Goal: Task Accomplishment & Management: Complete application form

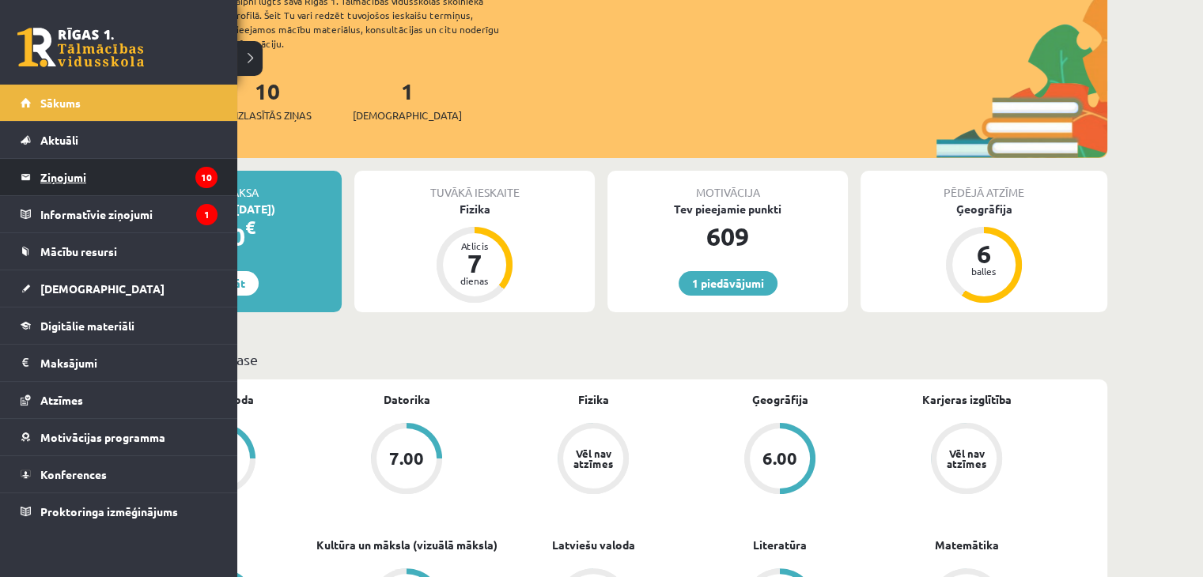
scroll to position [237, 0]
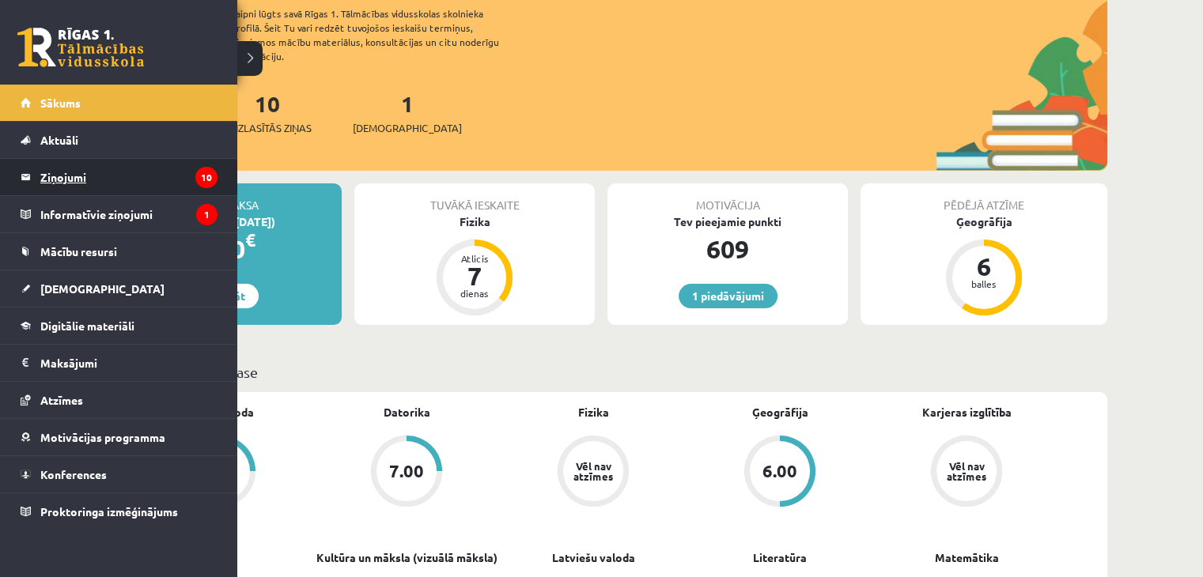
click at [38, 167] on link "Ziņojumi 10" at bounding box center [119, 177] width 197 height 36
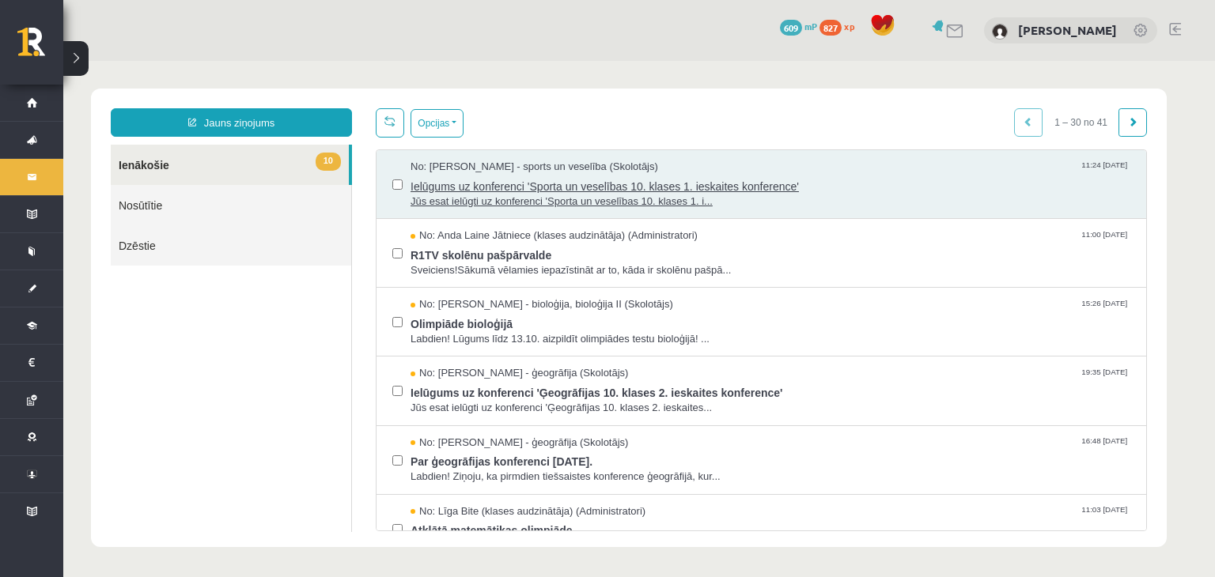
click at [444, 195] on span "Jūs esat ielūgti uz konferenci 'Sporta un veselības 10. klases 1. i..." at bounding box center [771, 202] width 720 height 15
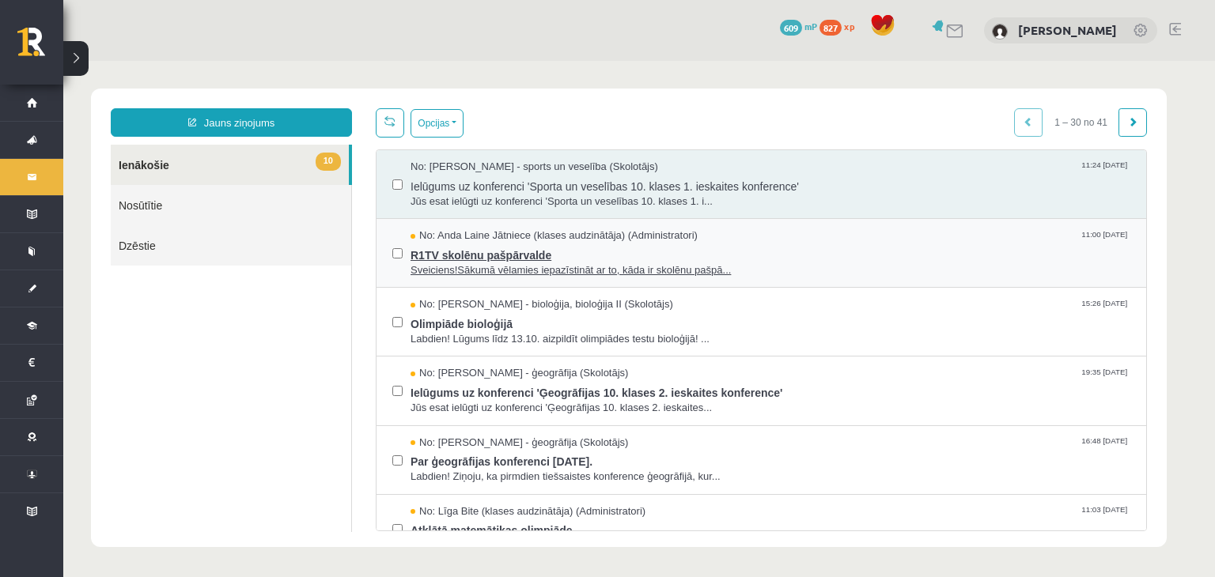
click at [538, 267] on span "Sveiciens!Sākumā vēlamies iepazīstināt ar to, kāda ir skolēnu pašpā..." at bounding box center [771, 270] width 720 height 15
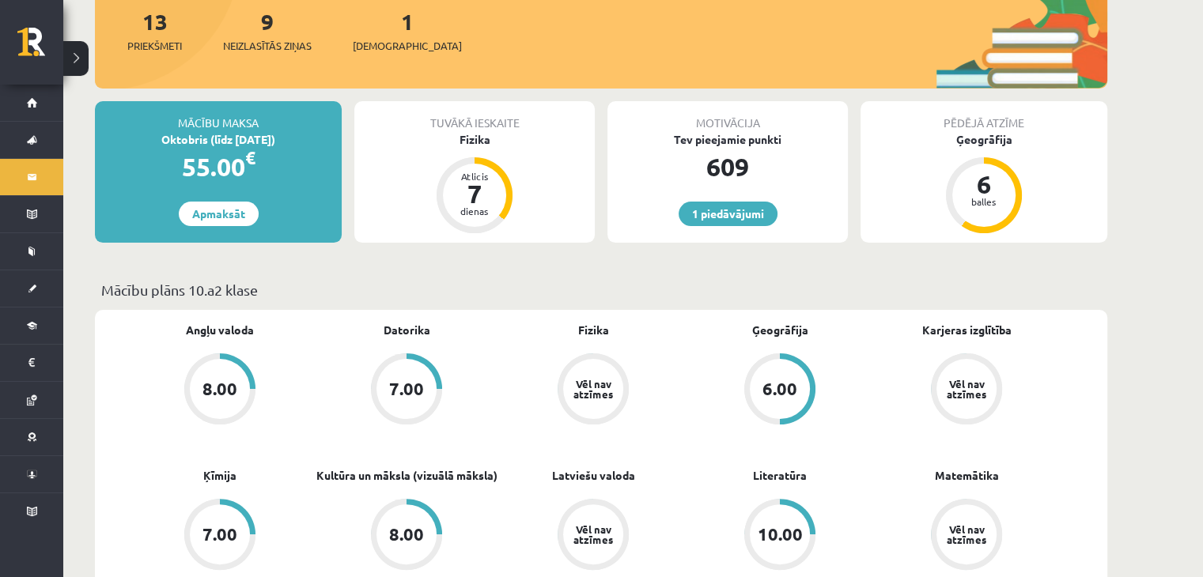
scroll to position [237, 0]
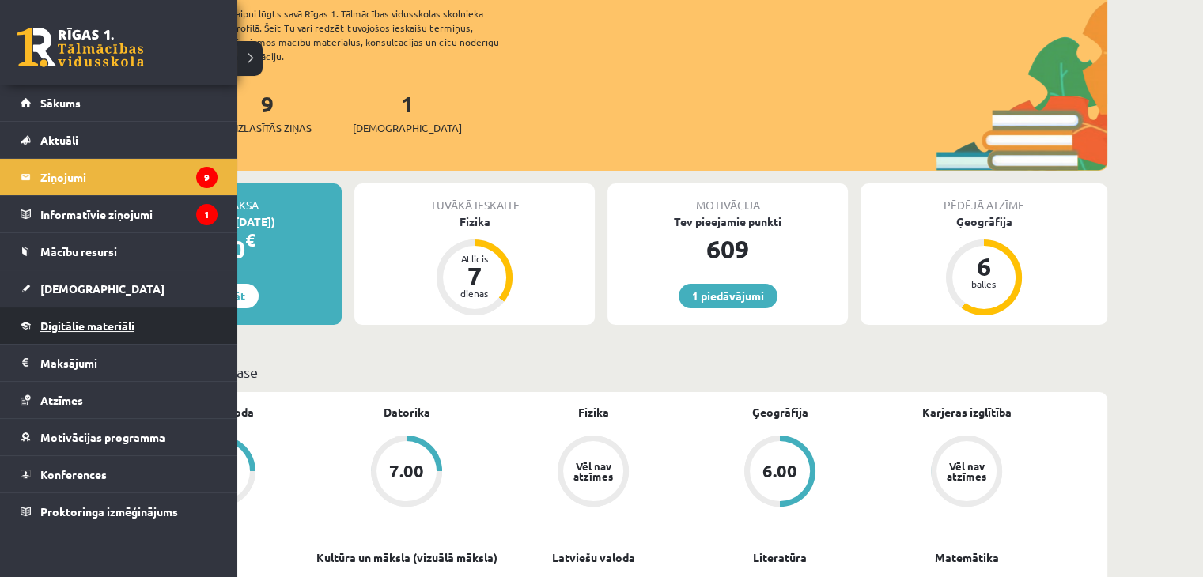
click at [133, 319] on span "Digitālie materiāli" at bounding box center [87, 326] width 94 height 14
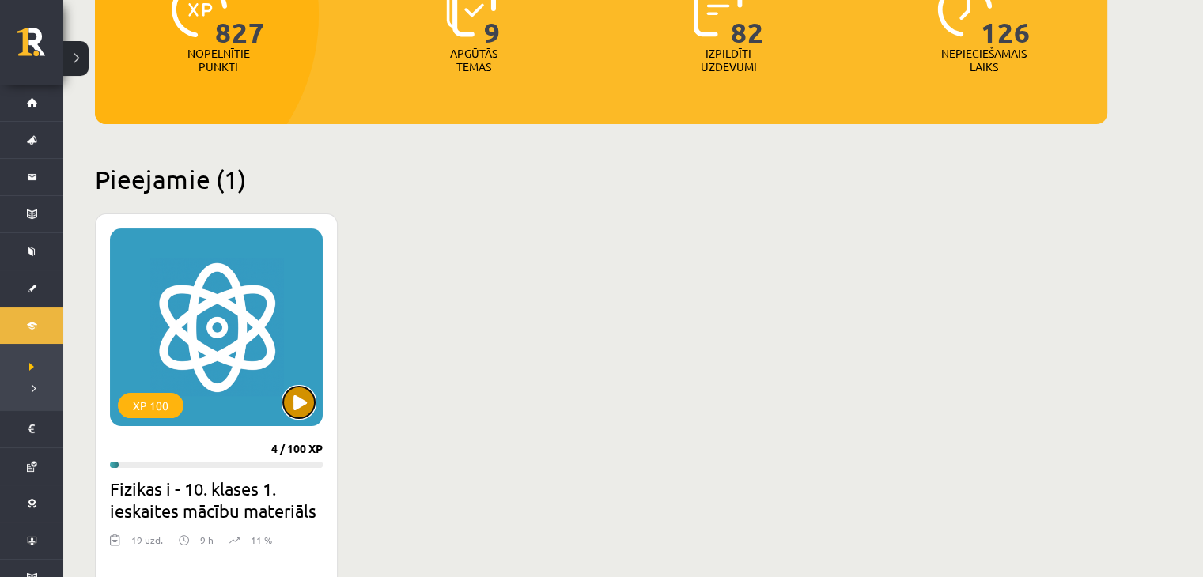
click at [295, 412] on button at bounding box center [299, 403] width 32 height 32
click at [221, 418] on div "XP 100" at bounding box center [216, 328] width 213 height 198
click at [210, 428] on div "XP 100 4 / 100 XP Fizikas i - 10. klases 1. ieskaites mācību materiāls 19 uzd. …" at bounding box center [216, 402] width 243 height 377
click at [209, 426] on div "XP 100 4 / 100 XP Fizikas i - 10. klases 1. ieskaites mācību materiāls 19 uzd. …" at bounding box center [216, 402] width 243 height 377
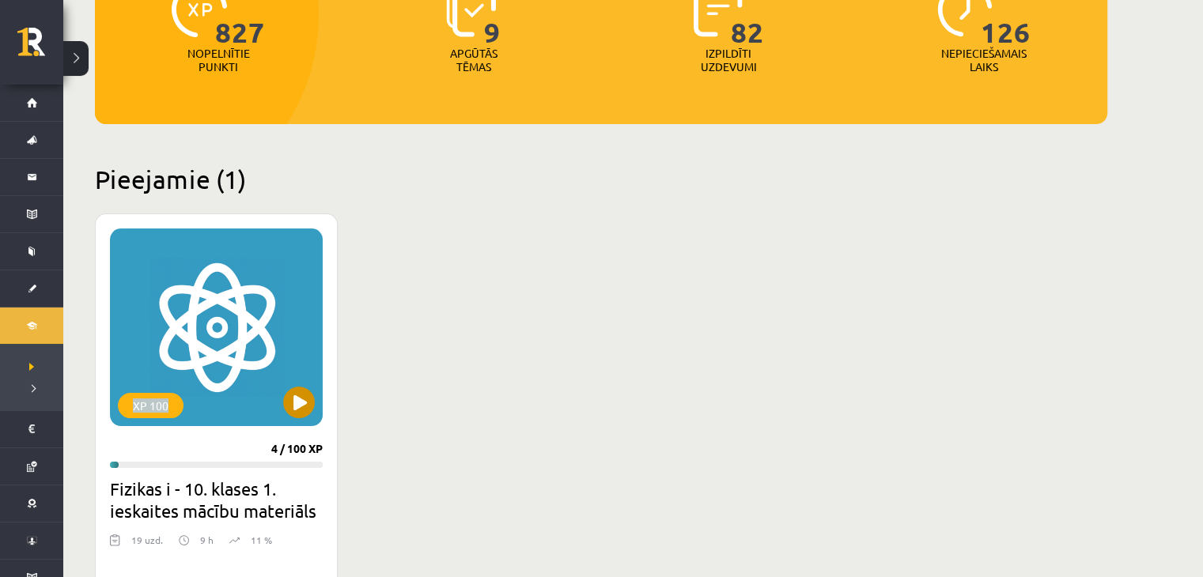
click at [209, 426] on div "XP 100" at bounding box center [216, 328] width 213 height 198
click at [200, 469] on div "XP 100 4 / 100 XP Fizikas i - 10. klases 1. ieskaites mācību materiāls 19 uzd. …" at bounding box center [216, 402] width 243 height 377
click at [189, 483] on h2 "Fizikas i - 10. klases 1. ieskaites mācību materiāls" at bounding box center [216, 500] width 213 height 44
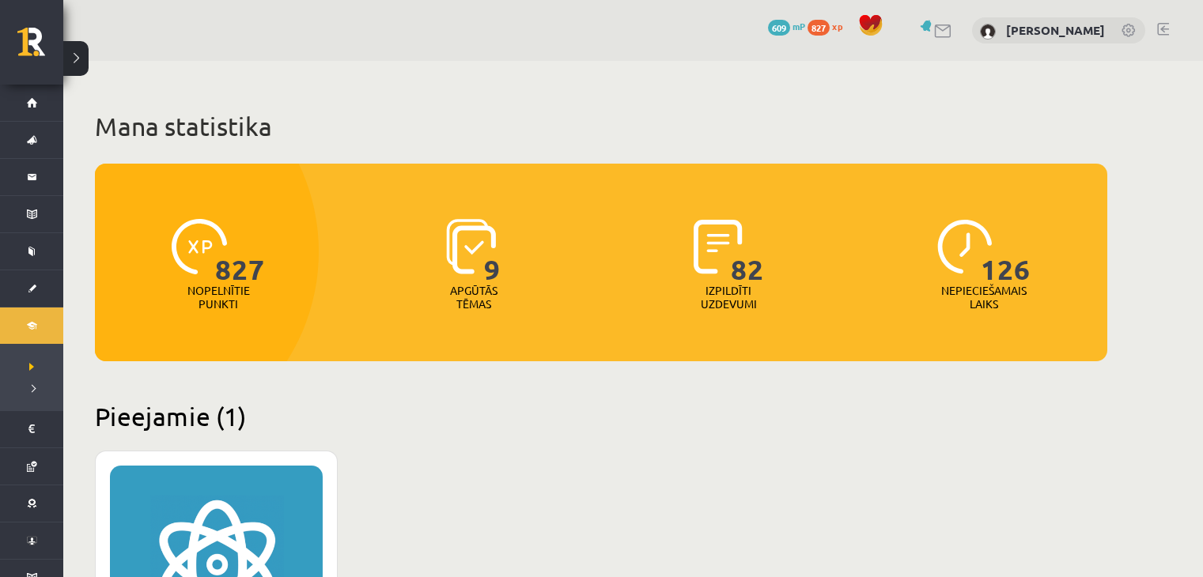
scroll to position [237, 0]
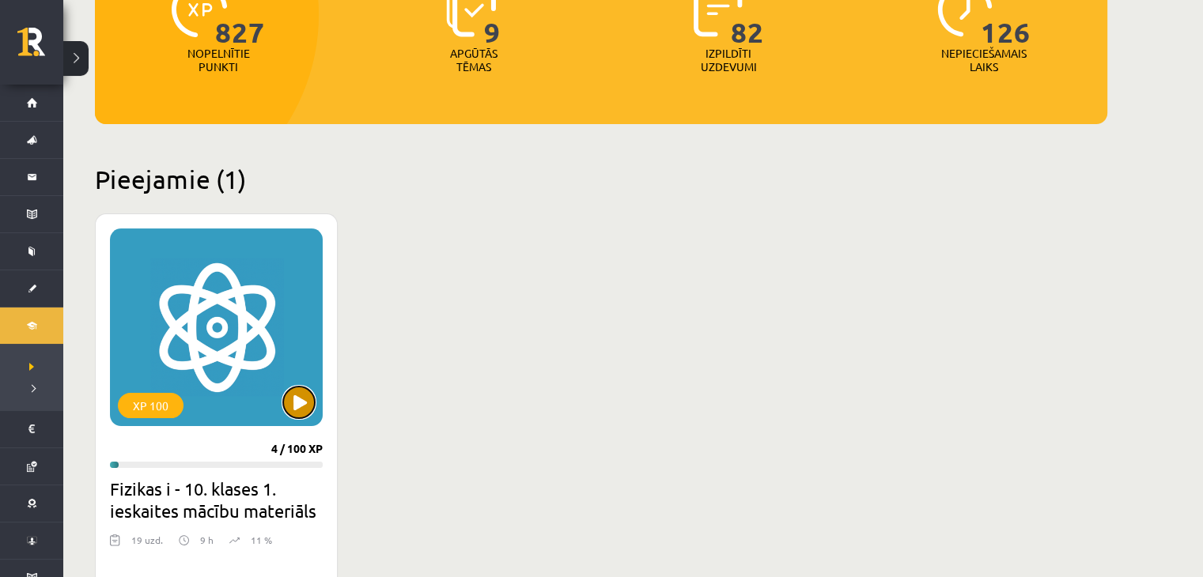
drag, startPoint x: 303, startPoint y: 414, endPoint x: 291, endPoint y: 396, distance: 21.1
click at [303, 412] on button at bounding box center [299, 403] width 32 height 32
click at [231, 352] on div "XP 100" at bounding box center [216, 328] width 213 height 198
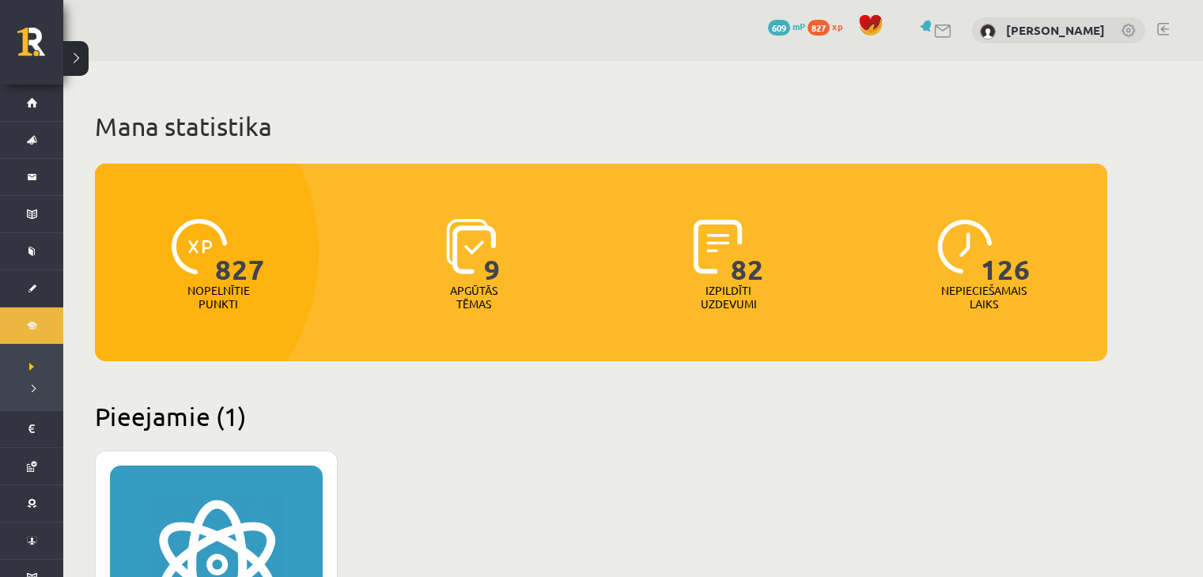
scroll to position [237, 0]
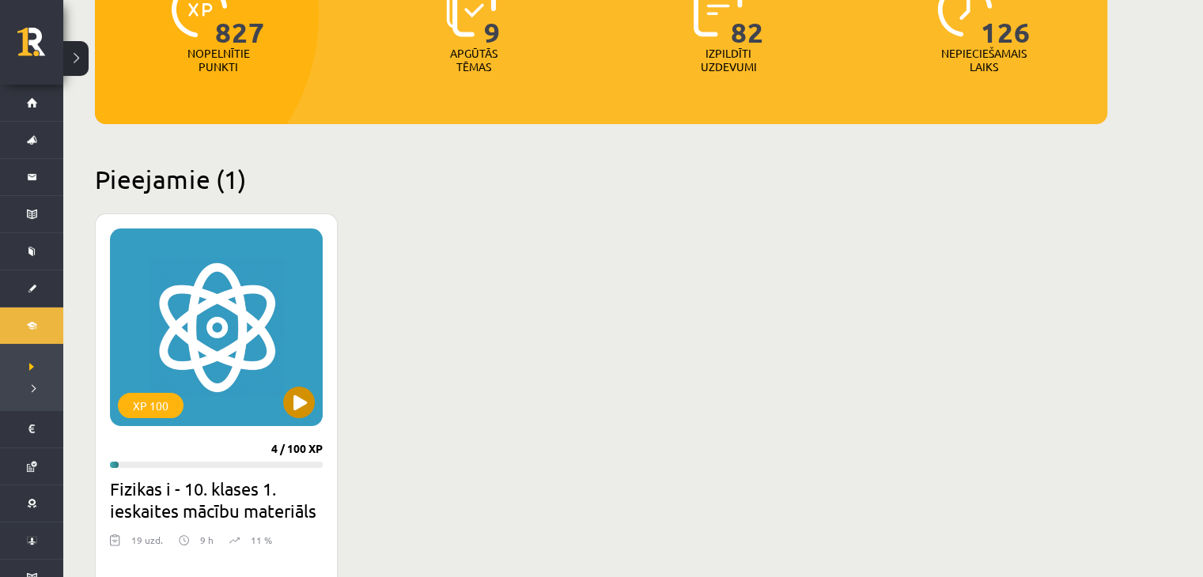
click at [187, 264] on div "XP 100" at bounding box center [216, 328] width 213 height 198
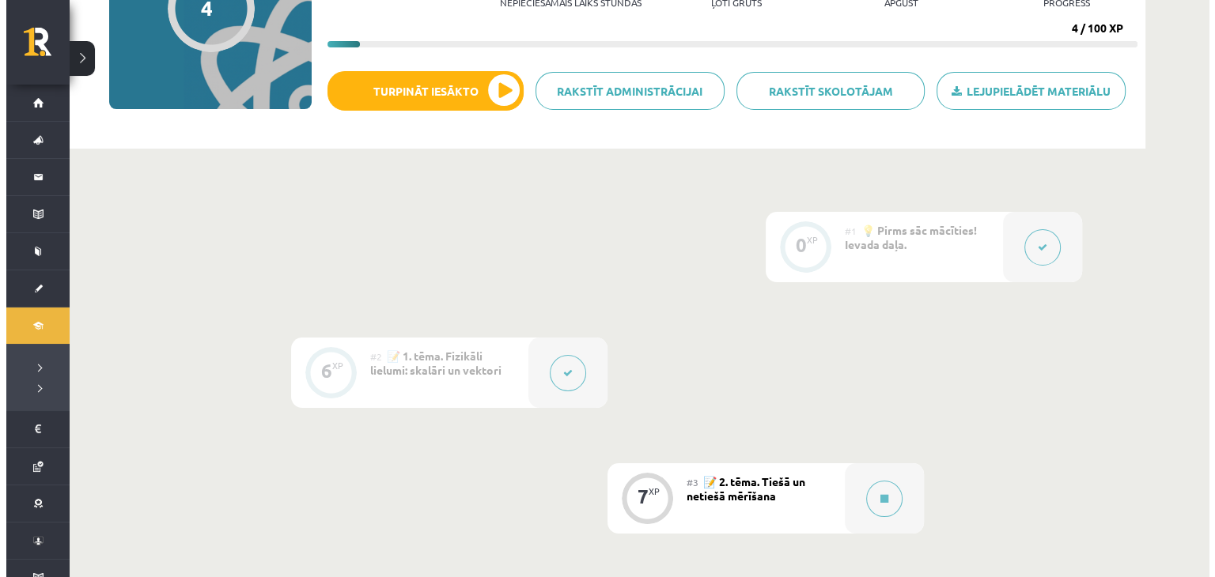
scroll to position [79, 0]
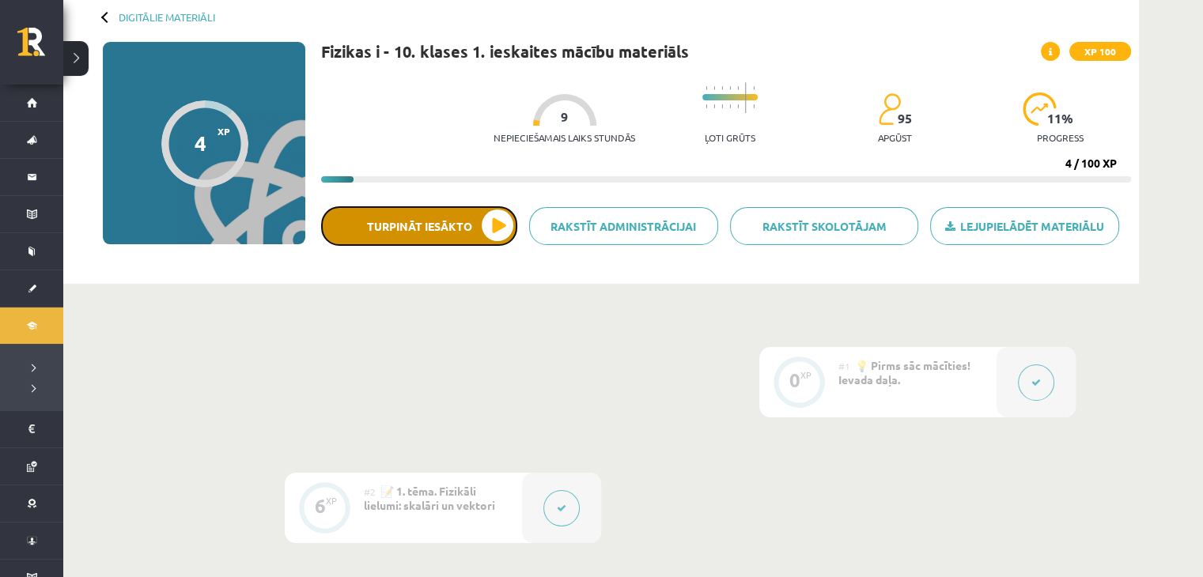
click at [481, 225] on button "Turpināt iesākto" at bounding box center [419, 226] width 196 height 40
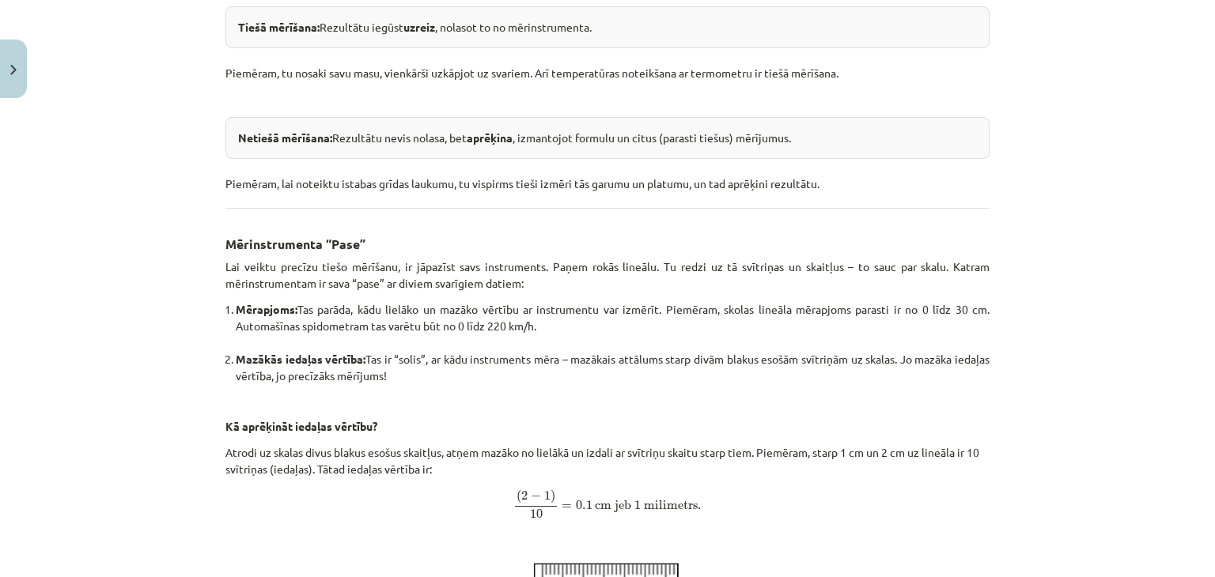
scroll to position [644, 0]
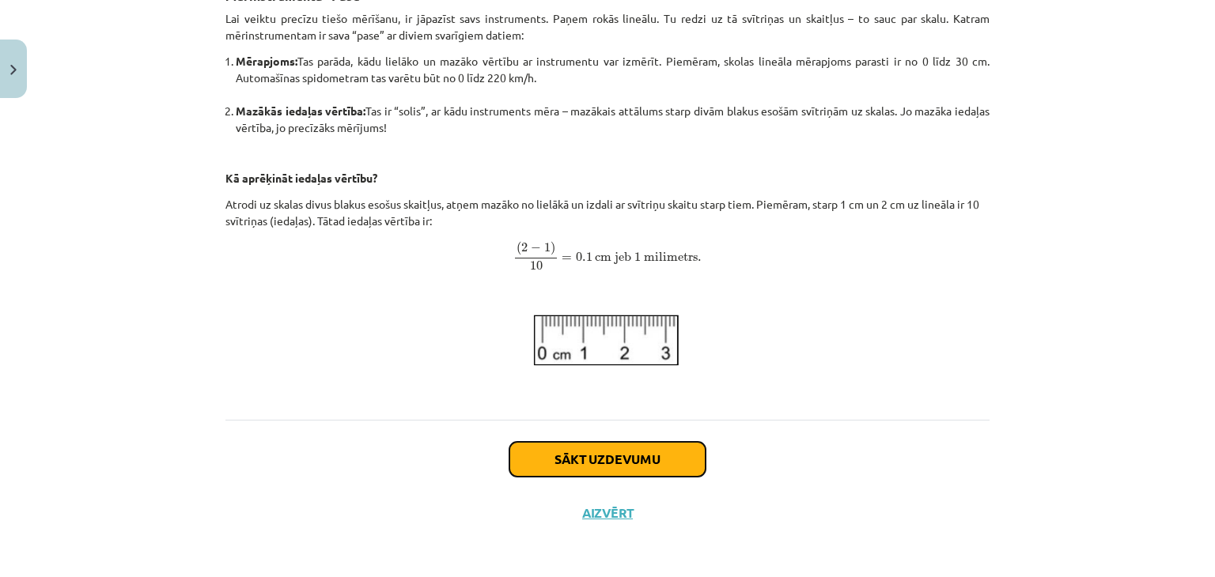
click at [585, 448] on button "Sākt uzdevumu" at bounding box center [607, 459] width 196 height 35
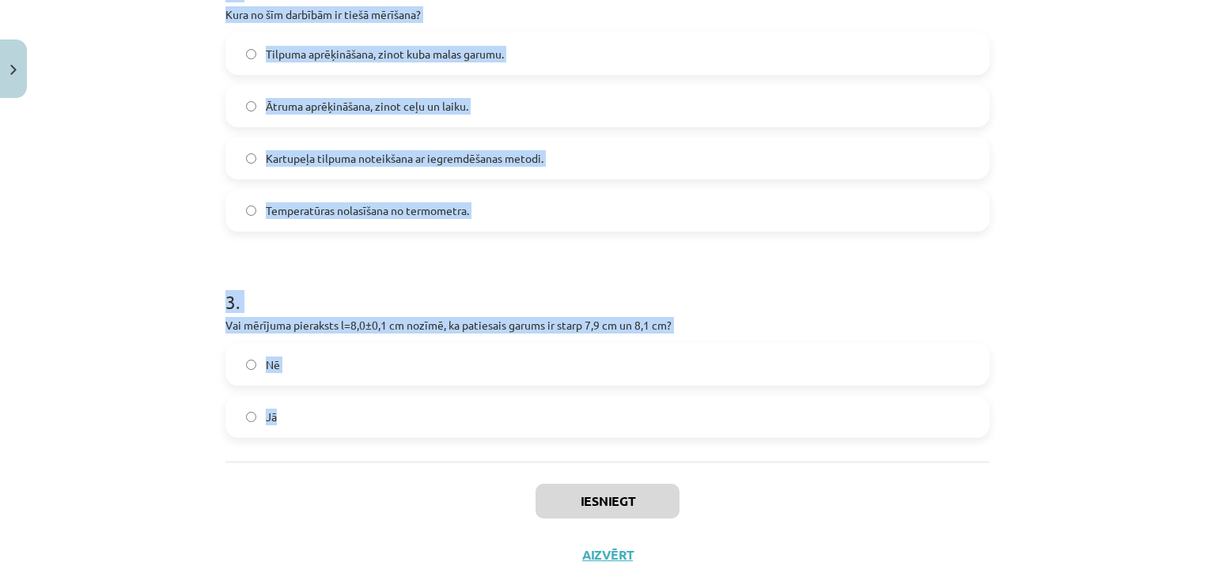
scroll to position [717, 0]
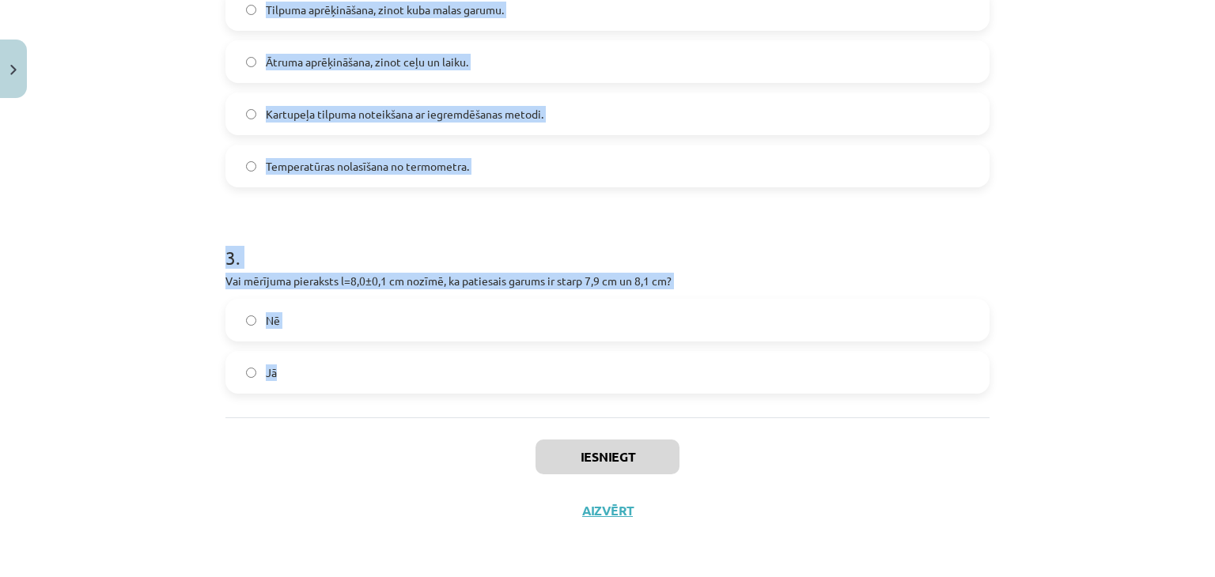
drag, startPoint x: 209, startPoint y: 372, endPoint x: 521, endPoint y: 391, distance: 312.3
copy form "Lineāla skalā starp atzīmēm 2 cm un 3 cm ir 10 iedaļas. Kāda ir šī lineāla mazā…"
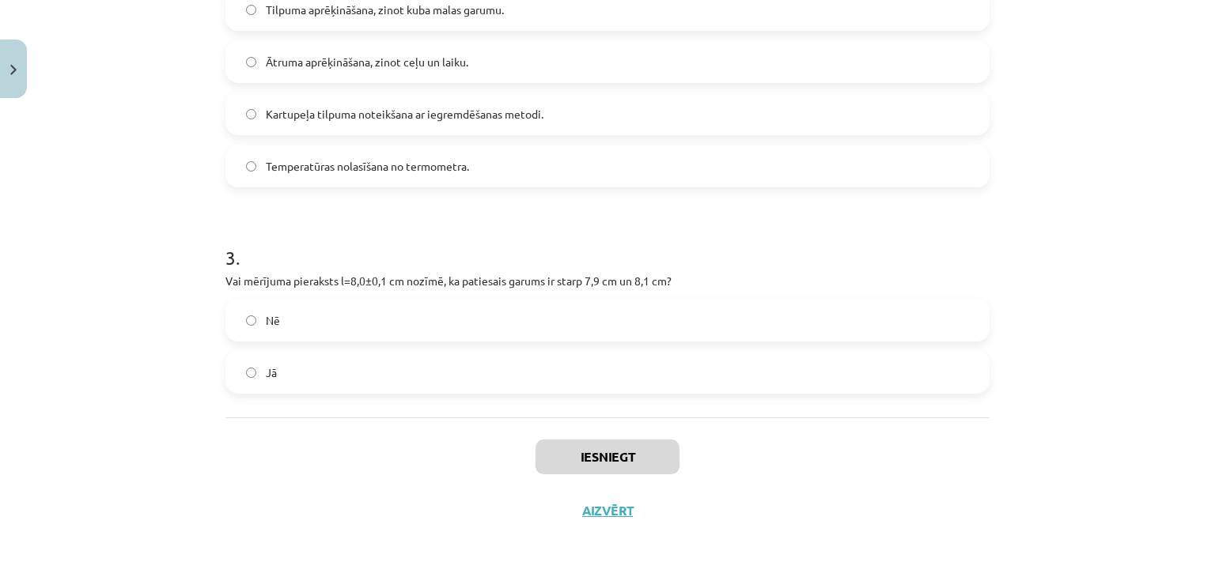
click at [253, 374] on label "Jā" at bounding box center [607, 373] width 761 height 40
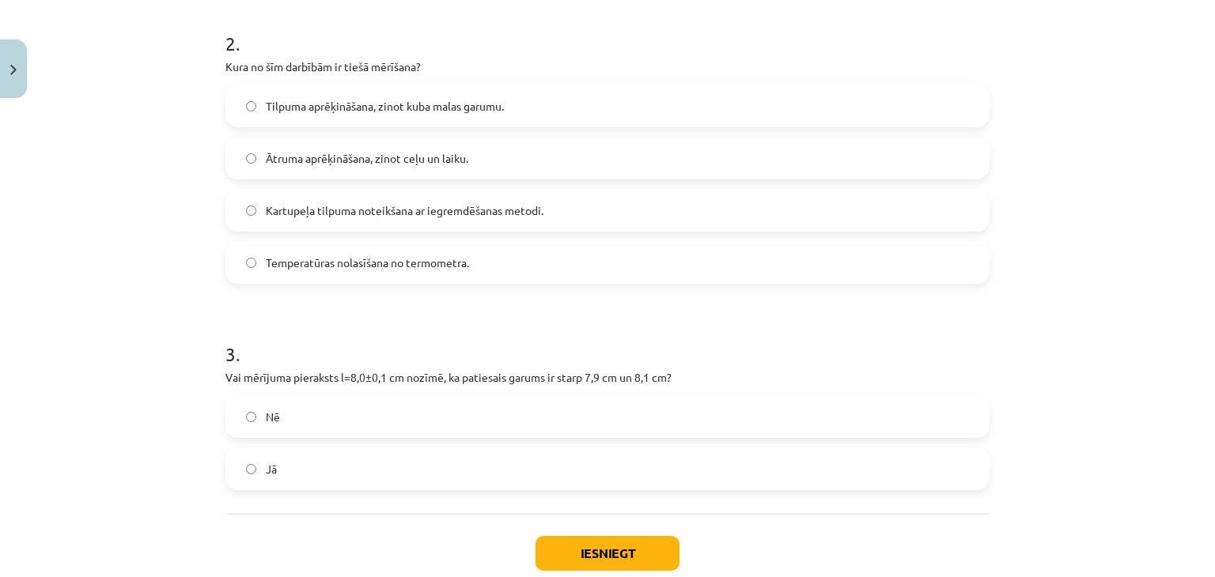
scroll to position [401, 0]
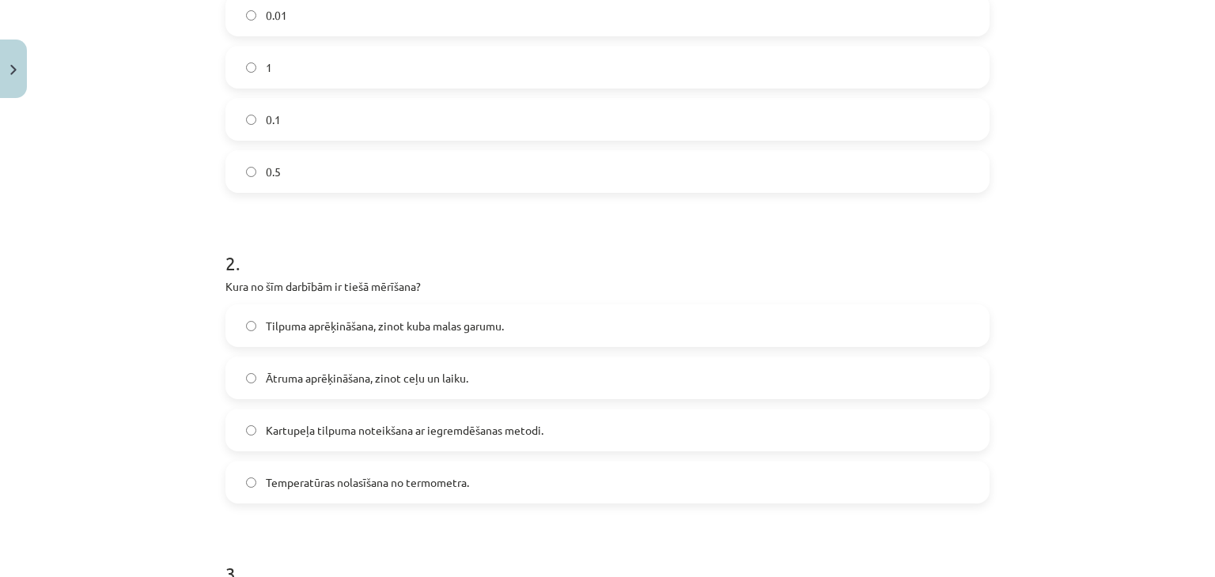
click at [324, 118] on label "0.1" at bounding box center [607, 120] width 761 height 40
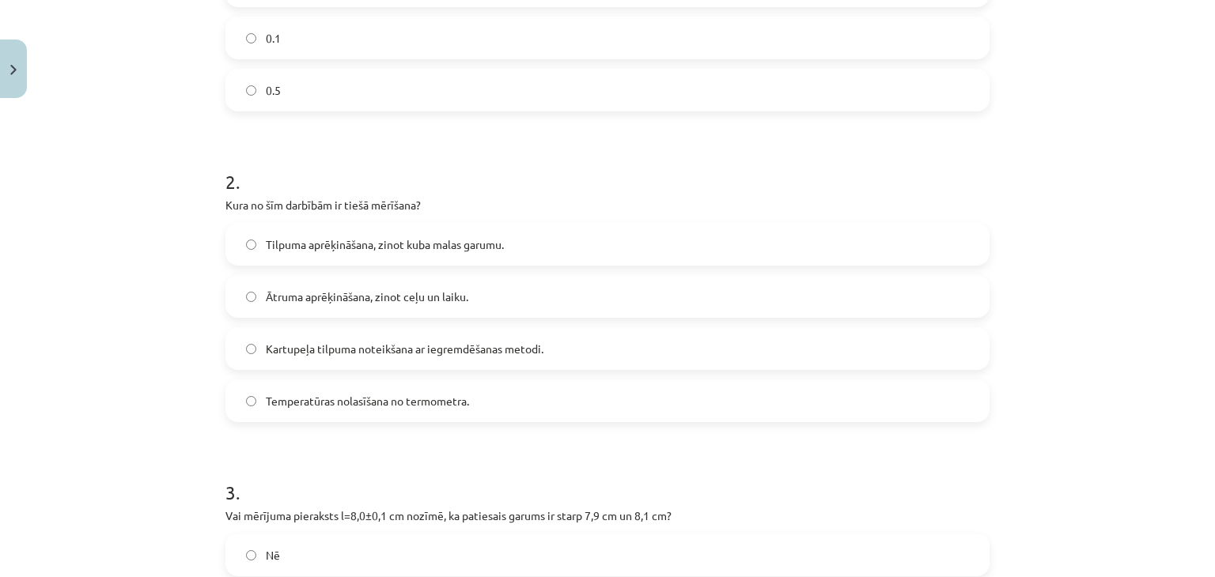
scroll to position [559, 0]
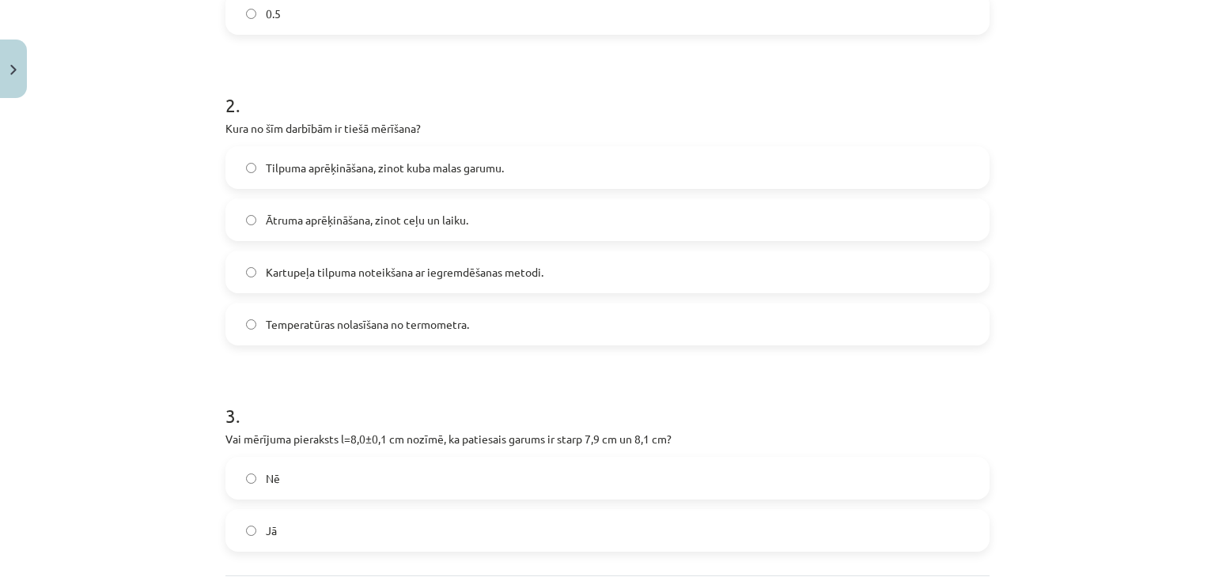
click at [337, 310] on label "Temperatūras nolasīšana no termometra." at bounding box center [607, 325] width 761 height 40
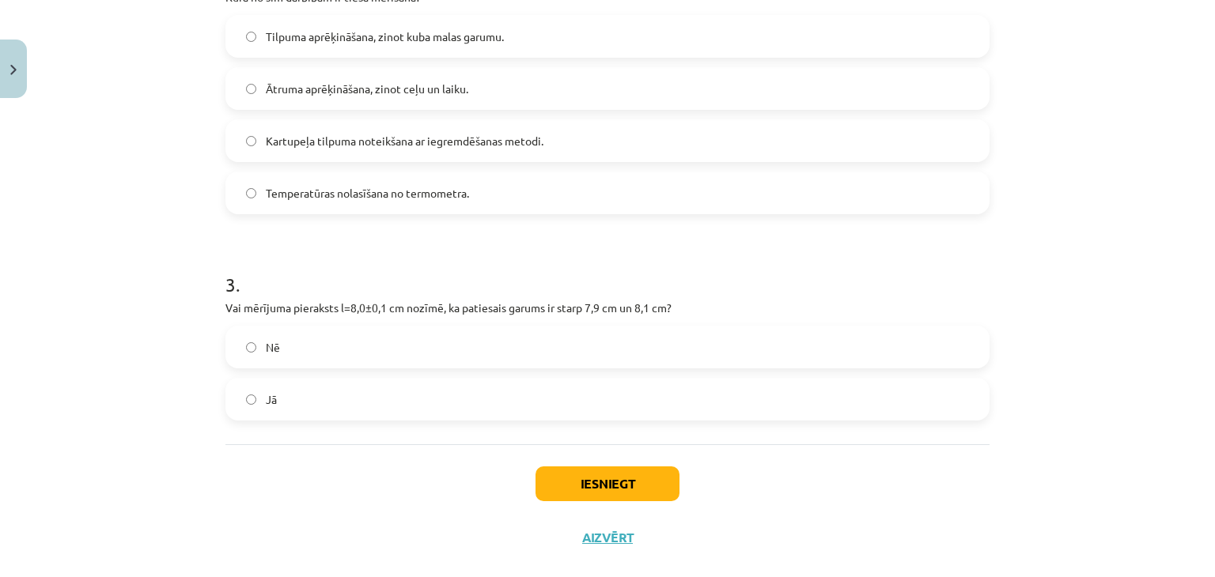
scroll to position [717, 0]
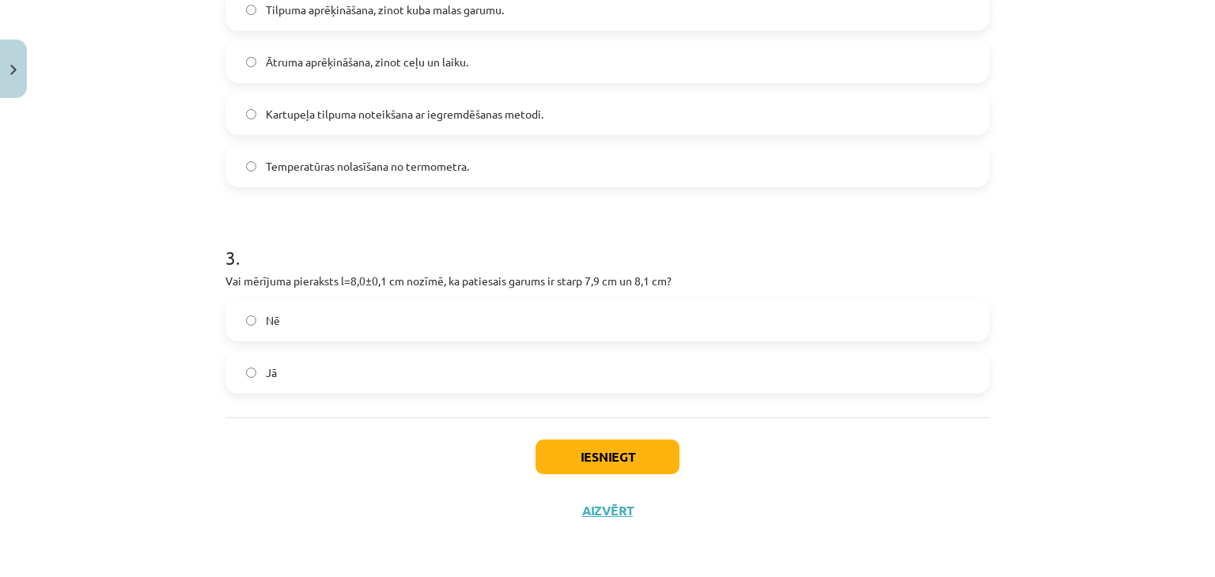
click at [587, 436] on div "Iesniegt Aizvērt" at bounding box center [607, 473] width 764 height 111
click at [577, 440] on button "Iesniegt" at bounding box center [608, 457] width 144 height 35
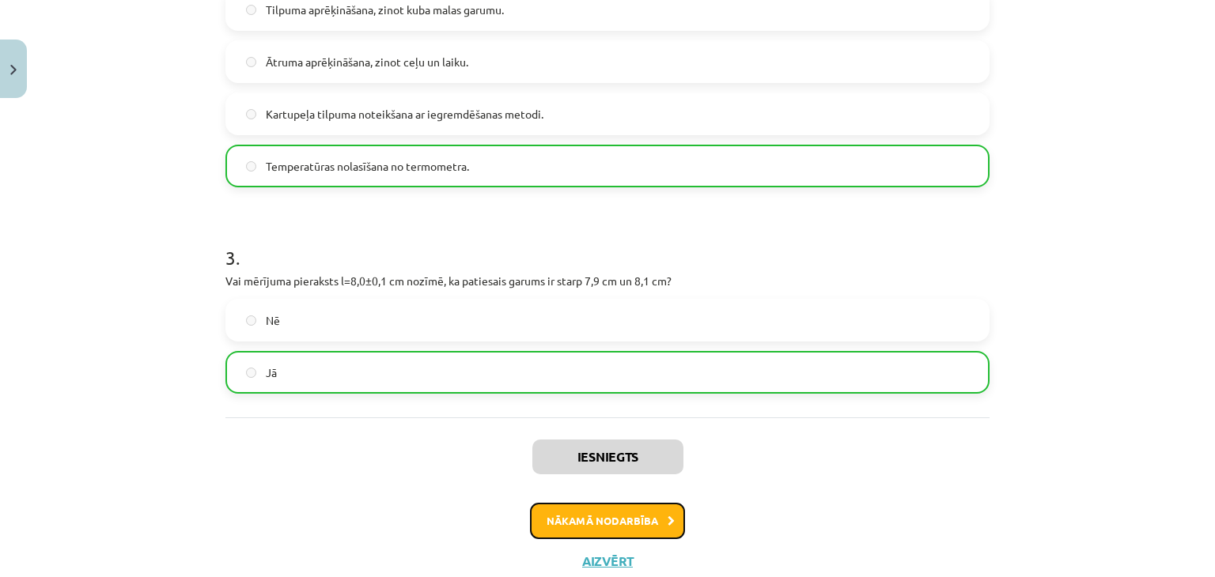
click at [583, 520] on button "Nākamā nodarbība" at bounding box center [607, 521] width 155 height 36
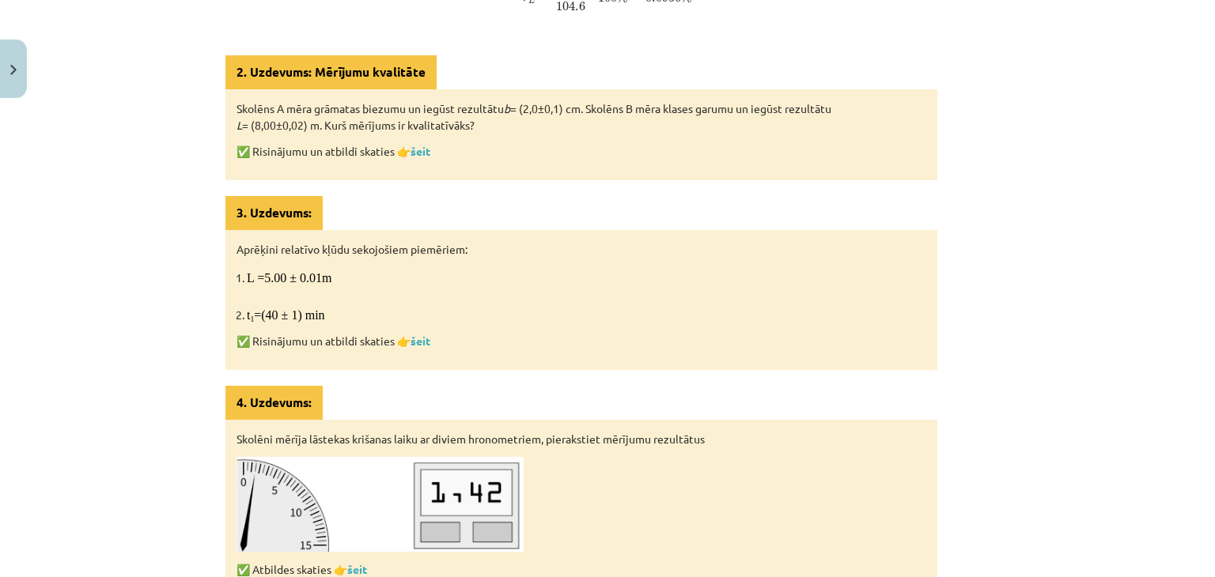
scroll to position [593, 0]
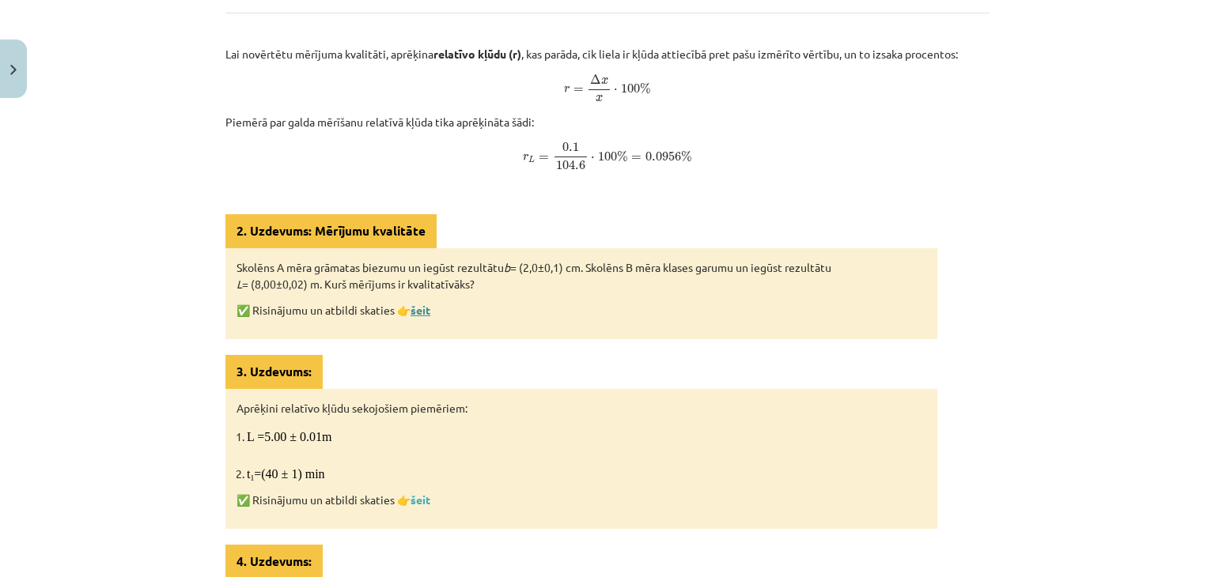
click at [415, 308] on link "šeit" at bounding box center [421, 310] width 20 height 14
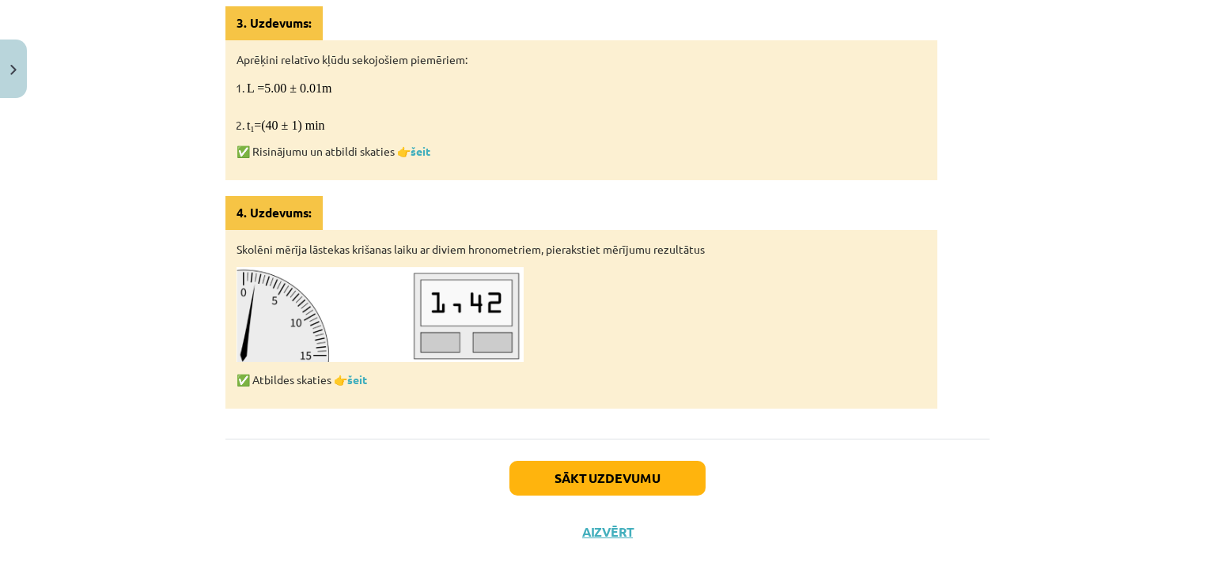
scroll to position [960, 0]
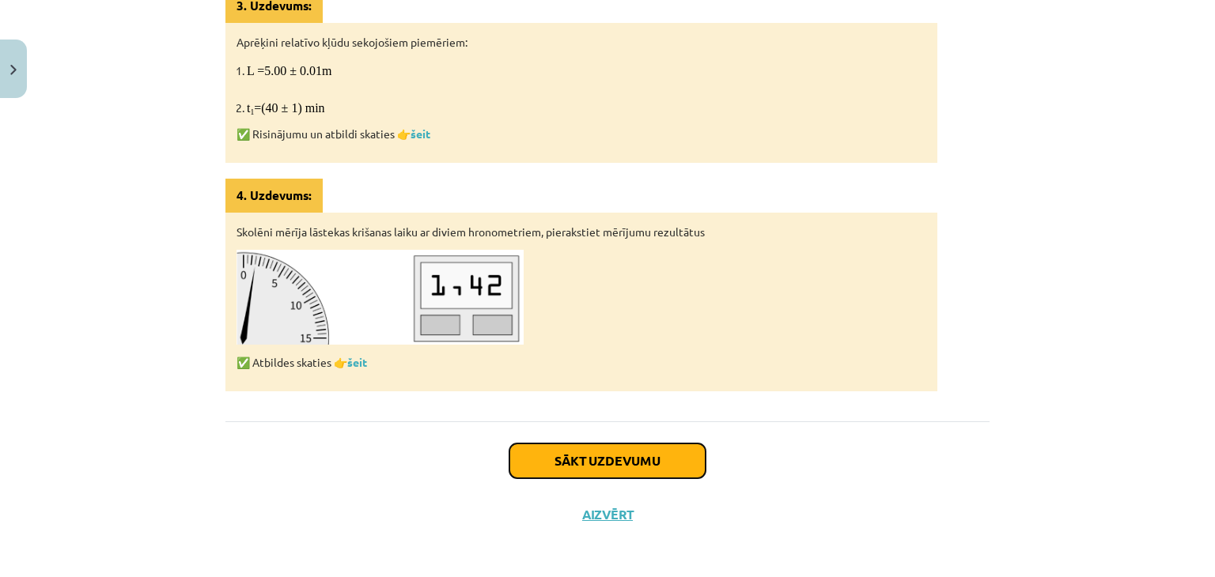
click at [649, 460] on button "Sākt uzdevumu" at bounding box center [607, 461] width 196 height 35
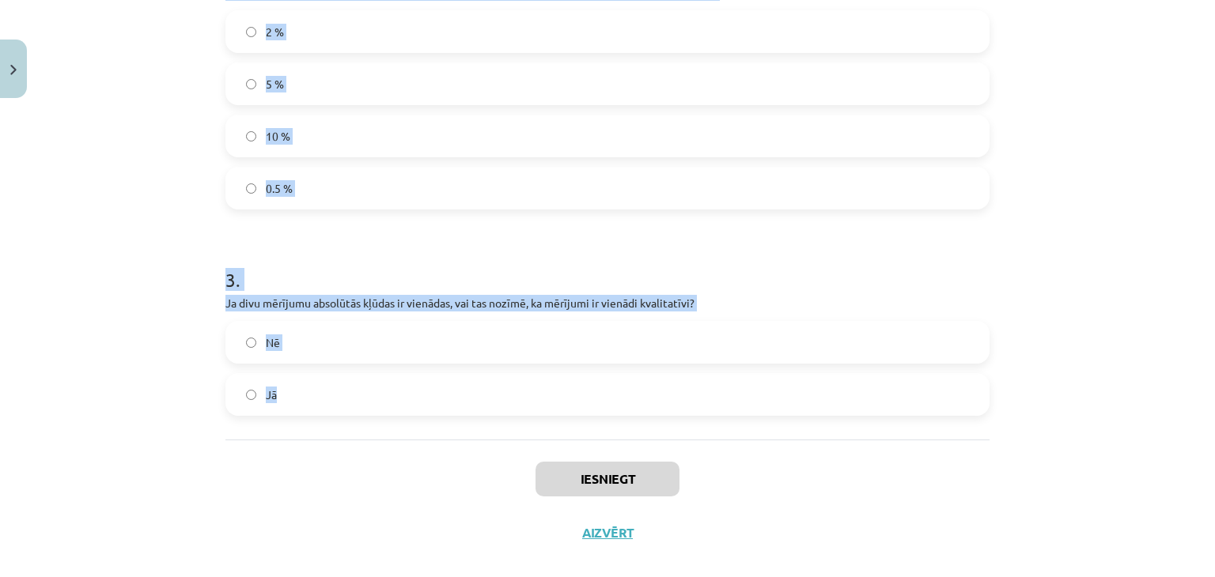
scroll to position [717, 0]
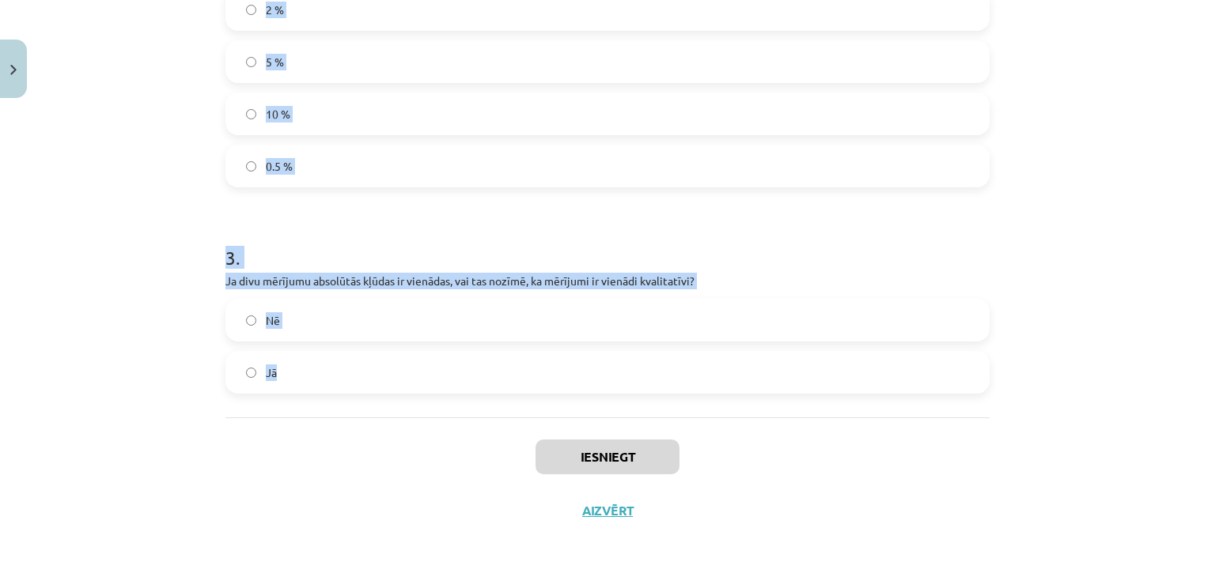
drag, startPoint x: 195, startPoint y: 335, endPoint x: 503, endPoint y: 383, distance: 311.5
click at [503, 383] on div "Mācību tēma: Fizikas i - 10. klases 1. ieskaites mācību materiāls #4 📝 3. tēma.…" at bounding box center [607, 288] width 1215 height 577
copy form "Kurš mērījums ir kvalitatīvāks? Tas, kuram ir mazāka absolūtā kļūda. Tas, kuram…"
drag, startPoint x: 171, startPoint y: 102, endPoint x: 171, endPoint y: 126, distance: 23.7
click at [169, 104] on div "Mācību tēma: Fizikas i - 10. klases 1. ieskaites mācību materiāls #4 📝 3. tēma.…" at bounding box center [607, 288] width 1215 height 577
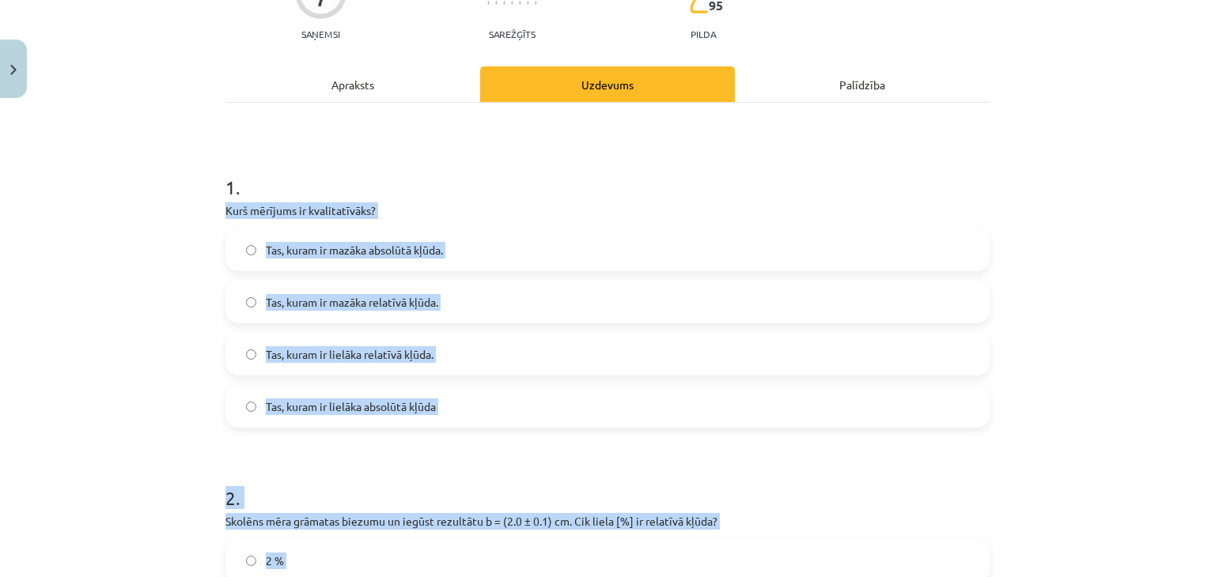
scroll to position [164, 0]
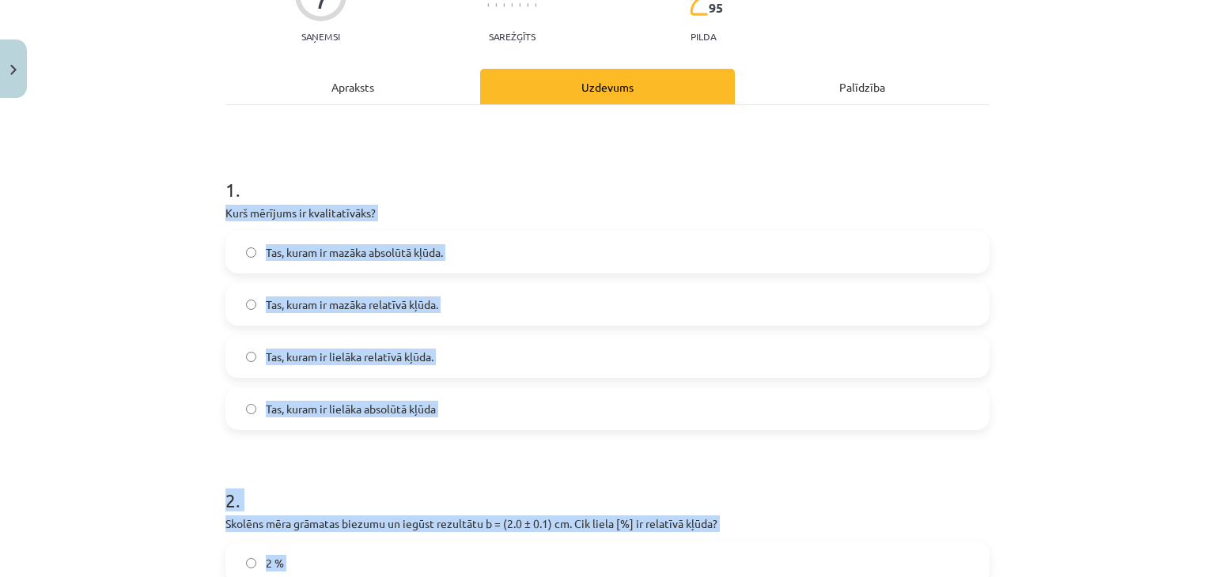
click at [543, 303] on label "Tas, kuram ir mazāka relatīvā kļūda." at bounding box center [607, 305] width 761 height 40
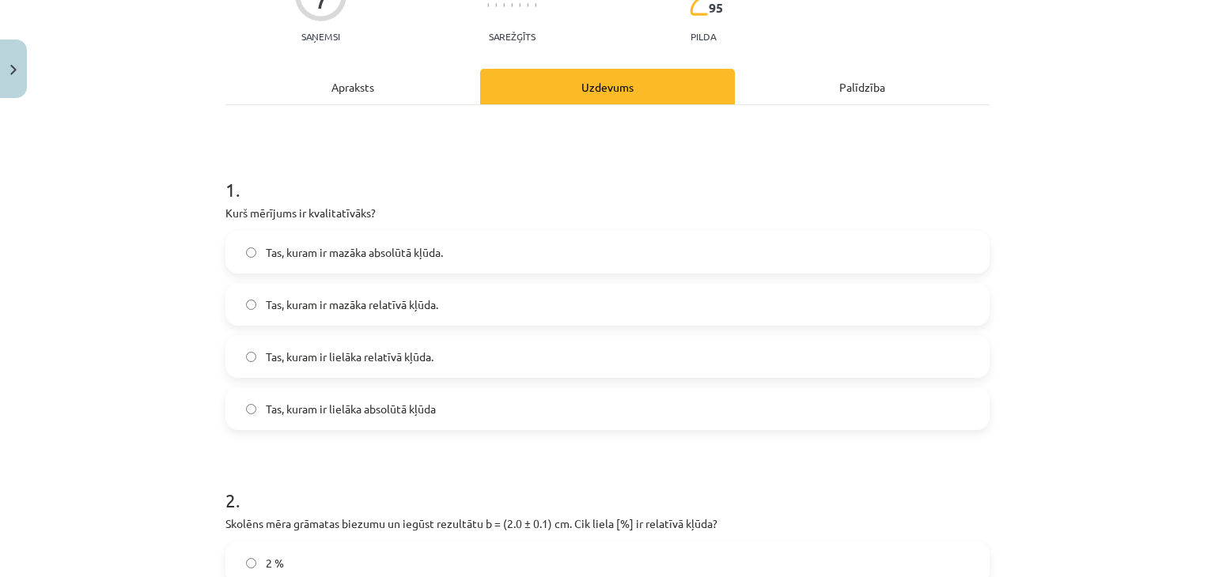
click at [545, 303] on label "Tas, kuram ir mazāka relatīvā kļūda." at bounding box center [607, 305] width 761 height 40
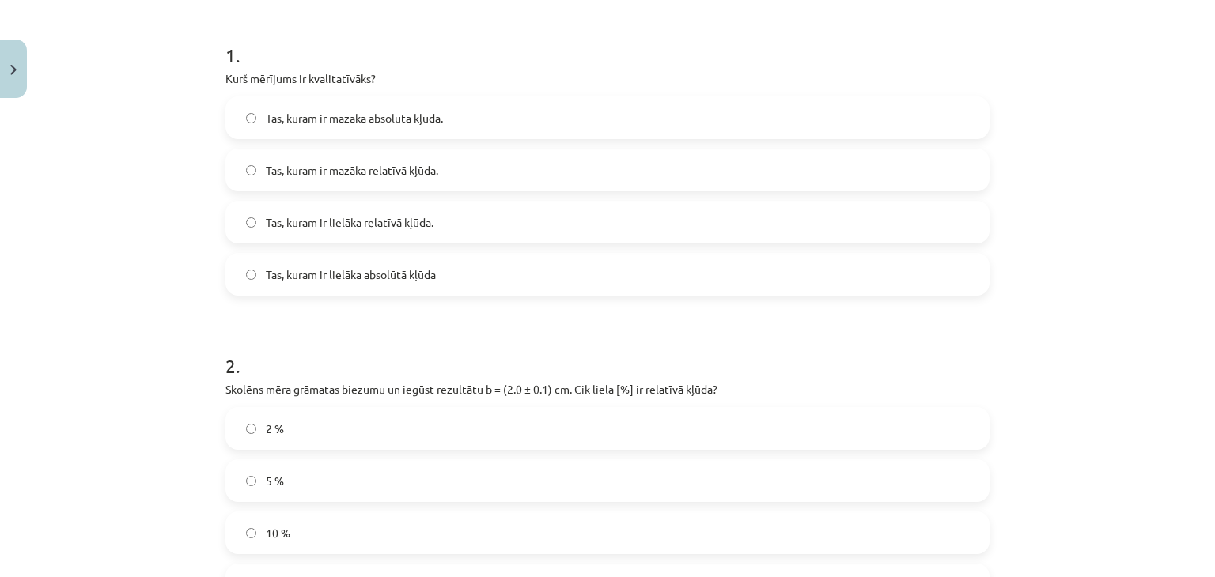
scroll to position [480, 0]
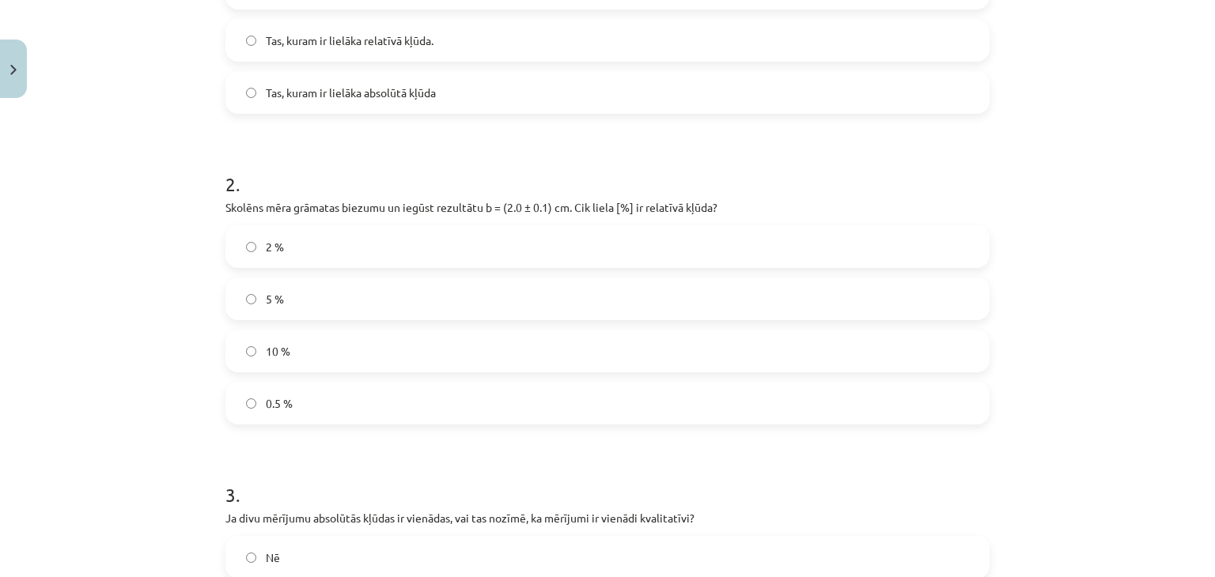
click at [329, 294] on label "5 %" at bounding box center [607, 299] width 761 height 40
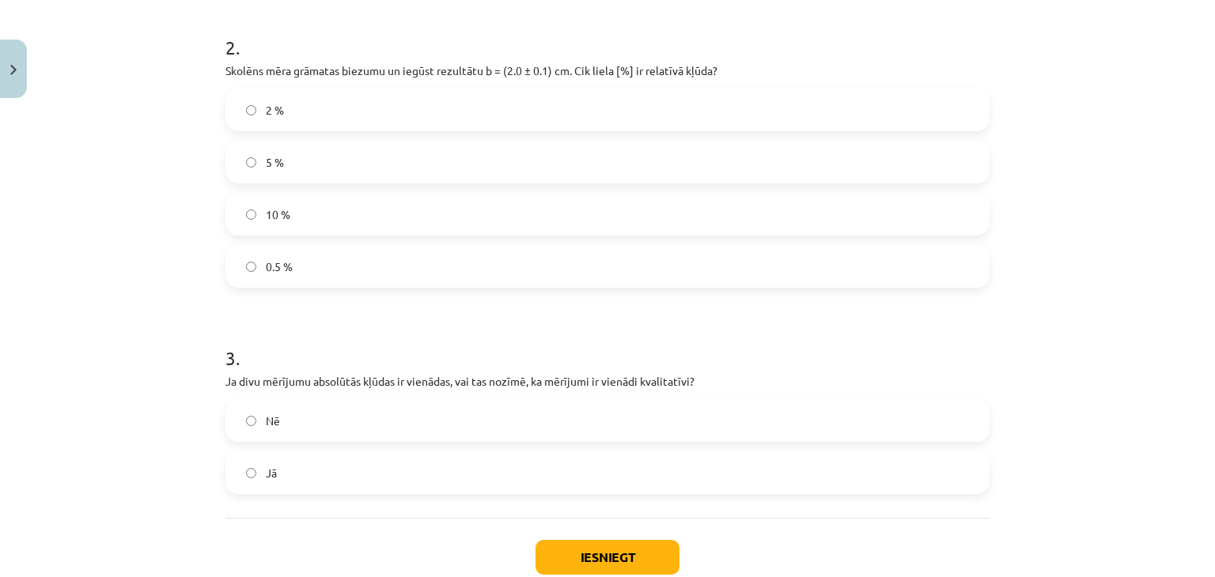
scroll to position [717, 0]
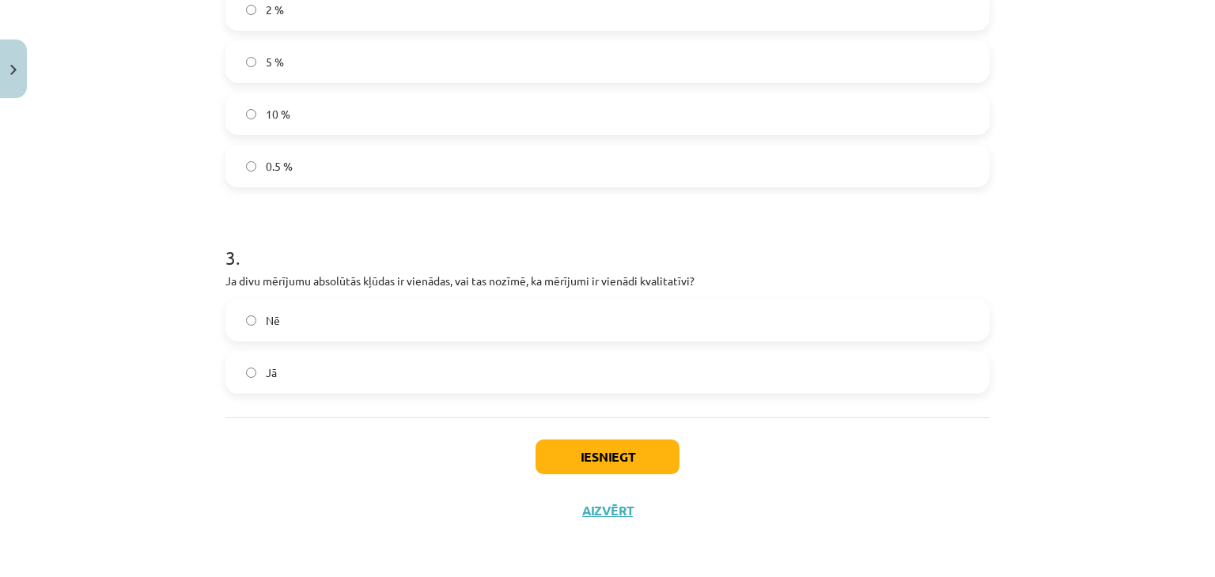
click at [356, 314] on label "Nē" at bounding box center [607, 321] width 761 height 40
click at [620, 447] on button "Iesniegt" at bounding box center [608, 457] width 144 height 35
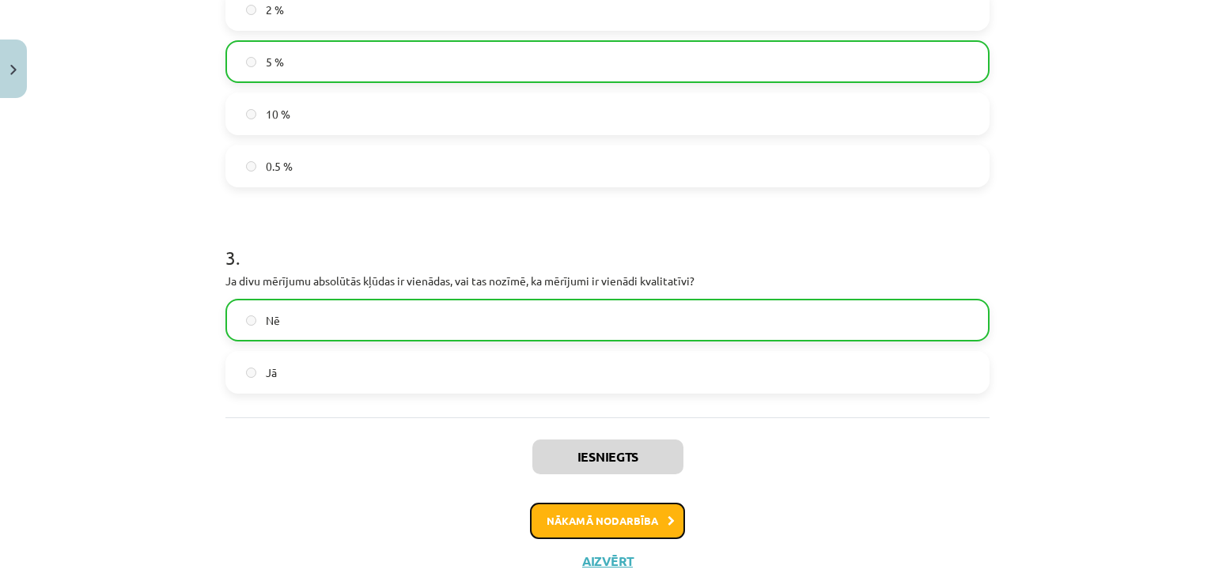
click at [560, 517] on button "Nākamā nodarbība" at bounding box center [607, 521] width 155 height 36
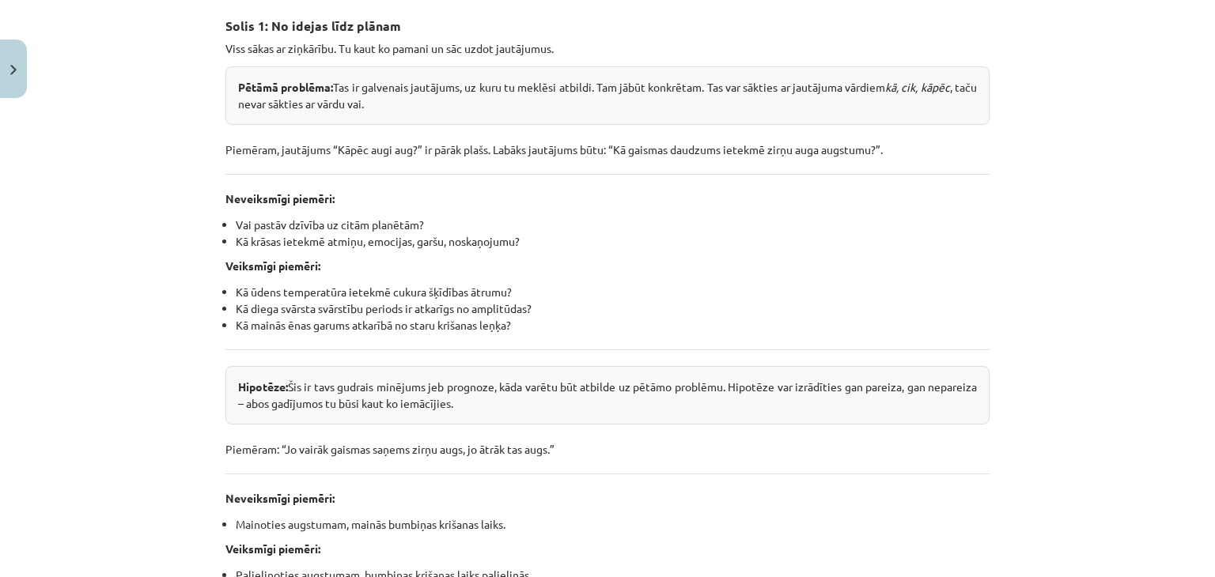
scroll to position [831, 0]
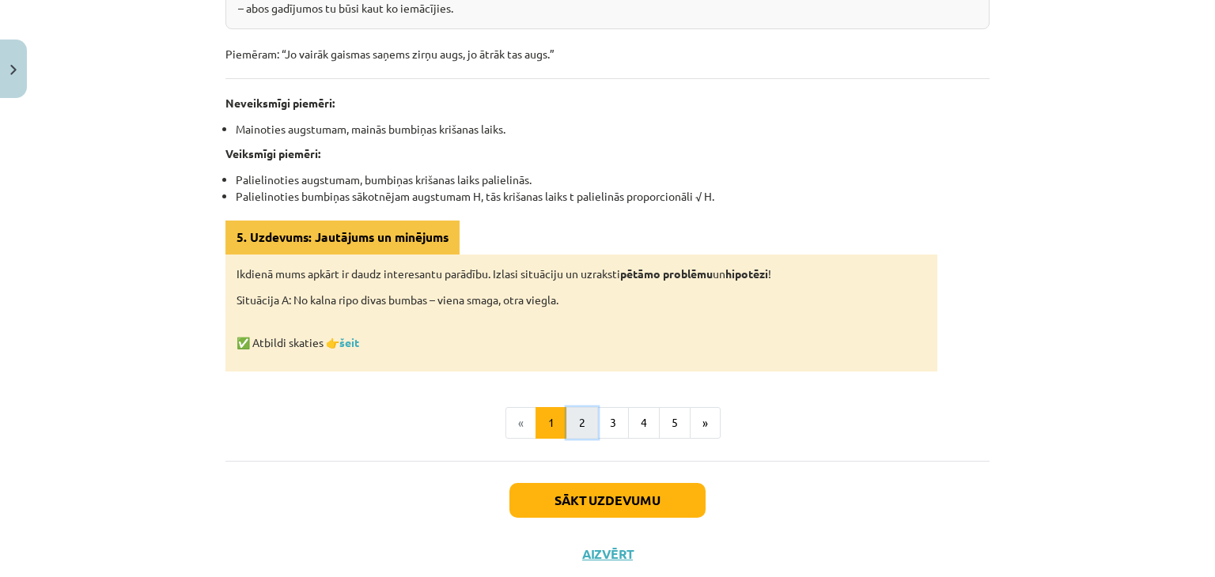
click at [572, 423] on button "2" at bounding box center [582, 423] width 32 height 32
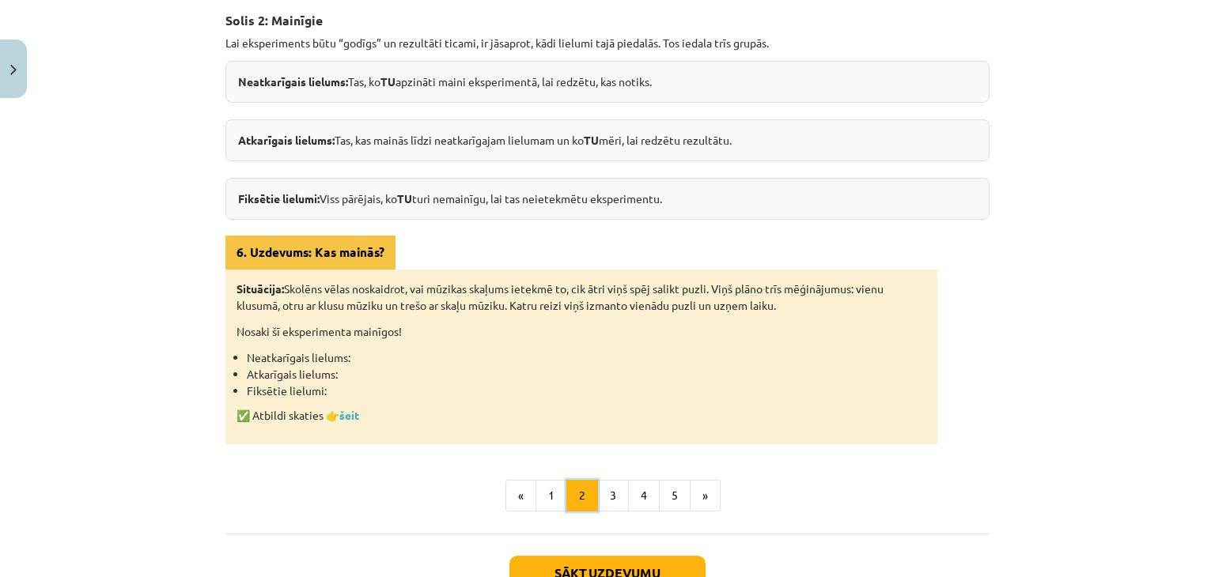
scroll to position [396, 0]
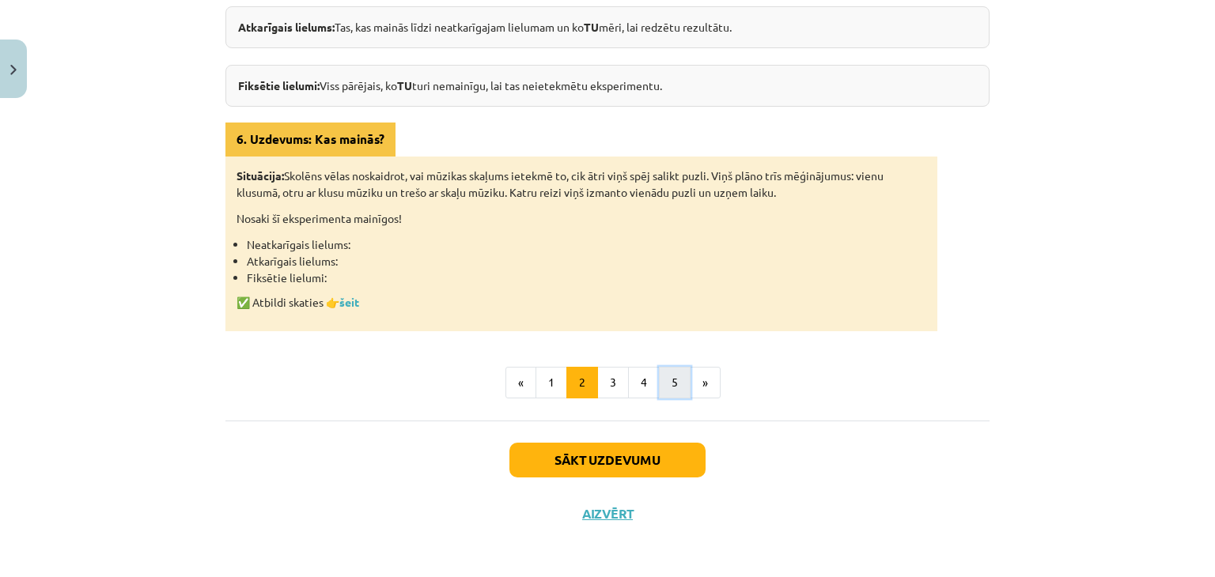
click at [668, 383] on button "5" at bounding box center [675, 383] width 32 height 32
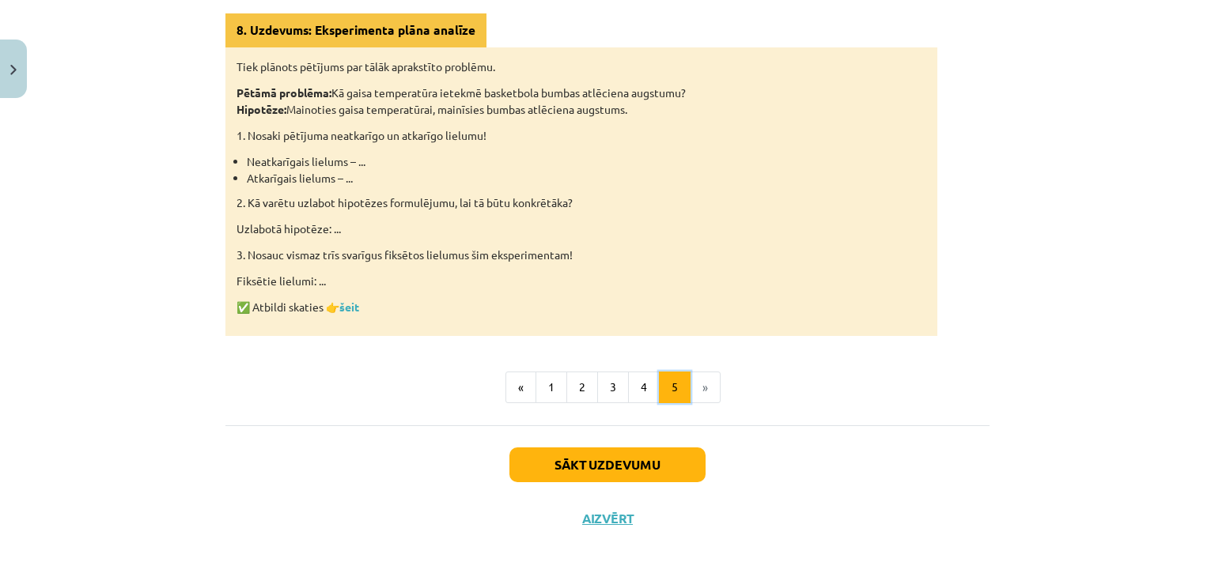
scroll to position [408, 0]
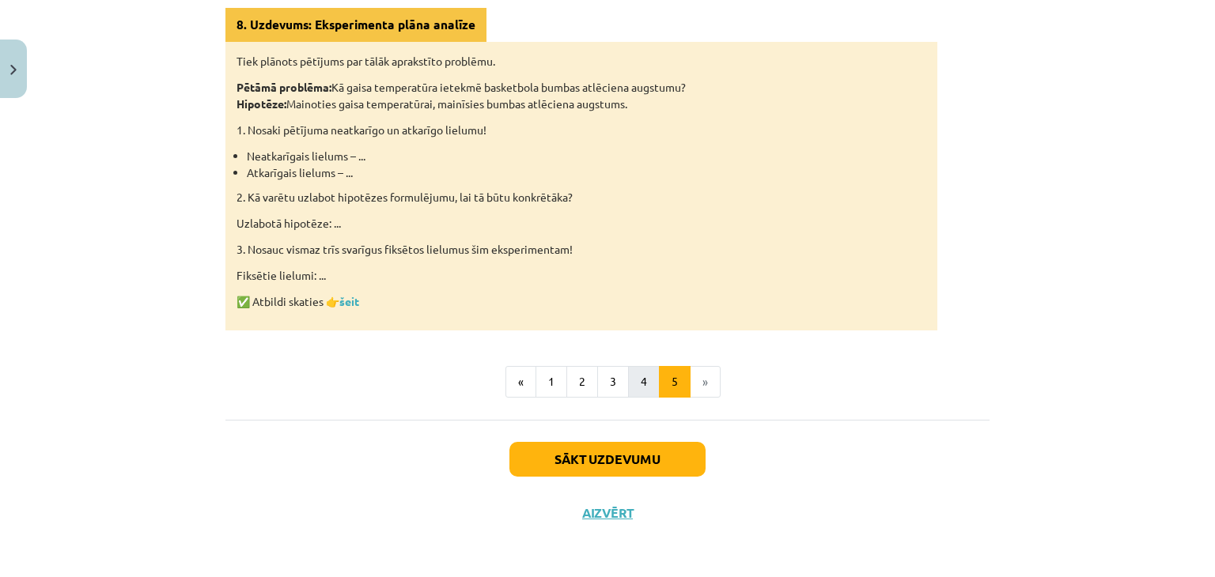
drag, startPoint x: 612, startPoint y: 396, endPoint x: 630, endPoint y: 392, distance: 17.7
click at [615, 396] on div "Solis Y: Darba gaita Ietver loģiskus, secīgus un jēdzīgus soļus. Neietver trivi…" at bounding box center [607, 140] width 764 height 559
click at [636, 391] on button "4" at bounding box center [644, 382] width 32 height 32
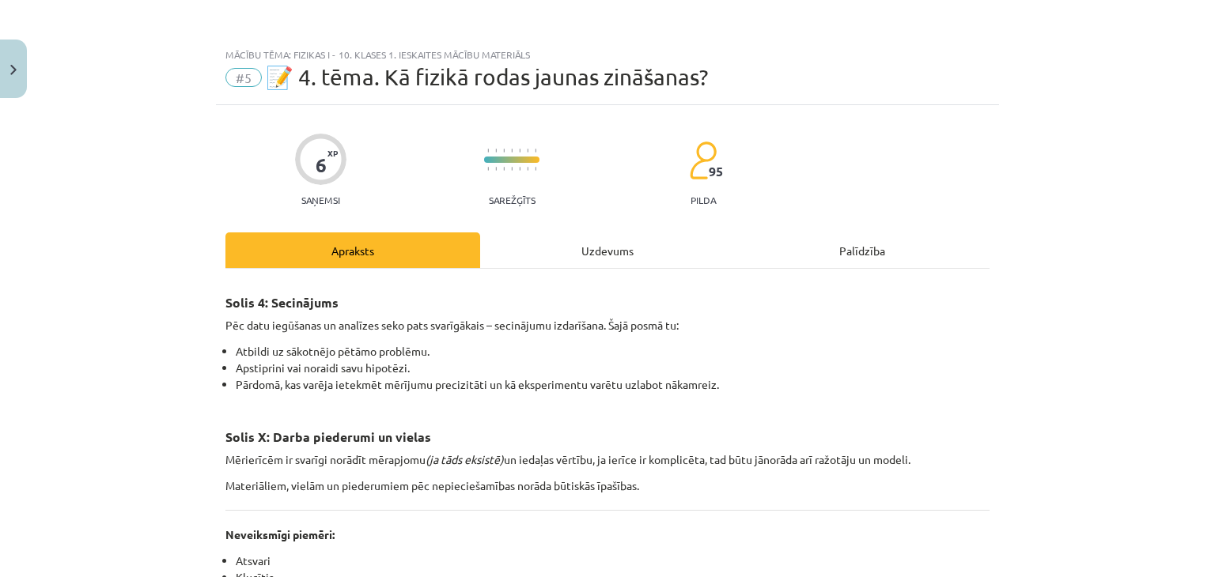
scroll to position [388, 0]
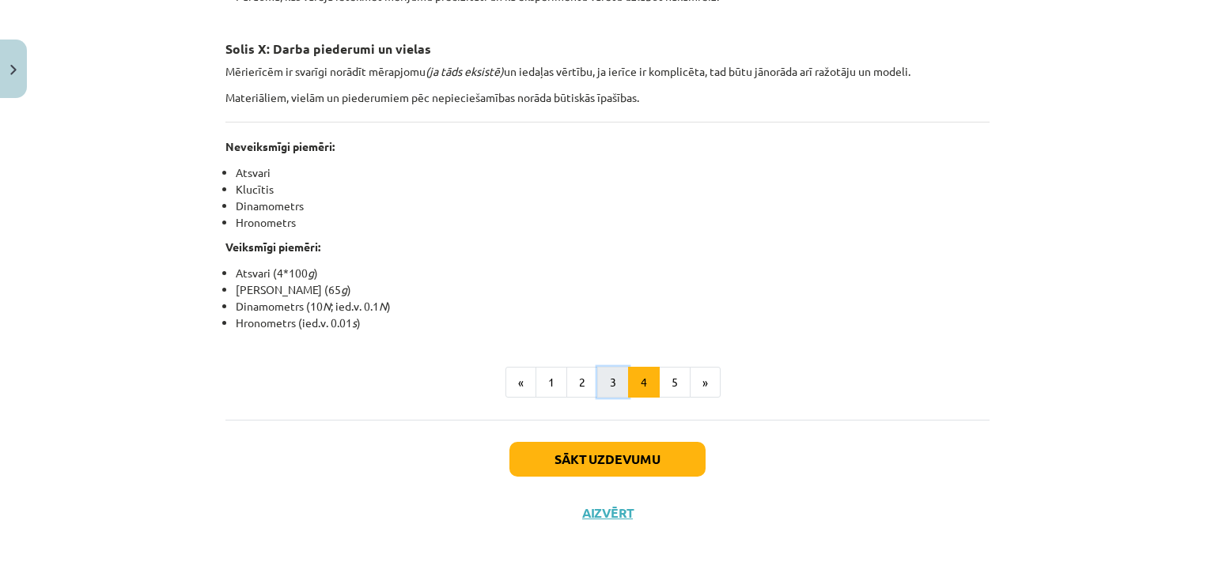
click at [619, 384] on button "3" at bounding box center [613, 383] width 32 height 32
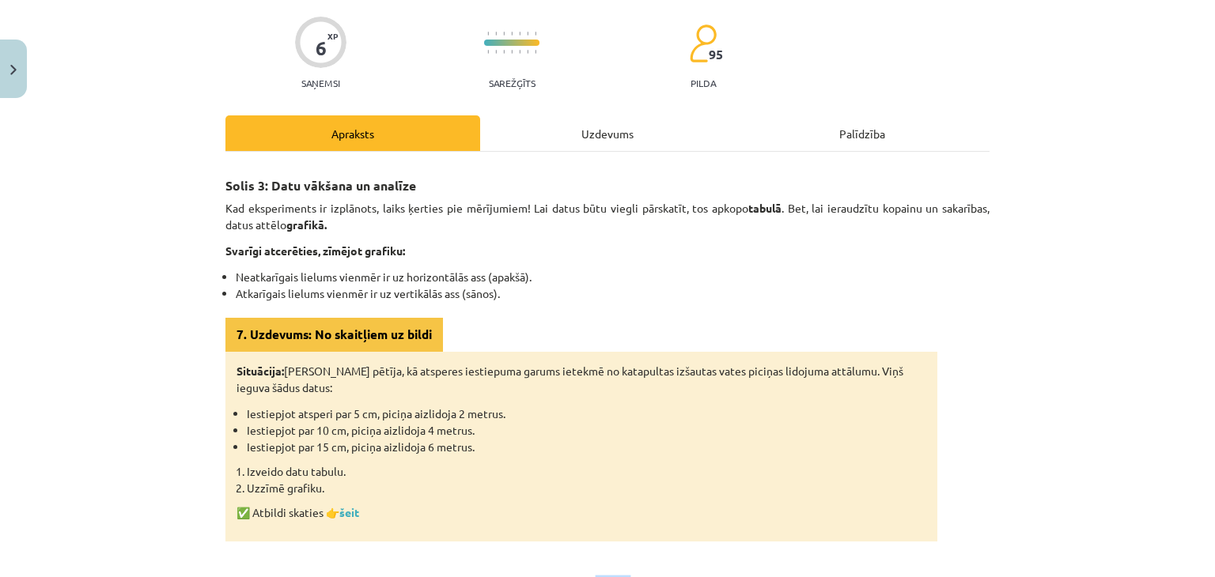
scroll to position [158, 0]
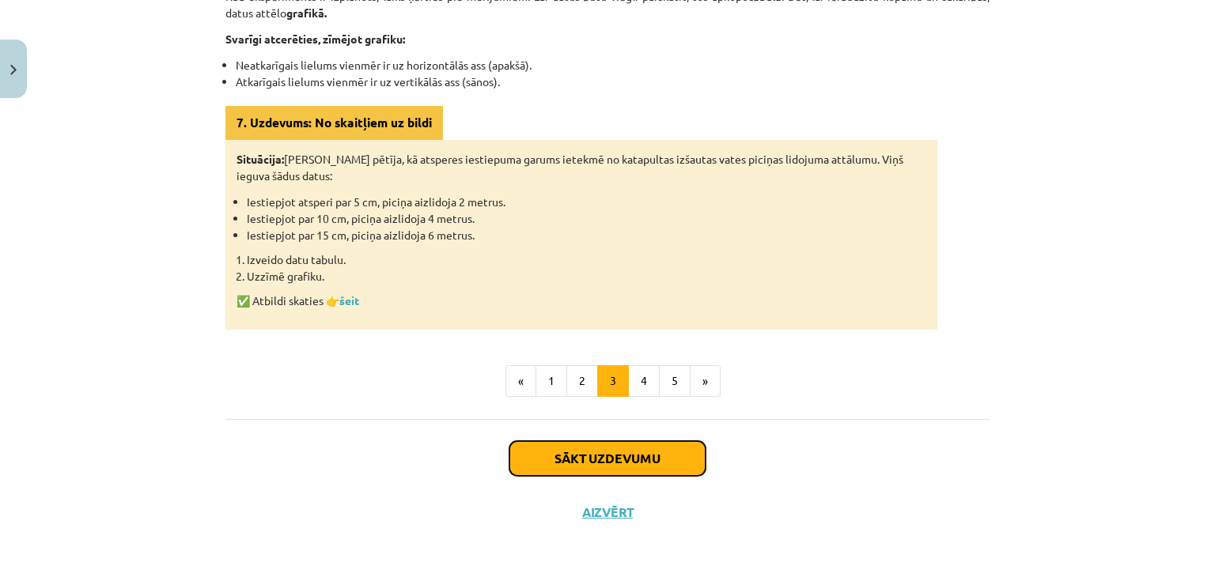
click at [623, 448] on button "Sākt uzdevumu" at bounding box center [607, 458] width 196 height 35
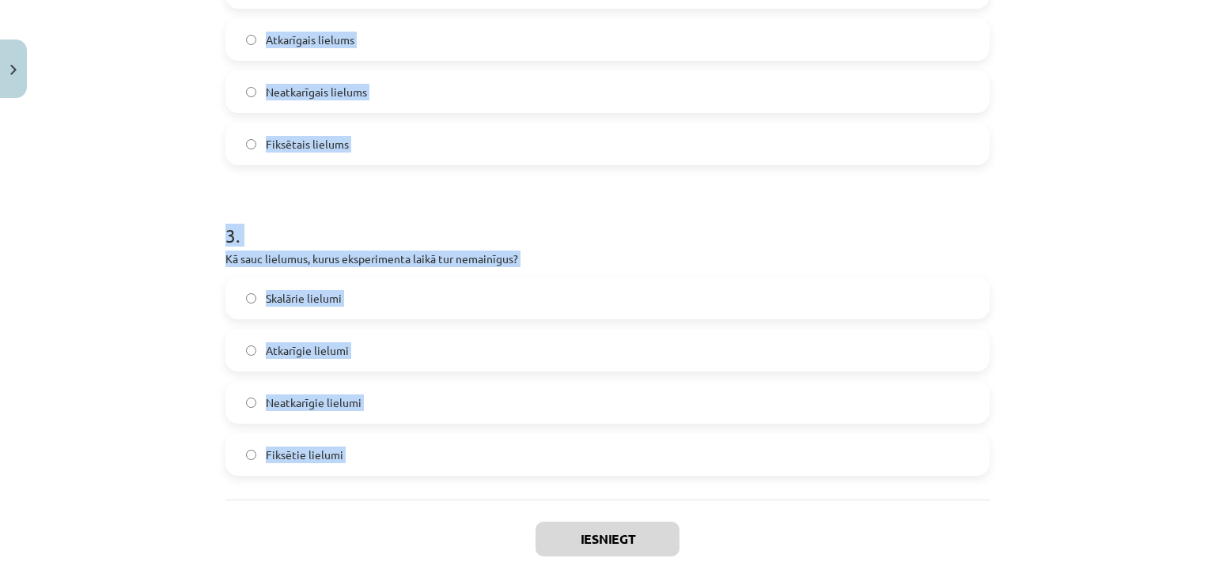
scroll to position [822, 0]
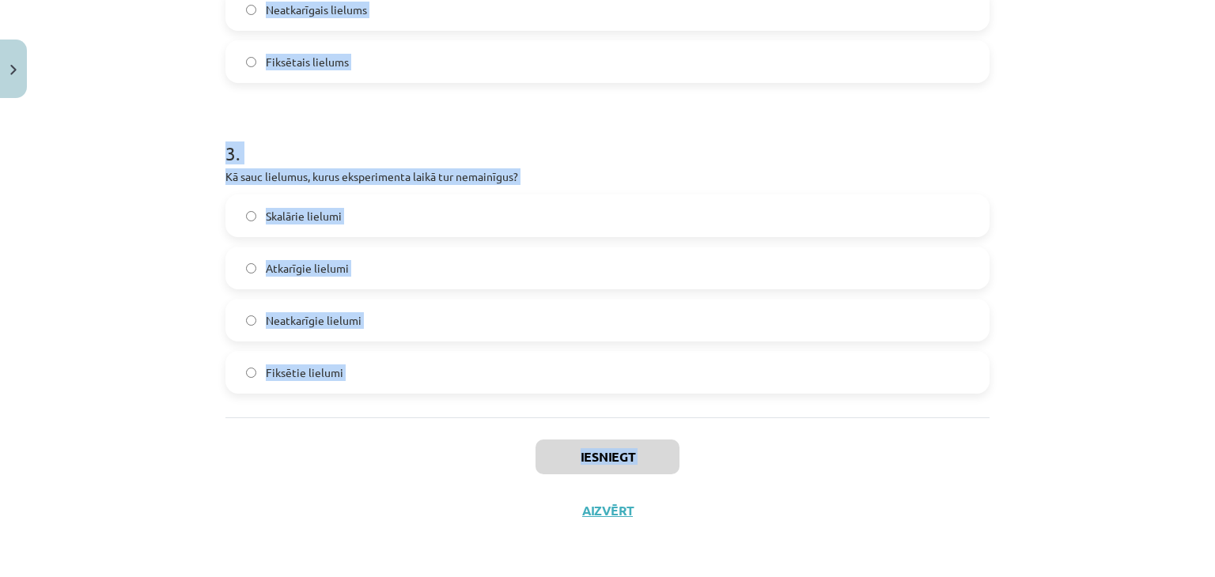
drag, startPoint x: 210, startPoint y: 340, endPoint x: 401, endPoint y: 479, distance: 236.2
copy div "Kurš no šiem ir vislabāk formulēts pētāmās problēmas jautājums? Kāpēc lietas kr…"
click at [146, 112] on div "Mācību tēma: Fizikas i - 10. klases 1. ieskaites mācību materiāls #5 📝 4. tēma.…" at bounding box center [607, 288] width 1215 height 577
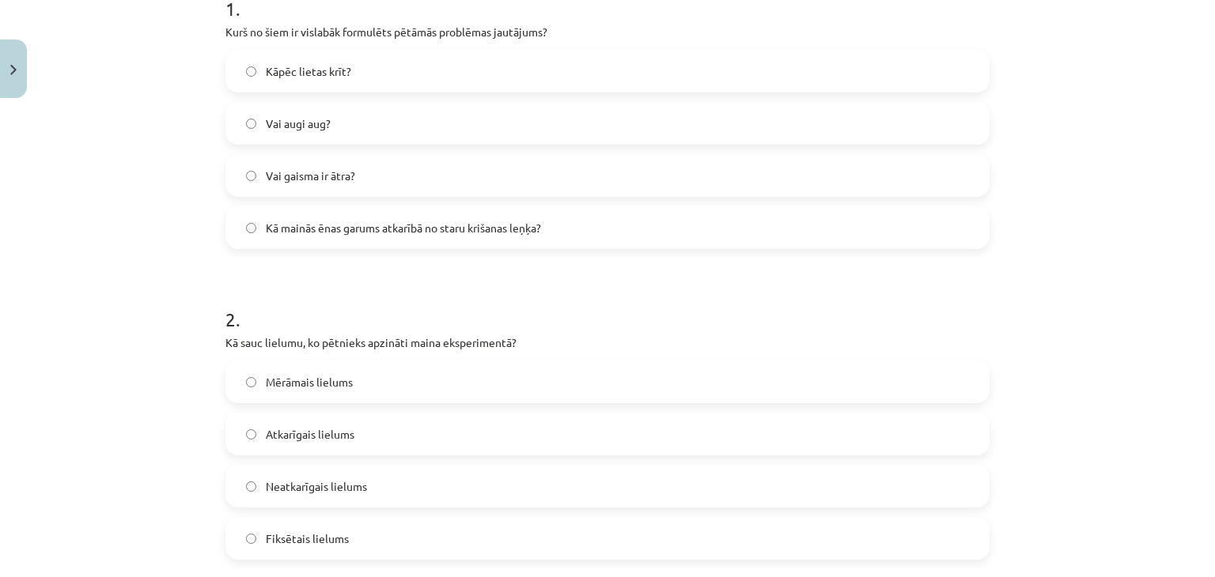
scroll to position [268, 0]
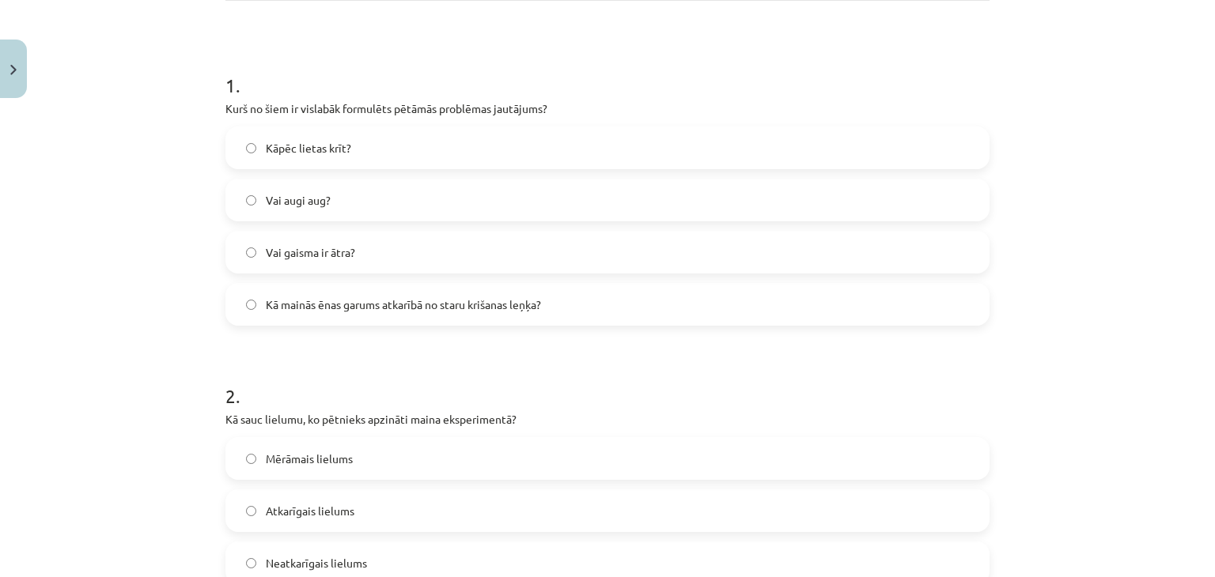
click at [401, 300] on span "Kā mainās ēnas garums atkarībā no staru krišanas leņķa?" at bounding box center [403, 305] width 275 height 17
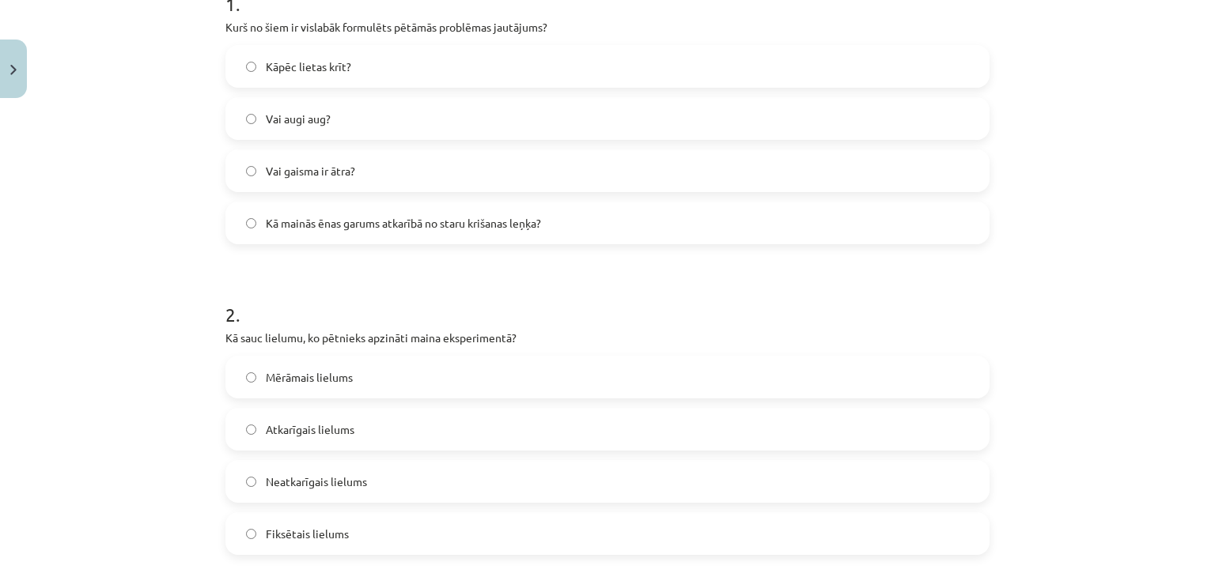
scroll to position [505, 0]
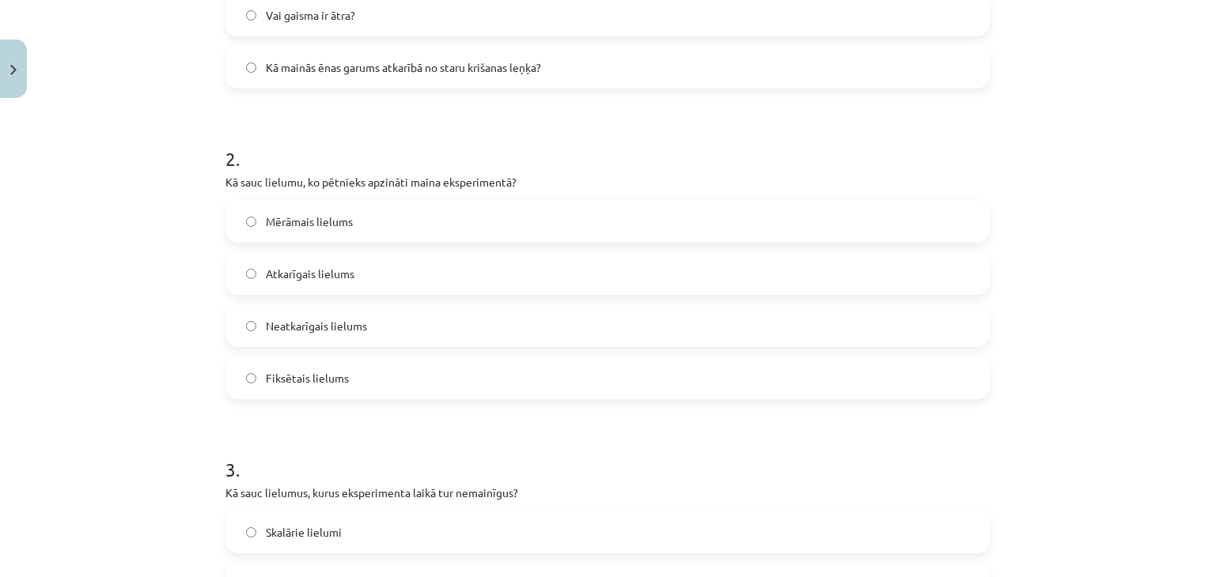
click at [338, 314] on label "Neatkarīgais lielums" at bounding box center [607, 326] width 761 height 40
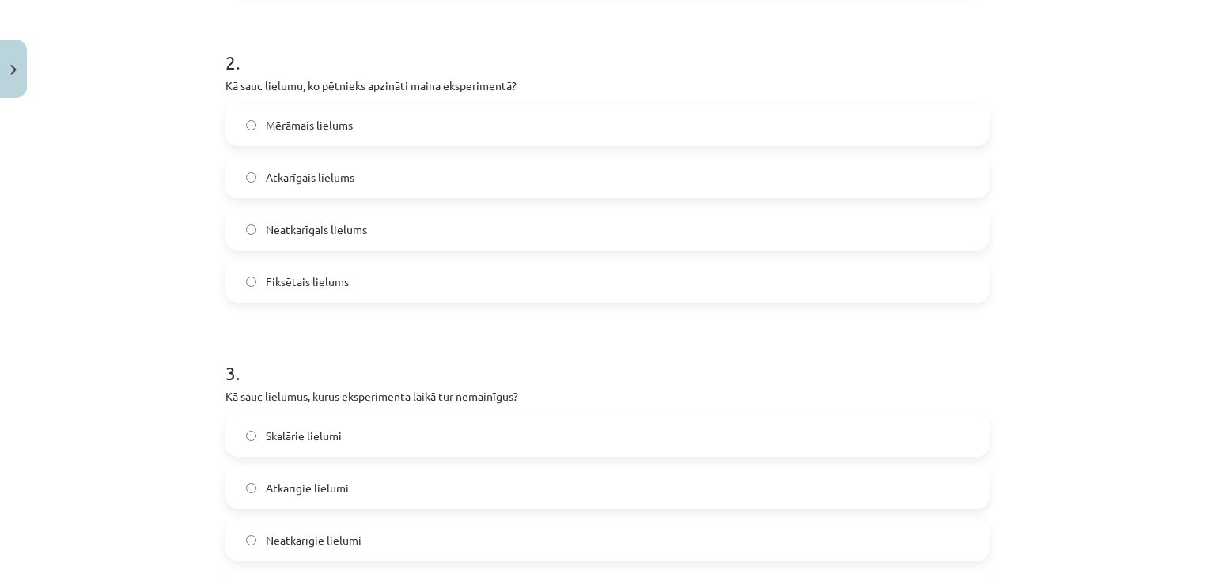
scroll to position [822, 0]
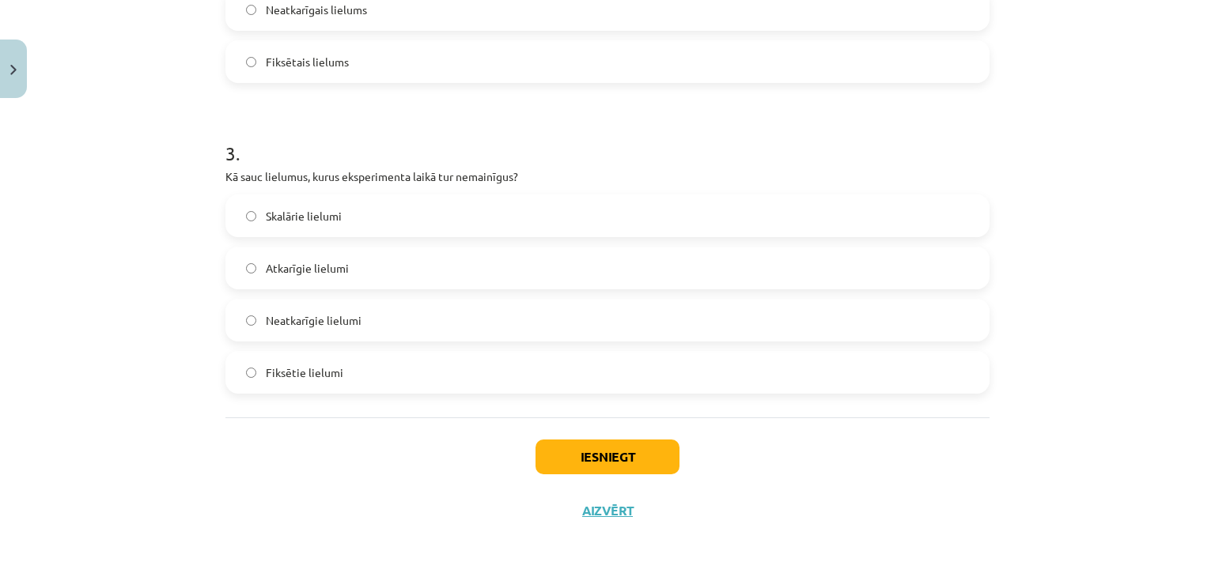
drag, startPoint x: 330, startPoint y: 374, endPoint x: 319, endPoint y: 320, distance: 54.9
click at [329, 374] on span "Fiksētie lielumi" at bounding box center [305, 373] width 78 height 17
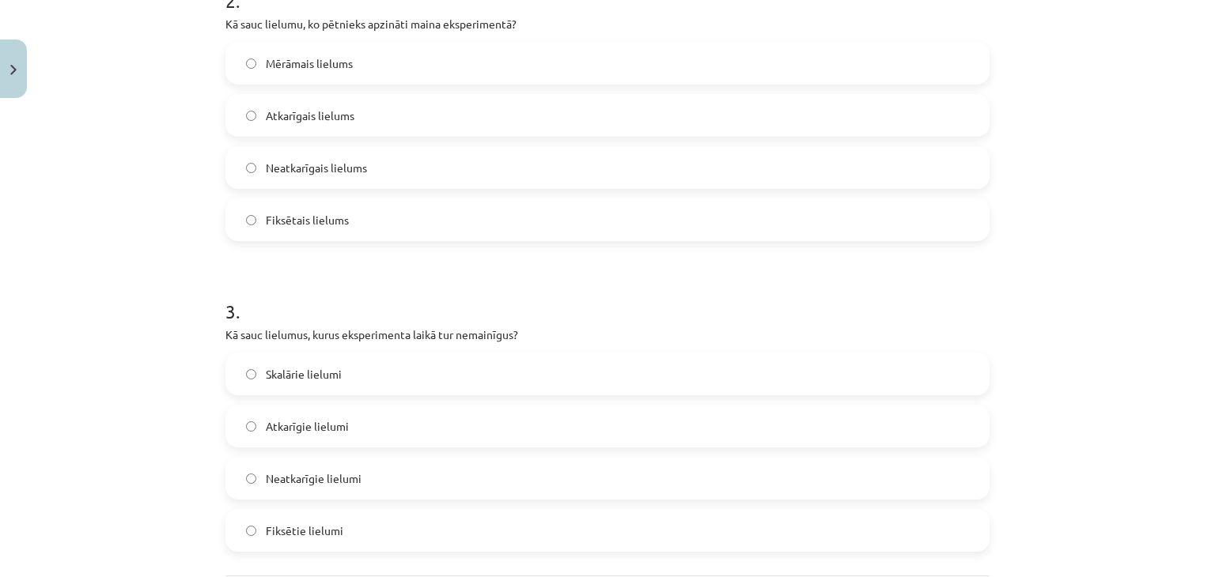
scroll to position [743, 0]
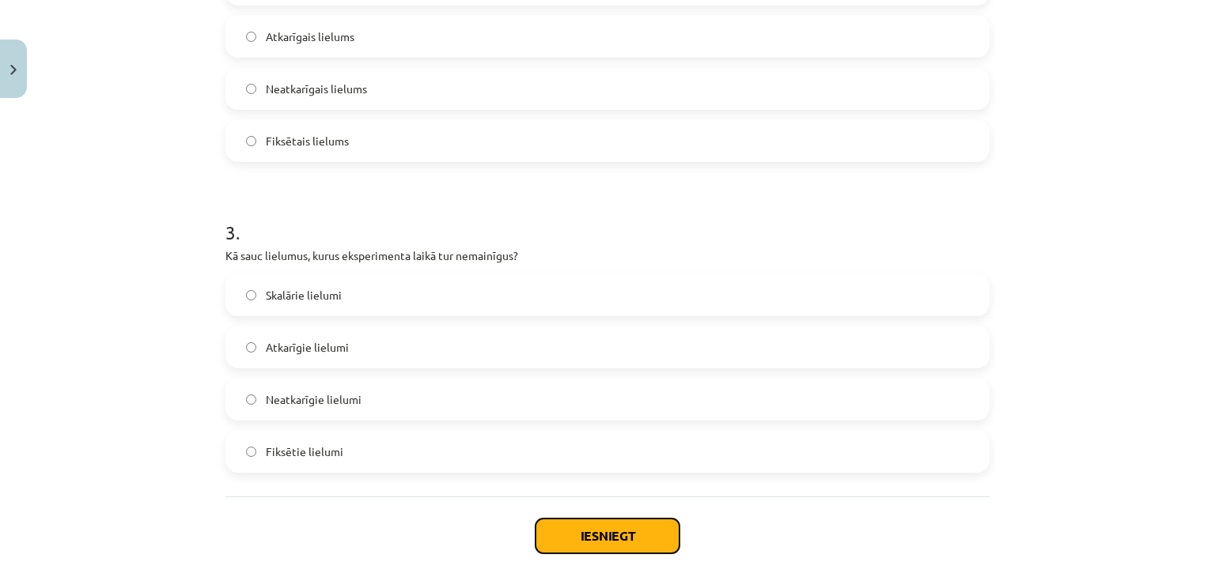
click at [536, 529] on button "Iesniegt" at bounding box center [608, 536] width 144 height 35
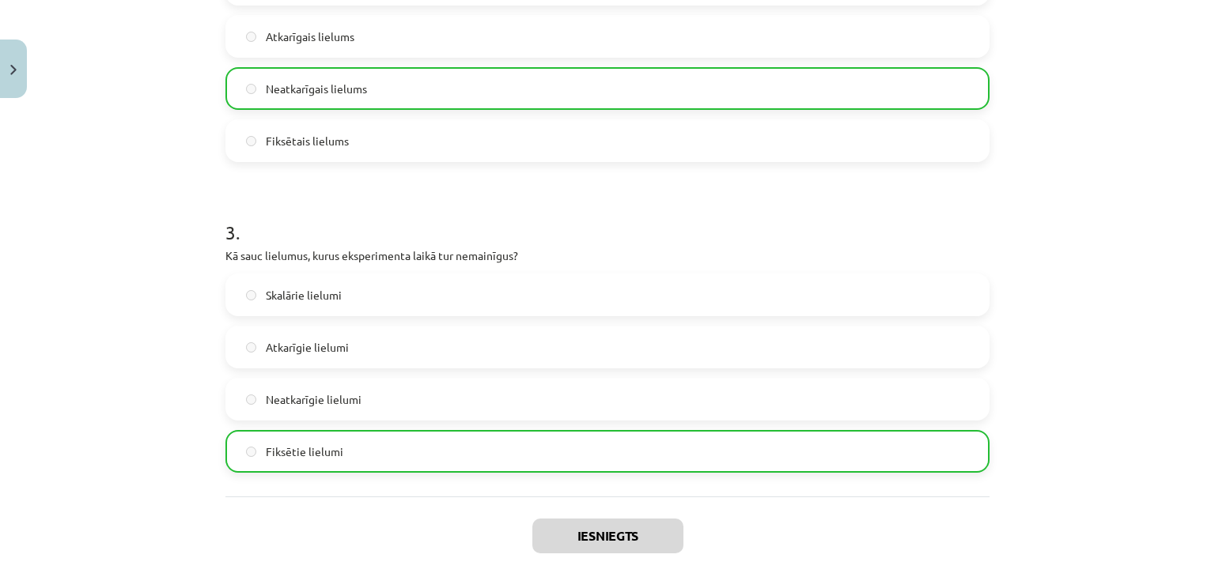
scroll to position [871, 0]
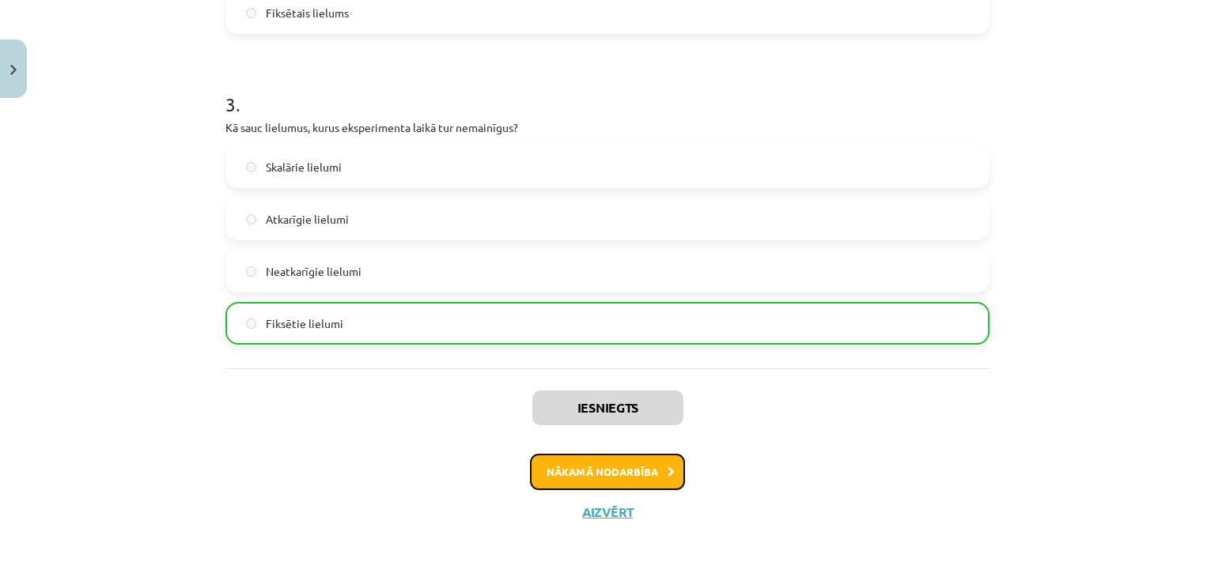
click at [555, 484] on button "Nākamā nodarbība" at bounding box center [607, 472] width 155 height 36
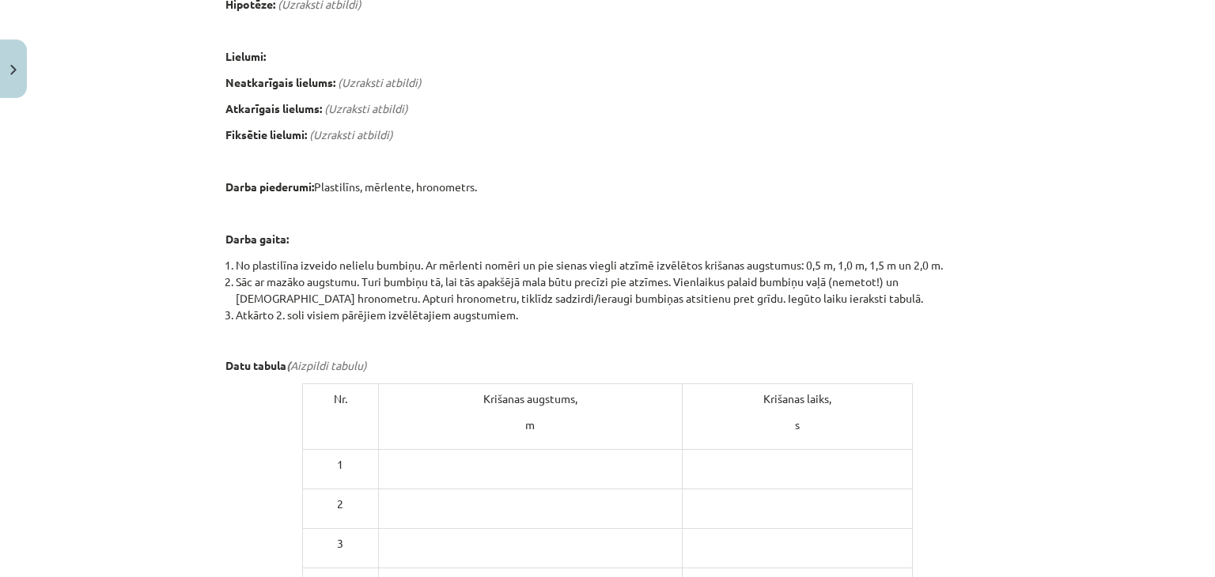
scroll to position [821, 0]
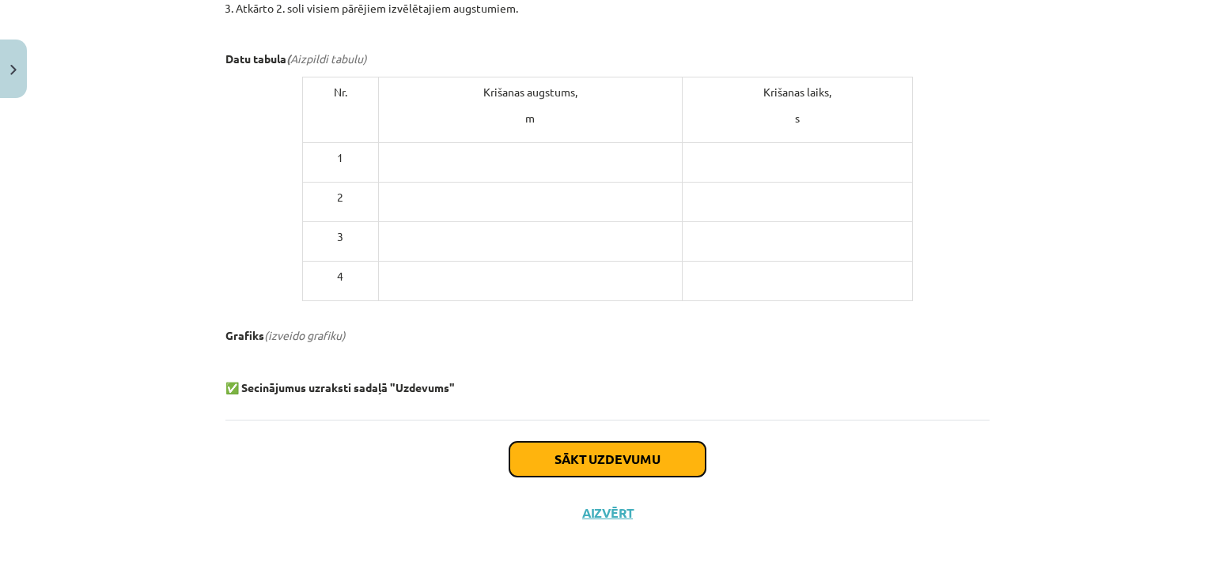
click at [536, 442] on button "Sākt uzdevumu" at bounding box center [607, 459] width 196 height 35
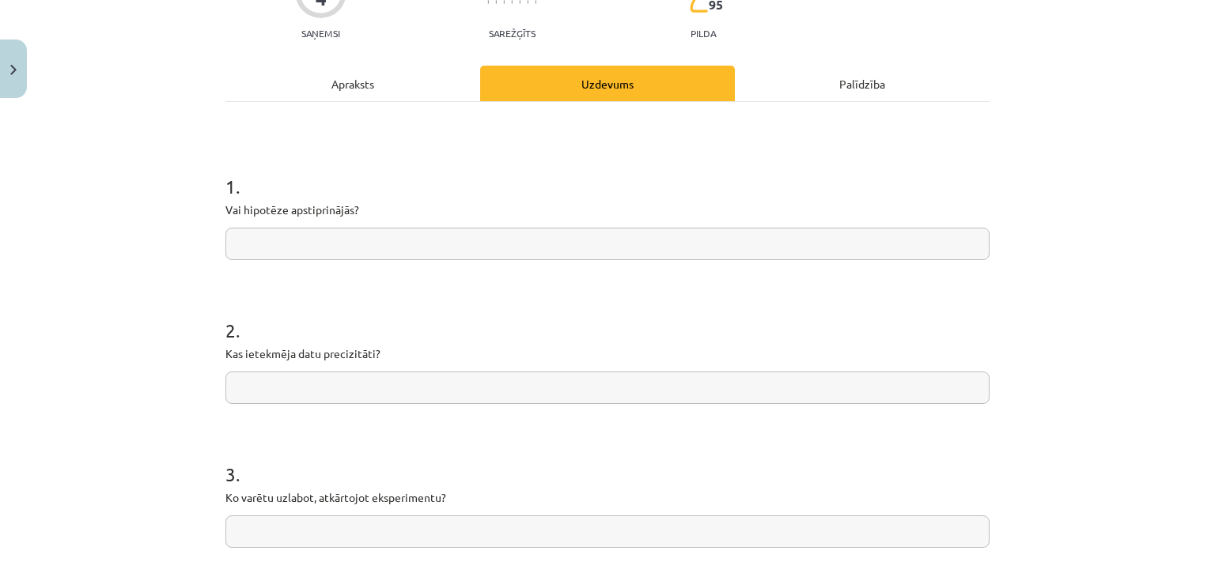
scroll to position [60, 0]
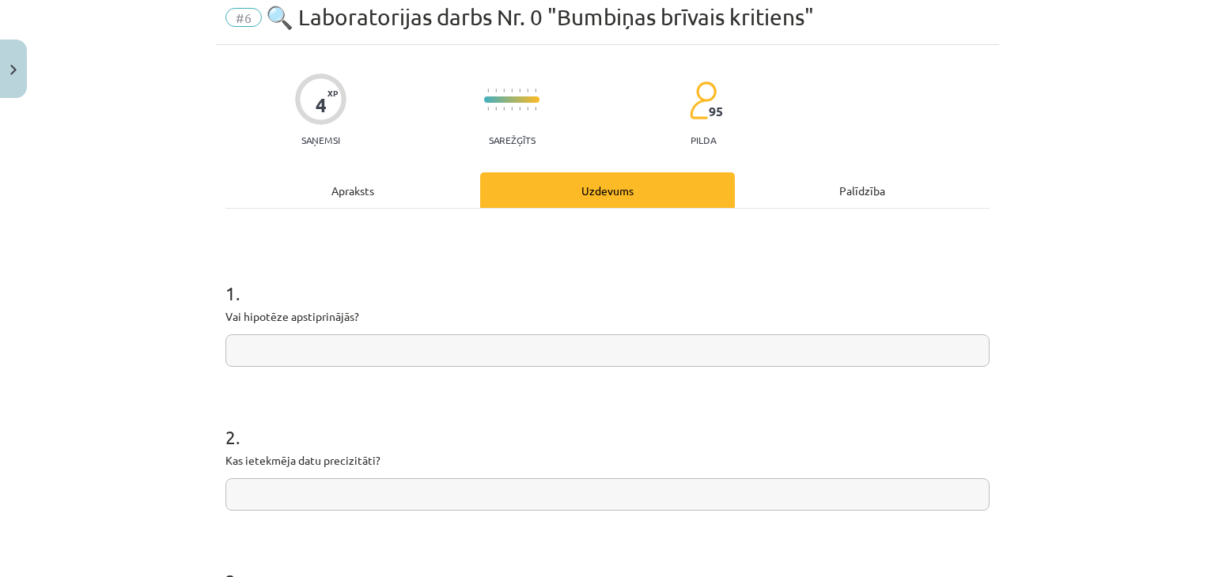
click at [240, 335] on input "text" at bounding box center [607, 351] width 764 height 32
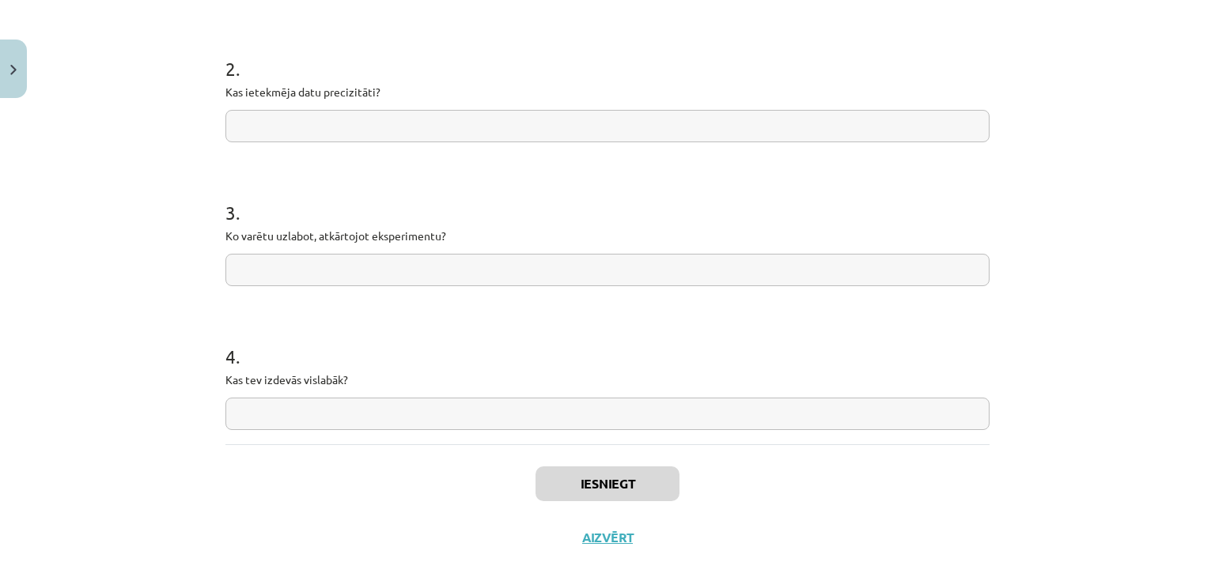
scroll to position [456, 0]
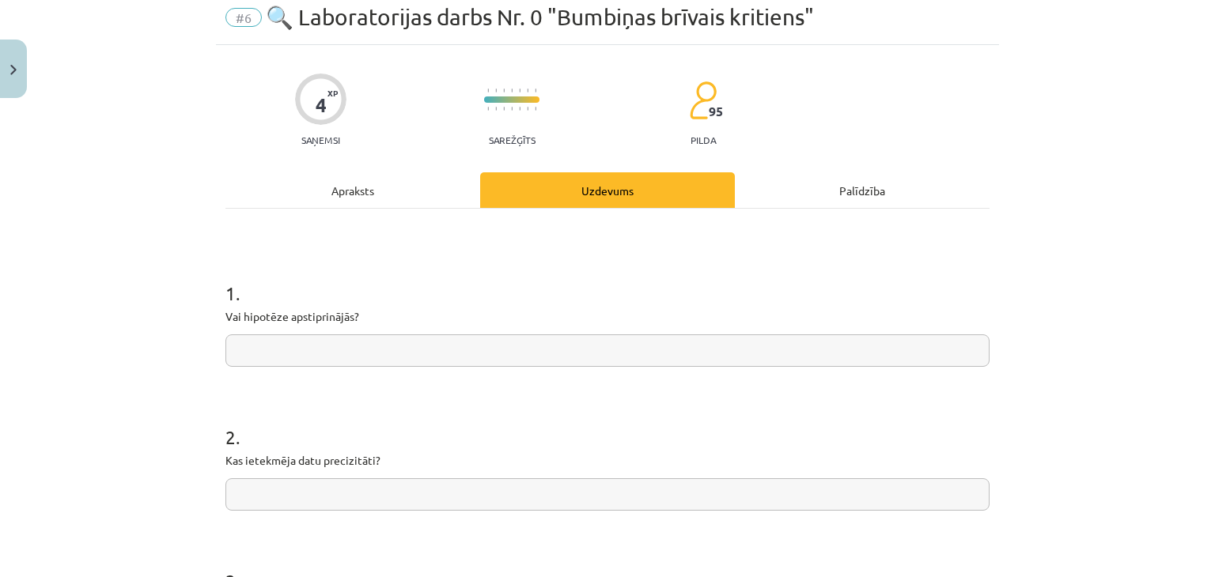
click at [351, 188] on div "Apraksts" at bounding box center [352, 190] width 255 height 36
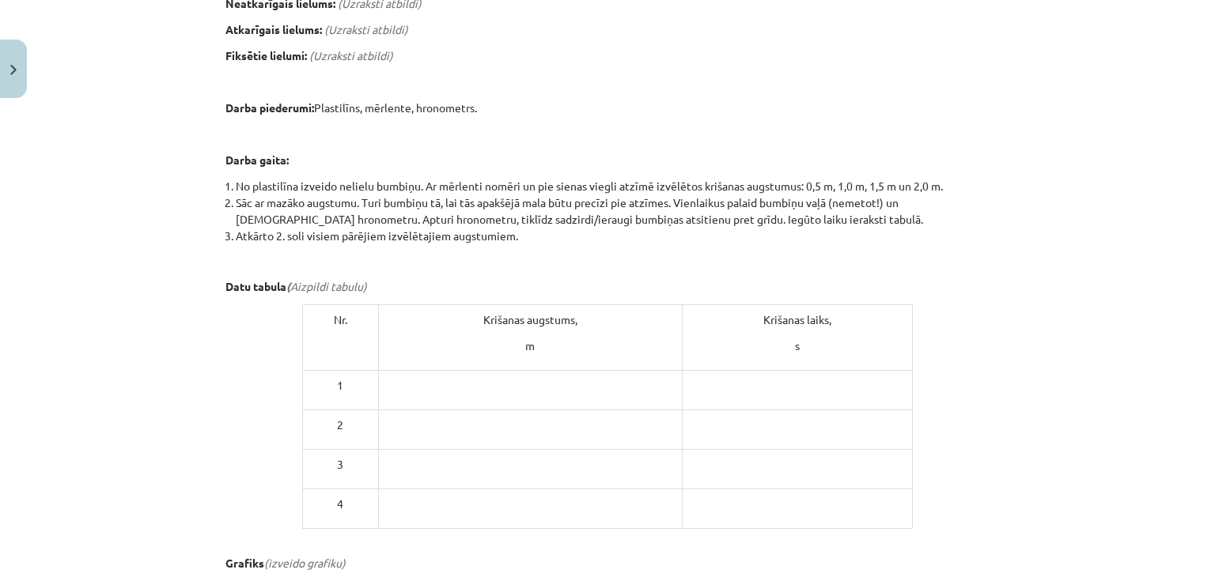
scroll to position [514, 0]
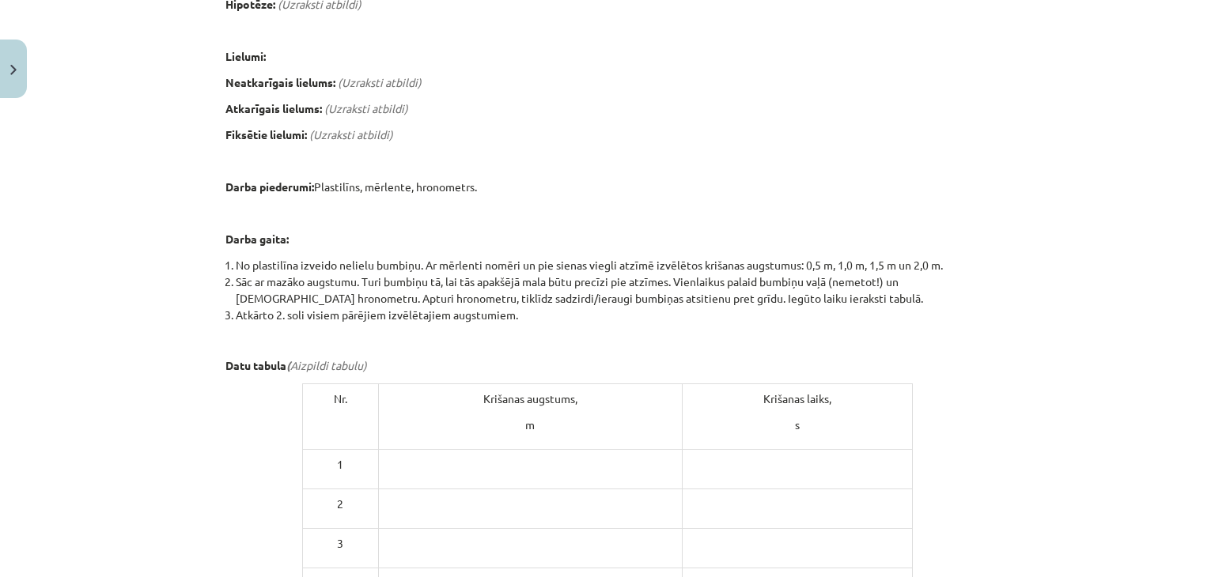
drag, startPoint x: 339, startPoint y: 426, endPoint x: 231, endPoint y: 376, distance: 118.9
click at [231, 376] on div "Laboratorijas darbs Nr. 0: Bumbiņas brīvais kritiens 📝 Veic laboratorijas darbu…" at bounding box center [607, 236] width 764 height 934
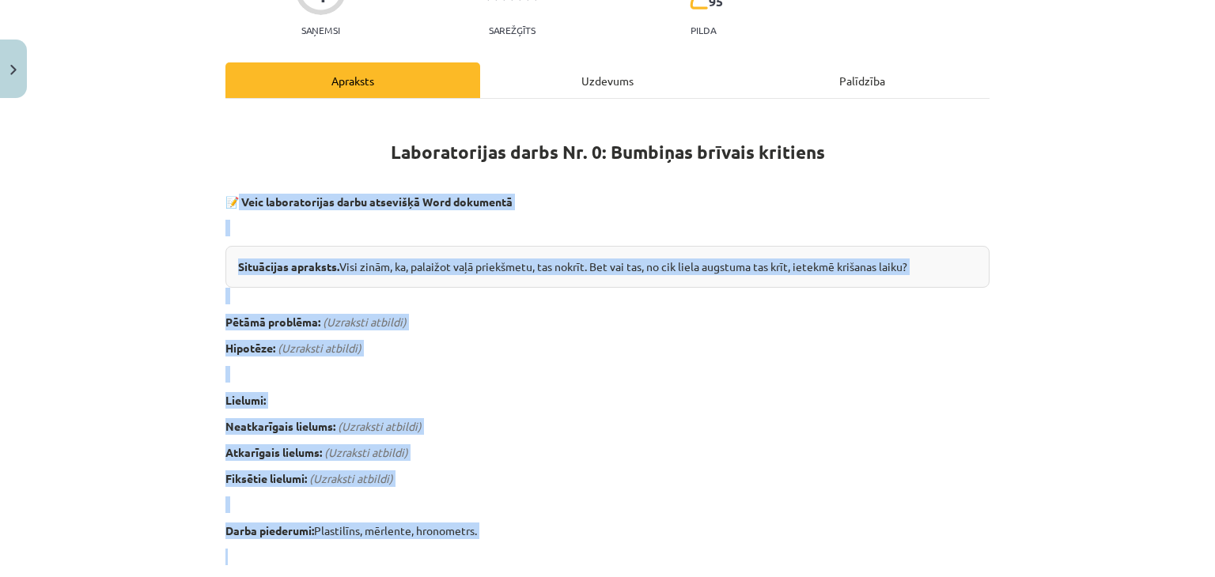
scroll to position [277, 0]
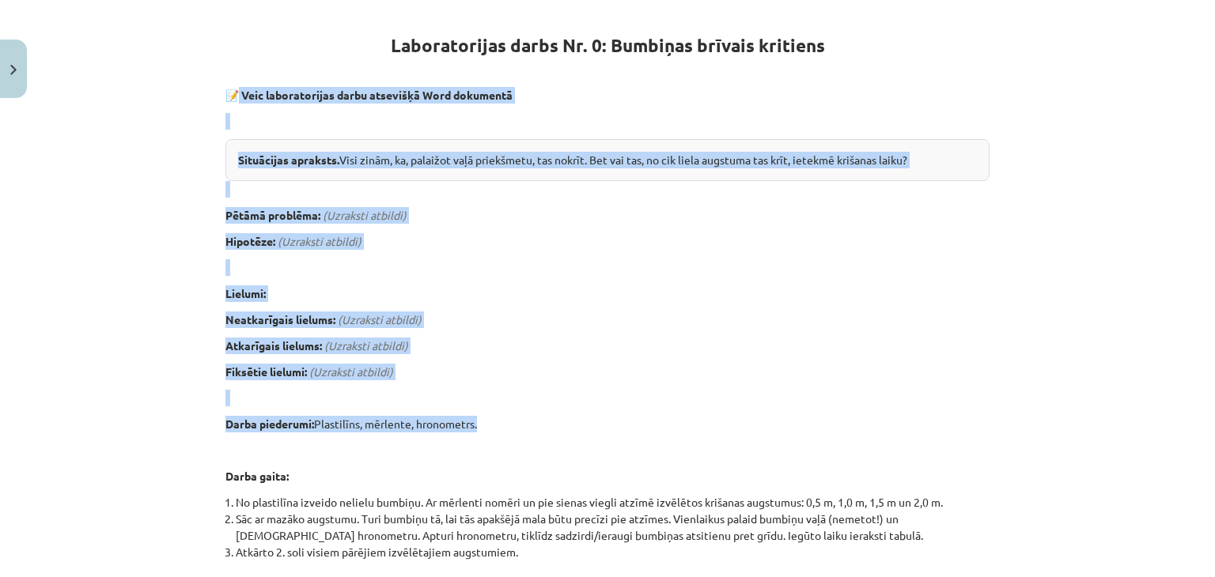
drag, startPoint x: 230, startPoint y: 244, endPoint x: 657, endPoint y: 412, distance: 458.9
click at [657, 412] on div "Laboratorijas darbs Nr. 0: Bumbiņas brīvais kritiens 📝 Veic laboratorijas darbu…" at bounding box center [607, 473] width 764 height 934
copy div "Veic laboratorijas darbu atsevišķā Word dokumentā Situācijas apraksts. Visi zin…"
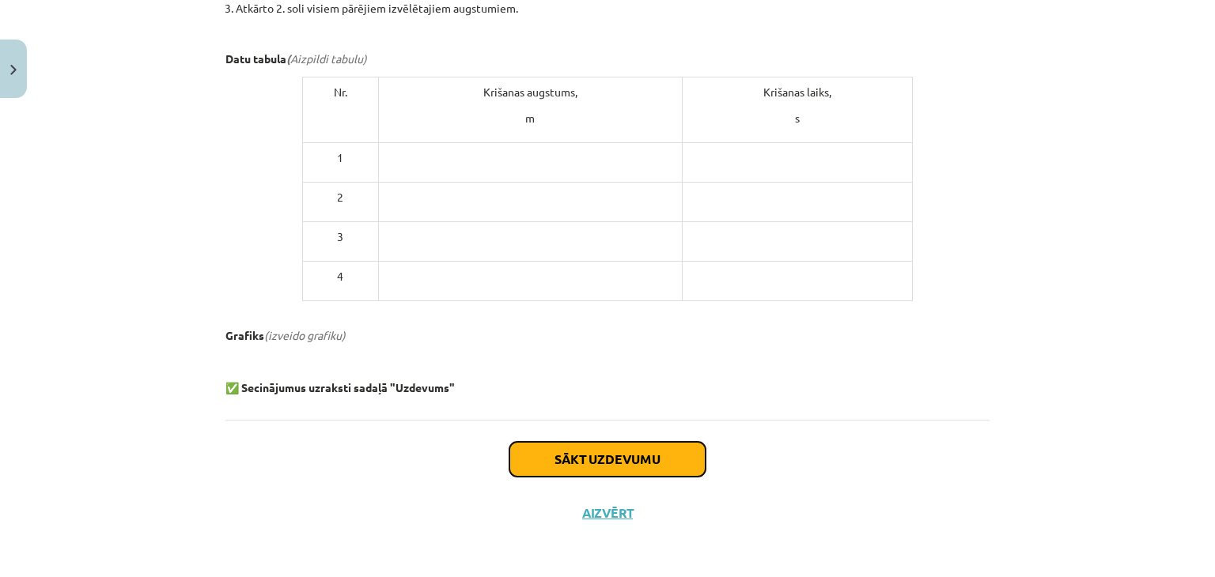
click at [582, 447] on button "Sākt uzdevumu" at bounding box center [607, 459] width 196 height 35
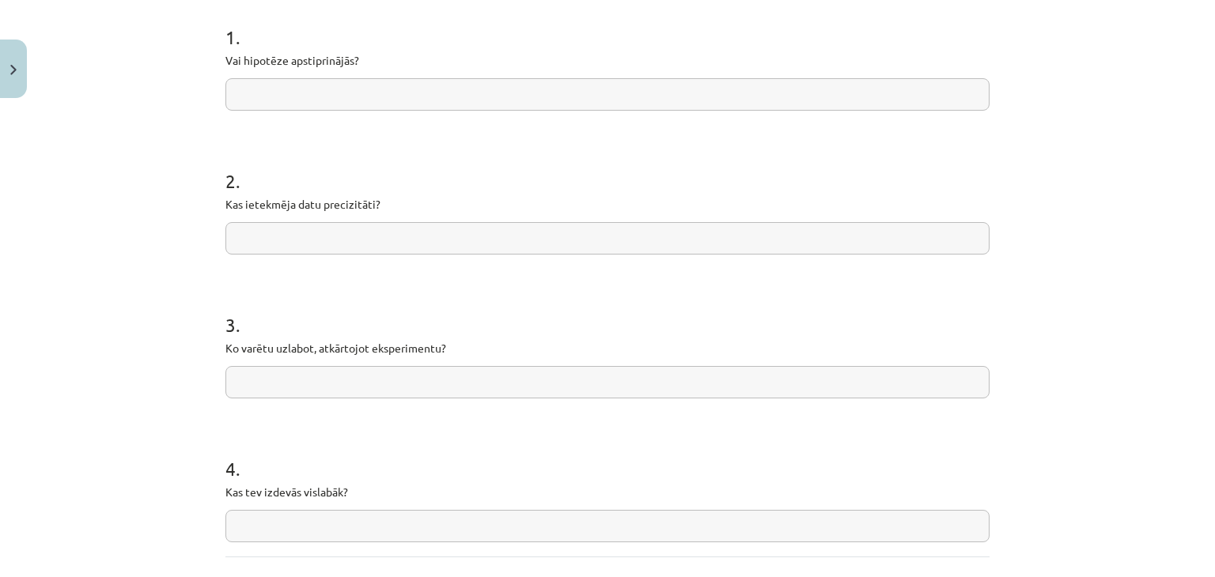
scroll to position [40, 0]
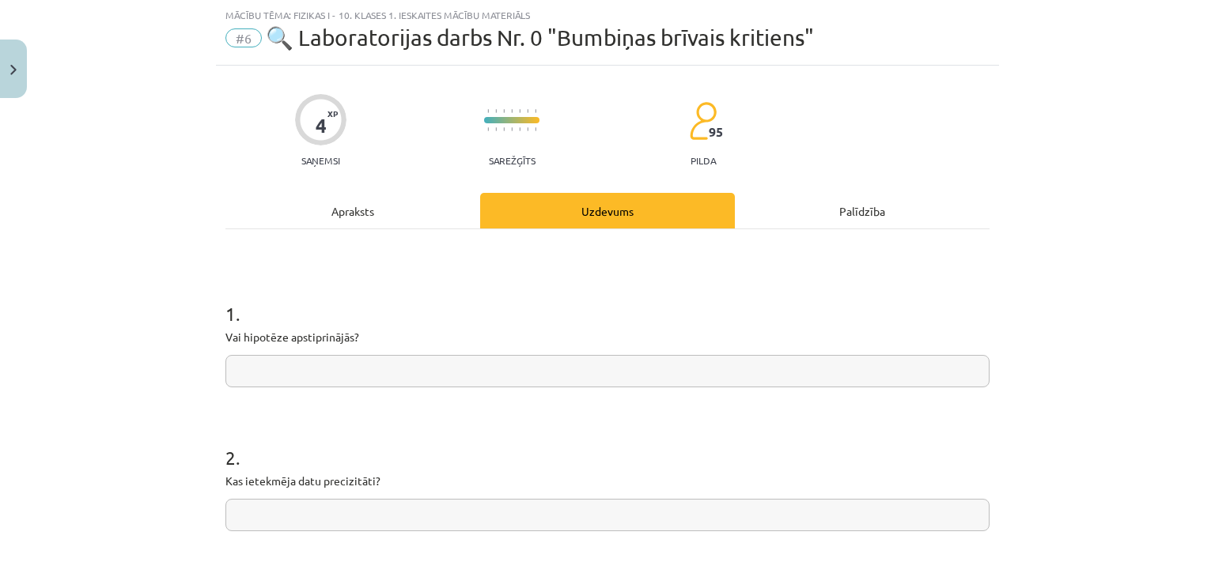
click at [225, 333] on p "Vai hipotēze apstiprinājās?" at bounding box center [607, 337] width 764 height 17
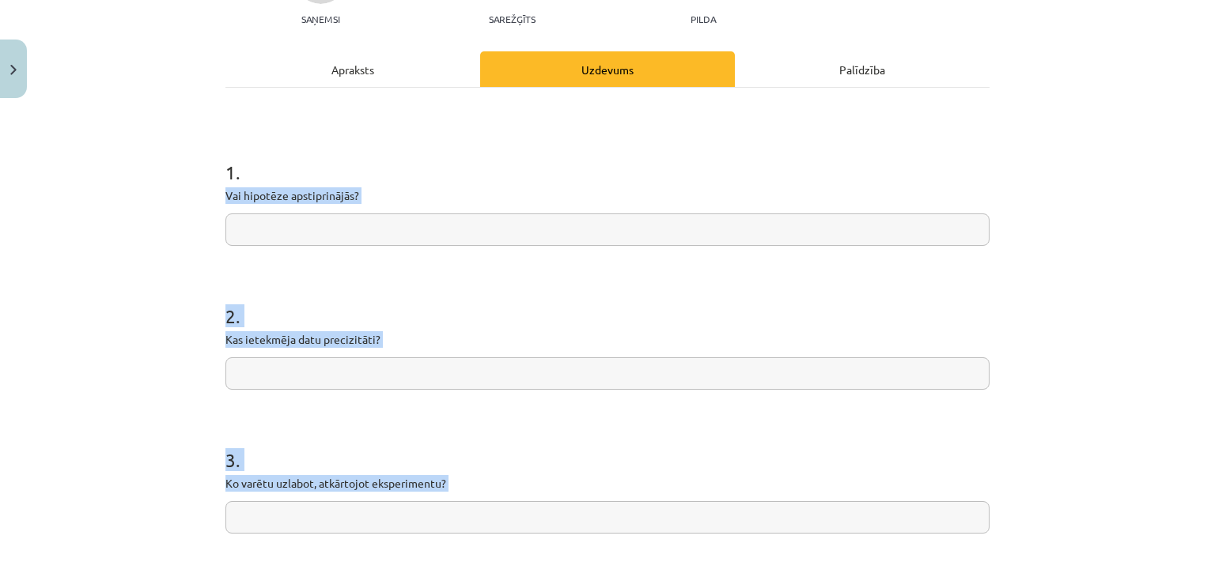
scroll to position [456, 0]
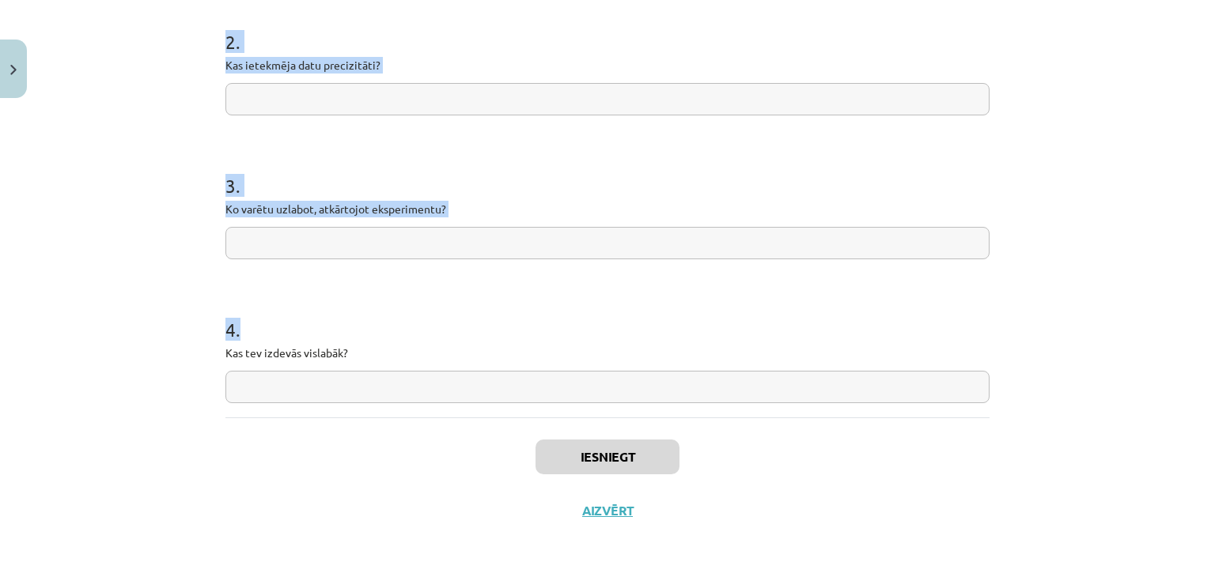
drag, startPoint x: 215, startPoint y: 334, endPoint x: 371, endPoint y: 368, distance: 159.5
click at [371, 368] on div "4 XP Saņemsi Sarežģīts 95 pilda Apraksts Uzdevums Palīdzība 1 . Vai hipotēze ap…" at bounding box center [607, 94] width 783 height 888
copy form "Vai hipotēze apstiprinājās? 2 . Kas ietekmēja datu precizitāti? 3 . Ko varētu u…"
click at [322, 196] on div "3 . Ko varētu uzlabot, atkārtojot eksperimentu?" at bounding box center [607, 203] width 764 height 112
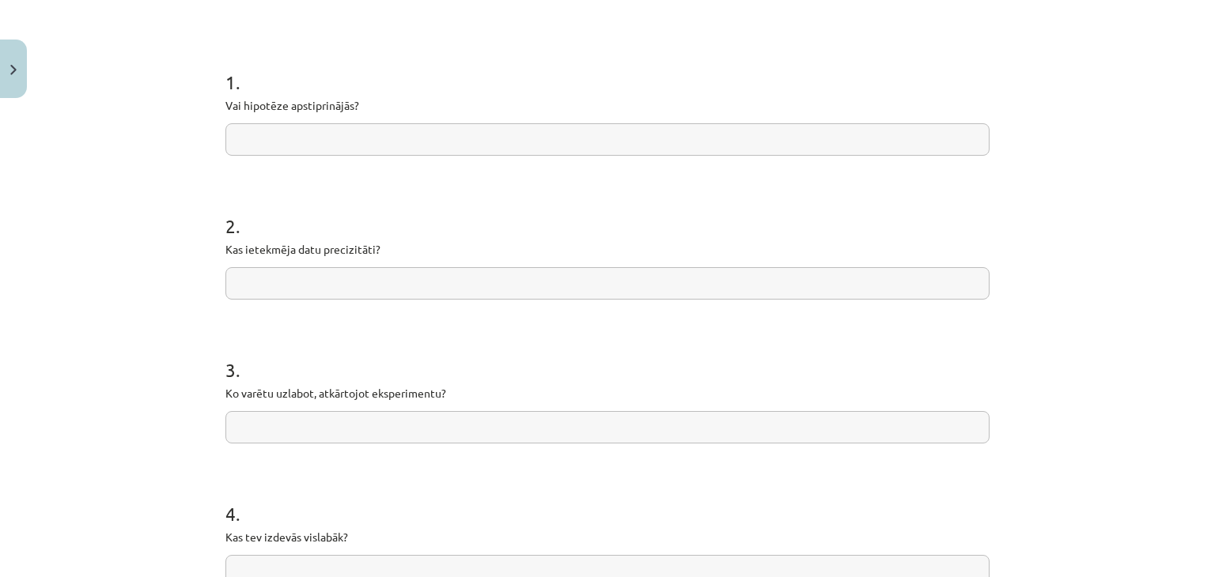
scroll to position [297, 0]
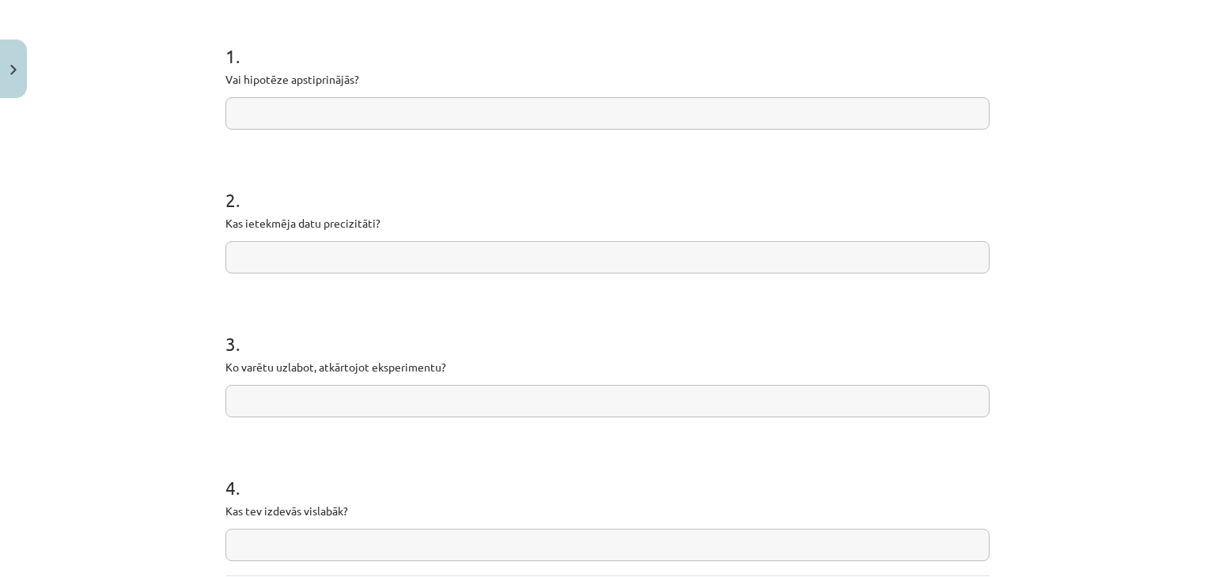
click at [380, 104] on input "text" at bounding box center [607, 113] width 764 height 32
type input "**********"
click at [475, 250] on input "text" at bounding box center [607, 257] width 764 height 32
paste input "**********"
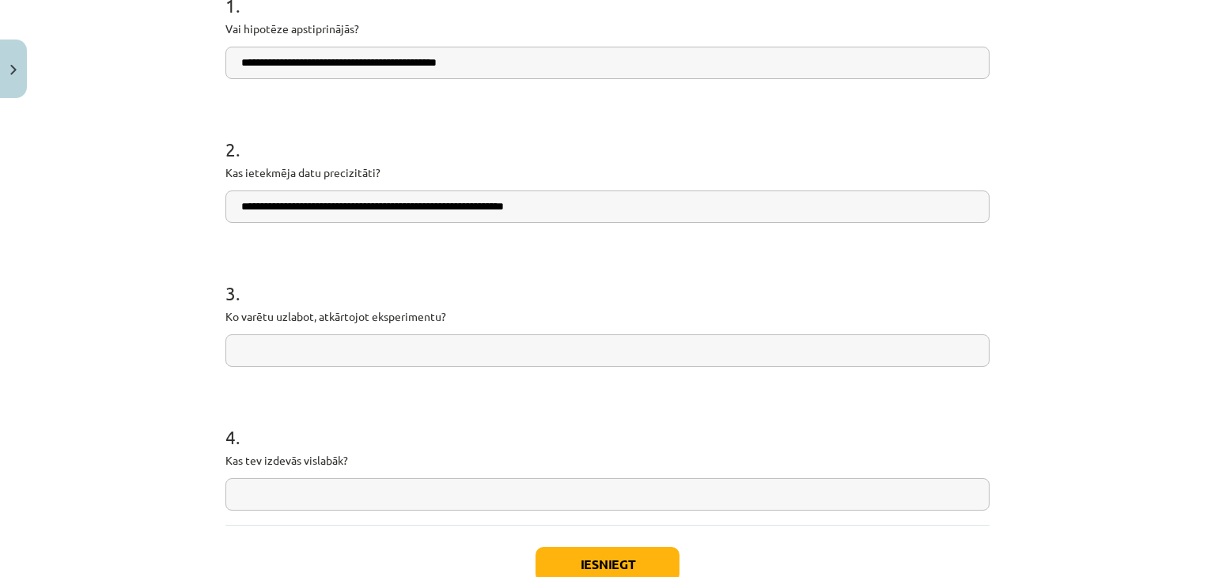
scroll to position [377, 0]
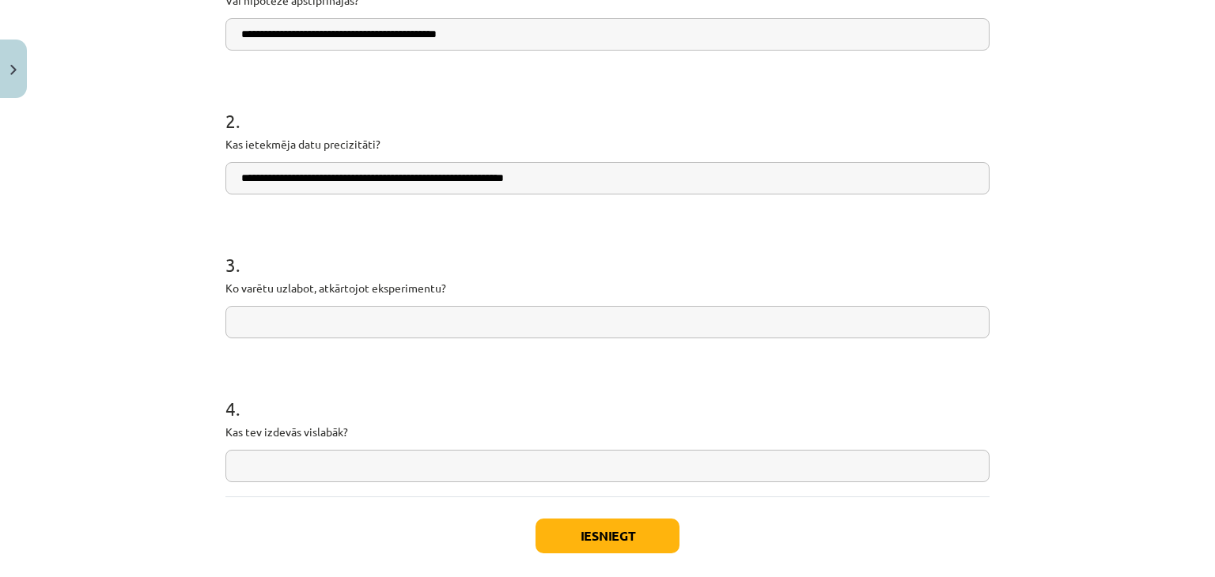
type input "**********"
click at [316, 296] on div "3 . Ko varētu uzlabot, atkārtojot eksperimentu?" at bounding box center [607, 282] width 764 height 112
click at [326, 311] on input "text" at bounding box center [607, 322] width 764 height 32
paste input "**********"
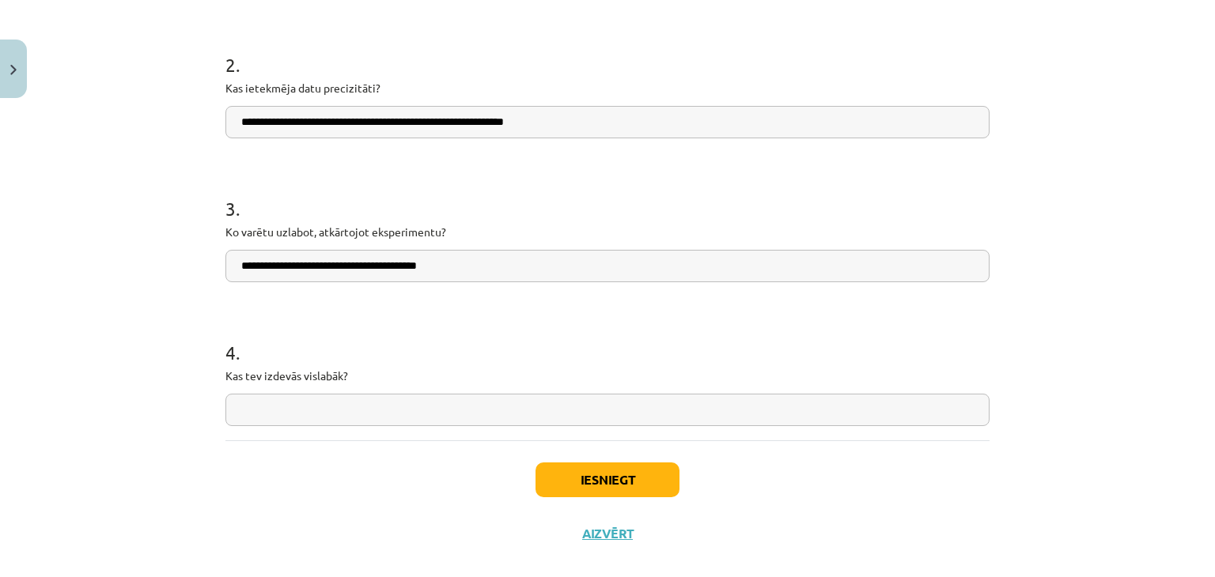
scroll to position [456, 0]
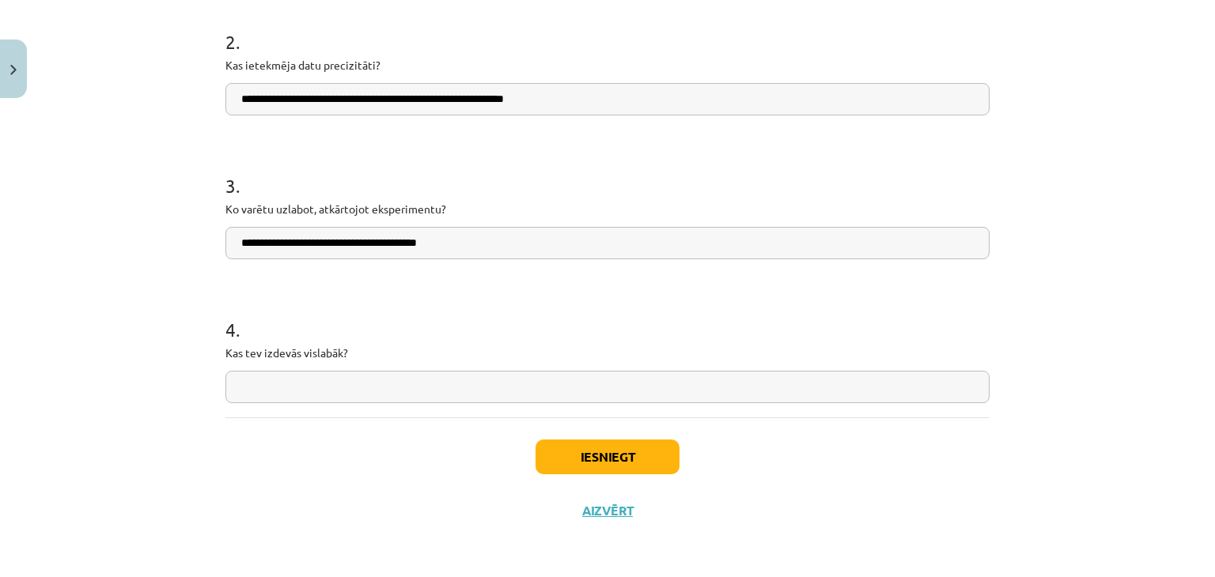
type input "**********"
drag, startPoint x: 333, startPoint y: 362, endPoint x: 337, endPoint y: 381, distance: 18.6
click at [335, 365] on div "4 . Kas tev izdevās vislabāk?" at bounding box center [607, 347] width 764 height 112
click at [339, 384] on input "text" at bounding box center [607, 387] width 764 height 32
paste input "**********"
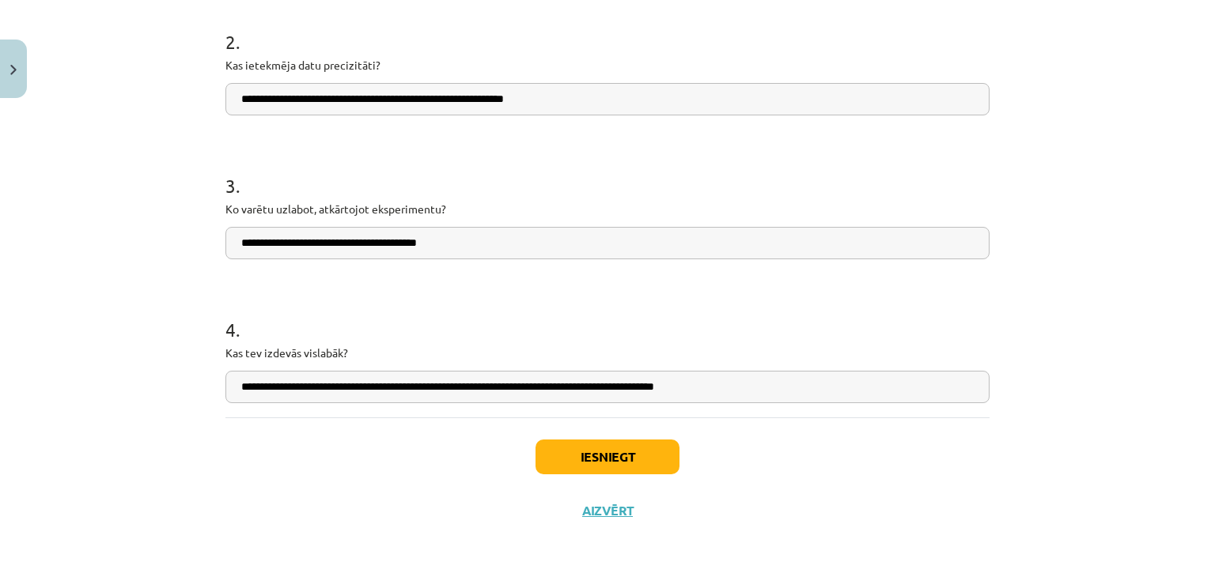
type input "**********"
click at [561, 452] on button "Iesniegt" at bounding box center [608, 457] width 144 height 35
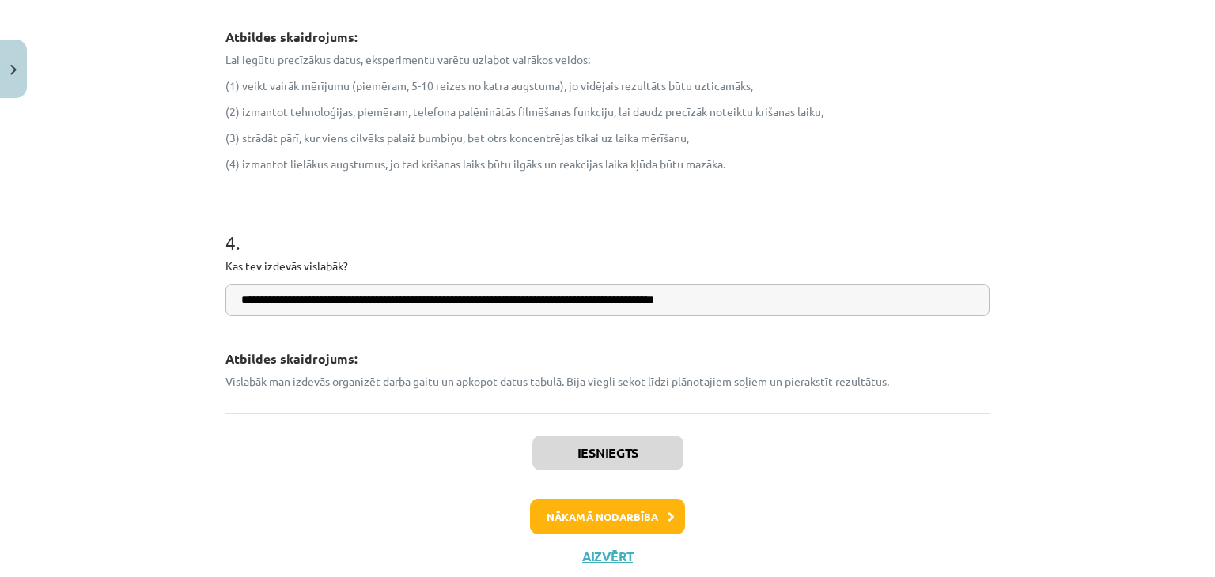
scroll to position [982, 0]
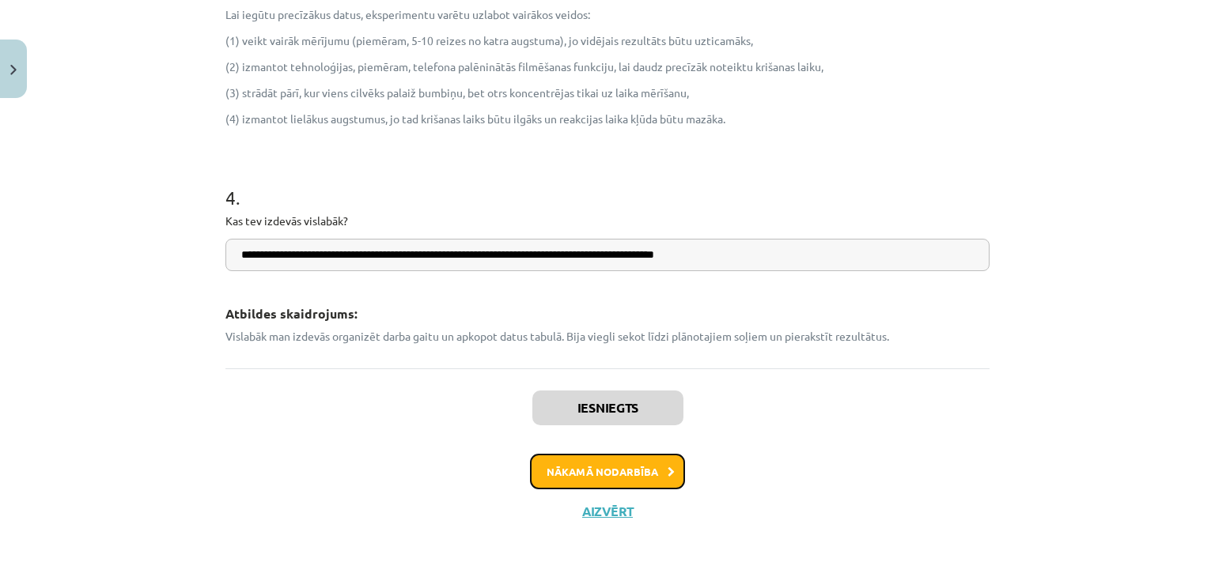
click at [618, 466] on button "Nākamā nodarbība" at bounding box center [607, 472] width 155 height 36
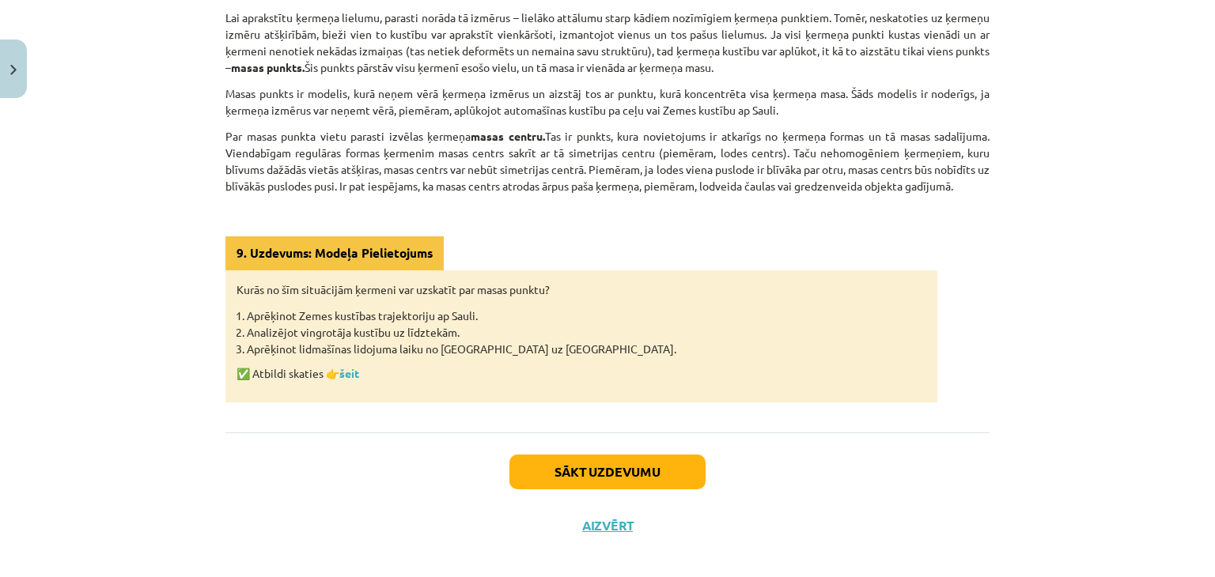
scroll to position [437, 0]
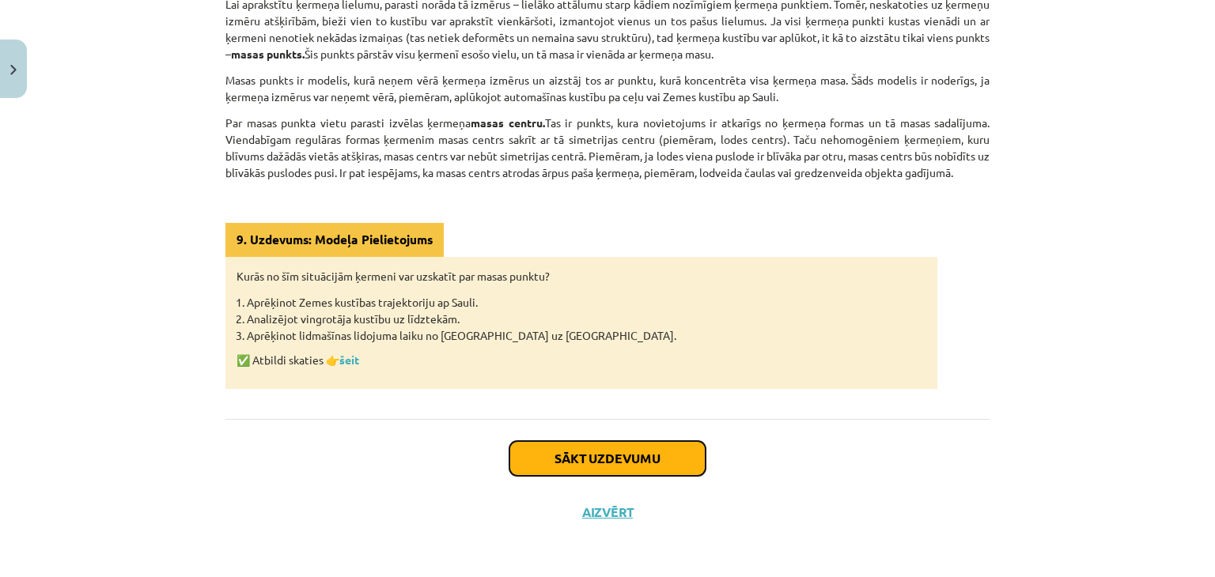
click at [537, 447] on button "Sākt uzdevumu" at bounding box center [607, 458] width 196 height 35
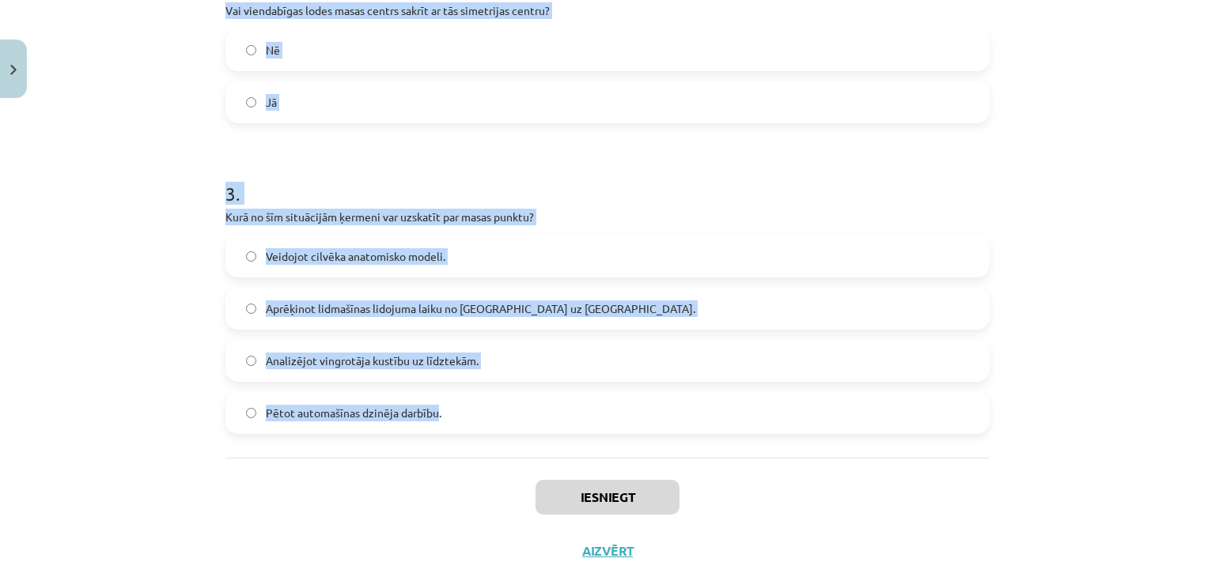
scroll to position [613, 0]
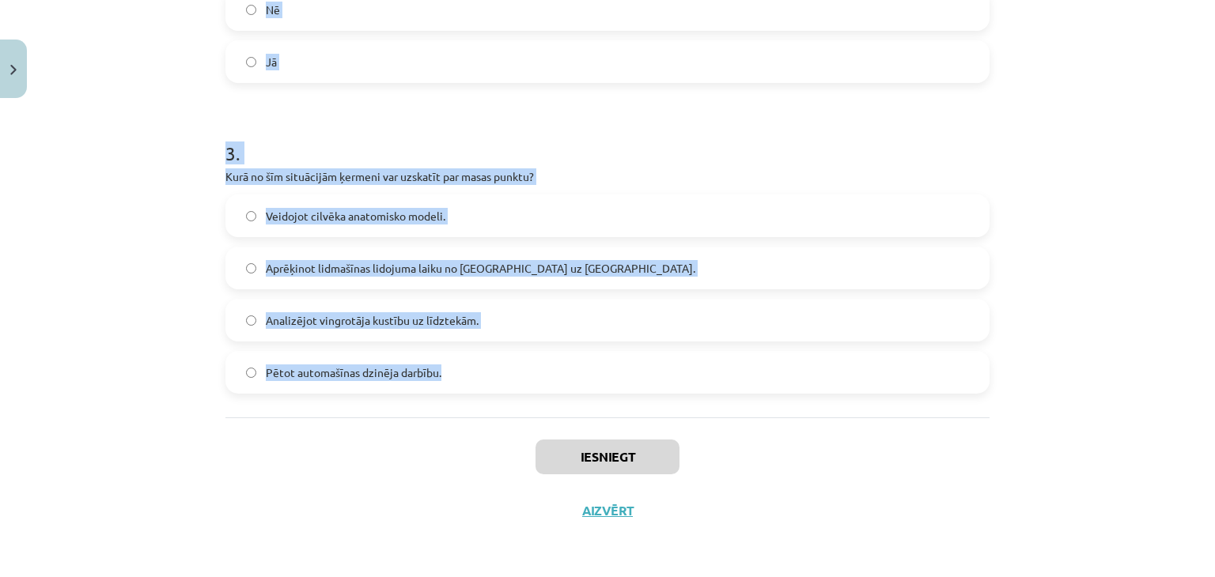
drag, startPoint x: 214, startPoint y: 339, endPoint x: 437, endPoint y: 387, distance: 228.1
click at [437, 387] on div "6 XP Saņemsi Sarežģīts 95 pilda Apraksts Uzdevums Palīdzība 1 . Vai masas punkt…" at bounding box center [607, 15] width 783 height 1046
copy form "Vai masas punkts ir modelis, kurā ņem vērā ķermeņa izmērus? Nē Jā 2 . Vai viend…"
click at [0, 290] on div "Mācību tēma: Fizikas i - 10. klases 1. ieskaites mācību materiāls #7 📝 5. tēma.…" at bounding box center [607, 288] width 1215 height 577
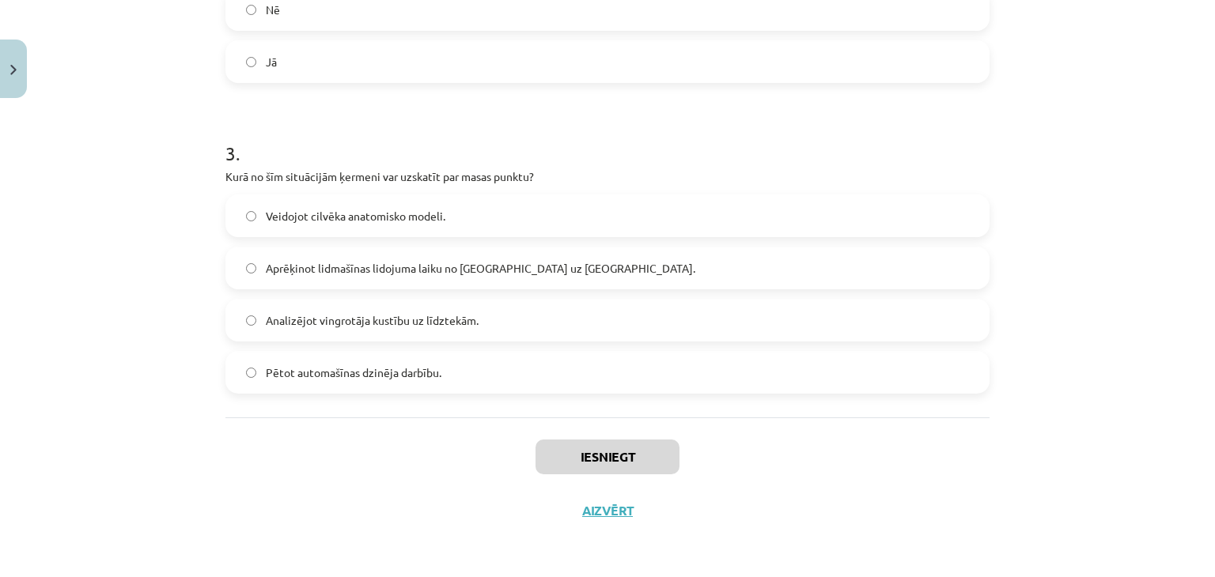
click at [320, 276] on label "Aprēķinot lidmašīnas lidojuma laiku no Rīgas uz Londonu." at bounding box center [607, 268] width 761 height 40
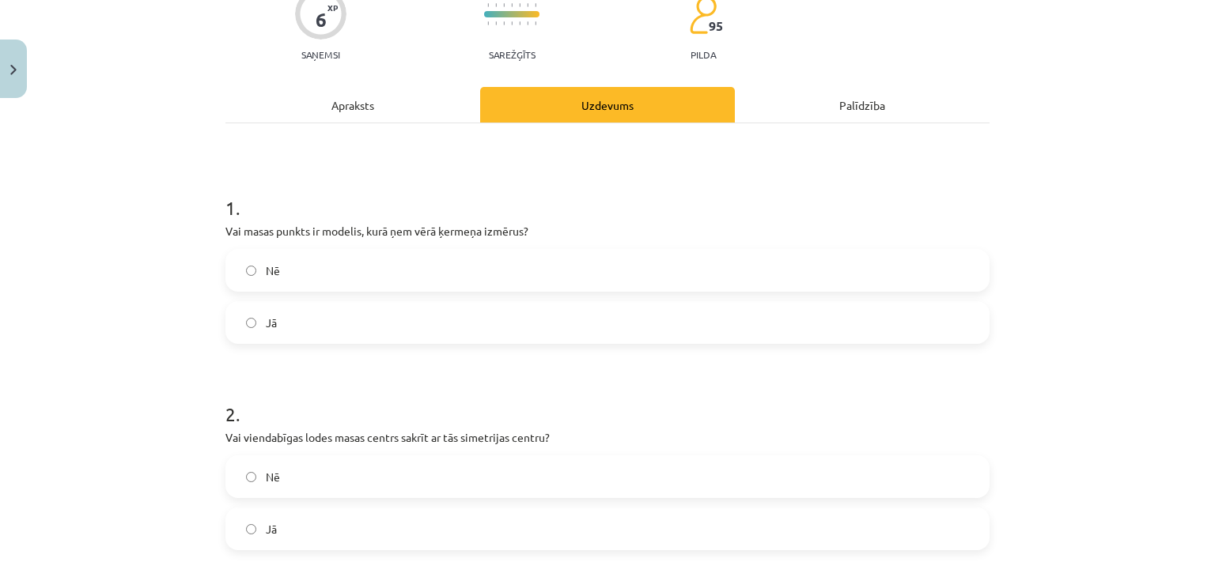
scroll to position [138, 0]
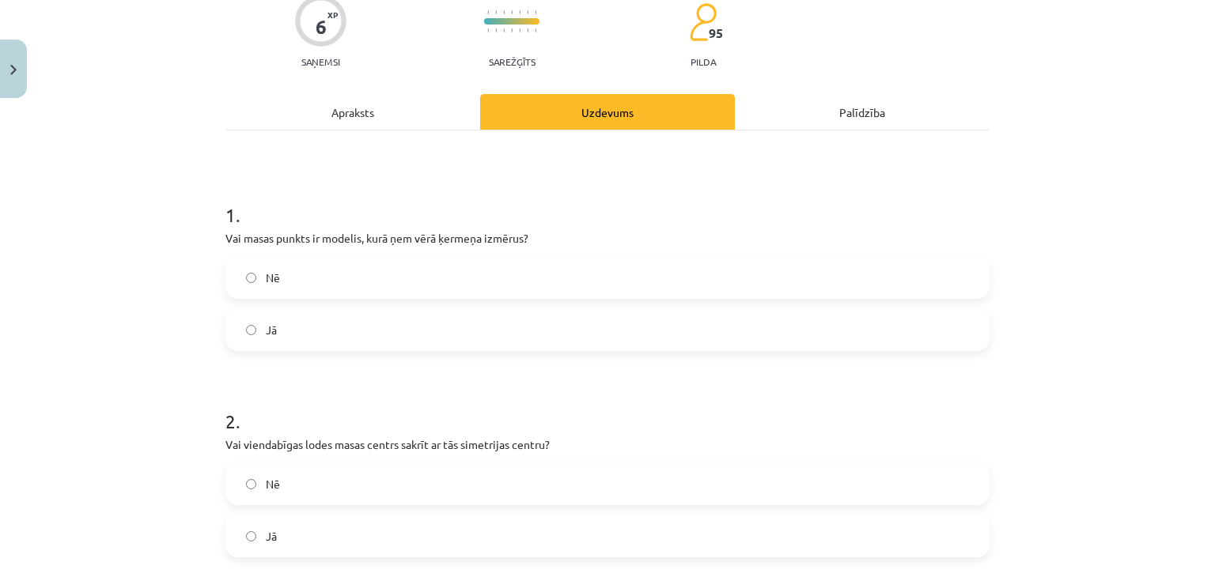
click at [291, 270] on label "Nē" at bounding box center [607, 278] width 761 height 40
drag, startPoint x: 306, startPoint y: 536, endPoint x: 275, endPoint y: 418, distance: 122.6
click at [301, 532] on label "Jā" at bounding box center [607, 537] width 761 height 40
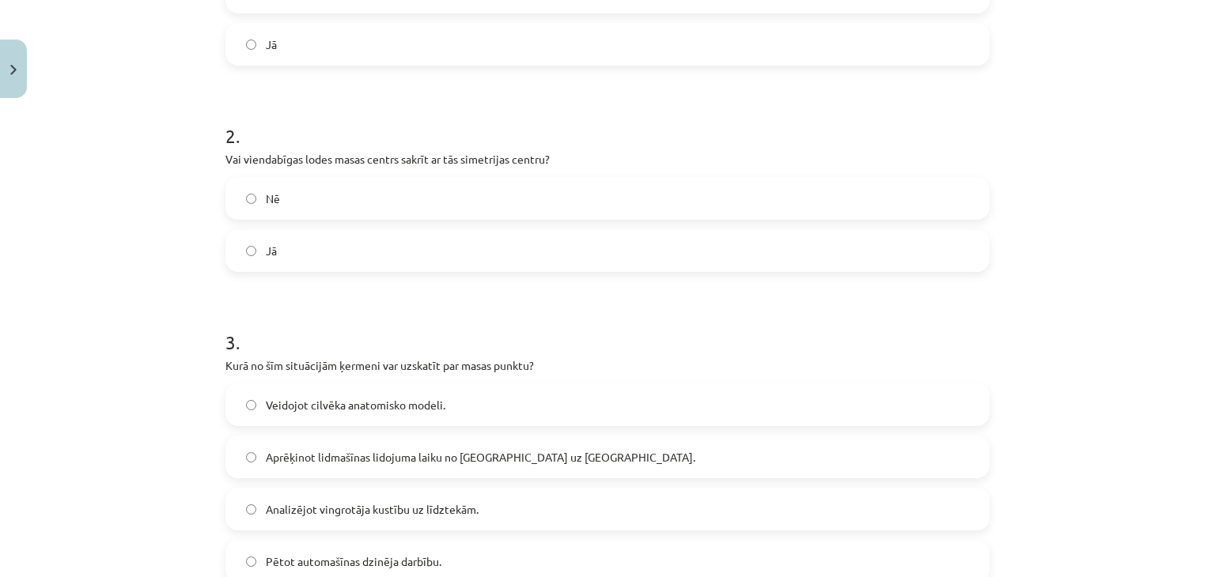
scroll to position [534, 0]
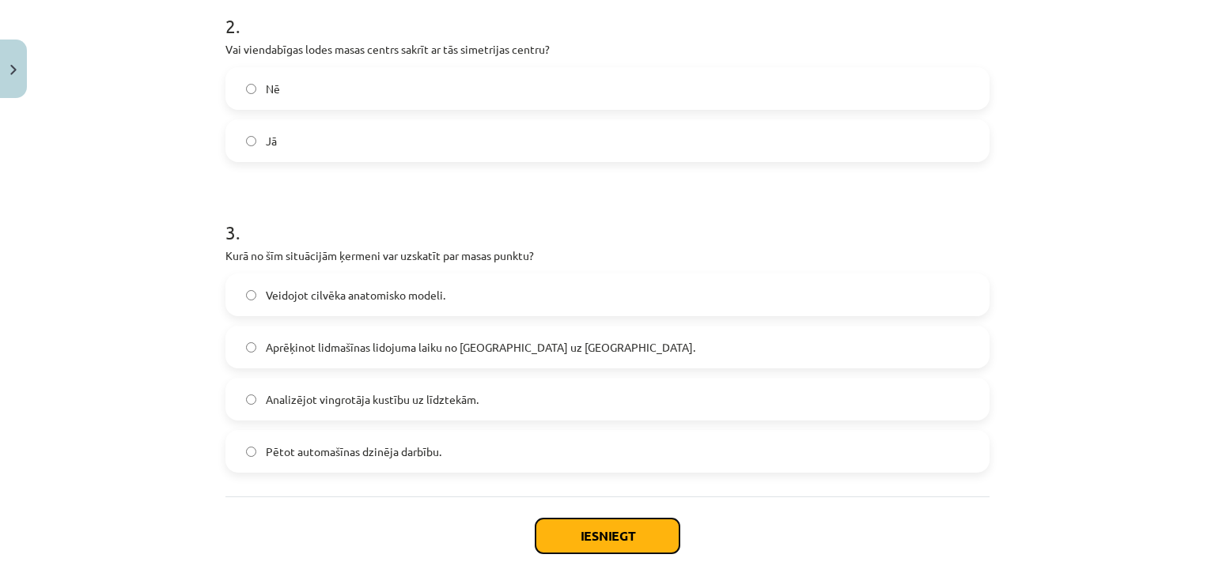
click at [603, 547] on button "Iesniegt" at bounding box center [608, 536] width 144 height 35
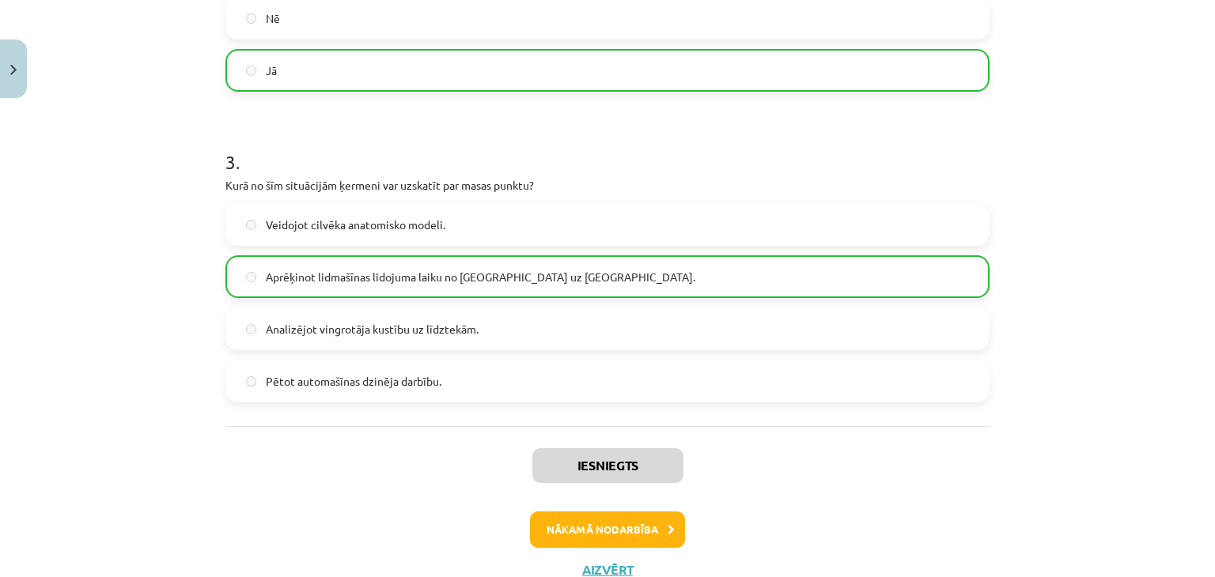
scroll to position [662, 0]
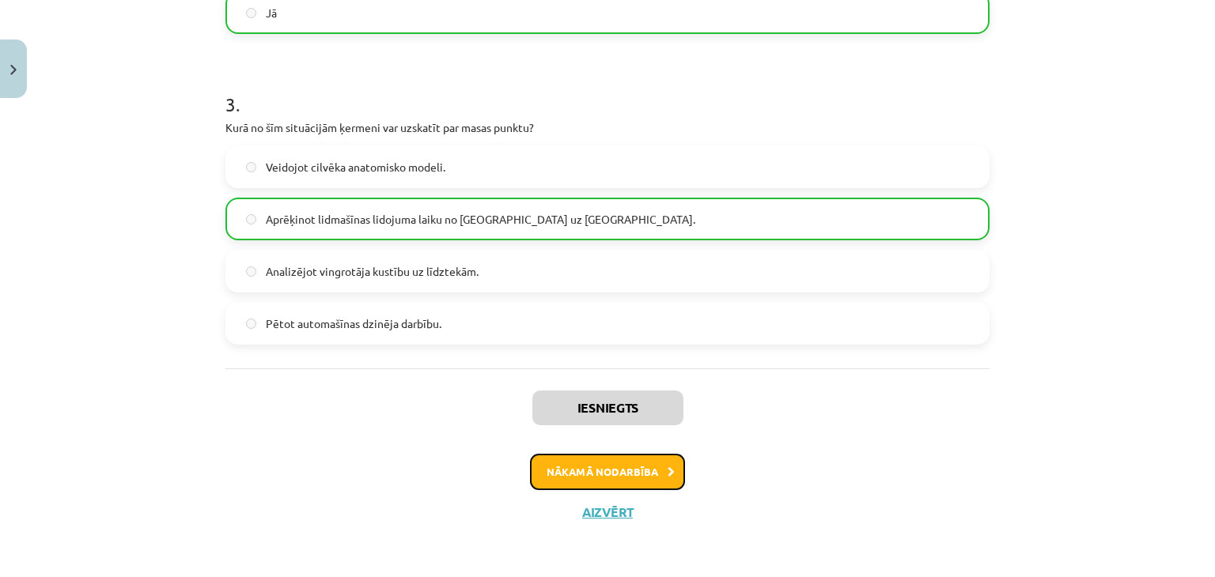
click at [589, 477] on button "Nākamā nodarbība" at bounding box center [607, 472] width 155 height 36
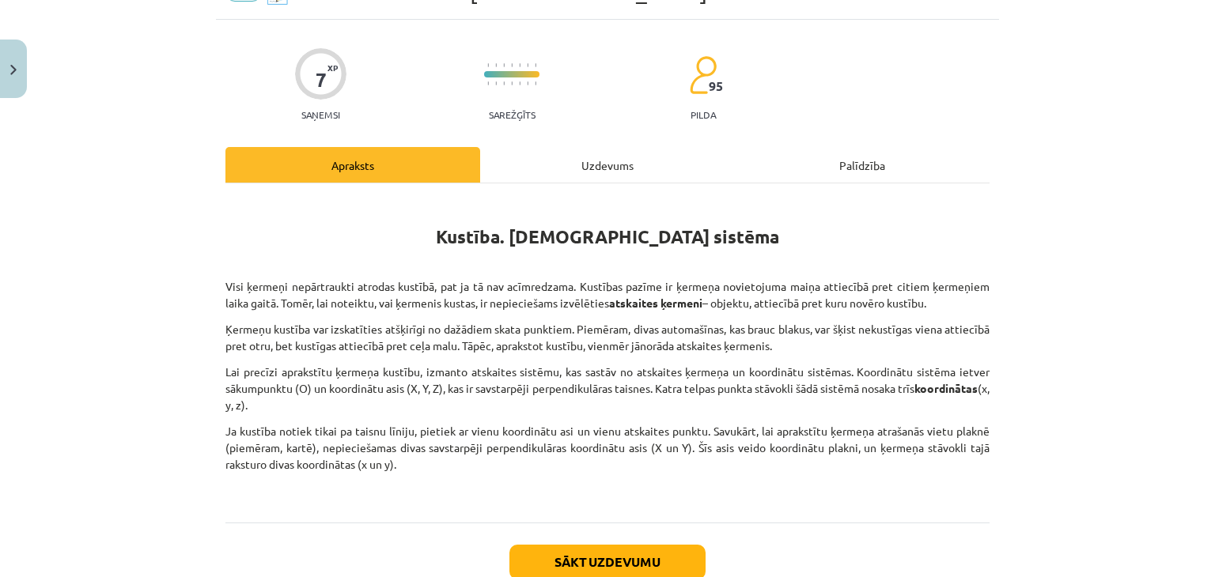
scroll to position [190, 0]
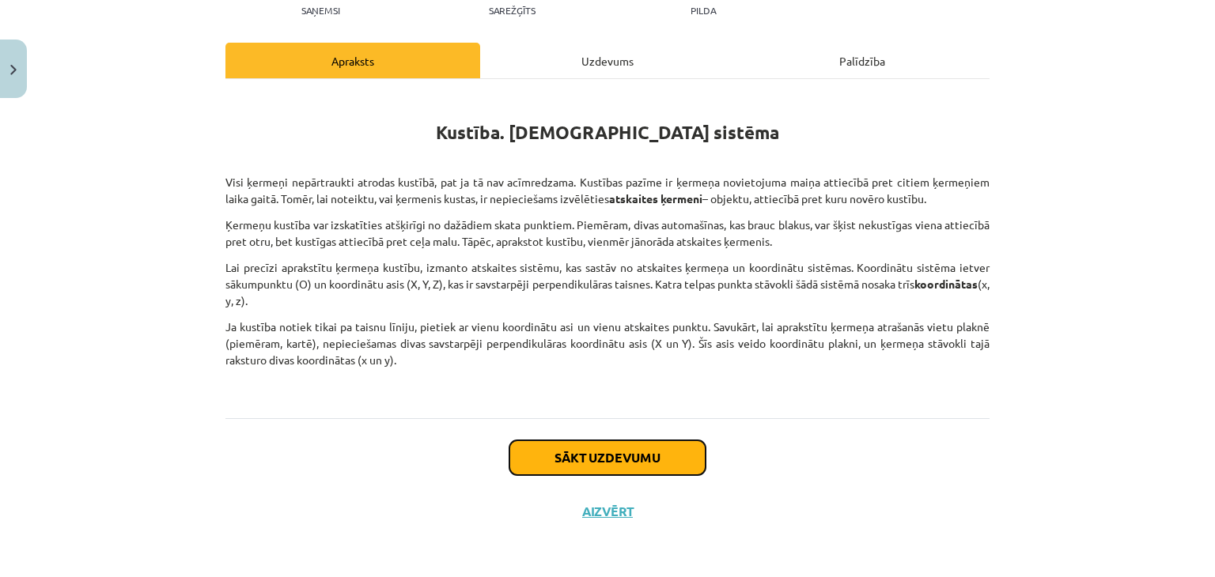
click at [555, 452] on button "Sākt uzdevumu" at bounding box center [607, 458] width 196 height 35
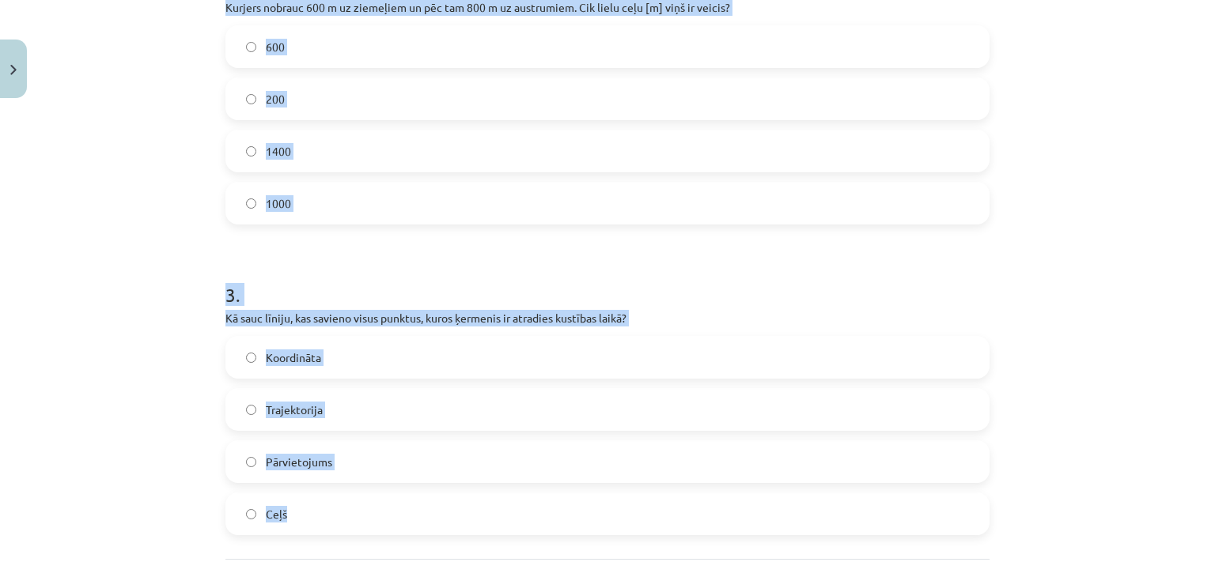
scroll to position [717, 0]
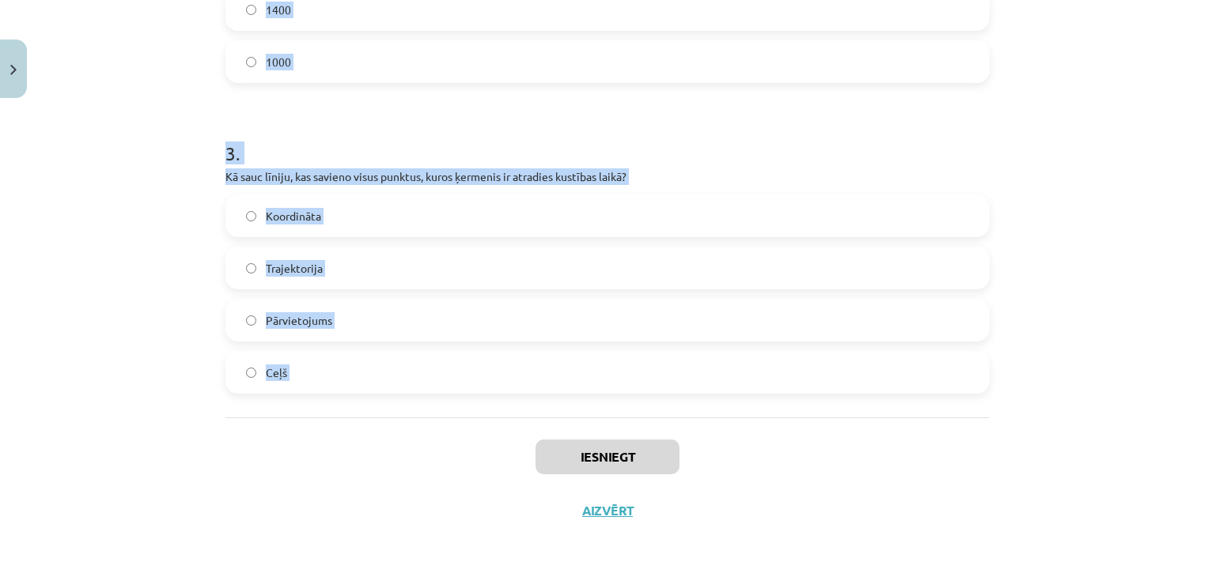
drag, startPoint x: 215, startPoint y: 336, endPoint x: 411, endPoint y: 436, distance: 219.3
copy form "Vai, lai aprakstītu ķermeņa kustību plaknē, pietiek ar vienu koordinātu asi? Nē…"
click at [192, 118] on div "Mācību tēma: Fizikas i - 10. klases 1. ieskaites mācību materiāls #8 📝 6. tēma.…" at bounding box center [607, 288] width 1215 height 577
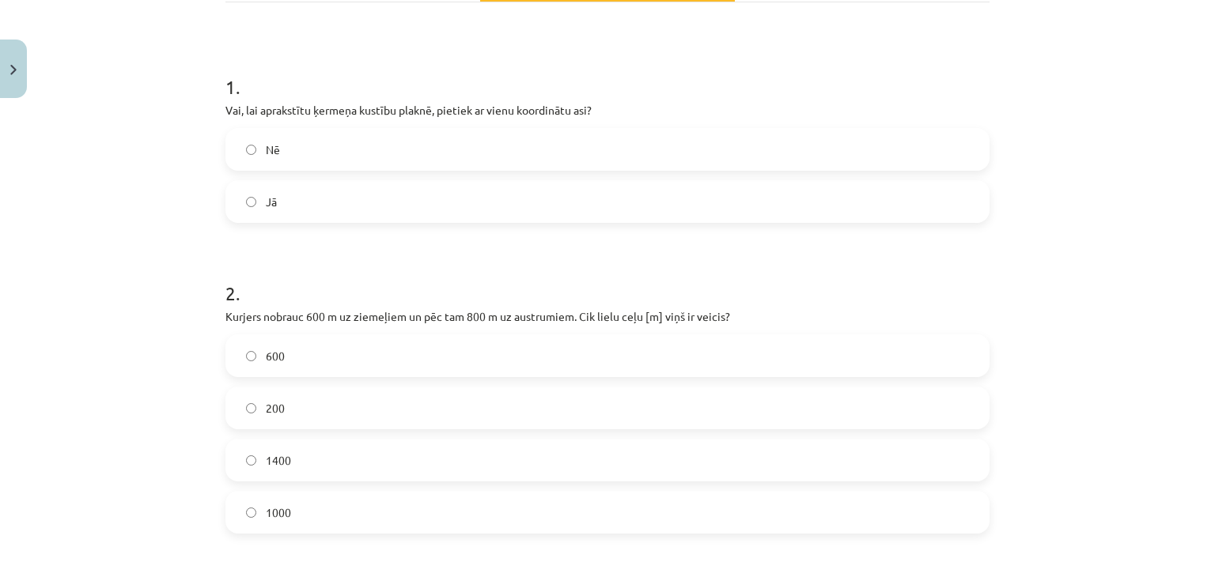
scroll to position [243, 0]
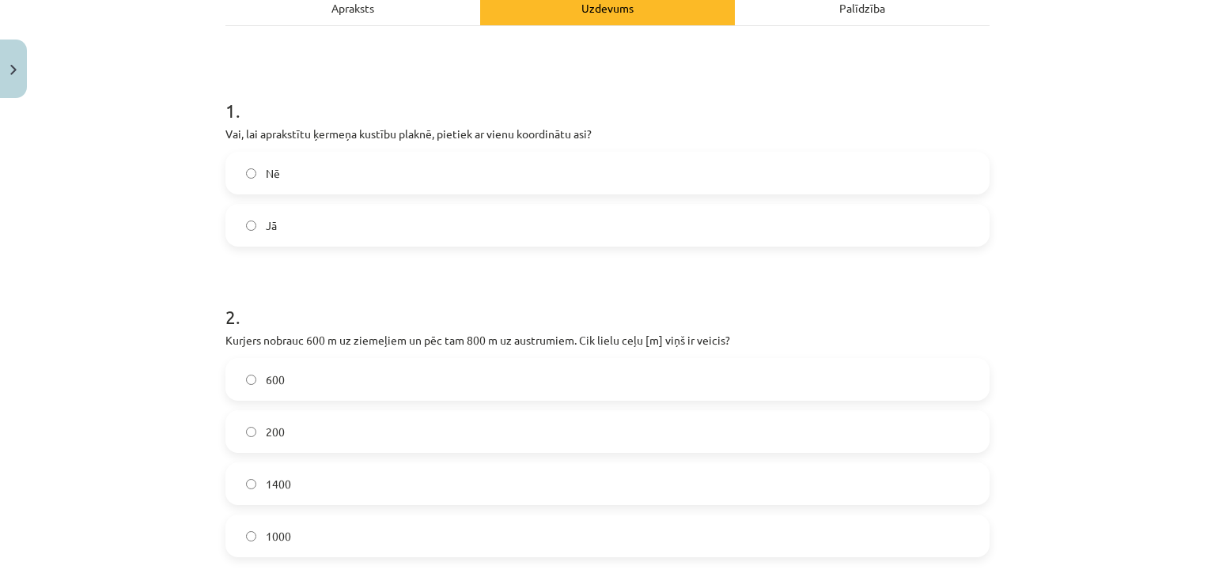
click at [468, 174] on label "Nē" at bounding box center [607, 173] width 761 height 40
drag, startPoint x: 285, startPoint y: 491, endPoint x: 286, endPoint y: 482, distance: 9.6
click at [284, 490] on label "1400" at bounding box center [607, 484] width 761 height 40
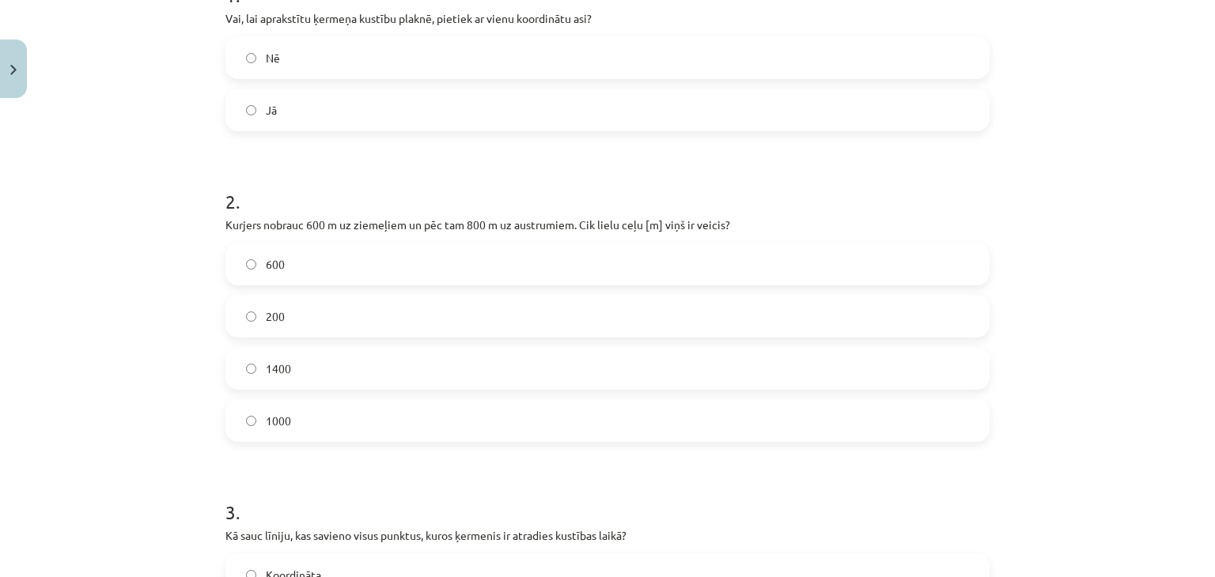
scroll to position [638, 0]
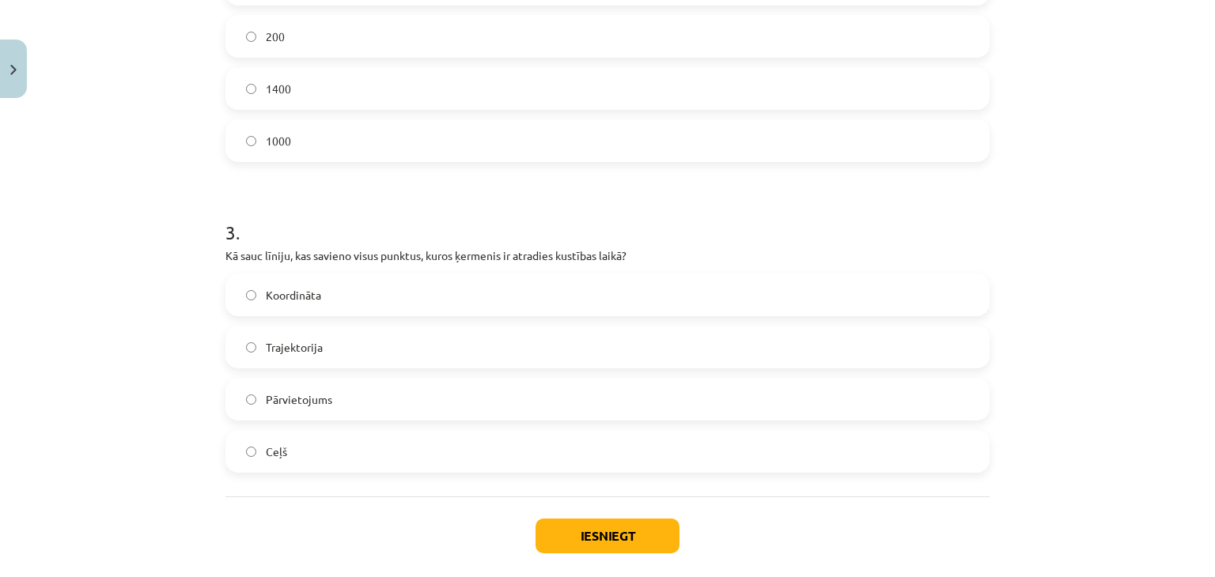
click at [385, 335] on label "Trajektorija" at bounding box center [607, 348] width 761 height 40
click at [645, 538] on button "Iesniegt" at bounding box center [608, 536] width 144 height 35
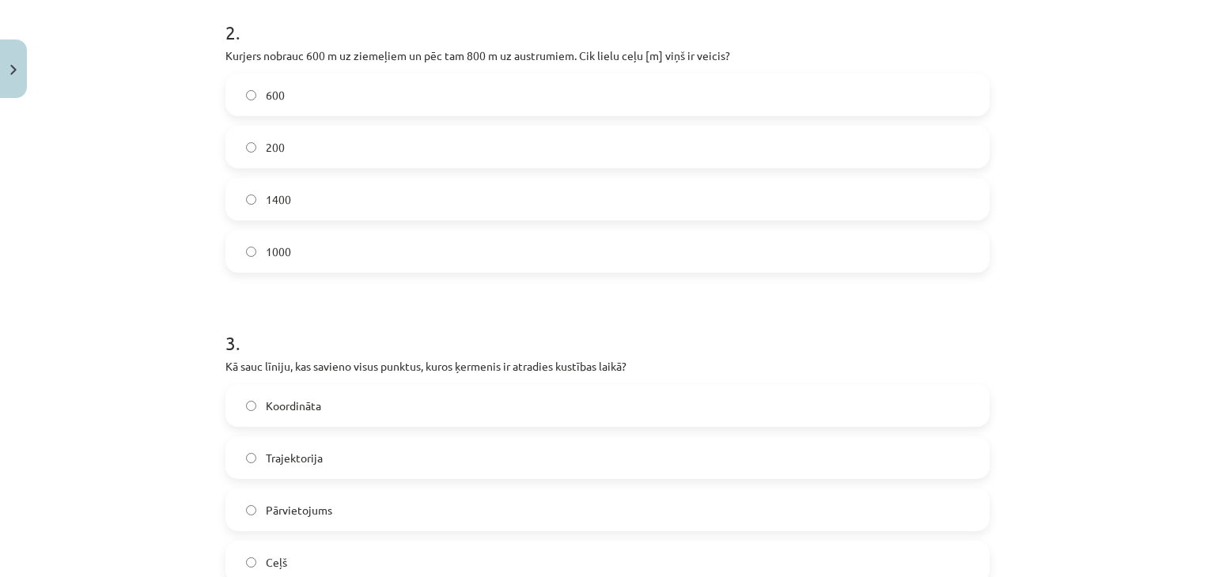
scroll to position [717, 0]
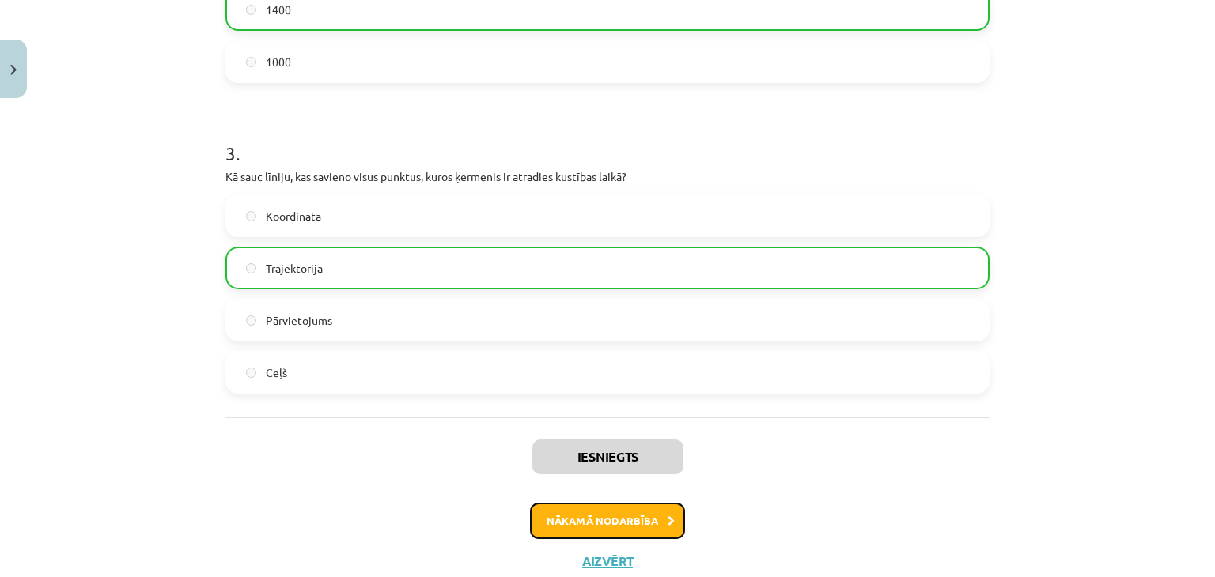
click at [541, 514] on button "Nākamā nodarbība" at bounding box center [607, 521] width 155 height 36
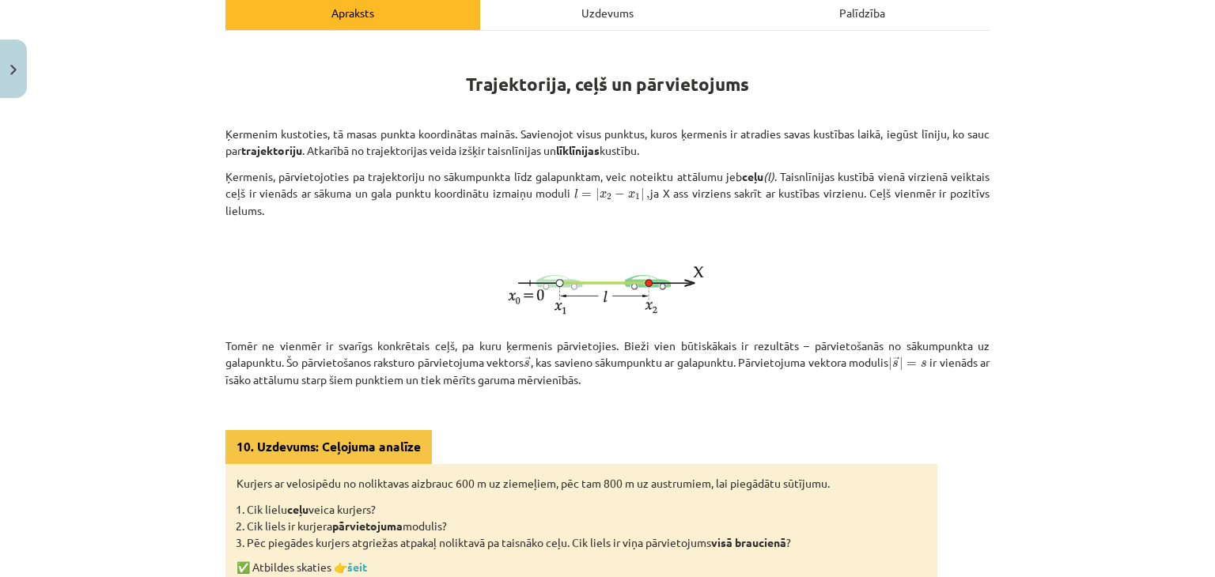
scroll to position [435, 0]
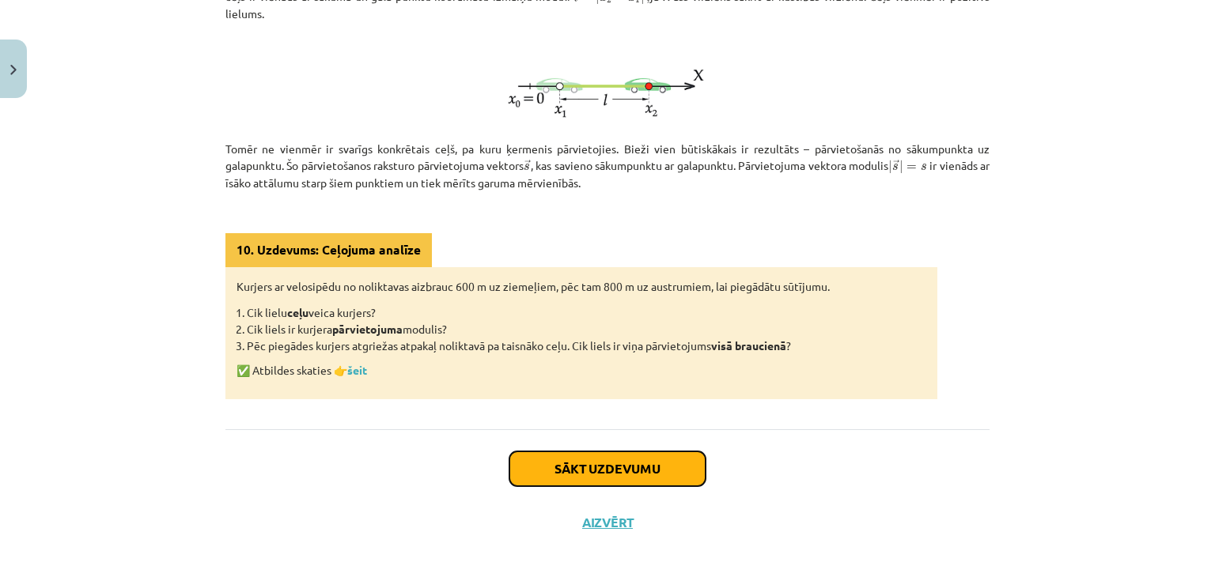
click at [589, 475] on button "Sākt uzdevumu" at bounding box center [607, 469] width 196 height 35
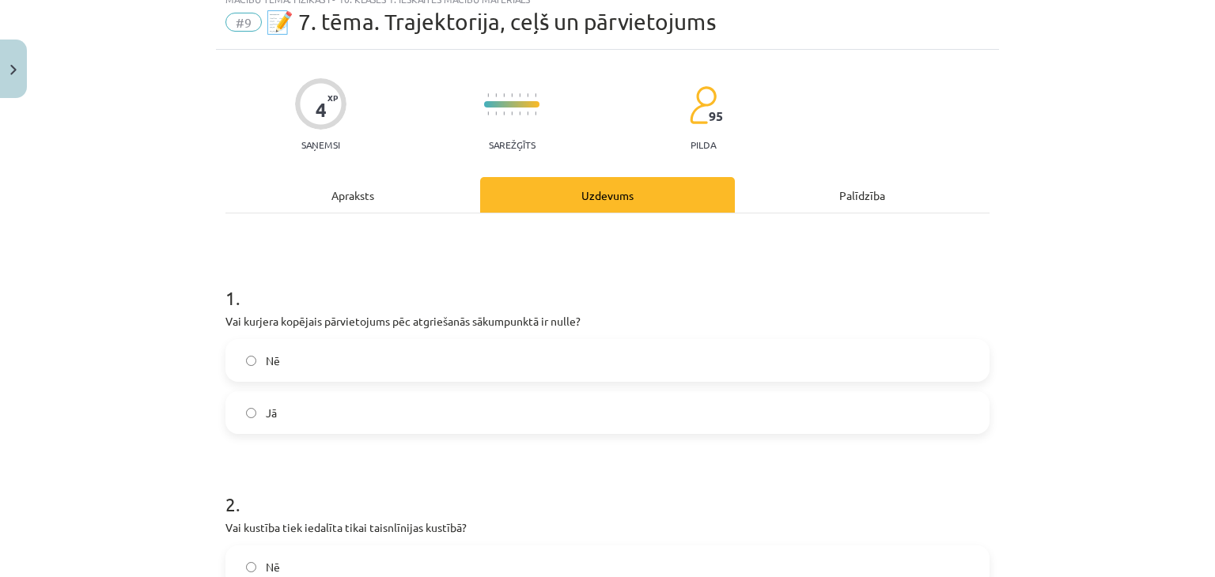
scroll to position [40, 0]
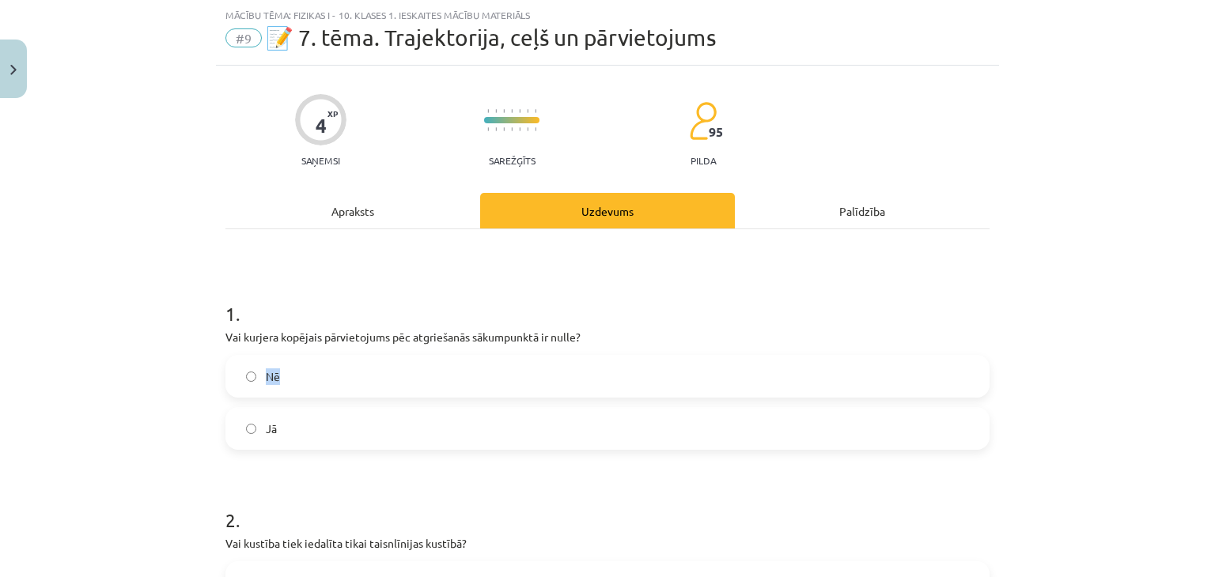
drag, startPoint x: 197, startPoint y: 346, endPoint x: 404, endPoint y: 351, distance: 207.3
click at [404, 351] on div "Mācību tēma: Fizikas i - 10. klases 1. ieskaites mācību materiāls #9 📝 7. tēma.…" at bounding box center [607, 288] width 1215 height 577
click at [203, 330] on div "Mācību tēma: Fizikas i - 10. klases 1. ieskaites mācību materiāls #9 📝 7. tēma.…" at bounding box center [607, 288] width 1215 height 577
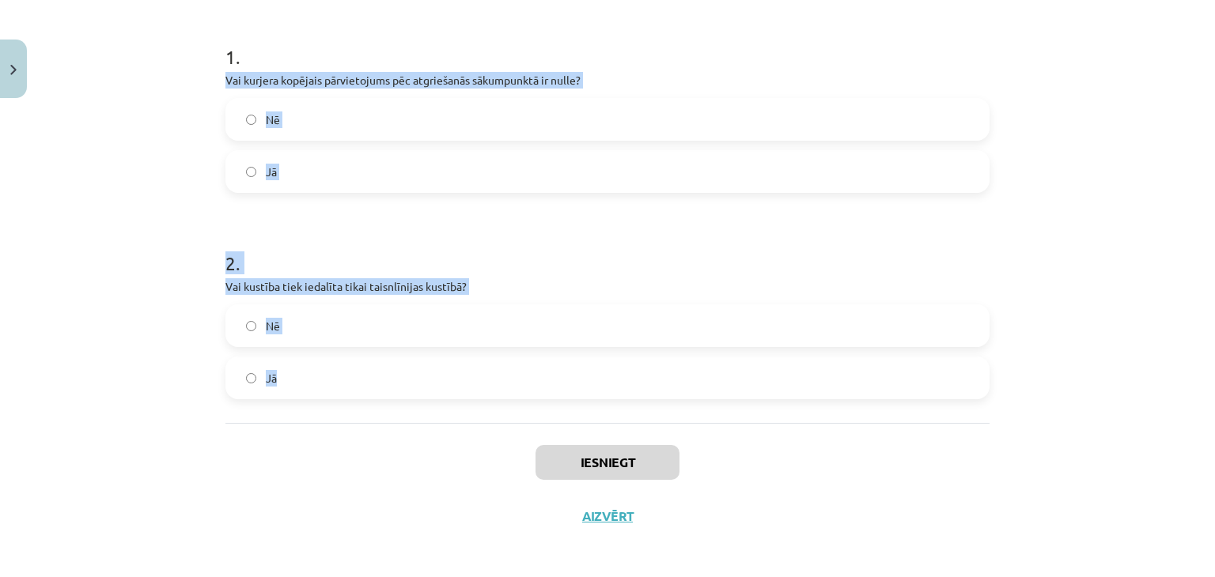
scroll to position [301, 0]
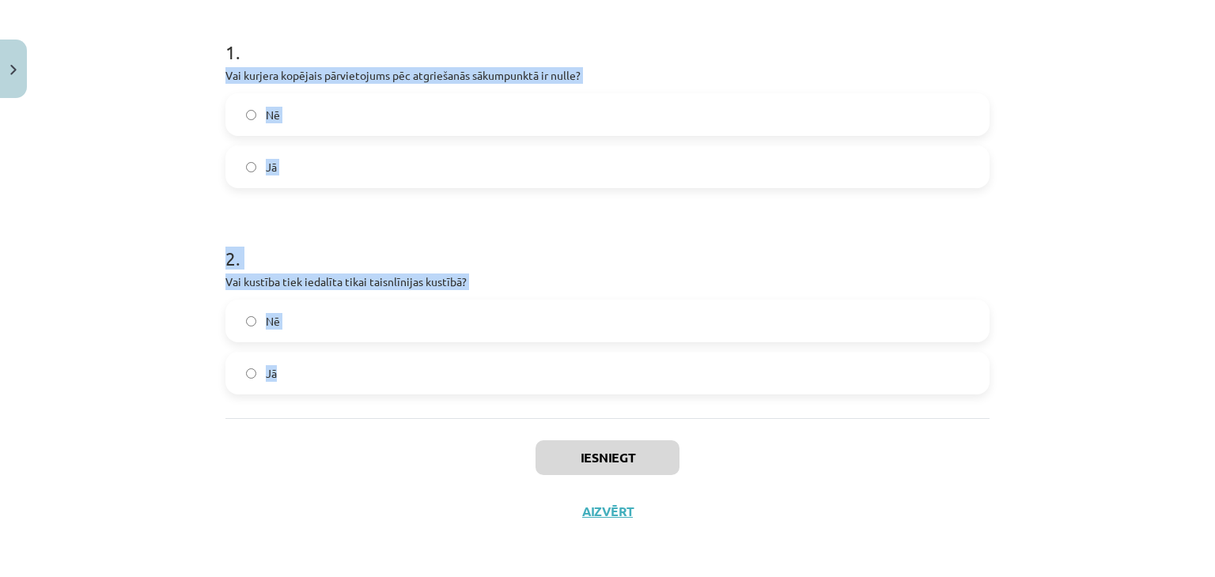
drag, startPoint x: 225, startPoint y: 328, endPoint x: 513, endPoint y: 376, distance: 291.1
click at [513, 376] on div "4 XP Saņemsi Sarežģīts 95 pilda Apraksts Uzdevums Palīdzība 1 . Vai kurjera kop…" at bounding box center [607, 171] width 783 height 735
copy form "Vai kurjera kopējais pārvietojums pēc atgriešanās sākumpunktā ir nulle? Nē Jā 2…"
click at [240, 161] on label "Jā" at bounding box center [607, 167] width 761 height 40
click at [216, 172] on div "4 XP Saņemsi Sarežģīts 95 pilda Apraksts Uzdevums Palīdzība 1 . Vai kurjera kop…" at bounding box center [607, 171] width 783 height 735
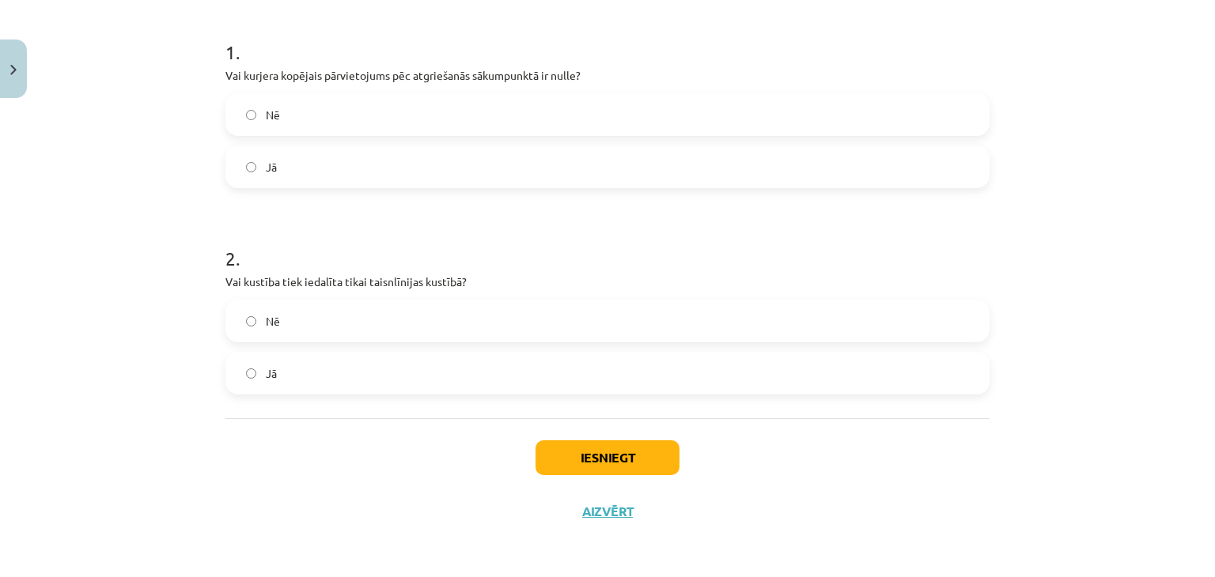
click at [357, 311] on label "Nē" at bounding box center [607, 321] width 761 height 40
click at [575, 441] on button "Iesniegt" at bounding box center [608, 458] width 144 height 35
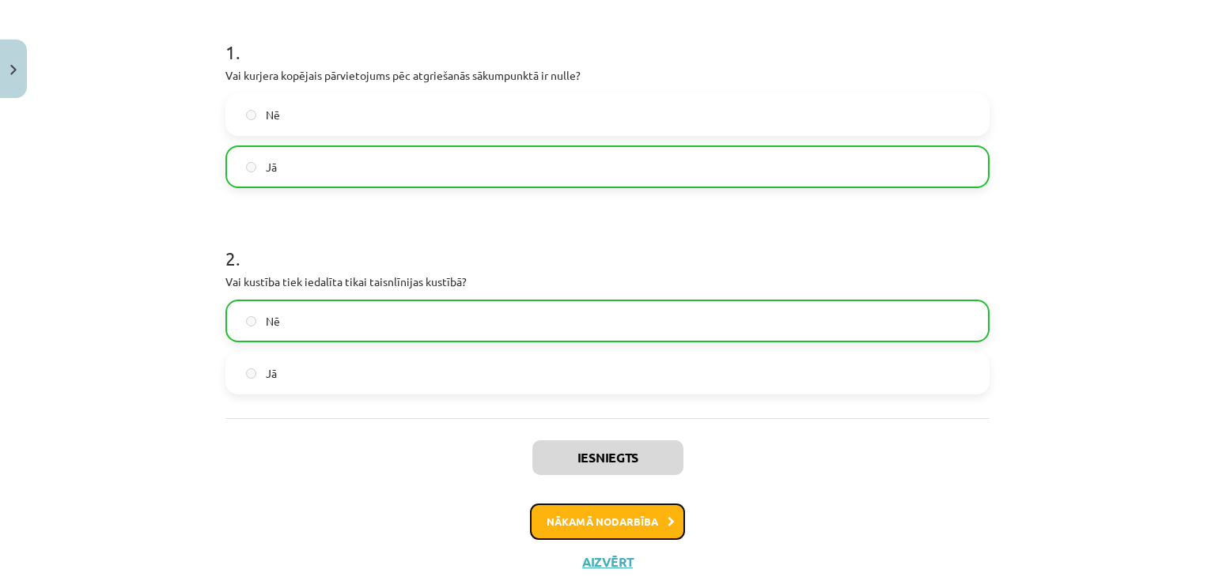
click at [589, 529] on button "Nākamā nodarbība" at bounding box center [607, 522] width 155 height 36
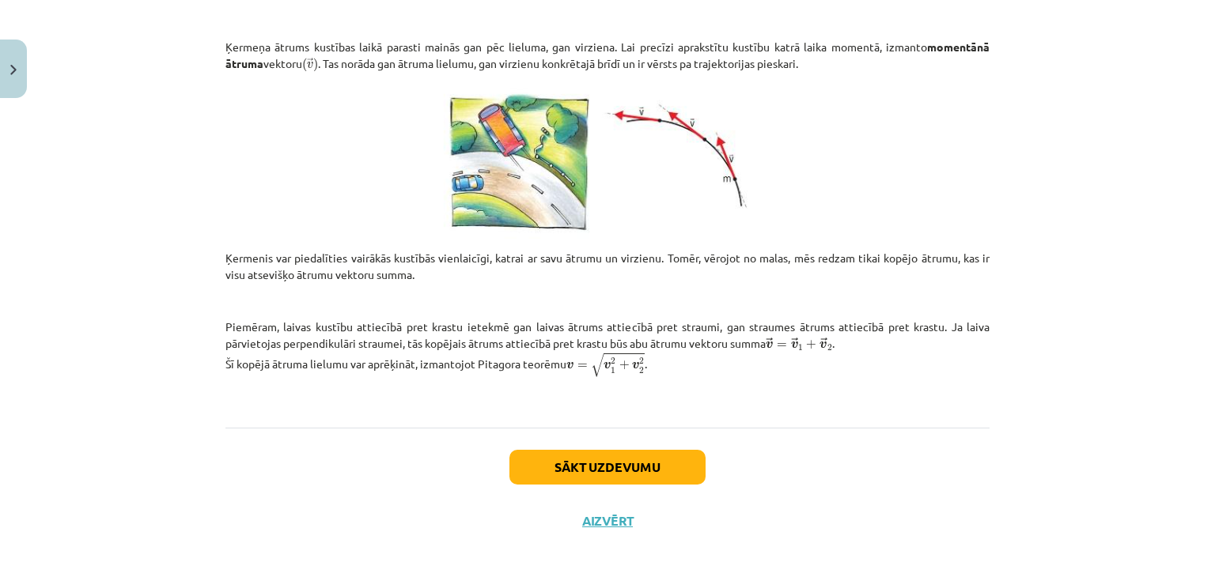
scroll to position [619, 0]
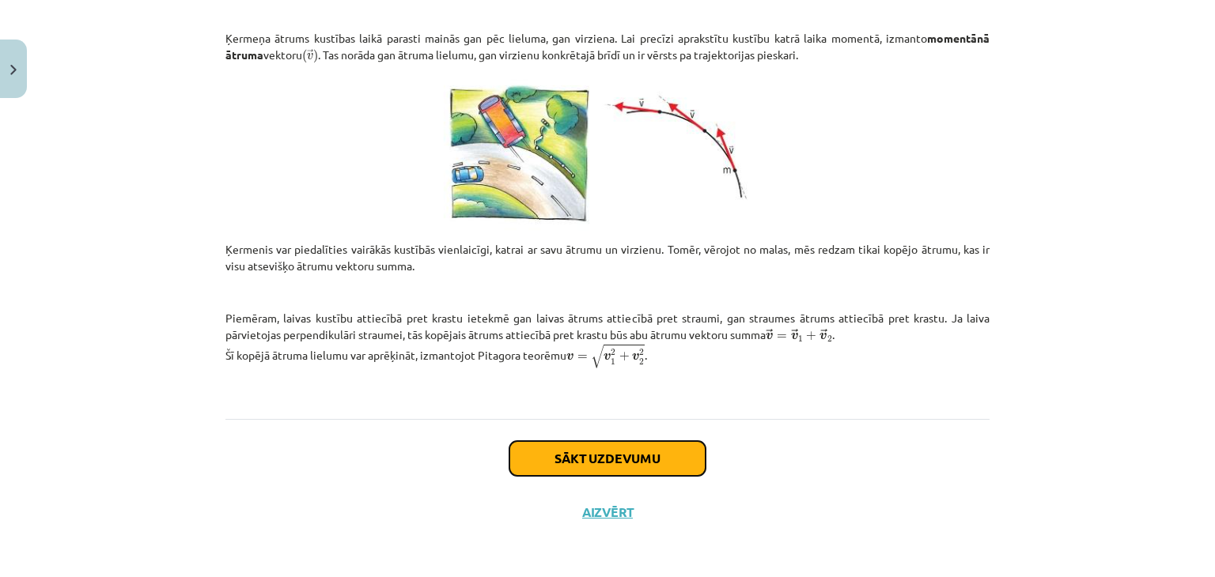
click at [602, 445] on button "Sākt uzdevumu" at bounding box center [607, 458] width 196 height 35
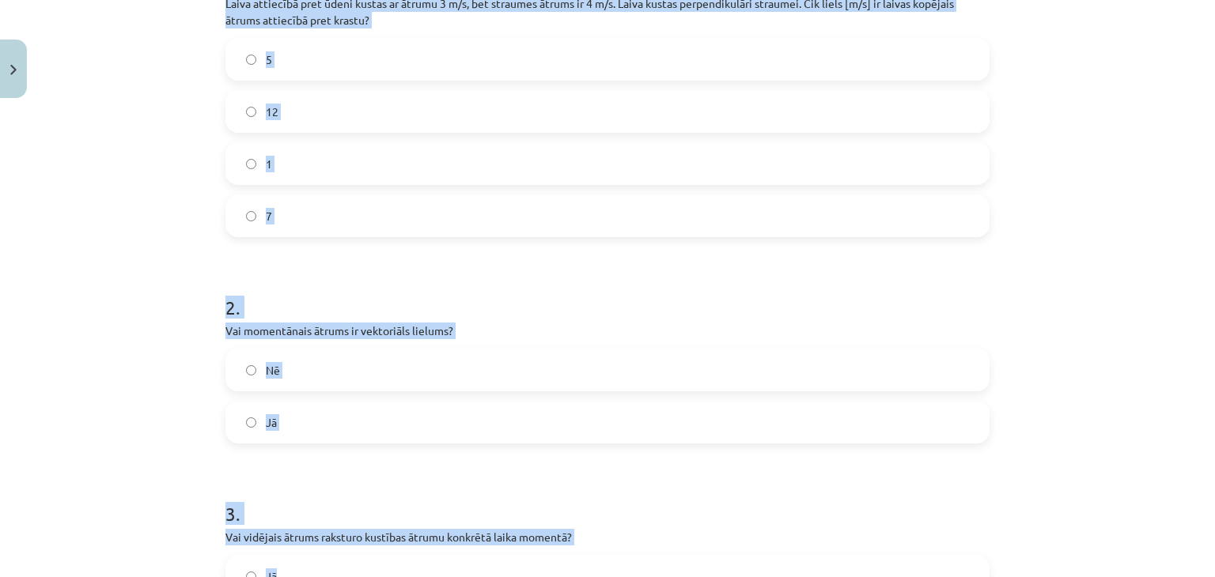
scroll to position [630, 0]
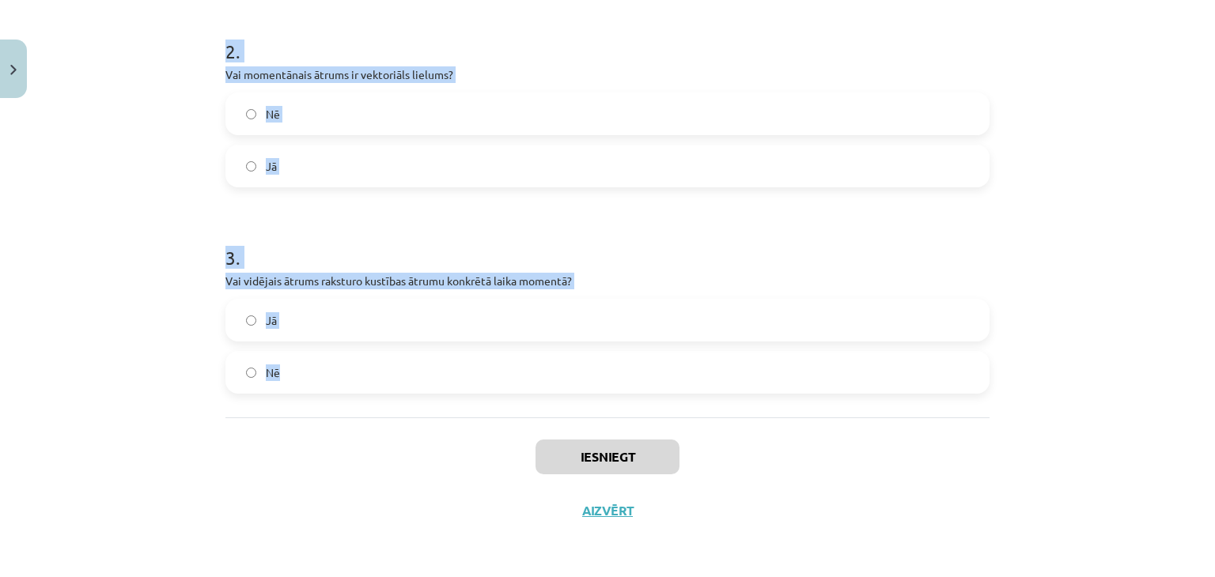
drag, startPoint x: 191, startPoint y: 252, endPoint x: 408, endPoint y: 370, distance: 247.4
click at [408, 370] on div "Mācību tēma: Fizikas i - 10. klases 1. ieskaites mācību materiāls #10 📝 8. tēma…" at bounding box center [607, 288] width 1215 height 577
copy form "Laiva attiecībā pret ūdeni kustas ar ātrumu 3 m/s, bet straumes ātrums ir 4 m/s…"
click at [106, 142] on div "Mācību tēma: Fizikas i - 10. klases 1. ieskaites mācību materiāls #10 📝 8. tēma…" at bounding box center [607, 288] width 1215 height 577
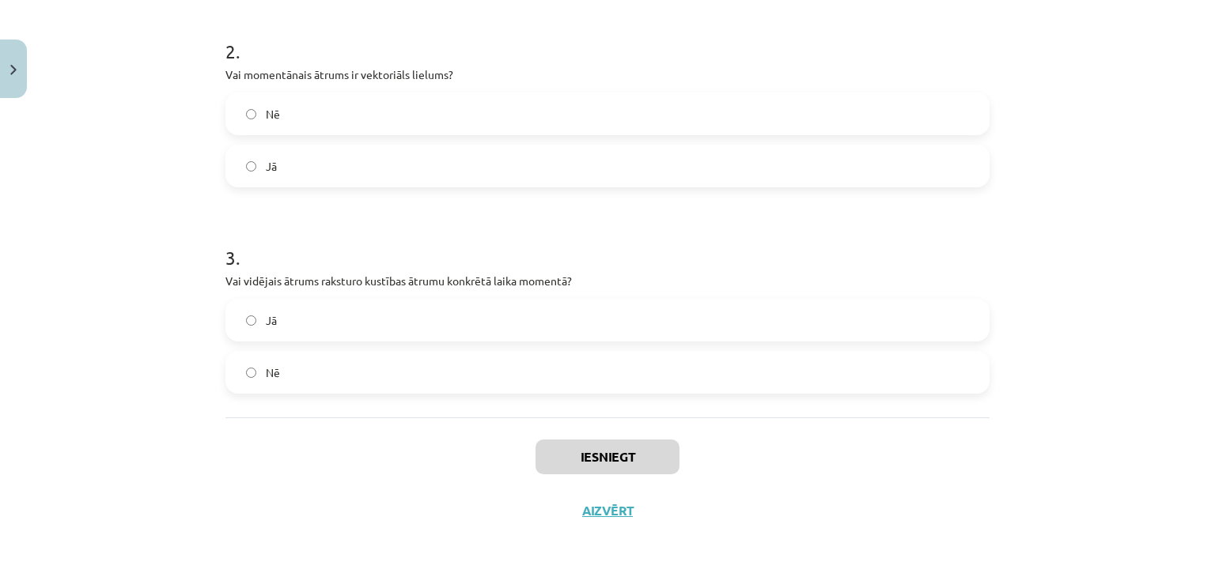
scroll to position [313, 0]
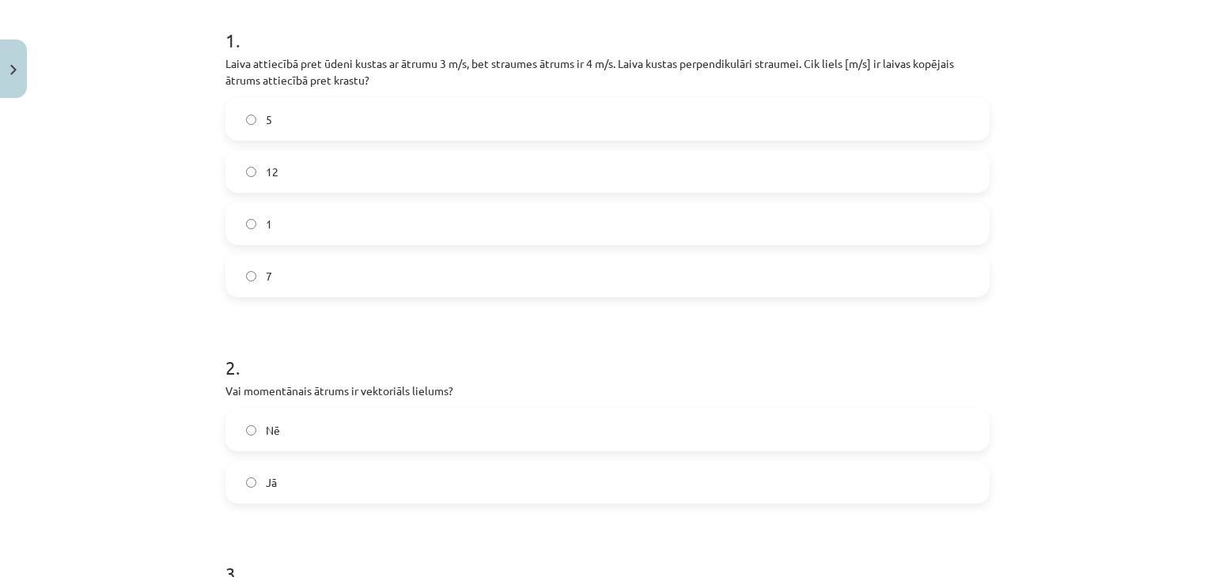
click at [364, 112] on label "5" at bounding box center [607, 120] width 761 height 40
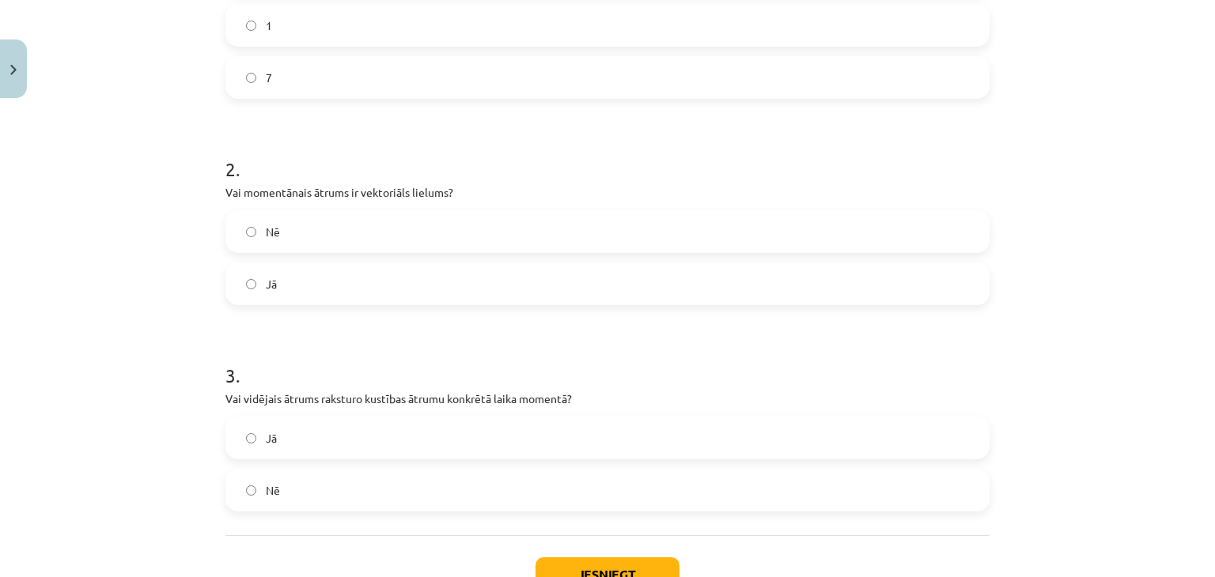
scroll to position [630, 0]
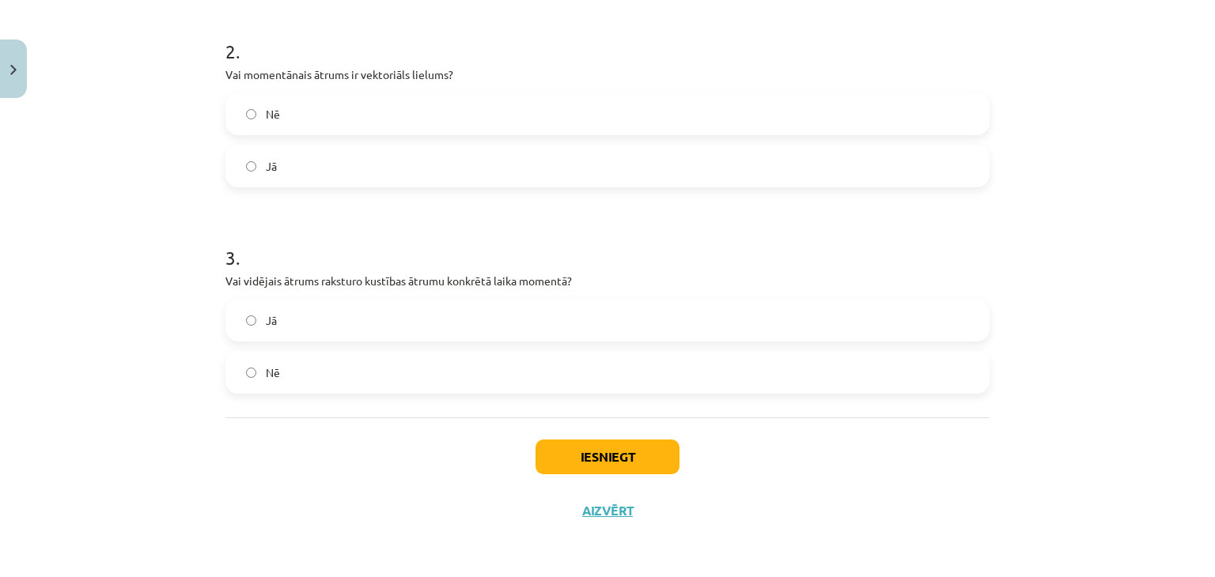
click at [337, 157] on label "Jā" at bounding box center [607, 166] width 761 height 40
click at [299, 379] on label "Nē" at bounding box center [607, 373] width 761 height 40
click at [637, 457] on button "Iesniegt" at bounding box center [608, 457] width 144 height 35
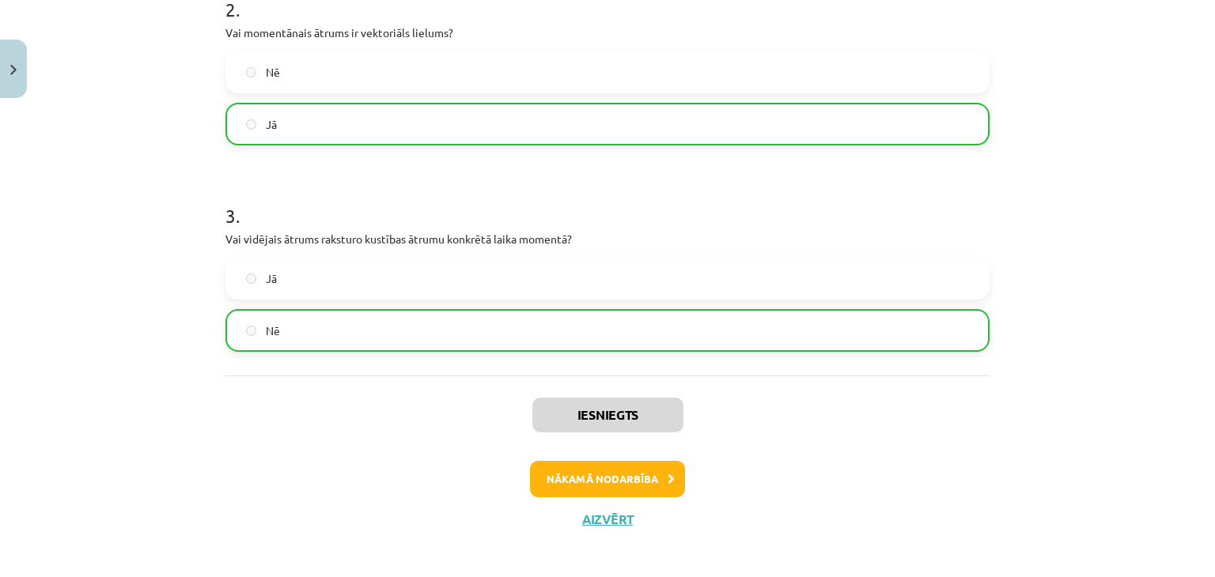
scroll to position [680, 0]
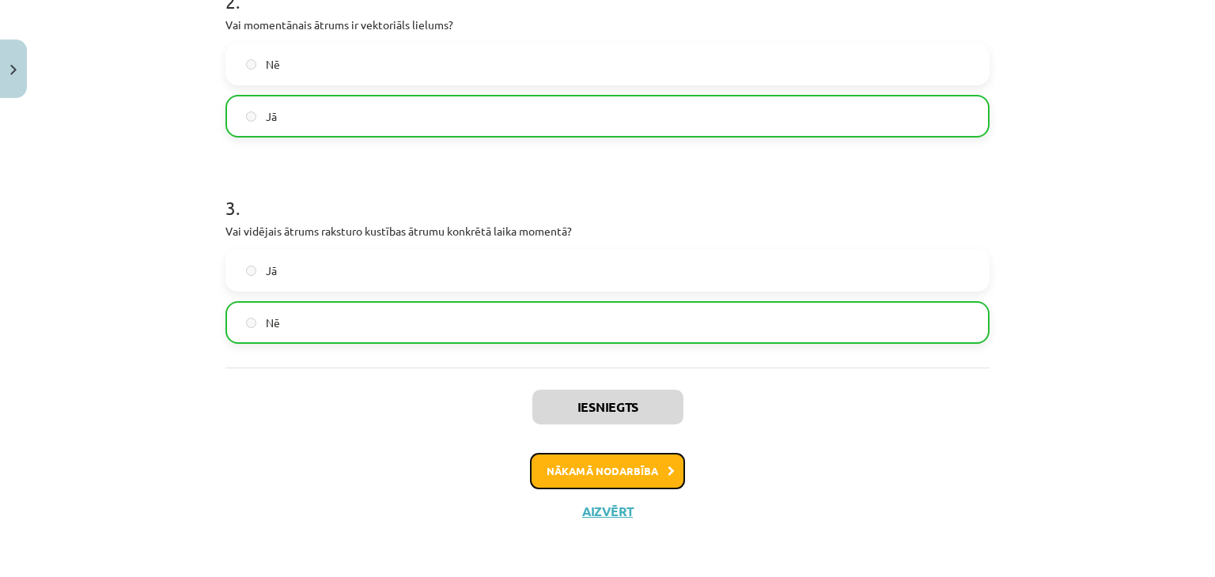
click at [645, 456] on button "Nākamā nodarbība" at bounding box center [607, 471] width 155 height 36
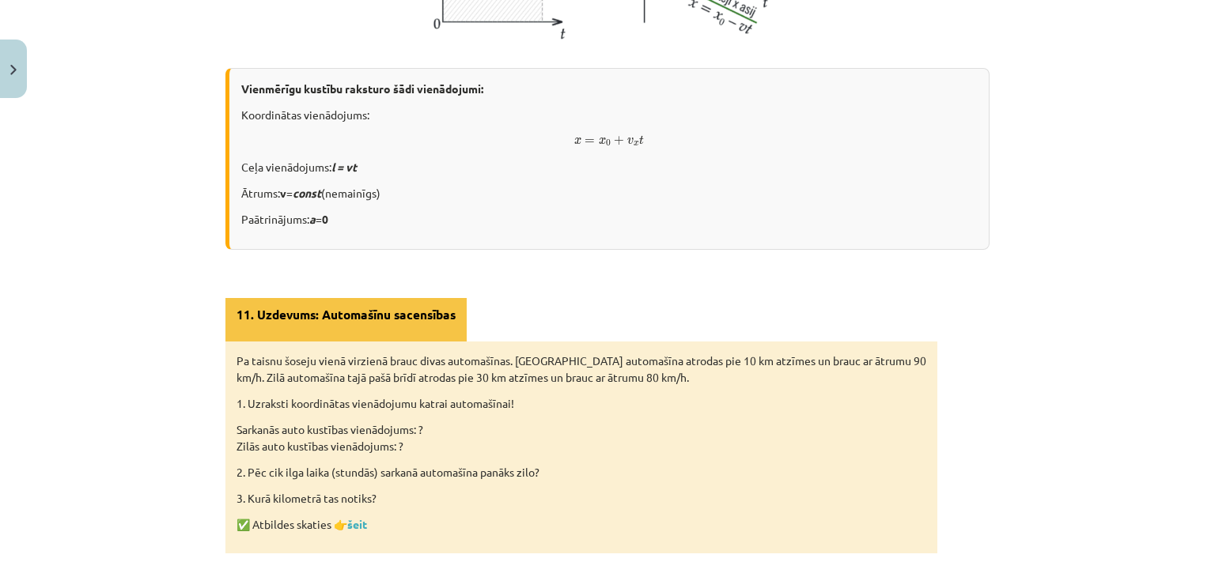
scroll to position [1066, 0]
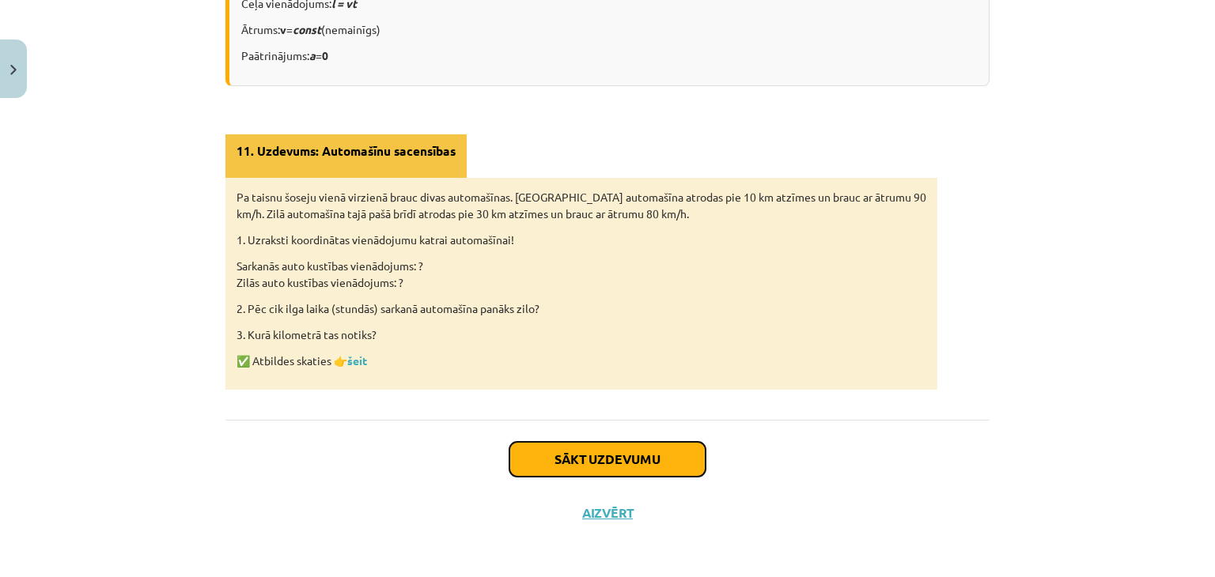
click at [579, 442] on button "Sākt uzdevumu" at bounding box center [607, 459] width 196 height 35
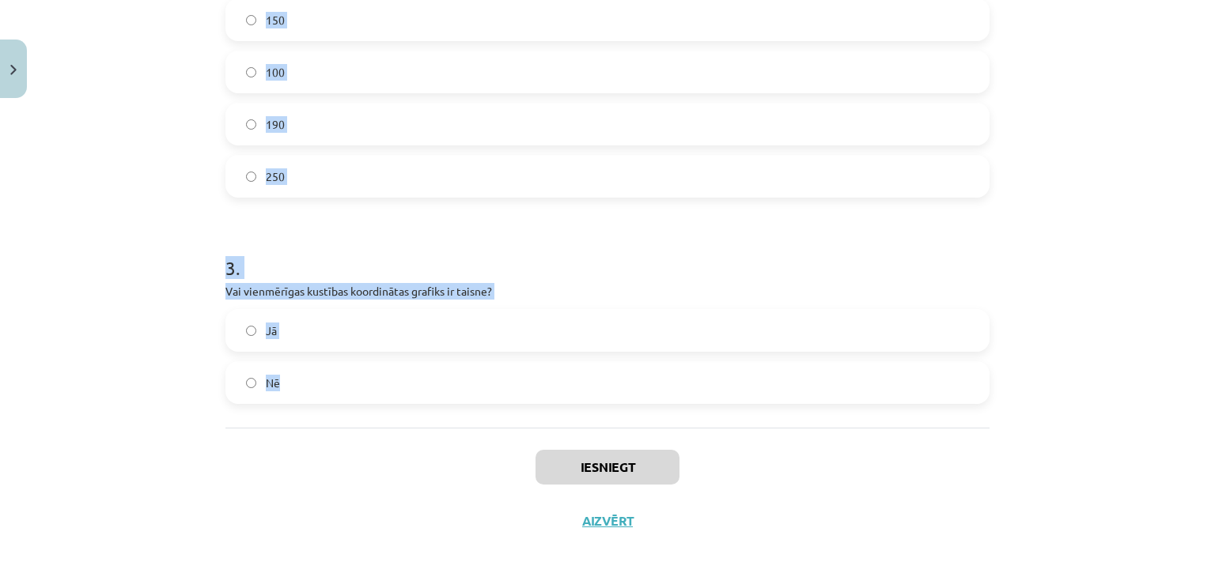
scroll to position [634, 0]
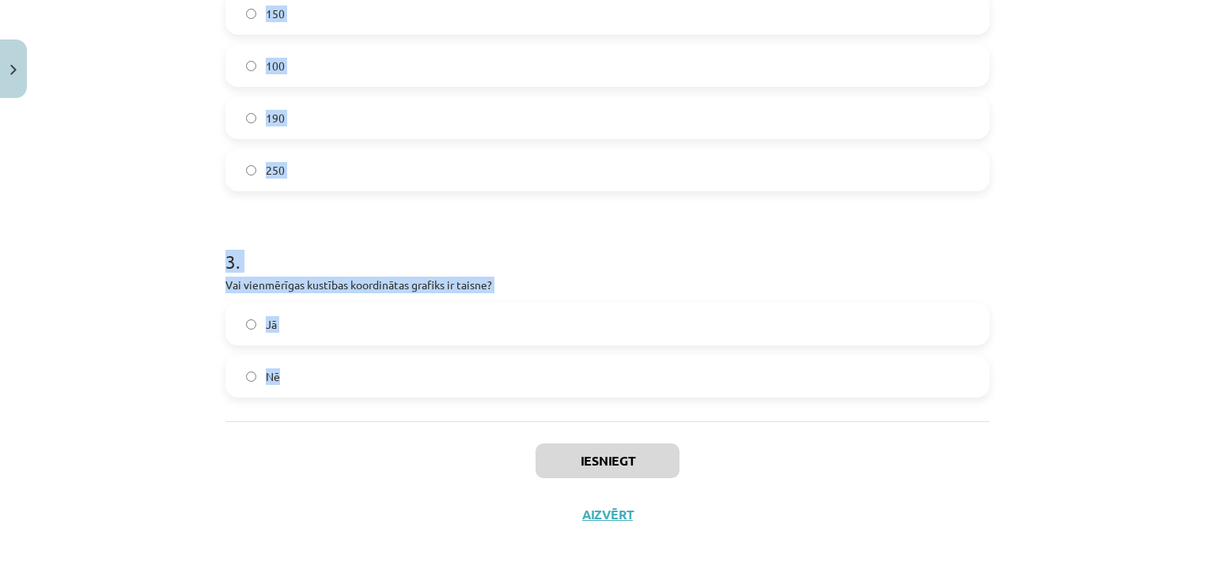
drag, startPoint x: 204, startPoint y: 339, endPoint x: 589, endPoint y: 387, distance: 387.5
click at [589, 387] on div "Mācību tēma: Fizikas i - 10. klases 1. ieskaites mācību materiāls #11 📝 9. tēma…" at bounding box center [607, 288] width 1215 height 577
copy form "Vai vienmērīgas taisnlīnijas kustības paātrinājums ir konstants un lielāks par …"
click at [205, 193] on div "Mācību tēma: Fizikas i - 10. klases 1. ieskaites mācību materiāls #11 📝 9. tēma…" at bounding box center [607, 288] width 1215 height 577
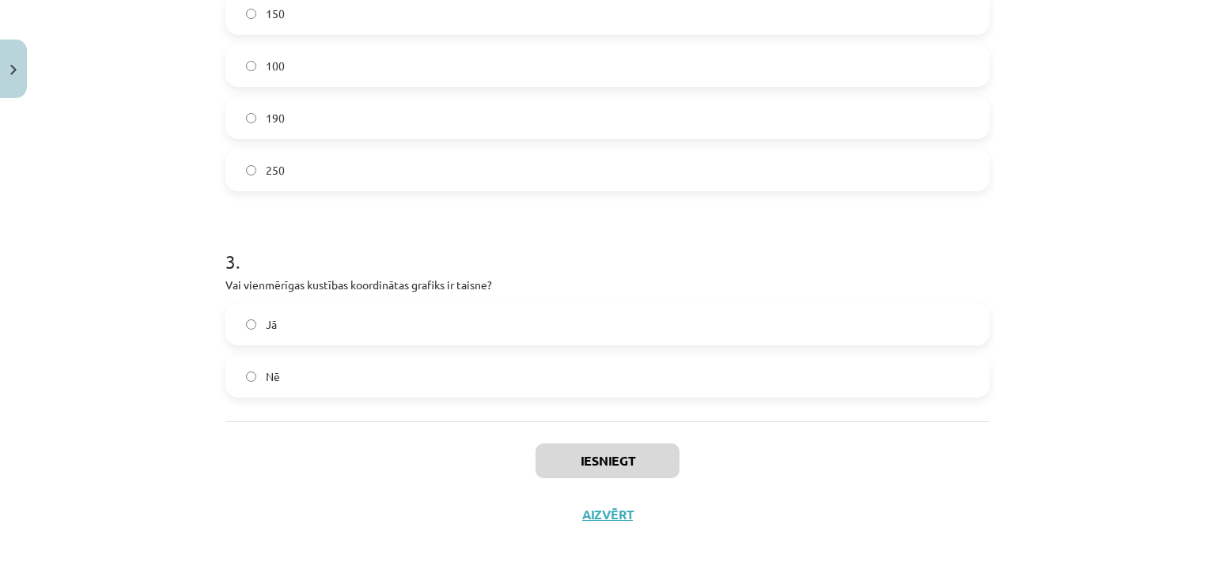
click at [257, 131] on label "190" at bounding box center [607, 118] width 761 height 40
click at [300, 320] on label "Jā" at bounding box center [607, 325] width 761 height 40
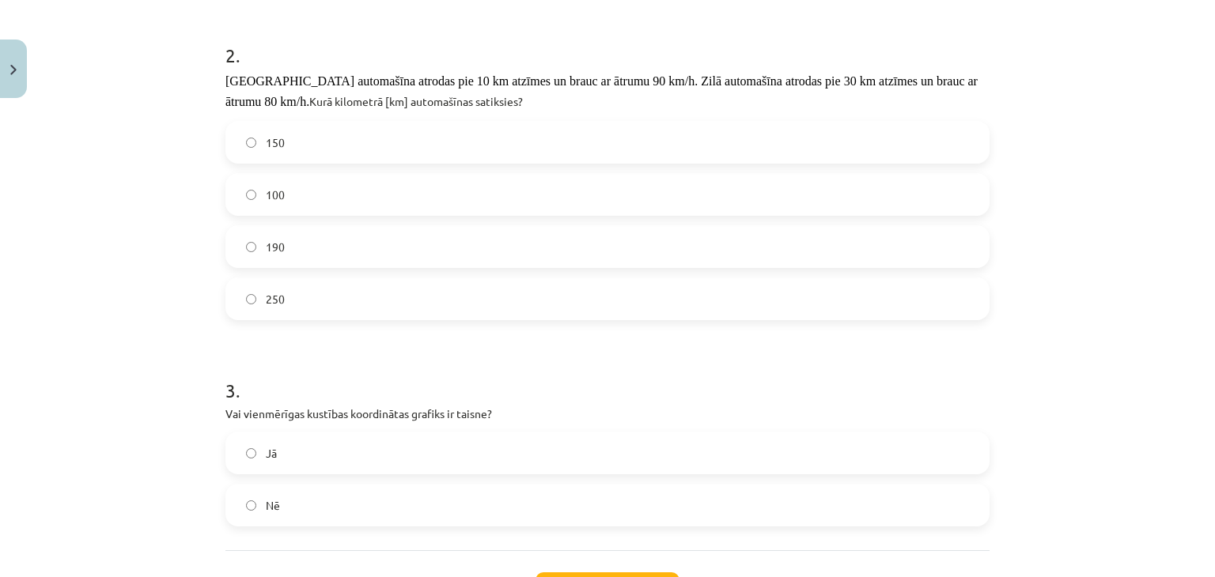
scroll to position [317, 0]
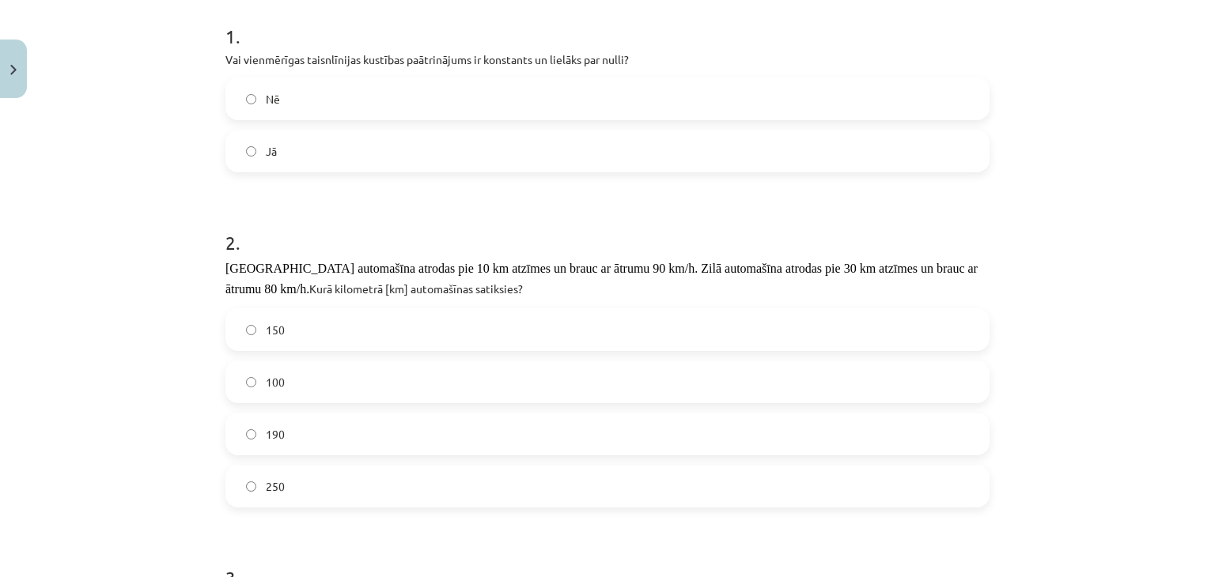
click at [318, 103] on label "Nē" at bounding box center [607, 99] width 761 height 40
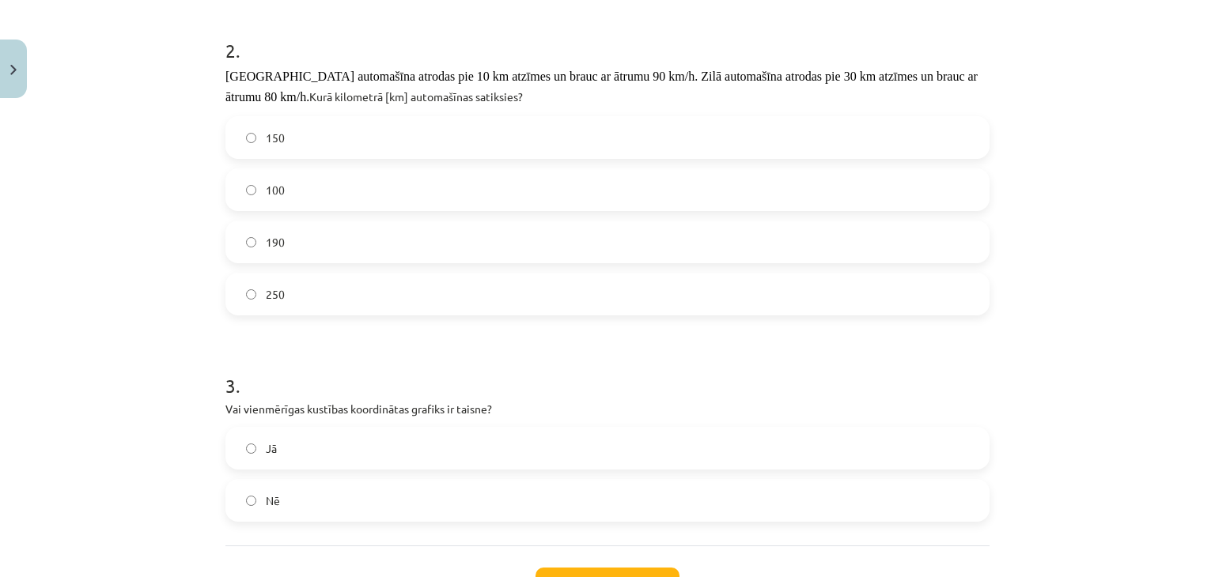
scroll to position [634, 0]
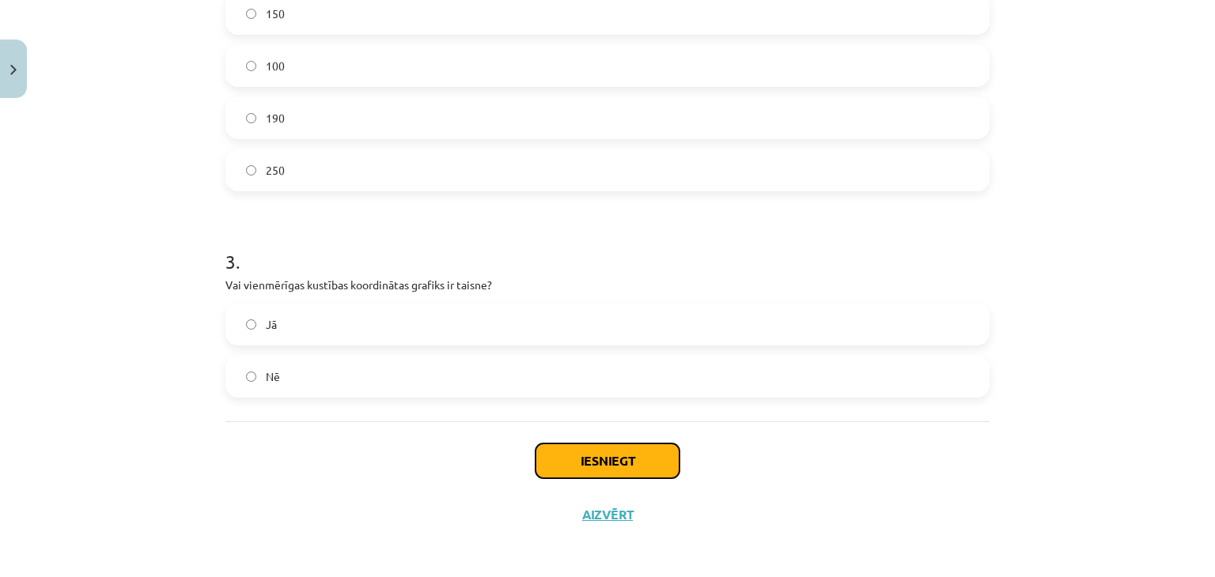
click at [631, 447] on button "Iesniegt" at bounding box center [608, 461] width 144 height 35
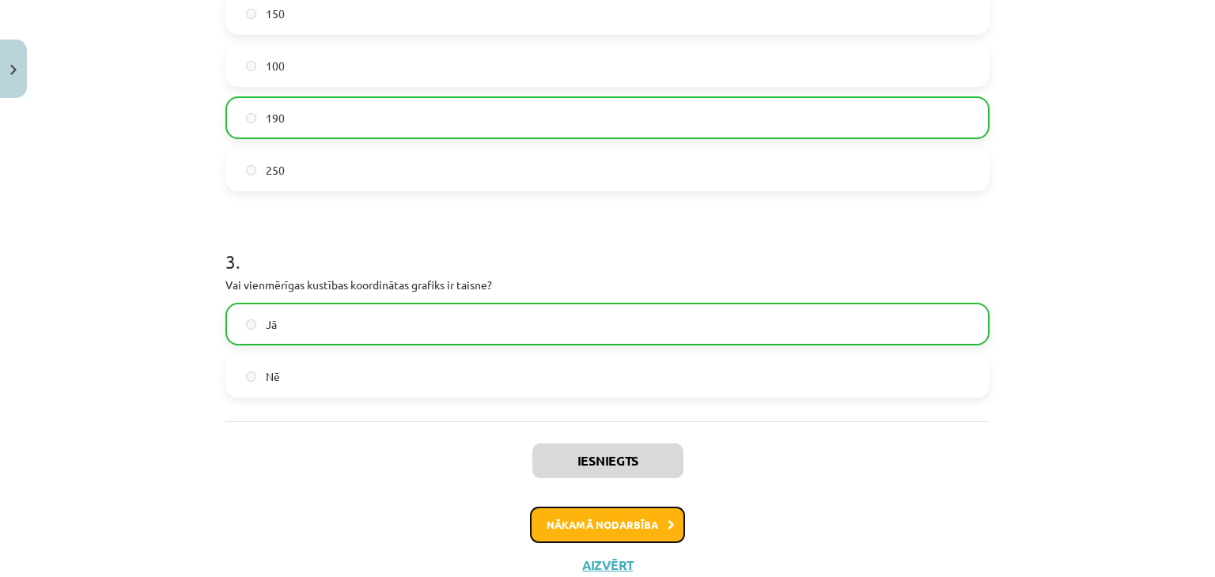
click at [639, 529] on button "Nākamā nodarbība" at bounding box center [607, 525] width 155 height 36
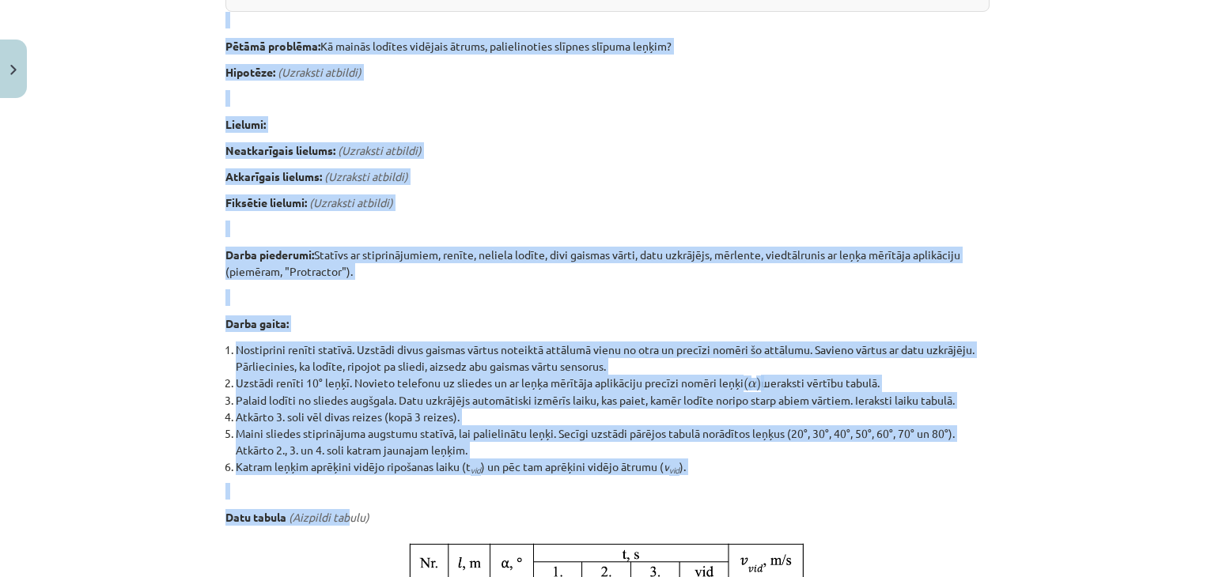
scroll to position [752, 0]
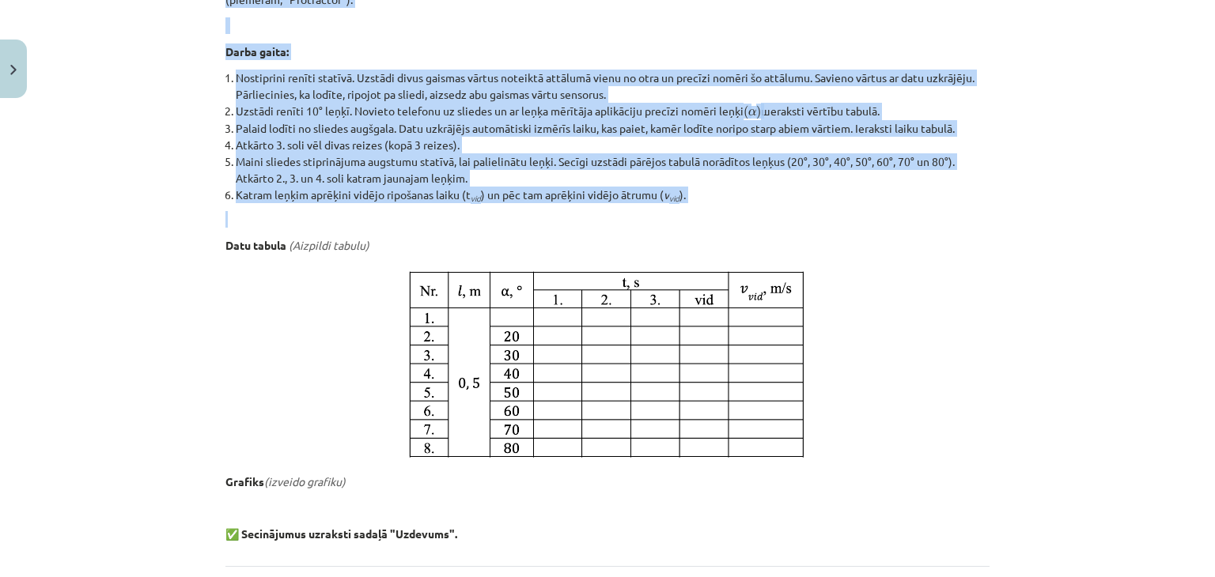
drag, startPoint x: 260, startPoint y: 305, endPoint x: 353, endPoint y: 204, distance: 136.6
click at [353, 204] on div "Mācību tēma: Fizikas i - 10. klases 1. ieskaites mācību materiāls #12 🔍 Laborat…" at bounding box center [607, 288] width 1215 height 577
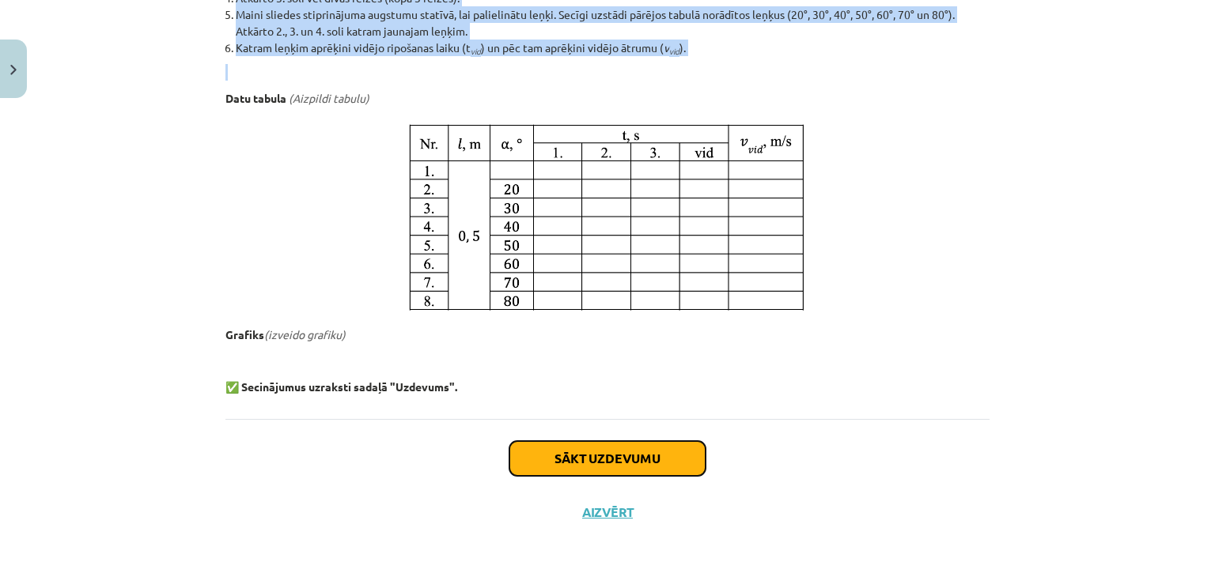
click at [687, 463] on button "Sākt uzdevumu" at bounding box center [607, 458] width 196 height 35
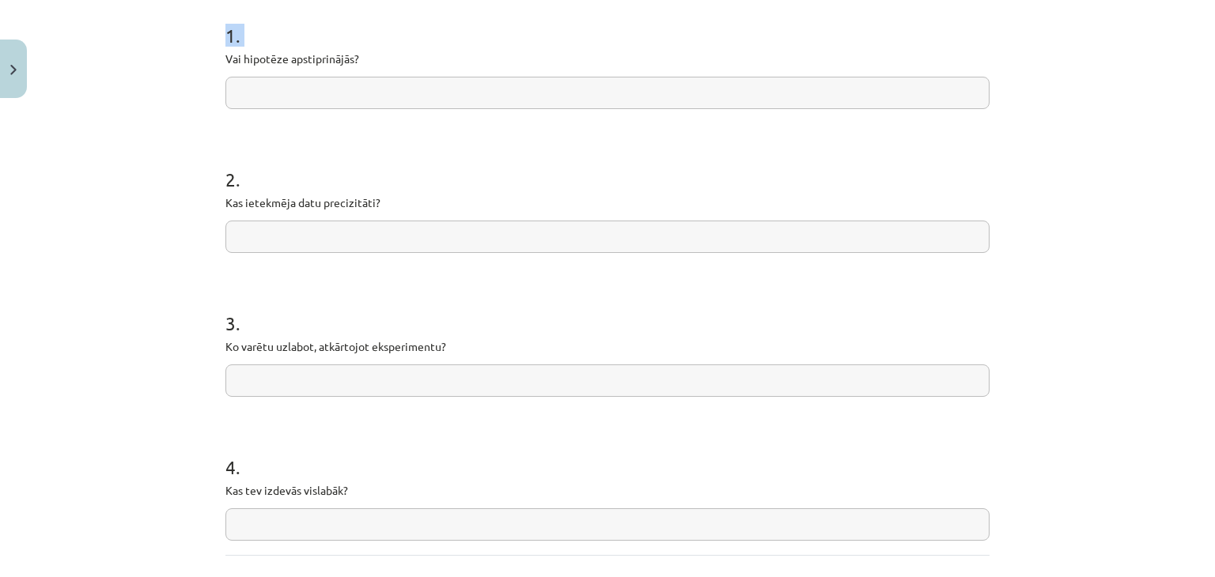
scroll to position [456, 0]
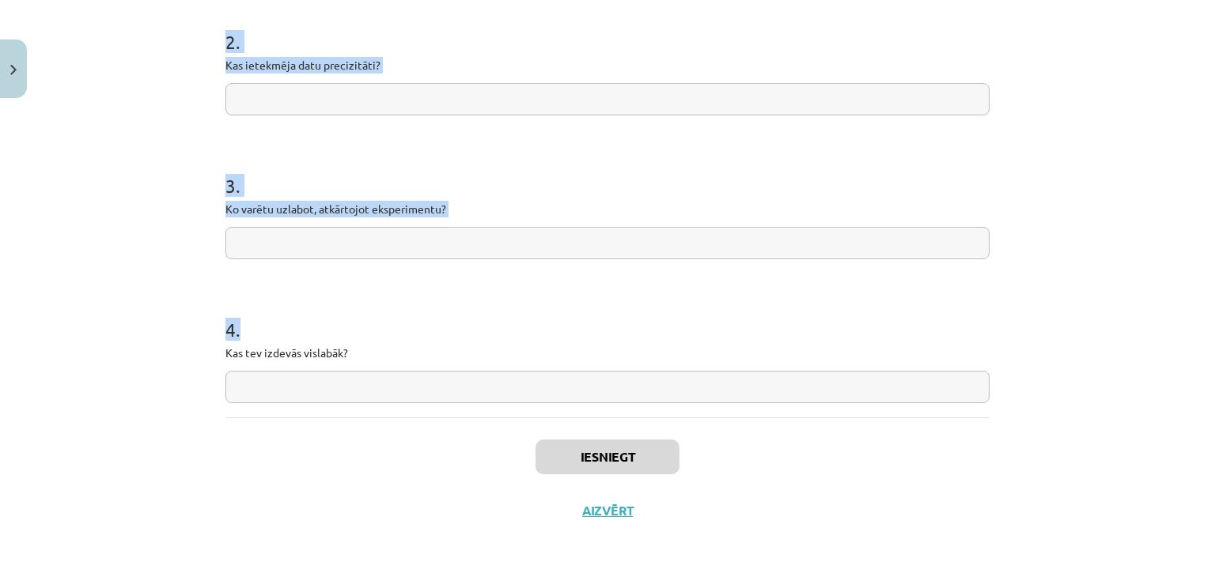
drag, startPoint x: 215, startPoint y: 339, endPoint x: 354, endPoint y: 371, distance: 142.2
click at [354, 371] on div "4 XP Saņemsi Sarežģīts 95 pilda Apraksts Uzdevums Palīdzība 1 . Vai hipotēze ap…" at bounding box center [607, 94] width 783 height 888
click at [74, 268] on div "Mācību tēma: Fizikas i - 10. klases 1. ieskaites mācību materiāls #12 🔍 Laborat…" at bounding box center [607, 288] width 1215 height 577
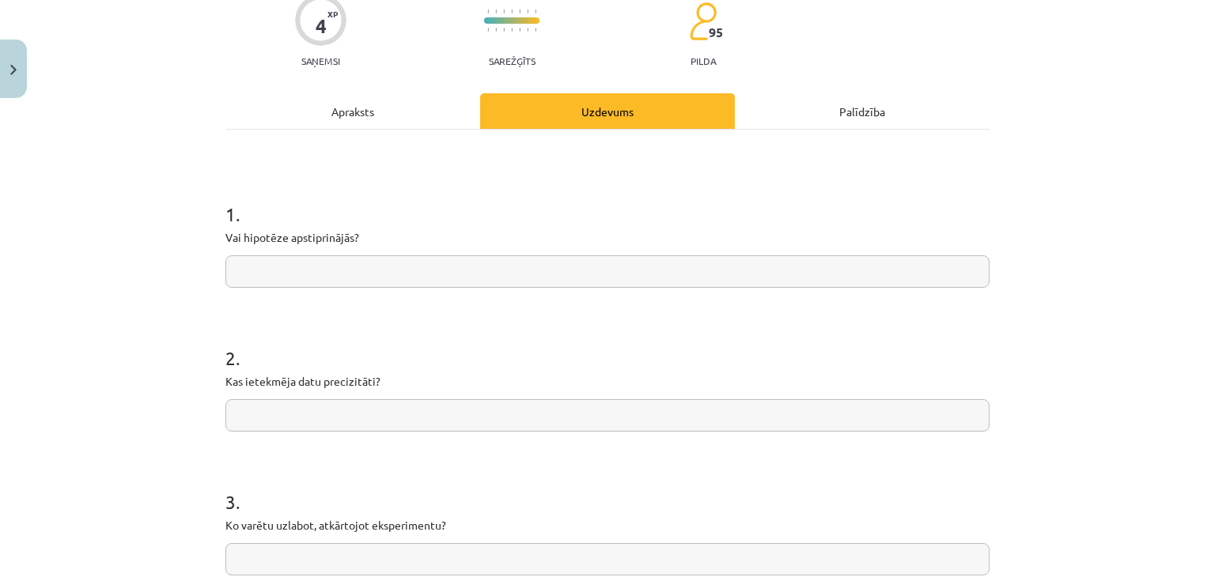
scroll to position [0, 0]
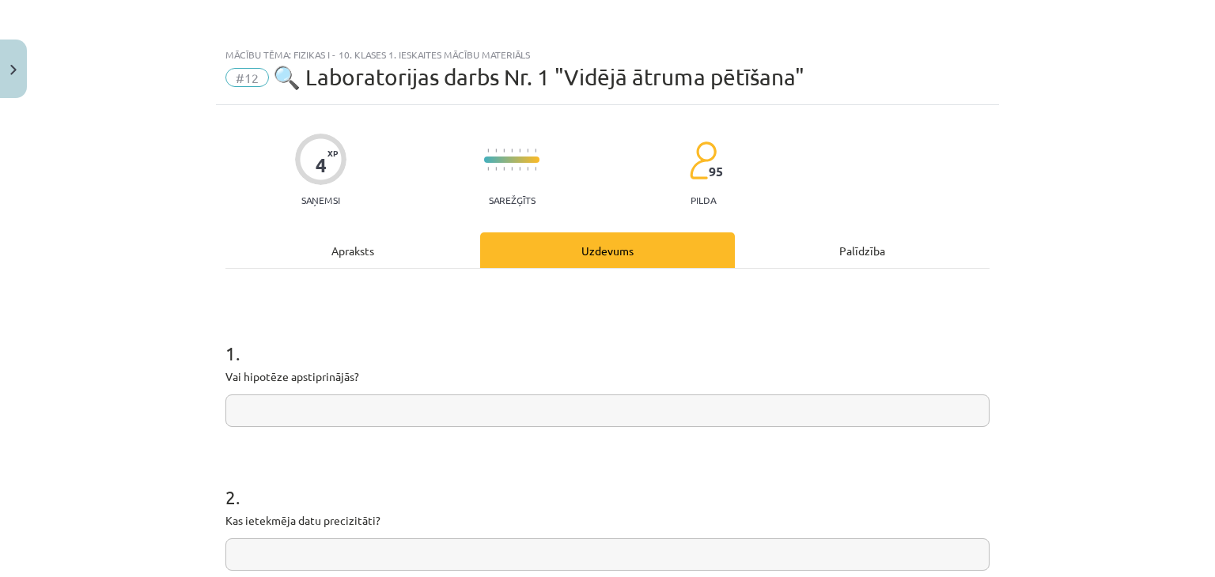
click at [330, 403] on input "text" at bounding box center [607, 411] width 764 height 32
paste input "**********"
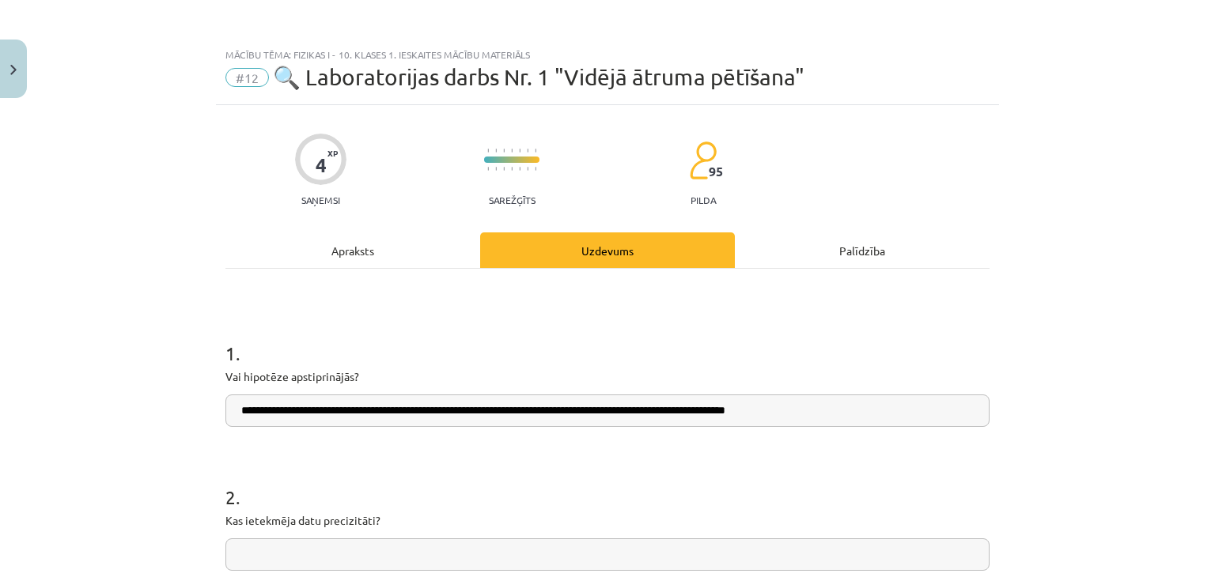
type input "**********"
drag, startPoint x: 278, startPoint y: 566, endPoint x: 278, endPoint y: 550, distance: 16.6
click at [278, 566] on input "text" at bounding box center [607, 555] width 764 height 32
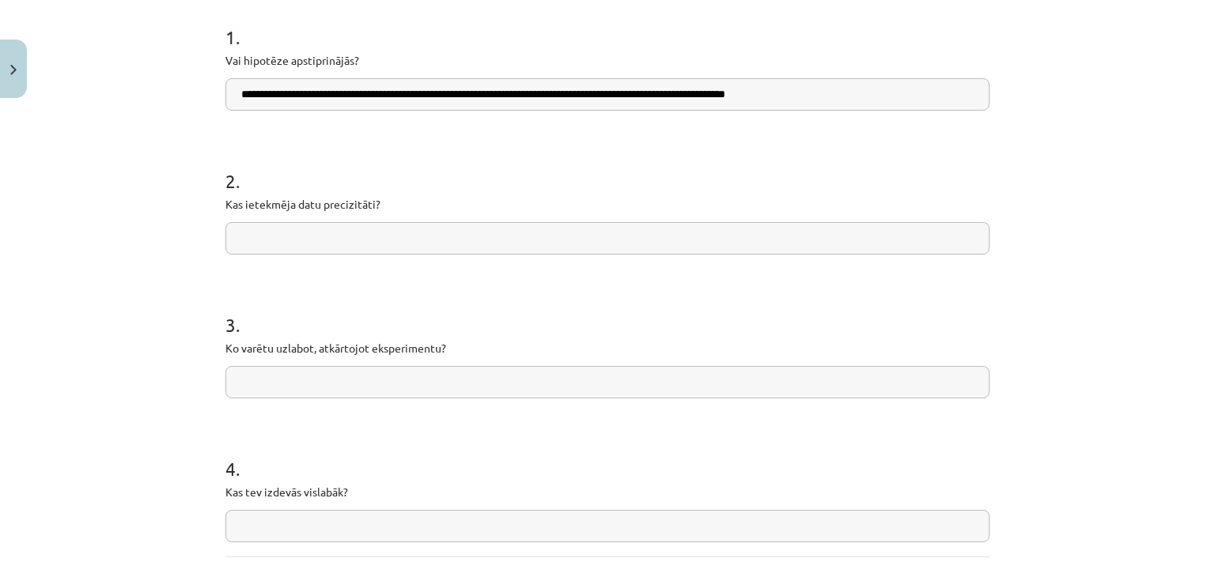
paste input "**********"
type input "**********"
click at [364, 374] on input "text" at bounding box center [607, 382] width 764 height 32
click at [354, 395] on input "text" at bounding box center [607, 382] width 764 height 32
paste input "**********"
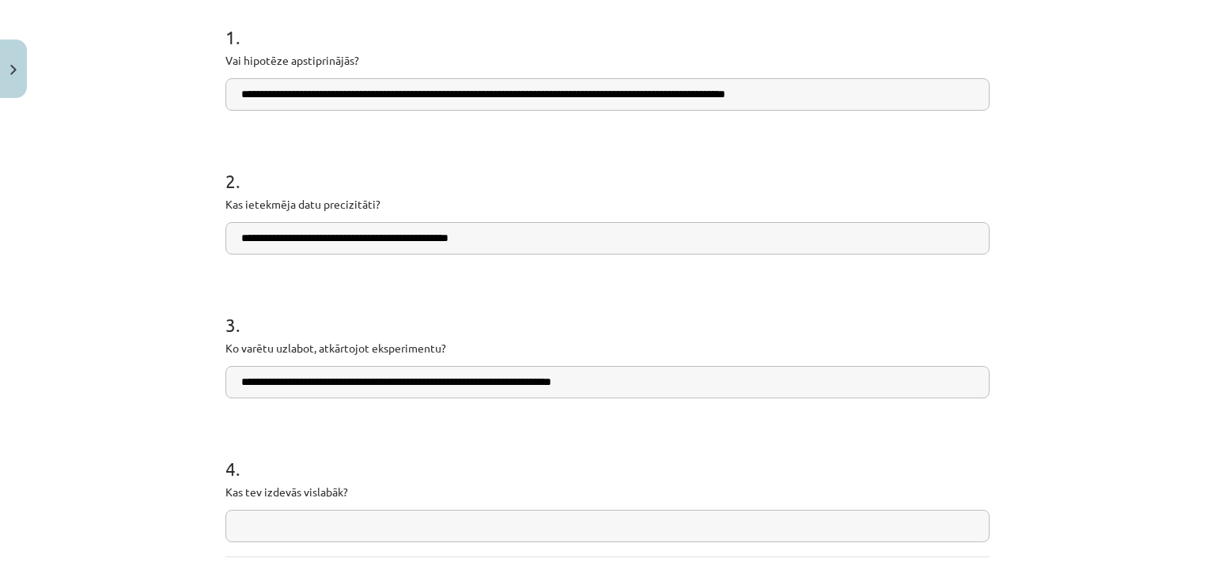
scroll to position [456, 0]
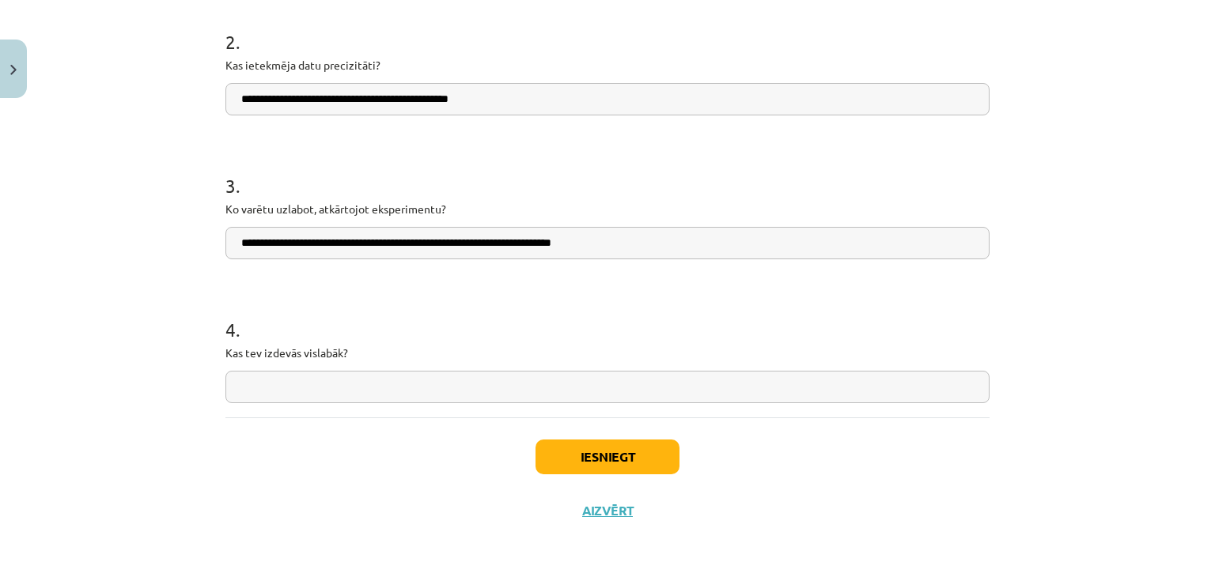
type input "**********"
click at [411, 391] on input "text" at bounding box center [607, 387] width 764 height 32
paste input "**********"
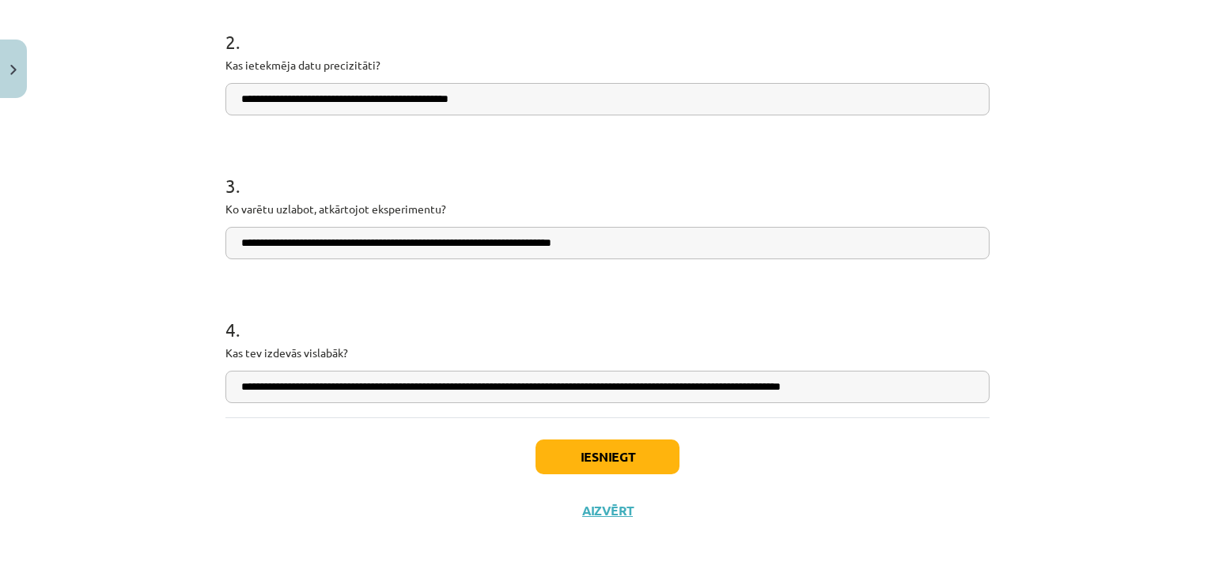
type input "**********"
click at [585, 449] on button "Iesniegt" at bounding box center [608, 457] width 144 height 35
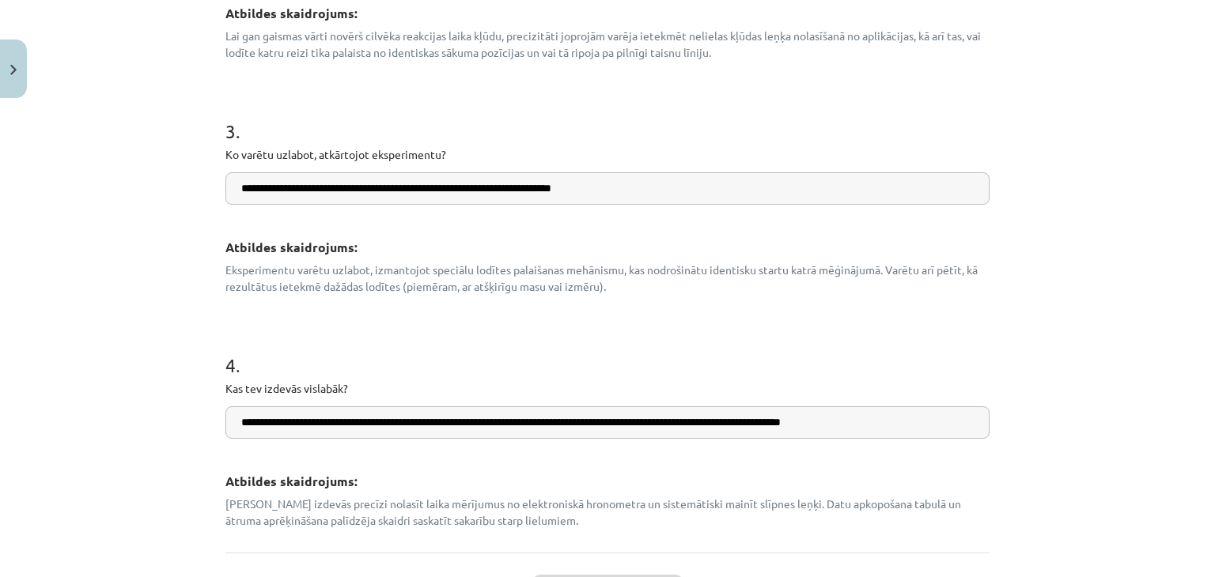
scroll to position [858, 0]
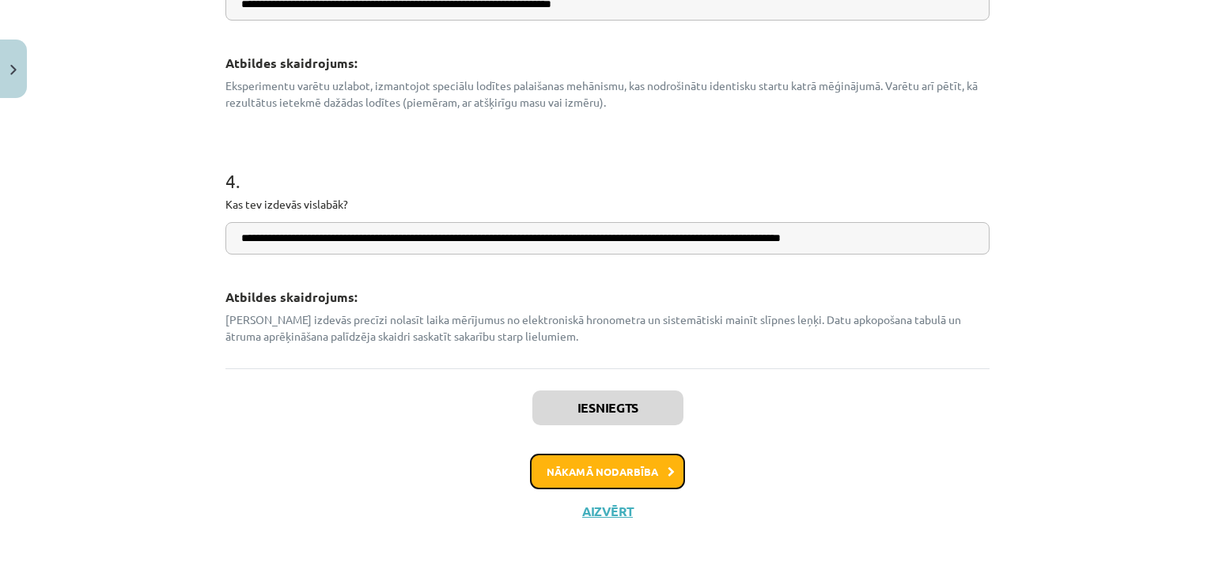
click at [636, 479] on button "Nākamā nodarbība" at bounding box center [607, 472] width 155 height 36
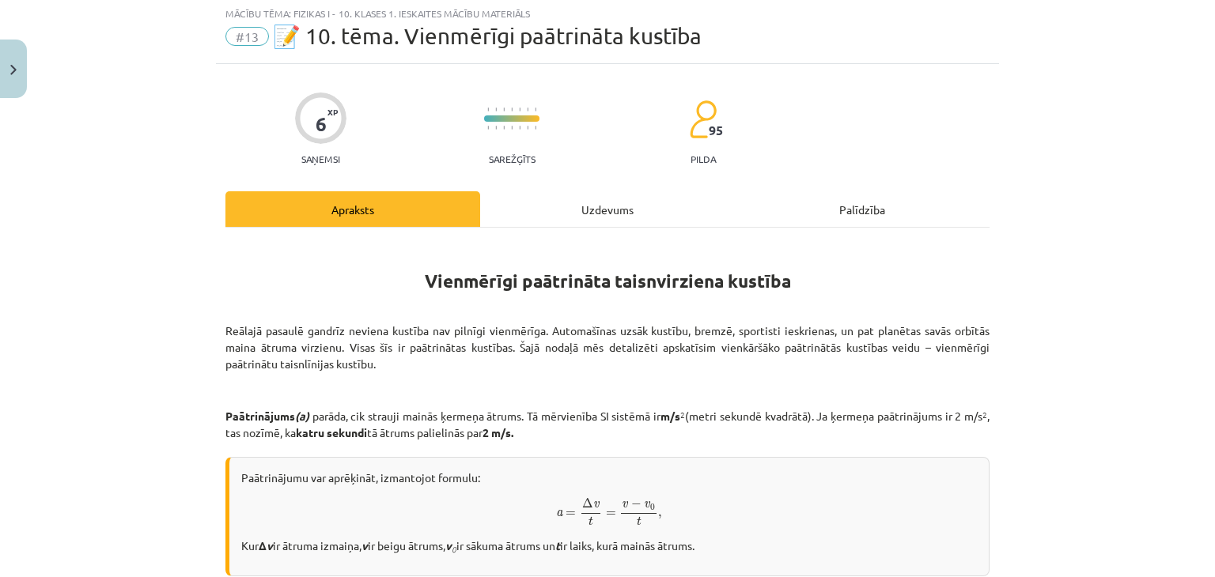
scroll to position [40, 0]
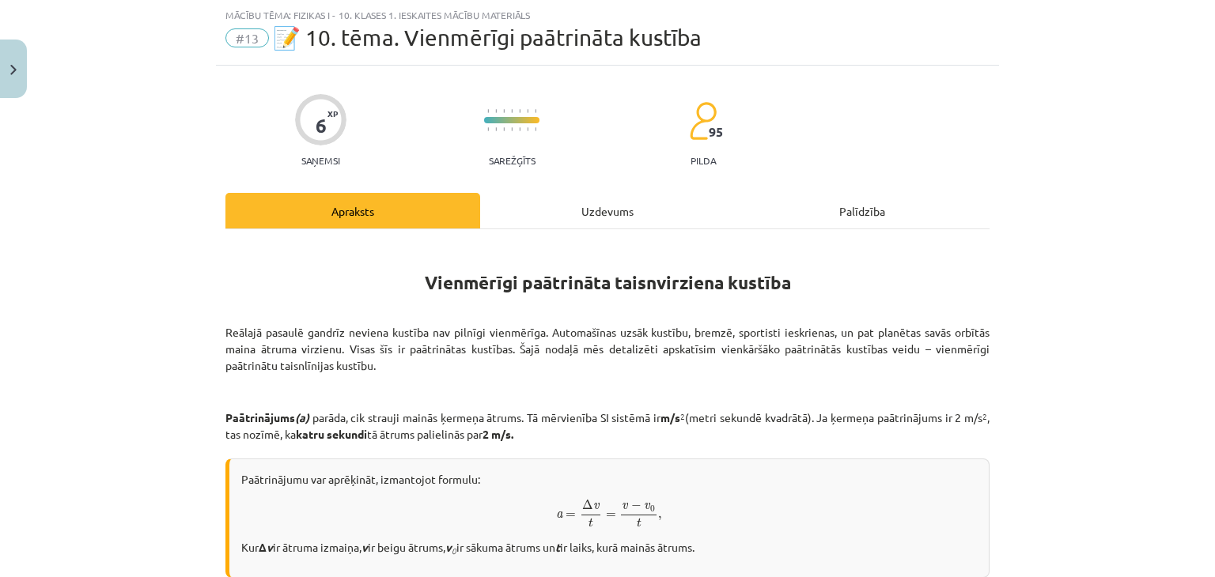
drag, startPoint x: 177, startPoint y: 308, endPoint x: 190, endPoint y: 309, distance: 12.7
click at [189, 309] on div "Mācību tēma: Fizikas i - 10. klases 1. ieskaites mācību materiāls #13 📝 10. tēm…" at bounding box center [607, 288] width 1215 height 577
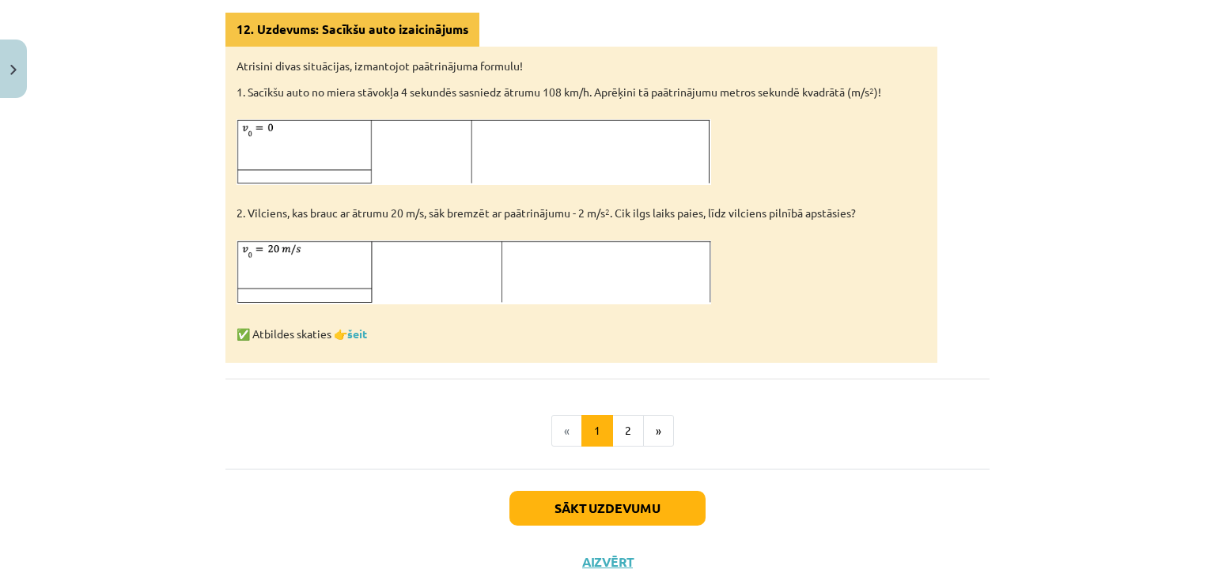
scroll to position [964, 0]
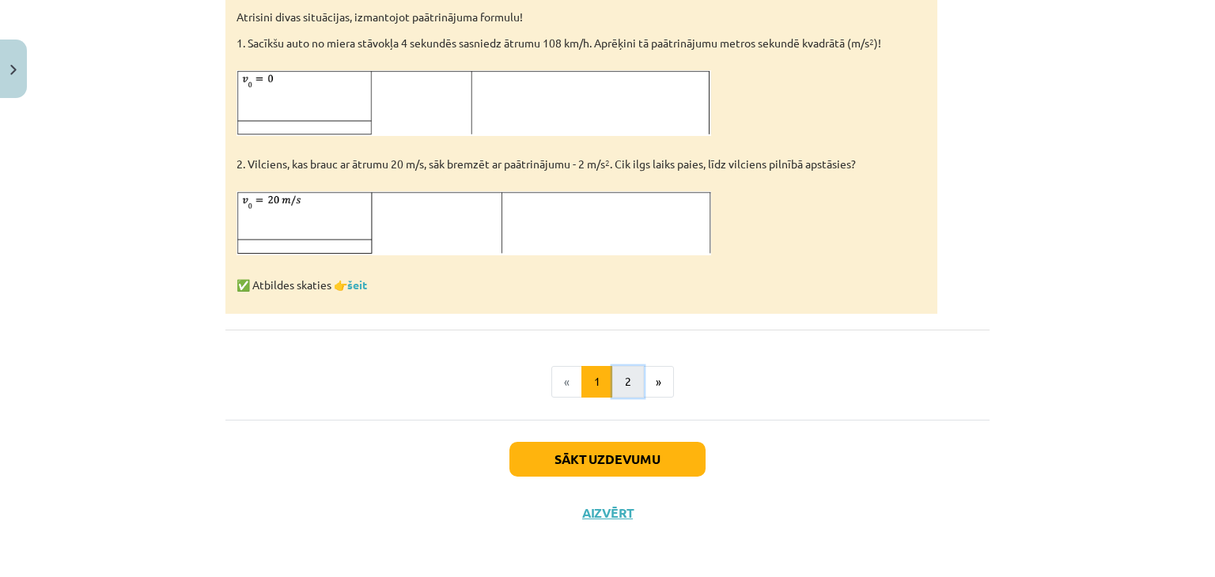
click at [625, 380] on button "2" at bounding box center [628, 382] width 32 height 32
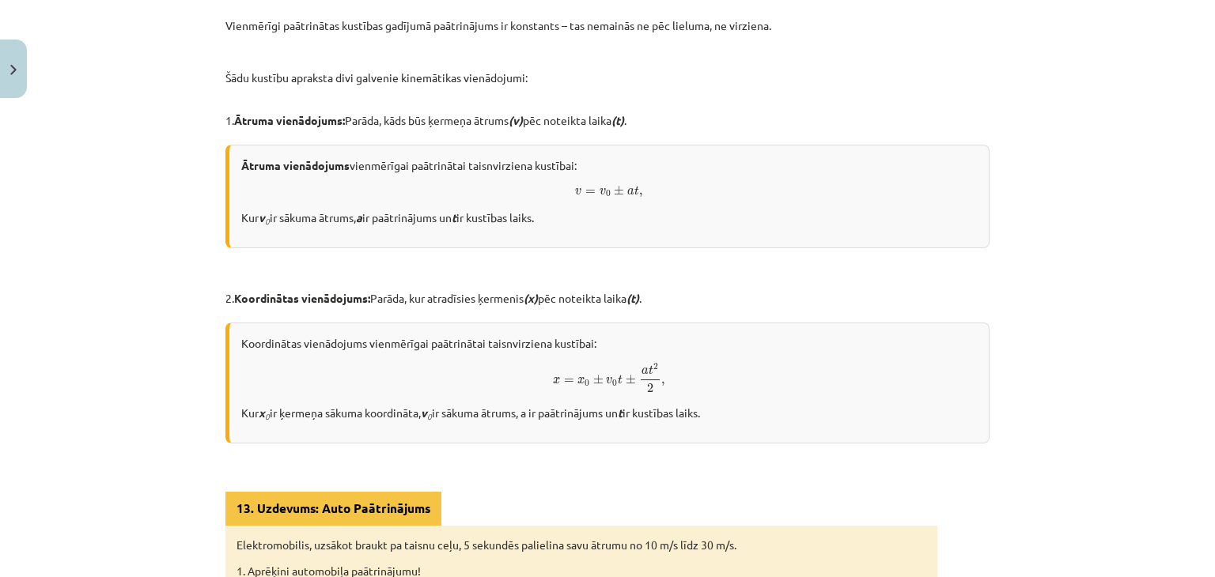
scroll to position [960, 0]
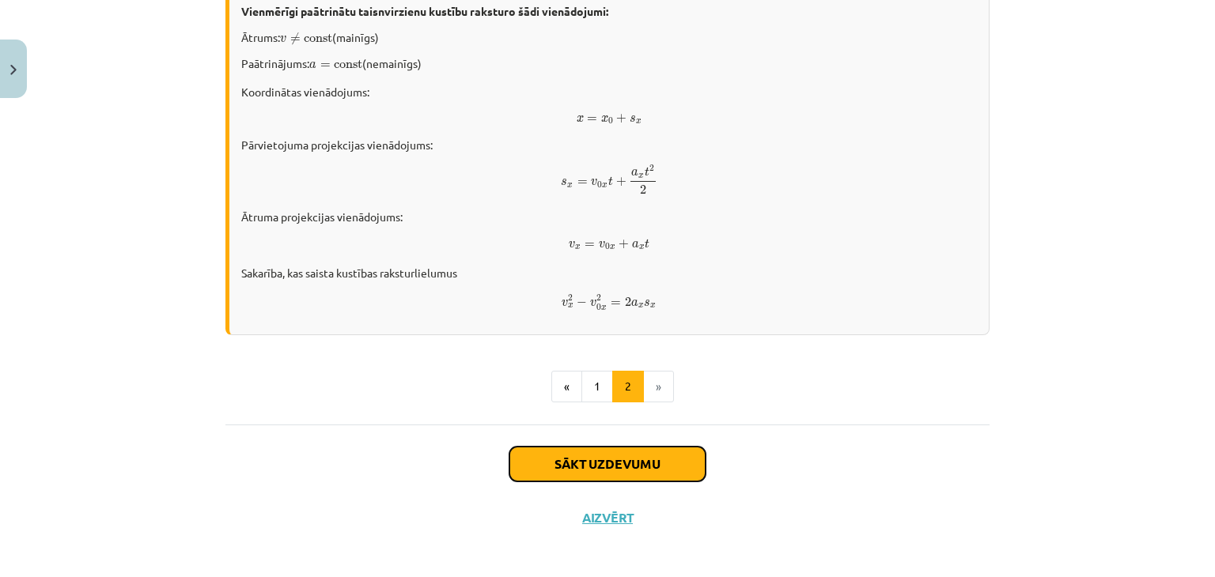
click at [582, 447] on button "Sākt uzdevumu" at bounding box center [607, 464] width 196 height 35
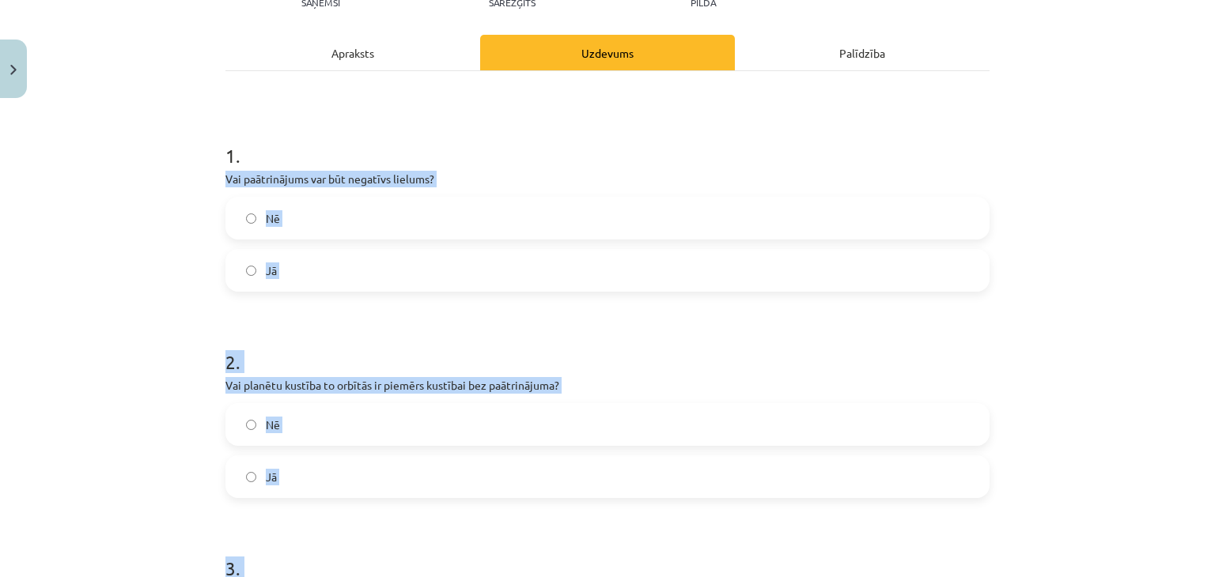
scroll to position [509, 0]
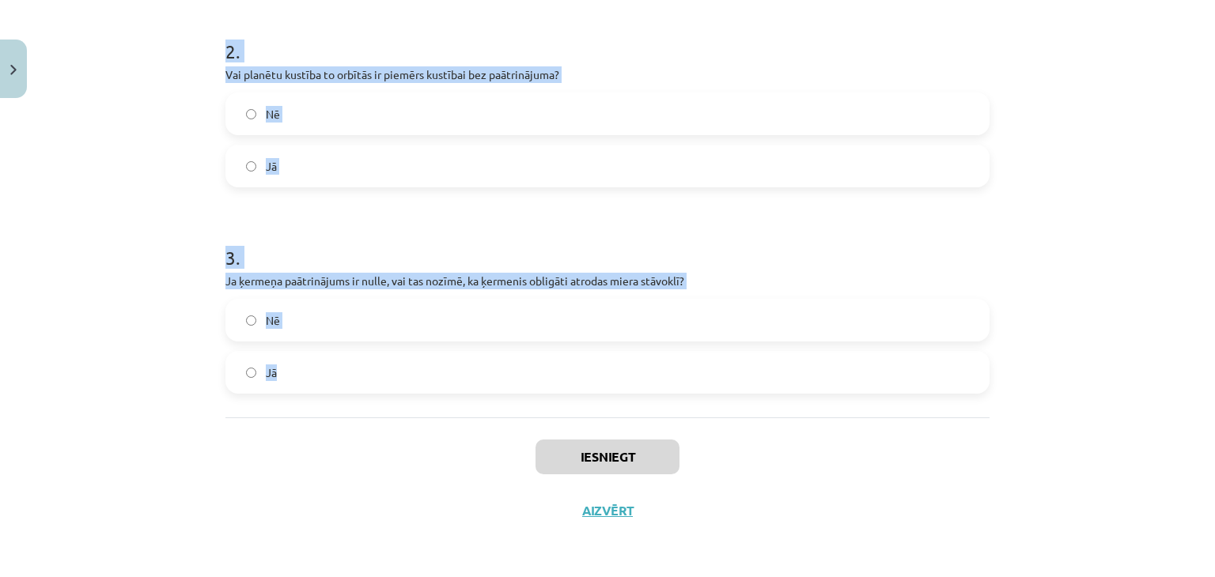
drag, startPoint x: 145, startPoint y: 340, endPoint x: 313, endPoint y: 423, distance: 187.9
click at [315, 415] on div "Mācību tēma: Fizikas i - 10. klases 1. ieskaites mācību materiāls #13 📝 10. tēm…" at bounding box center [607, 288] width 1215 height 577
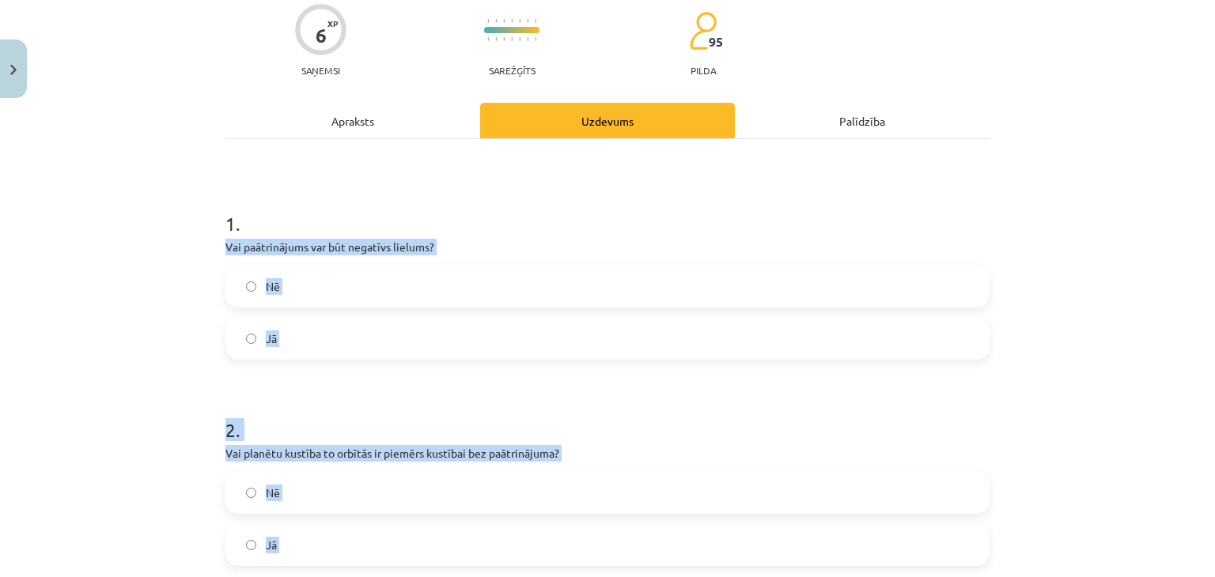
scroll to position [34, 0]
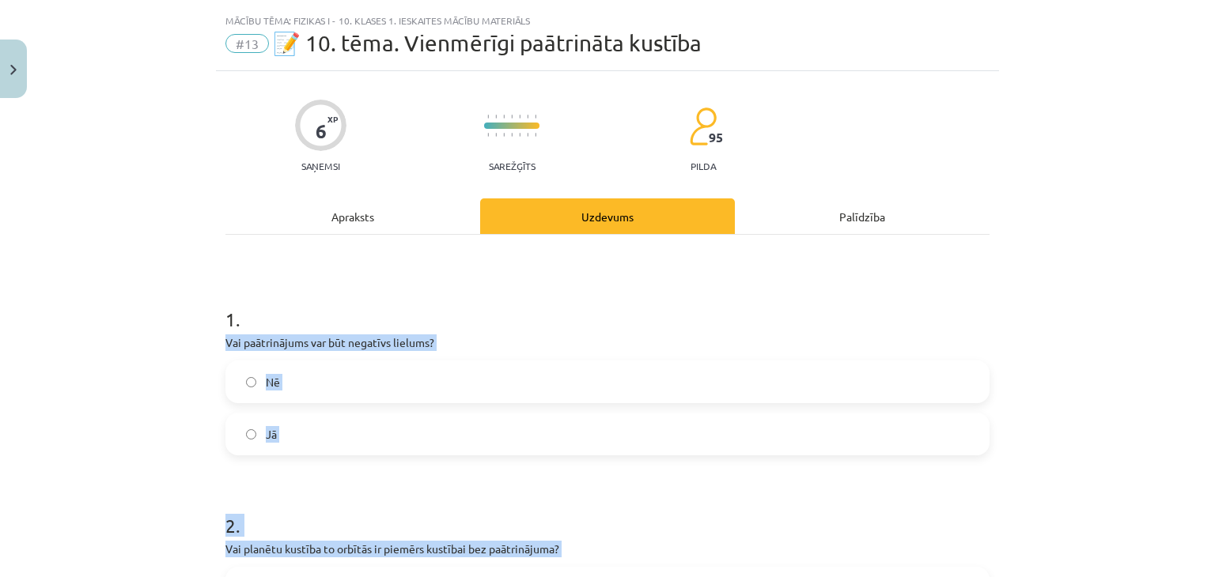
click at [262, 418] on label "Jā" at bounding box center [607, 435] width 761 height 40
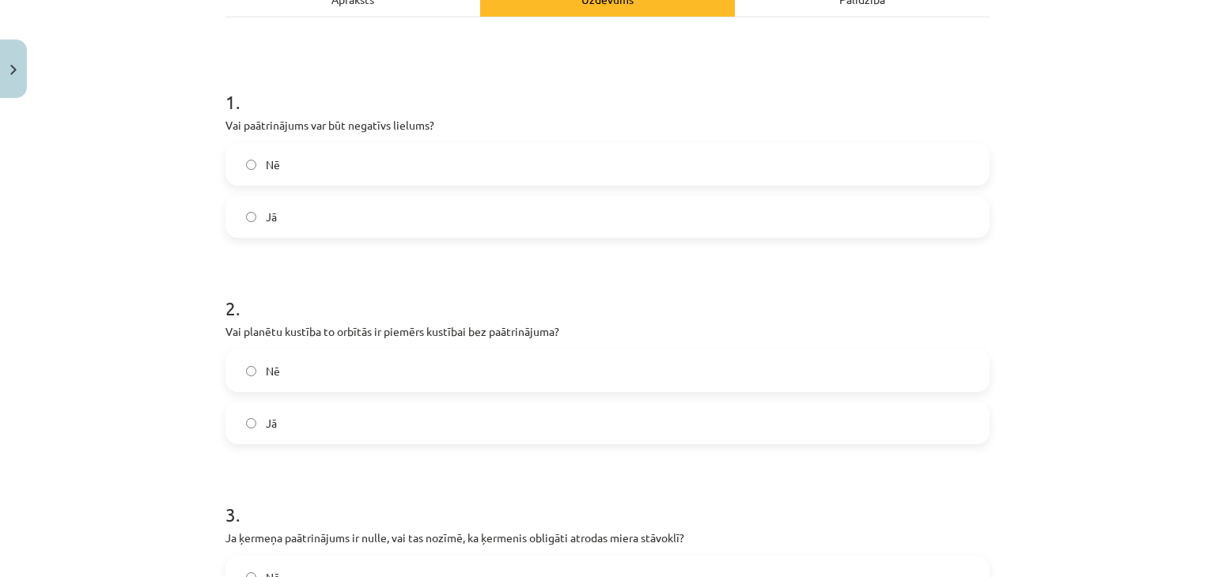
scroll to position [430, 0]
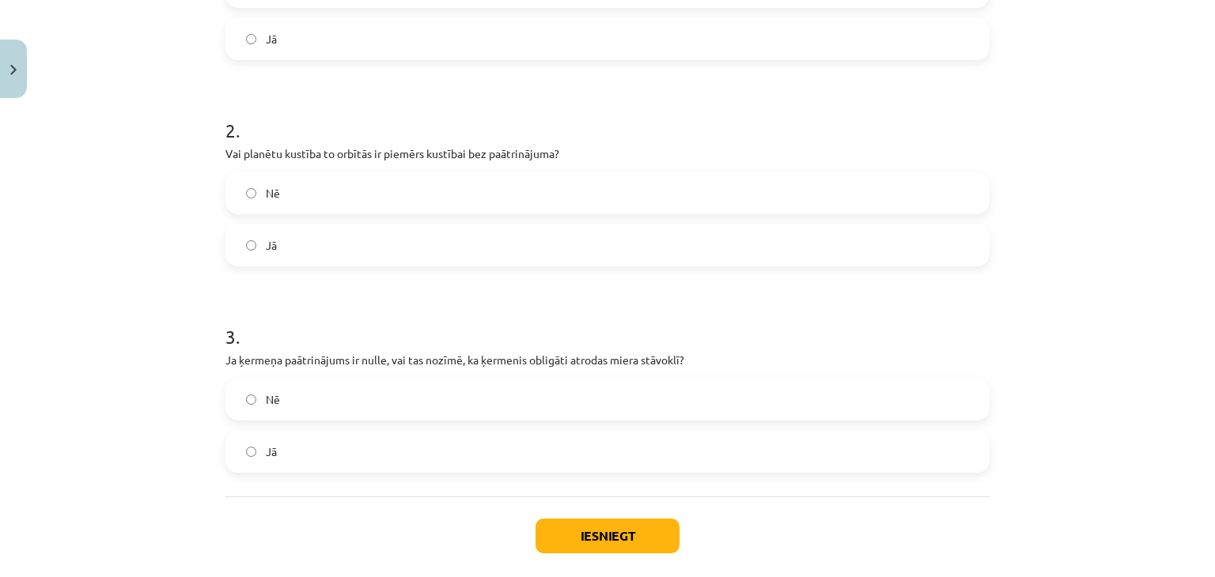
click at [274, 175] on label "Nē" at bounding box center [607, 193] width 761 height 40
click at [313, 419] on div "Nē" at bounding box center [607, 399] width 764 height 43
drag, startPoint x: 367, startPoint y: 411, endPoint x: 381, endPoint y: 404, distance: 14.9
click at [367, 410] on label "Nē" at bounding box center [607, 400] width 761 height 40
drag, startPoint x: 384, startPoint y: 403, endPoint x: 437, endPoint y: 413, distance: 53.2
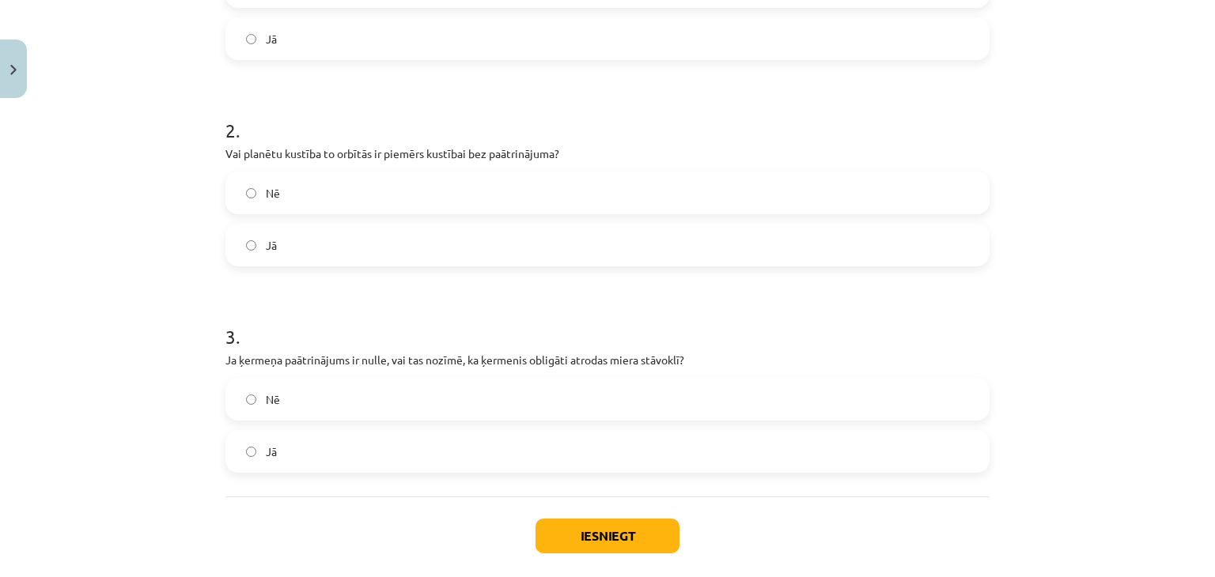
click at [391, 403] on label "Nē" at bounding box center [607, 400] width 761 height 40
click at [615, 531] on button "Iesniegt" at bounding box center [608, 536] width 144 height 35
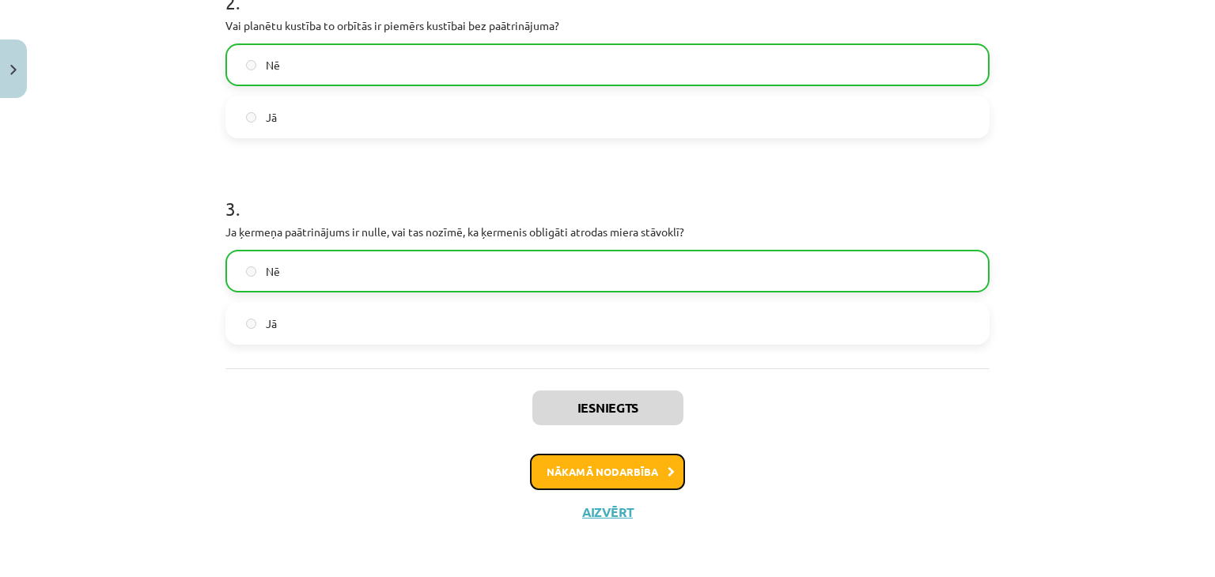
click at [614, 467] on button "Nākamā nodarbība" at bounding box center [607, 472] width 155 height 36
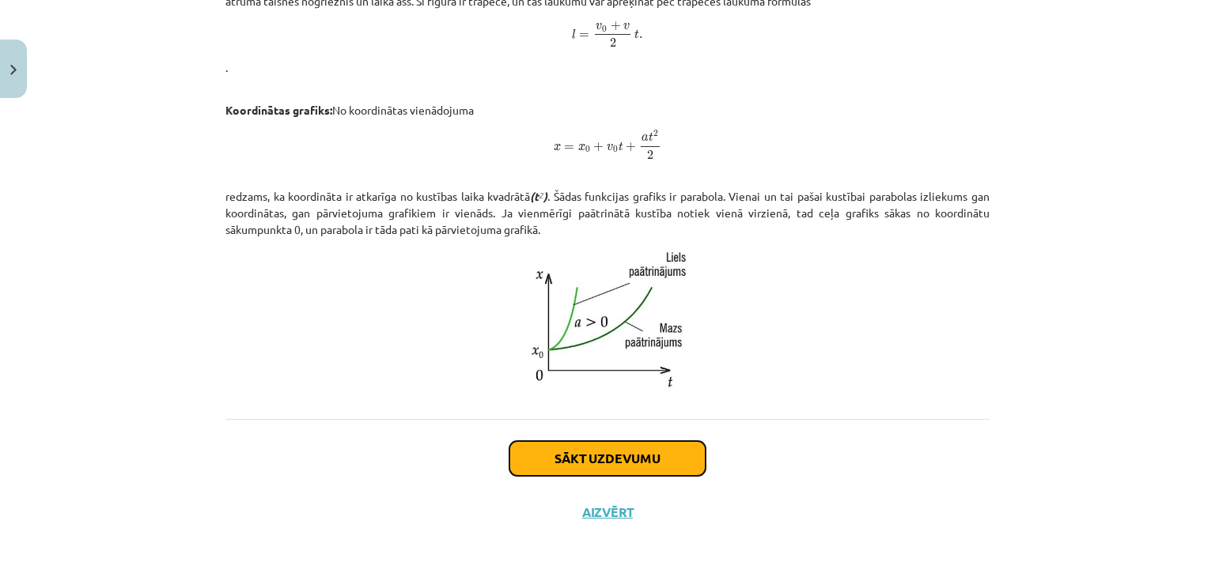
click at [560, 445] on button "Sākt uzdevumu" at bounding box center [607, 458] width 196 height 35
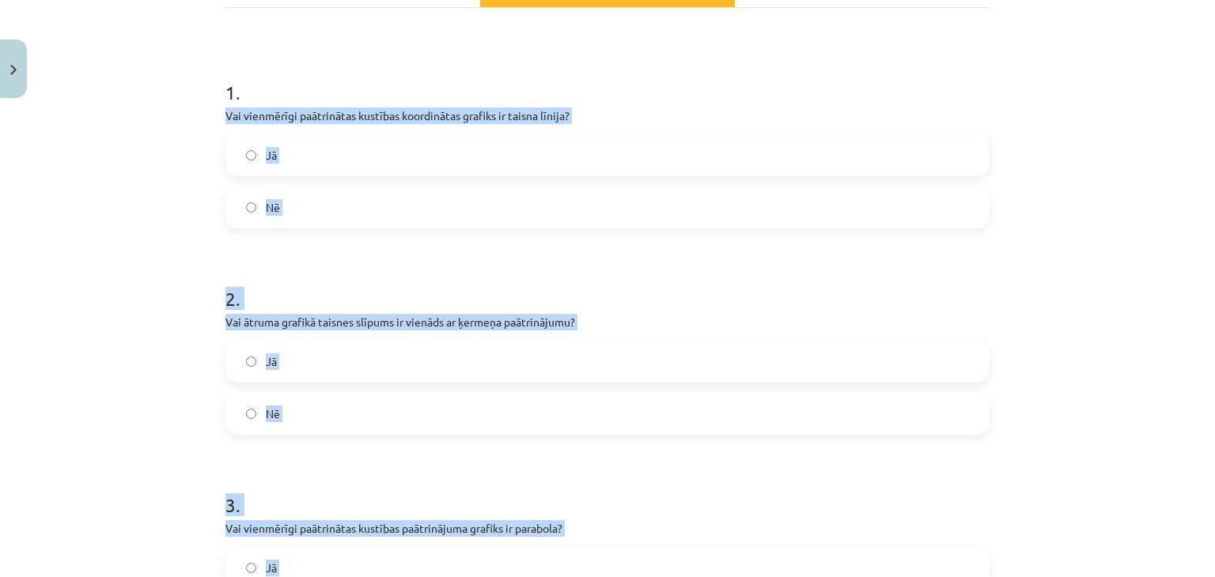
scroll to position [509, 0]
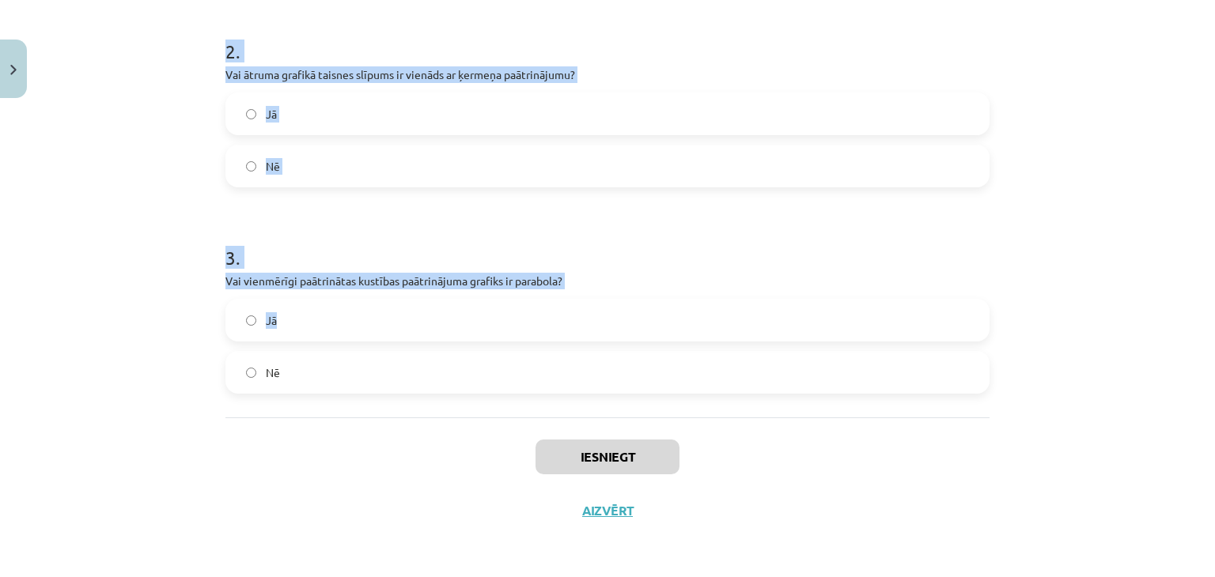
drag, startPoint x: 254, startPoint y: 336, endPoint x: 1115, endPoint y: 335, distance: 861.5
click at [1115, 335] on div "Mācību tēma: Fizikas i - 10. klases 1. ieskaites mācību materiāls #14 📝 11. tēm…" at bounding box center [607, 288] width 1215 height 577
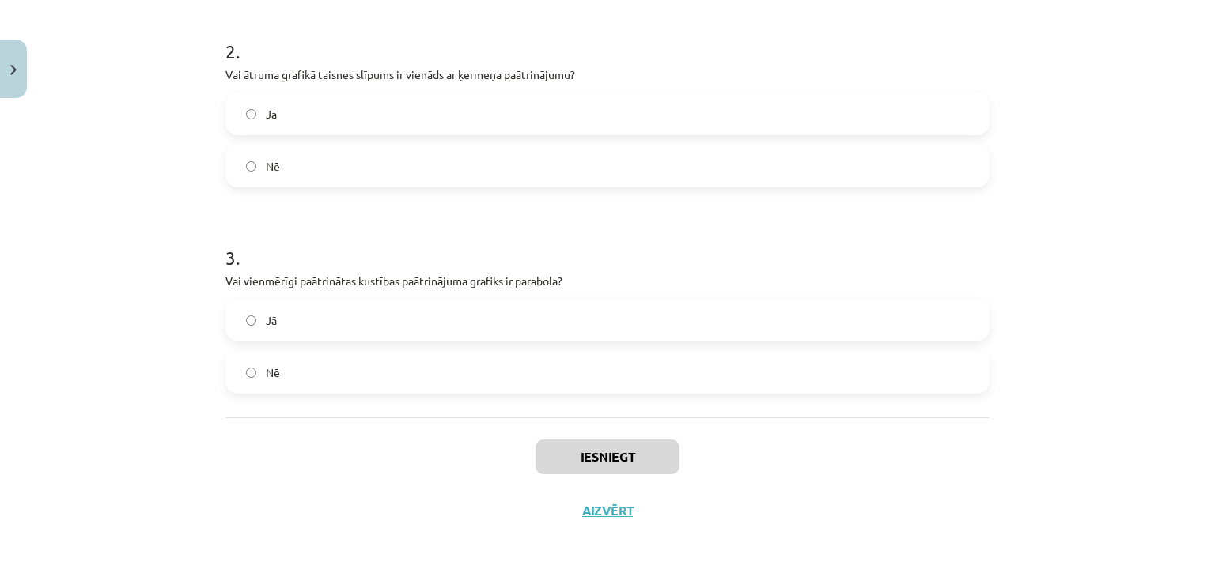
click at [225, 439] on div "Iesniegt Aizvērt" at bounding box center [607, 473] width 764 height 111
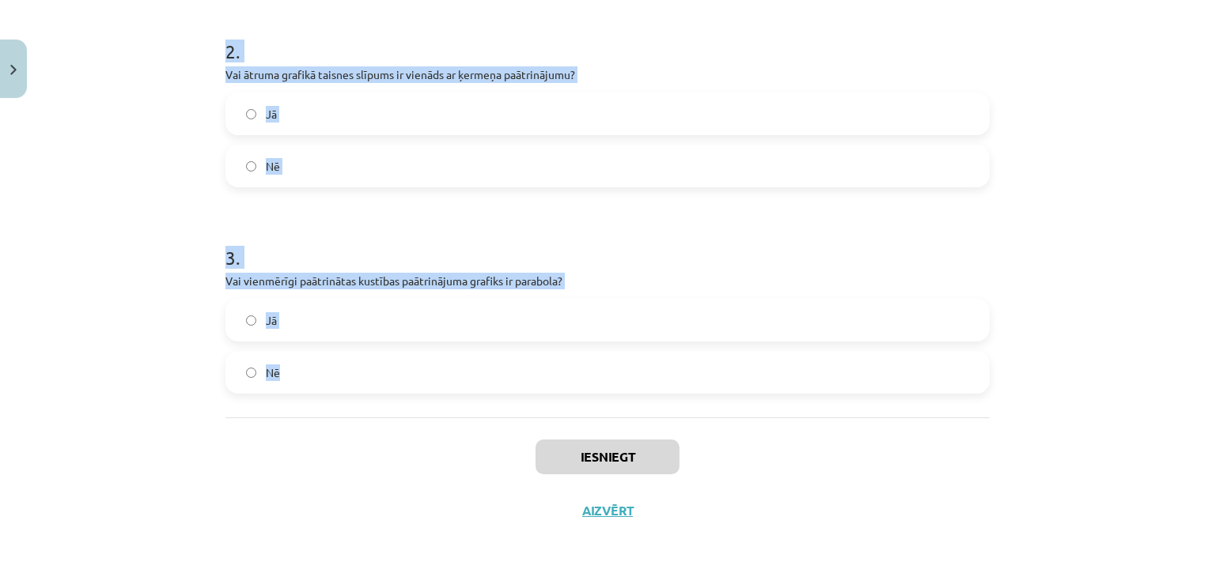
drag, startPoint x: 218, startPoint y: 262, endPoint x: 320, endPoint y: 362, distance: 142.1
click at [320, 362] on form "1 . Vai vienmērīgi paātrinātas kustības koordinātas grafiks ir taisna līnija? J…" at bounding box center [607, 100] width 764 height 588
click at [0, 178] on div "Mācību tēma: Fizikas i - 10. klases 1. ieskaites mācību materiāls #14 📝 11. tēm…" at bounding box center [607, 288] width 1215 height 577
click at [200, 142] on div "Mācību tēma: Fizikas i - 10. klases 1. ieskaites mācību materiāls #14 📝 11. tēm…" at bounding box center [607, 288] width 1215 height 577
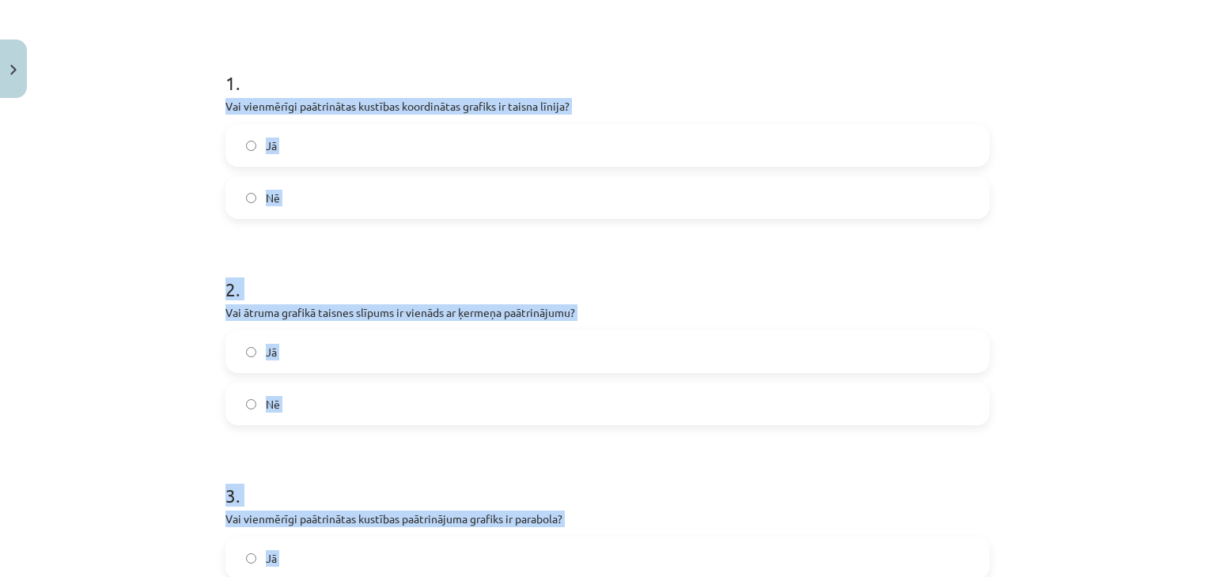
scroll to position [192, 0]
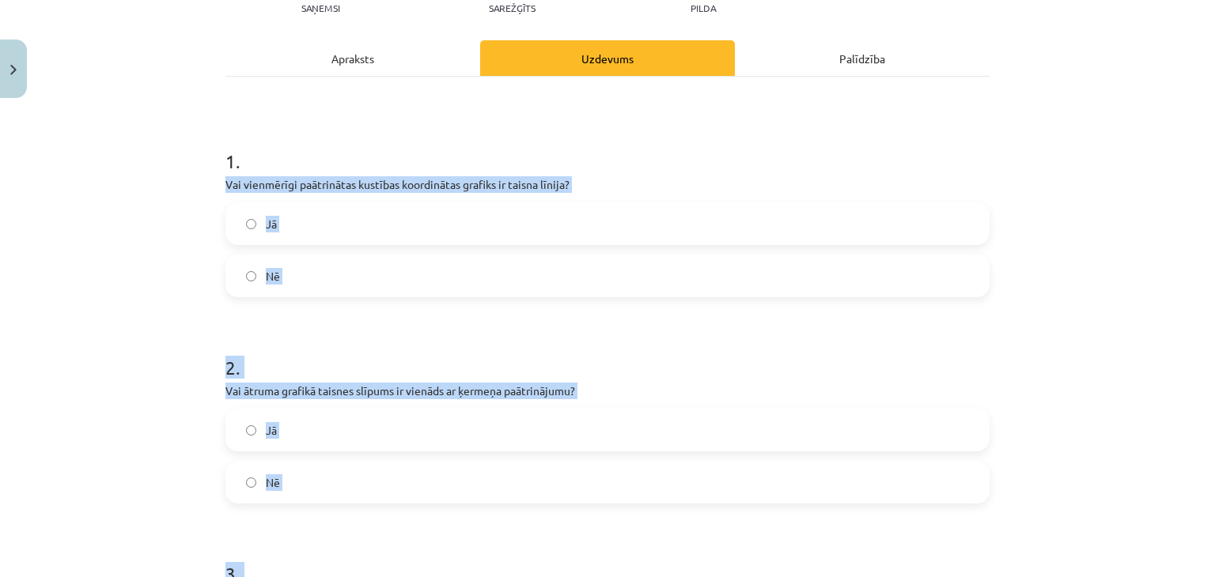
click at [253, 262] on label "Nē" at bounding box center [607, 276] width 761 height 40
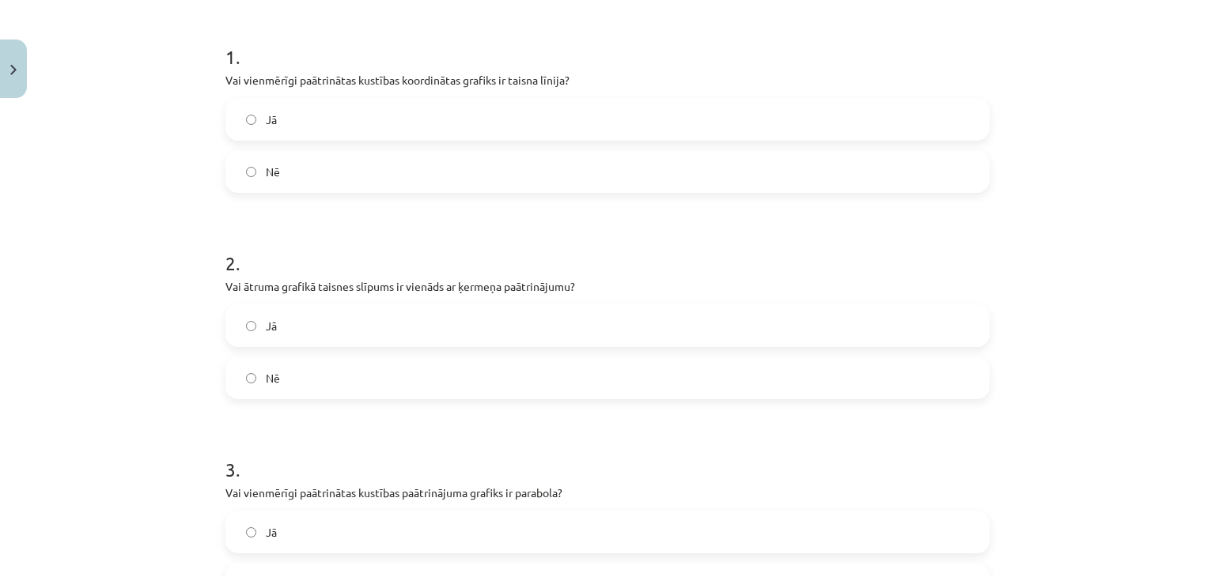
scroll to position [509, 0]
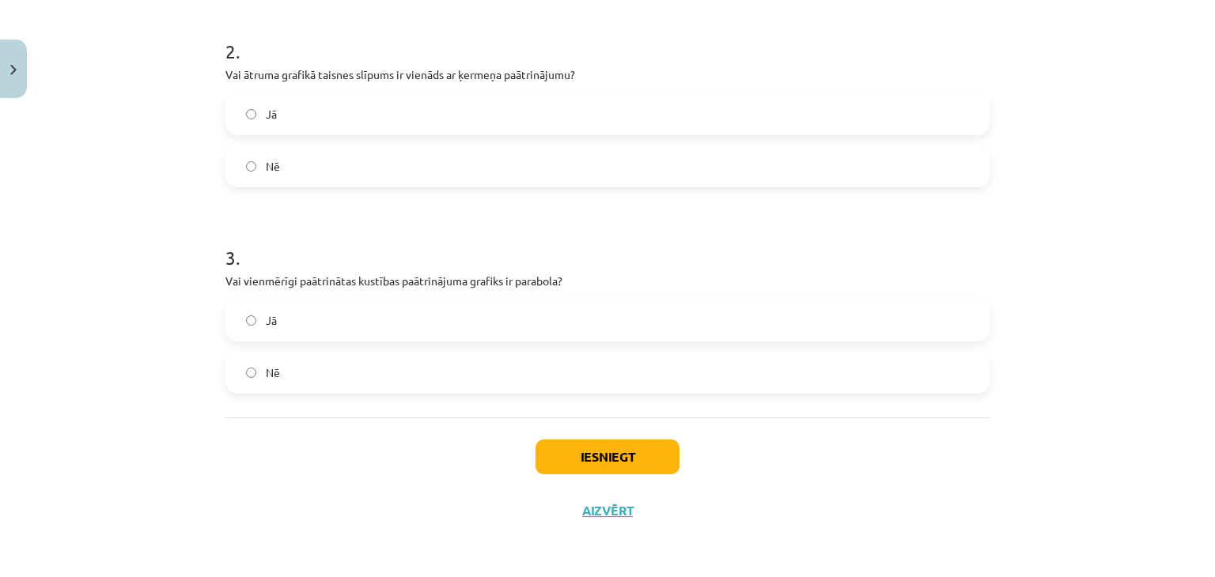
drag, startPoint x: 296, startPoint y: 104, endPoint x: 288, endPoint y: 127, distance: 24.3
click at [296, 104] on label "Jā" at bounding box center [607, 114] width 761 height 40
click at [253, 381] on label "Nē" at bounding box center [607, 373] width 761 height 40
click at [596, 469] on button "Iesniegt" at bounding box center [608, 457] width 144 height 35
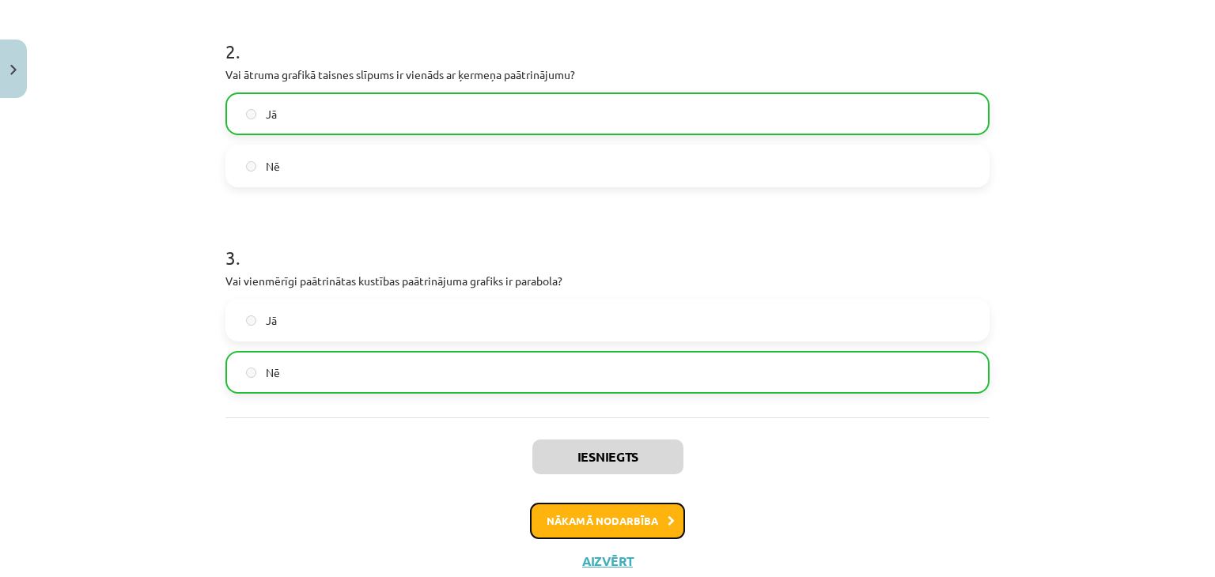
click at [583, 520] on button "Nākamā nodarbība" at bounding box center [607, 521] width 155 height 36
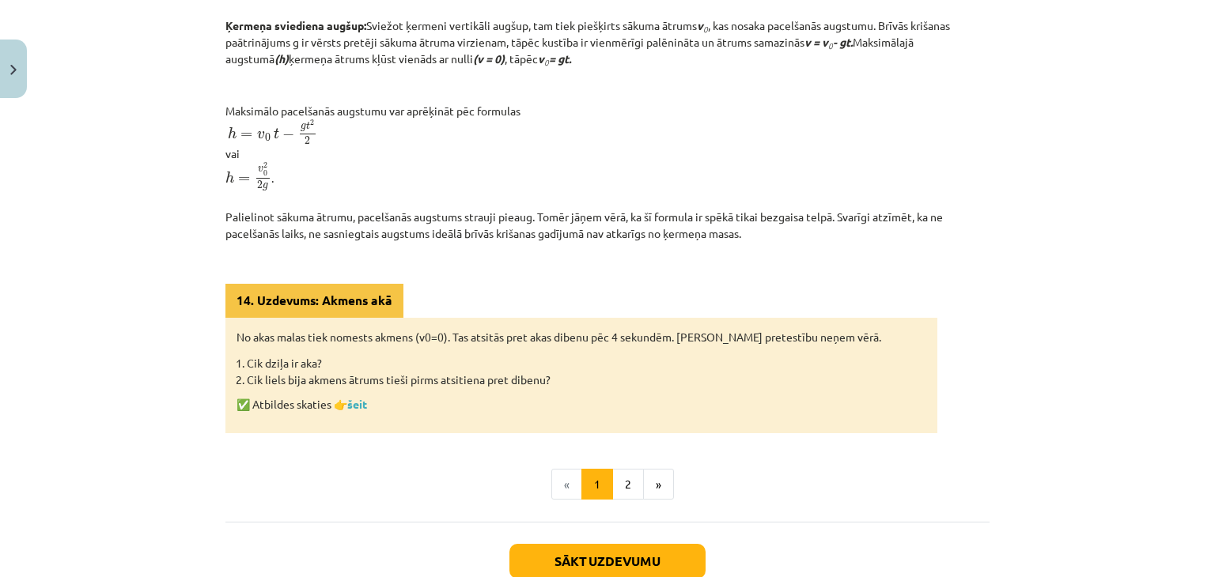
scroll to position [729, 0]
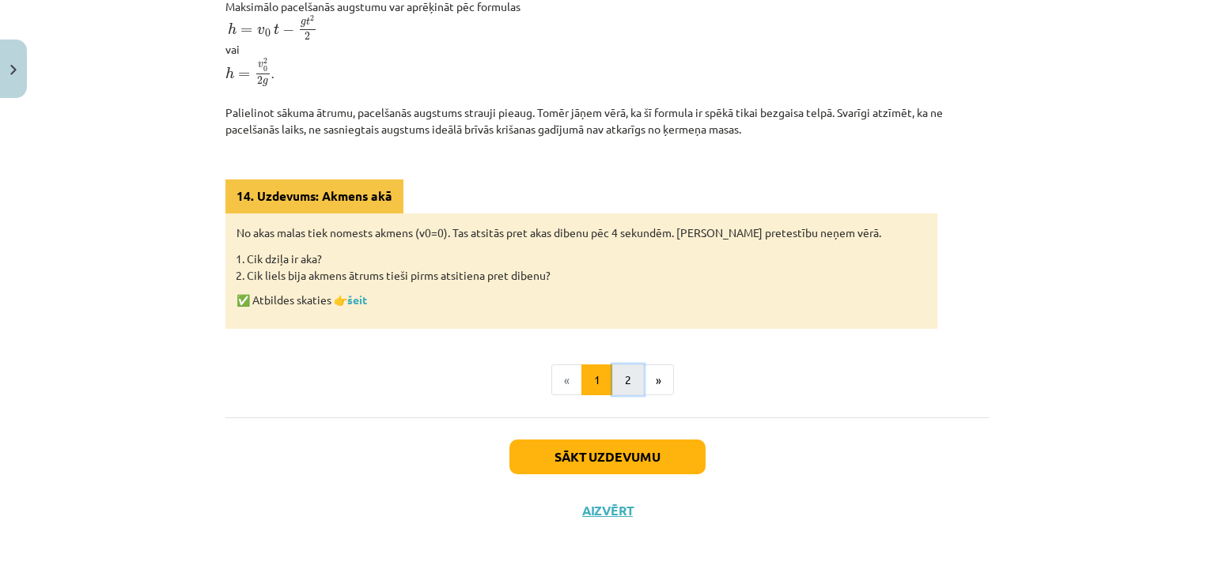
click at [615, 384] on button "2" at bounding box center [628, 381] width 32 height 32
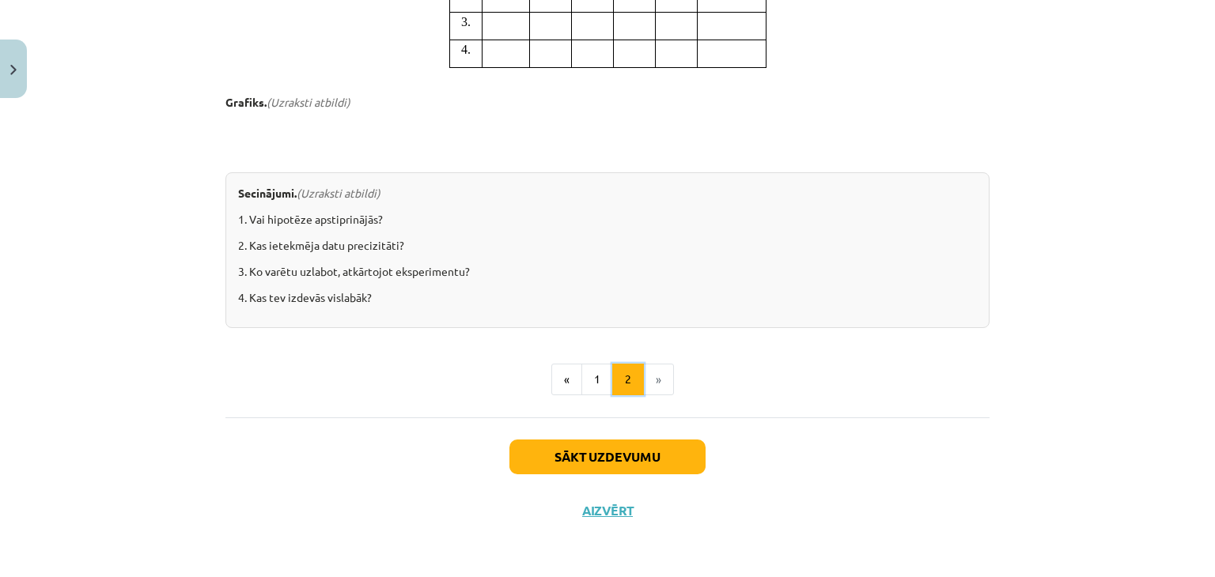
scroll to position [1551, 0]
click at [668, 446] on button "Sākt uzdevumu" at bounding box center [607, 457] width 196 height 35
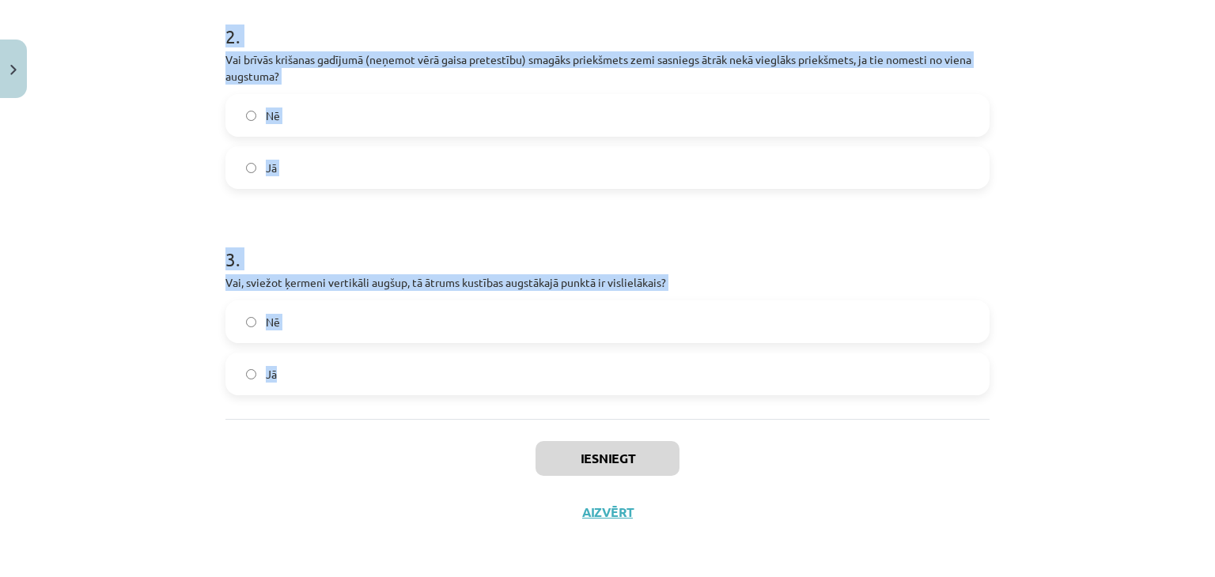
scroll to position [551, 0]
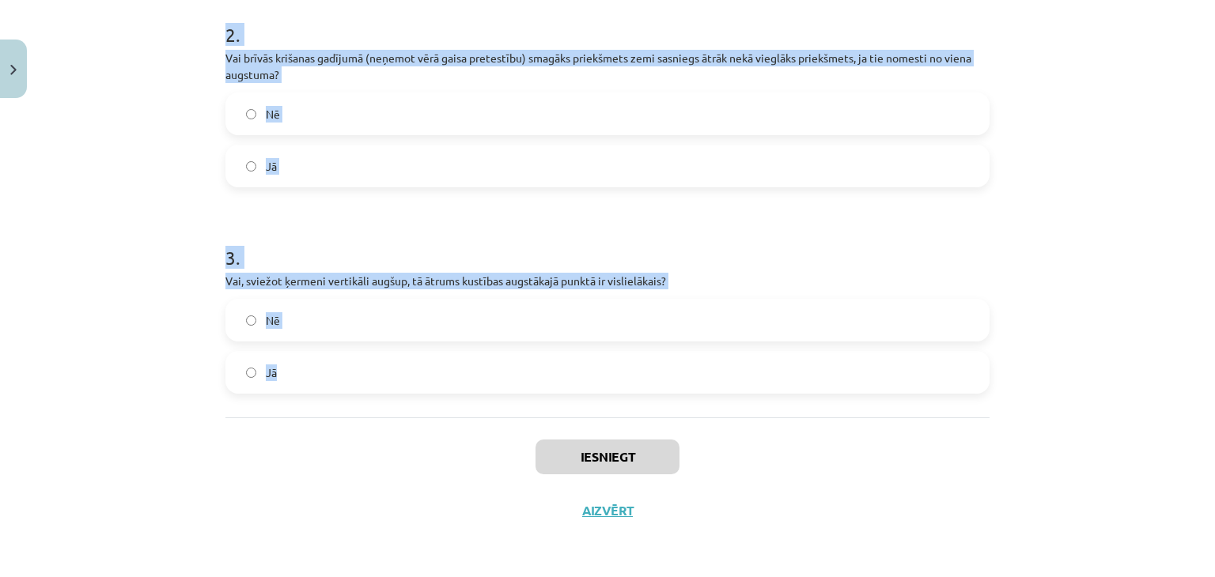
drag, startPoint x: 209, startPoint y: 359, endPoint x: 483, endPoint y: 359, distance: 274.5
click at [483, 359] on div "6 XP Saņemsi Sarežģīts 95 pilda Apraksts Uzdevums Palīdzība 1 . Vai brīvā kriša…" at bounding box center [607, 59] width 783 height 958
click at [155, 116] on div "Mācību tēma: Fizikas i - 10. klases 1. ieskaites mācību materiāls #15 📝 12. tēm…" at bounding box center [607, 288] width 1215 height 577
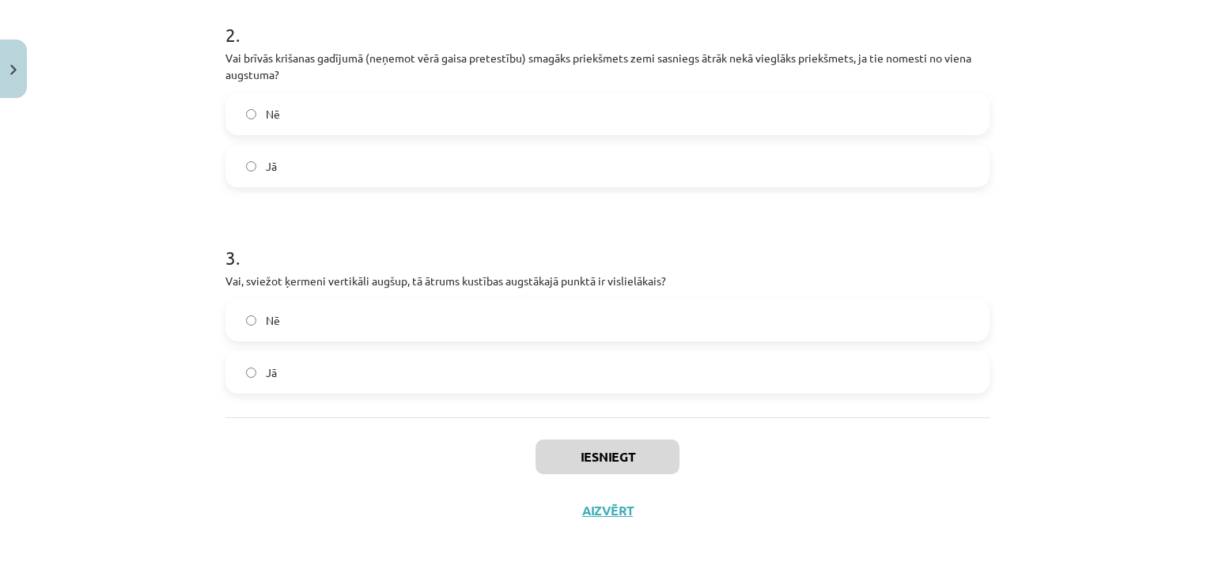
drag, startPoint x: 297, startPoint y: 305, endPoint x: 287, endPoint y: 233, distance: 71.9
click at [298, 305] on label "Nē" at bounding box center [607, 321] width 761 height 40
click at [296, 116] on label "Nē" at bounding box center [607, 114] width 761 height 40
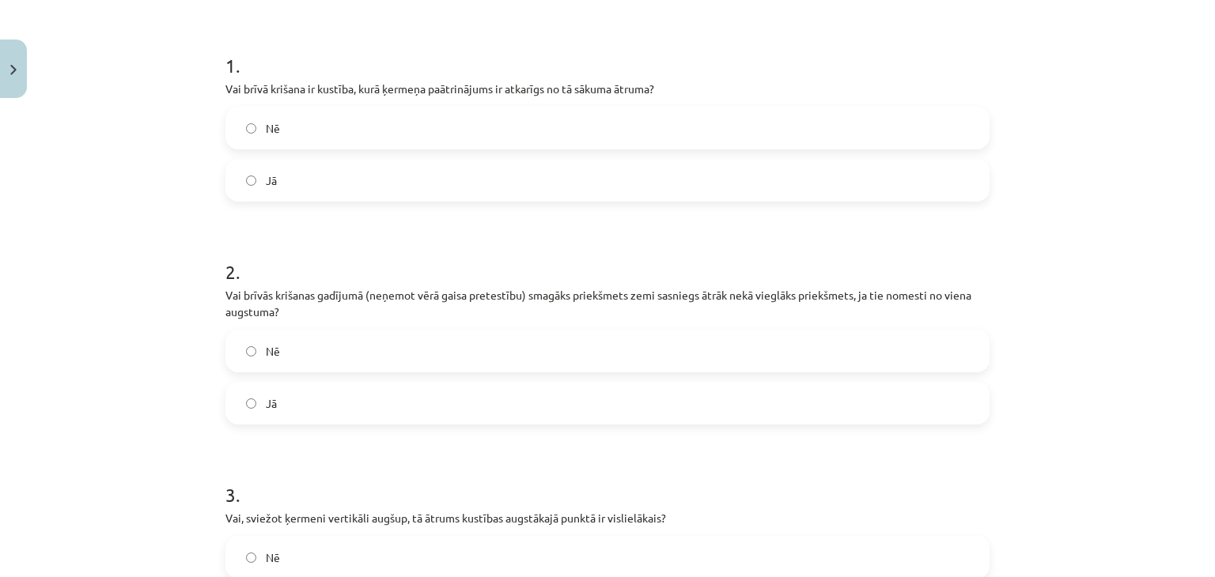
click at [297, 116] on label "Nē" at bounding box center [607, 128] width 761 height 40
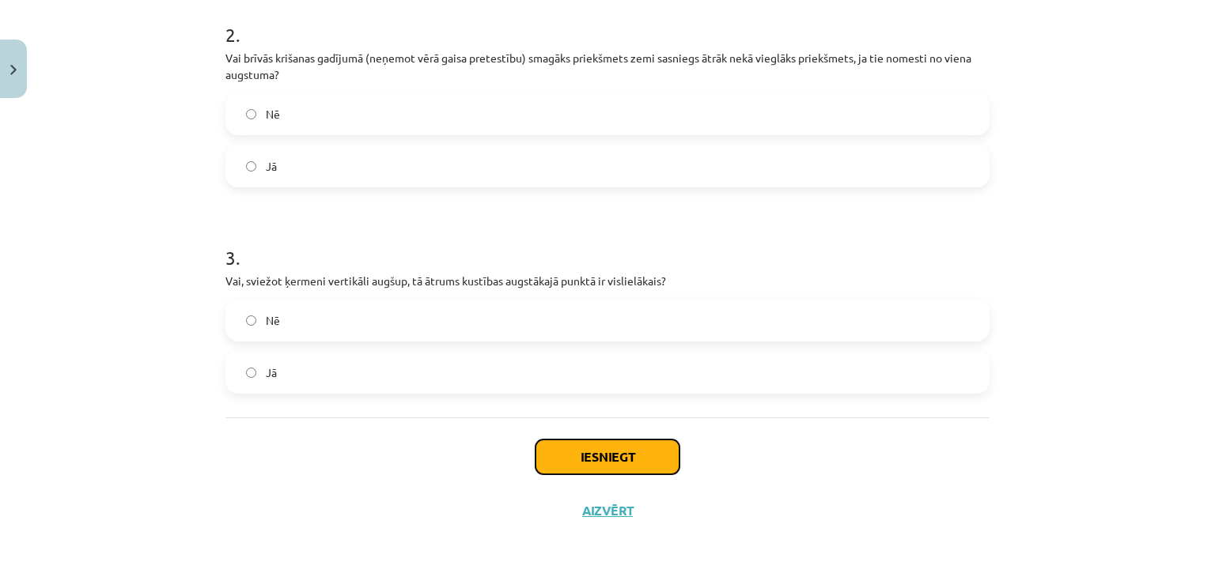
click at [615, 464] on button "Iesniegt" at bounding box center [608, 457] width 144 height 35
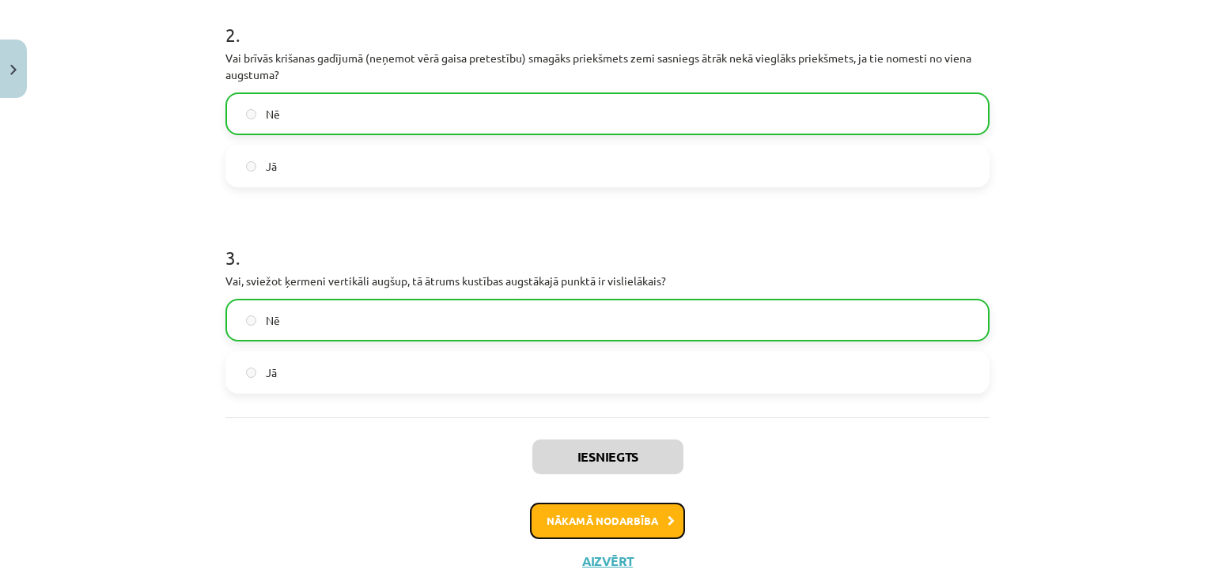
click at [639, 520] on button "Nākamā nodarbība" at bounding box center [607, 521] width 155 height 36
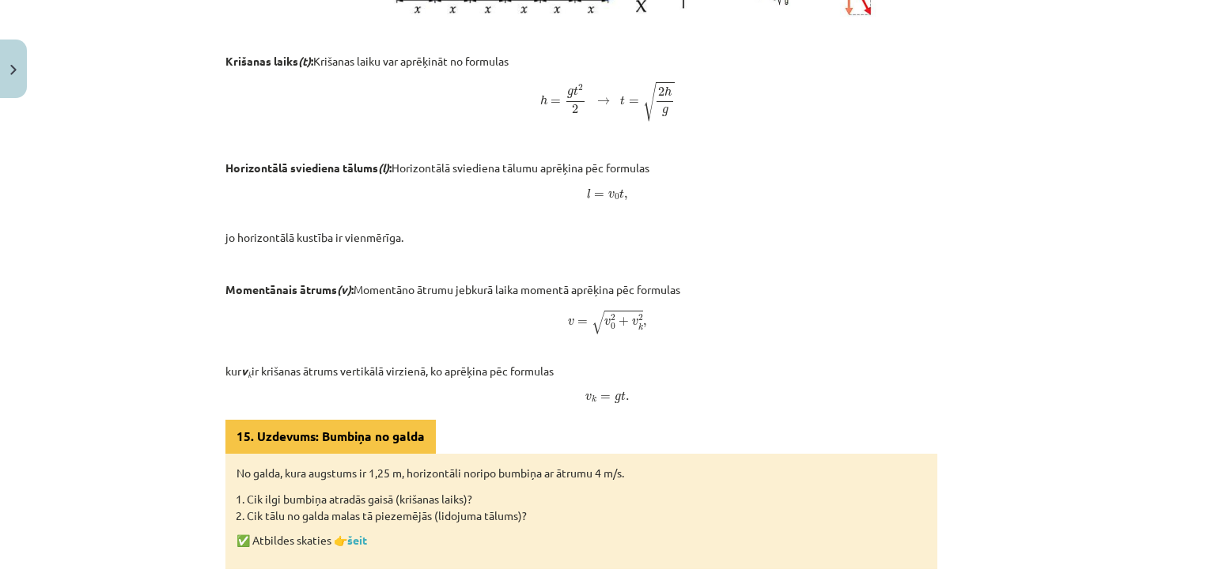
scroll to position [978, 0]
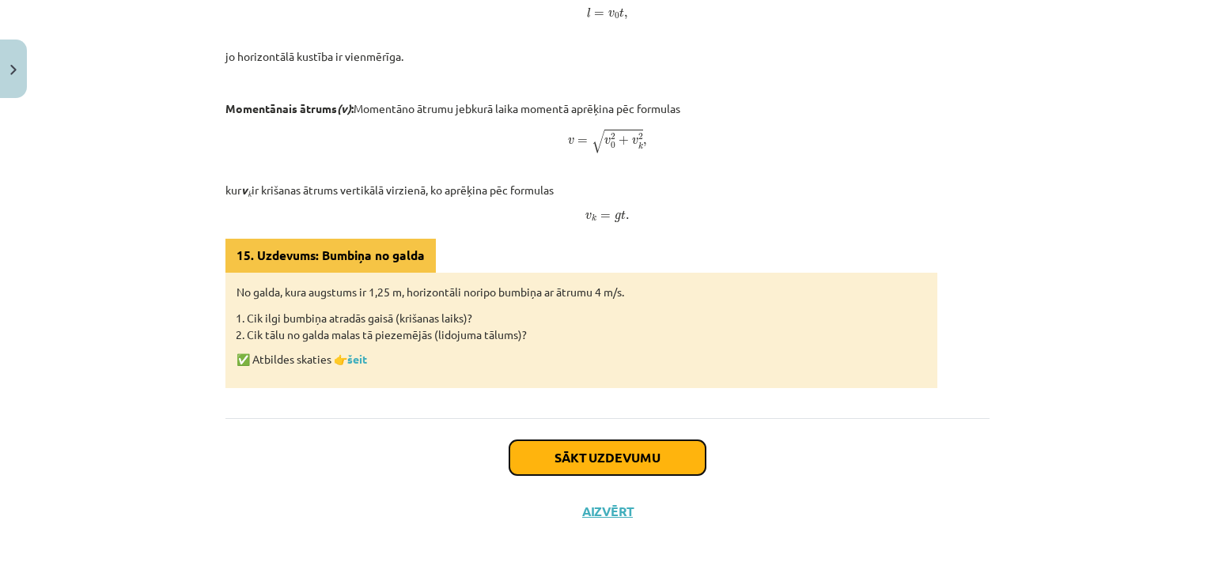
click at [650, 450] on button "Sākt uzdevumu" at bounding box center [607, 458] width 196 height 35
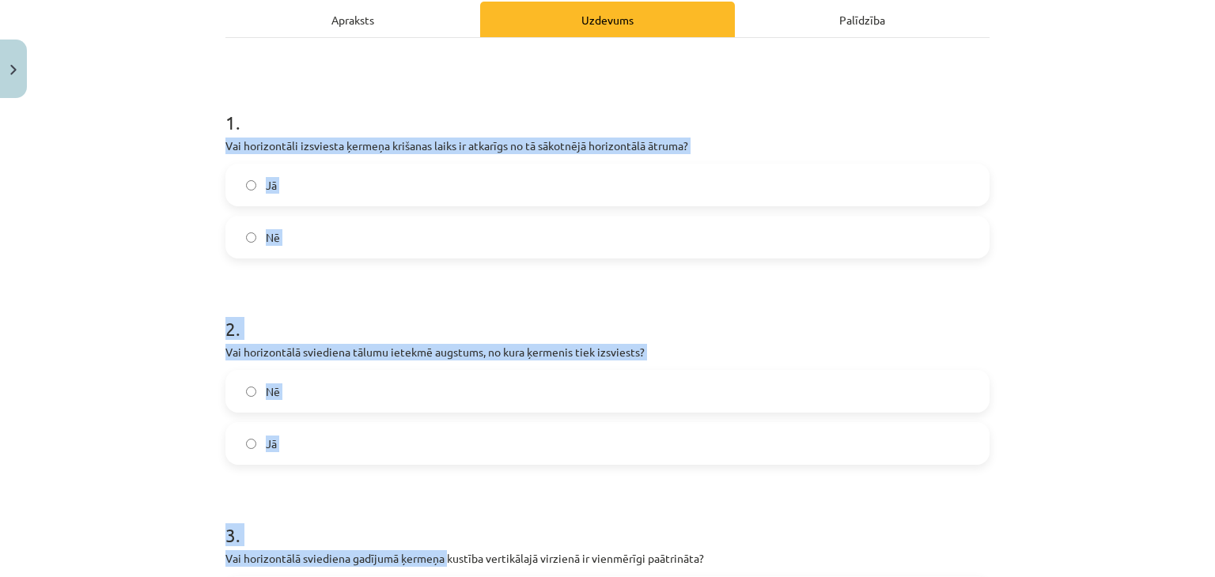
scroll to position [435, 0]
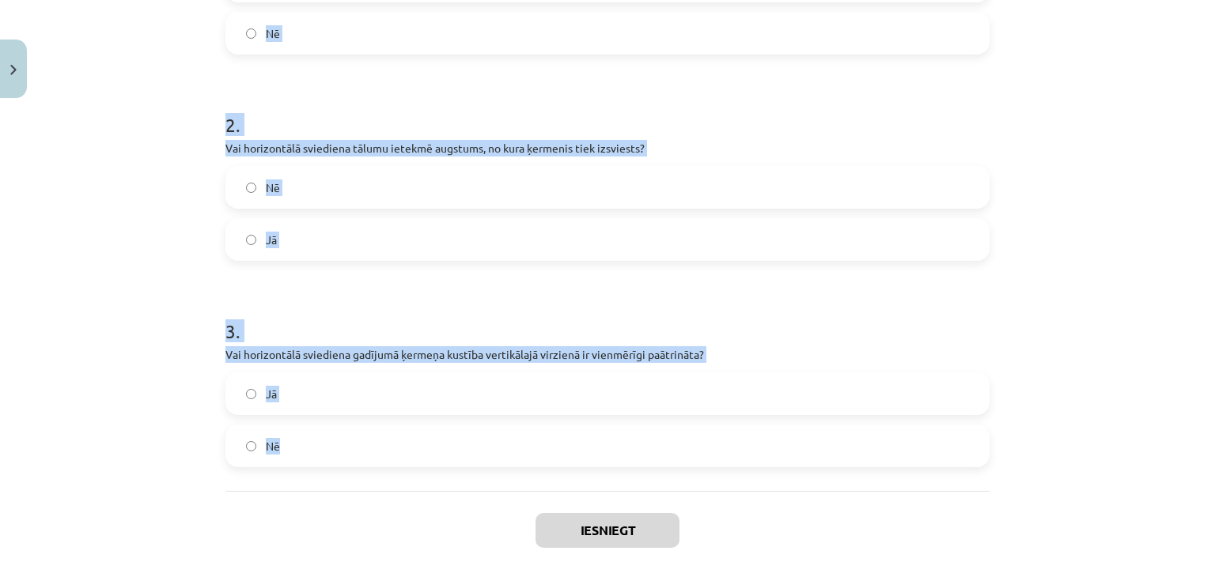
drag, startPoint x: 212, startPoint y: 336, endPoint x: 464, endPoint y: 450, distance: 276.9
click at [464, 450] on div "6 XP Saņemsi Sarežģīts 95 pilda Apraksts Uzdevums Palīdzība 1 . Vai horizontāli…" at bounding box center [607, 140] width 783 height 941
click at [378, 405] on label "Jā" at bounding box center [607, 394] width 761 height 40
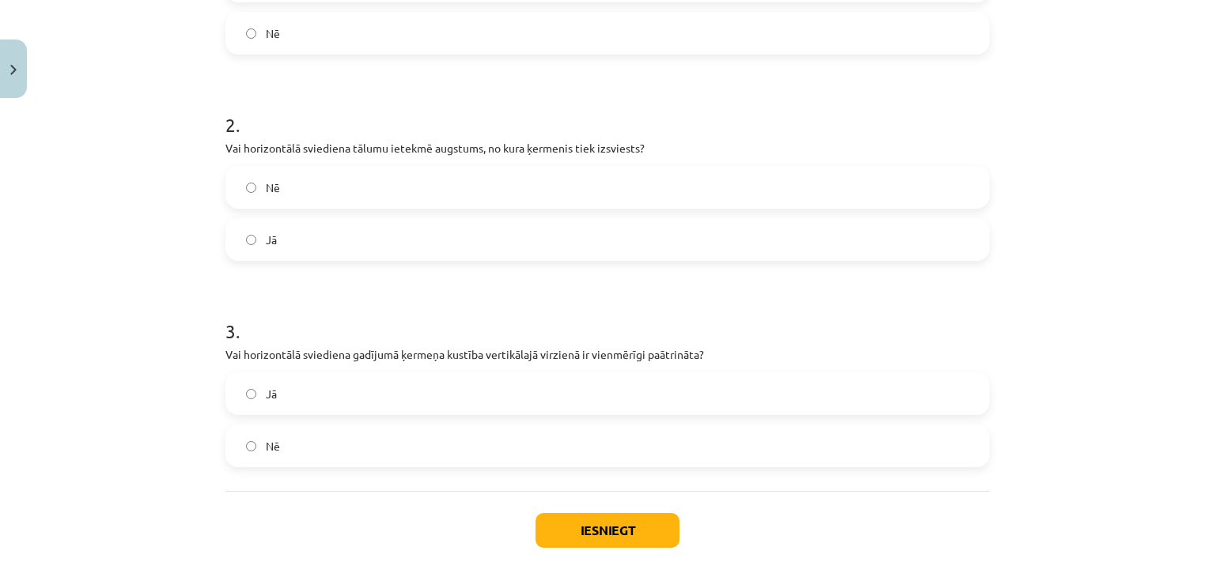
click at [341, 220] on label "Jā" at bounding box center [607, 240] width 761 height 40
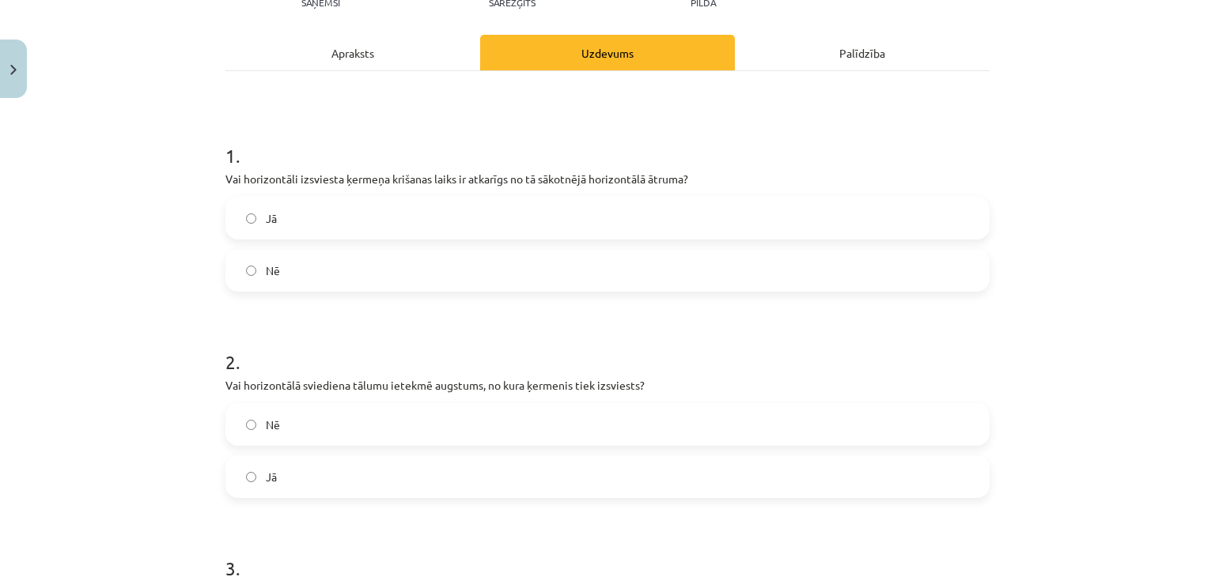
click at [343, 259] on label "Nē" at bounding box center [607, 271] width 761 height 40
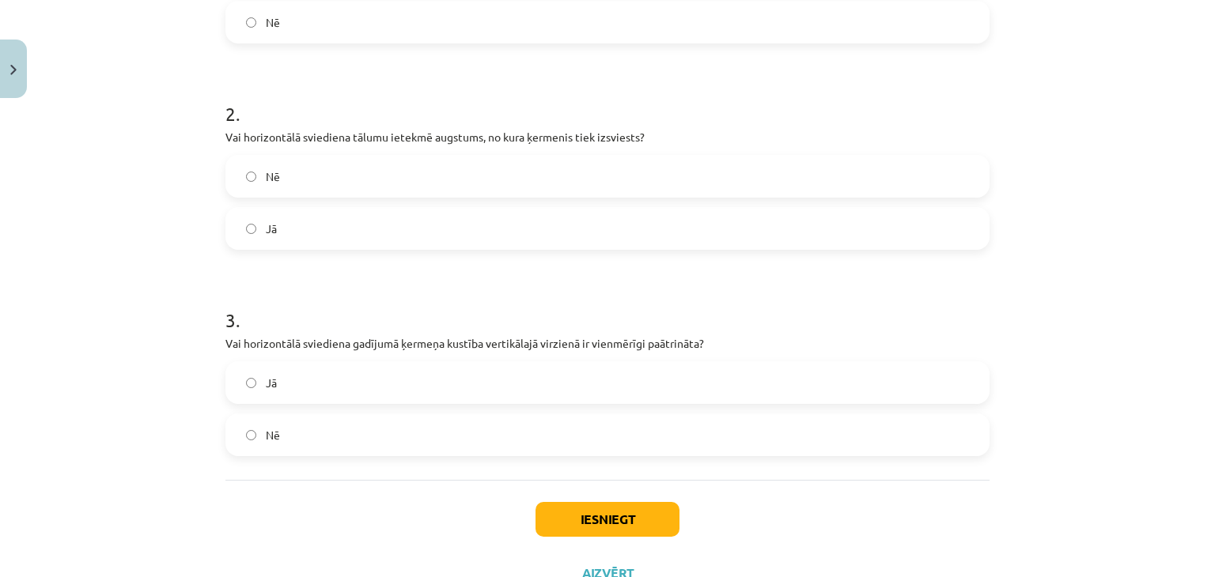
scroll to position [509, 0]
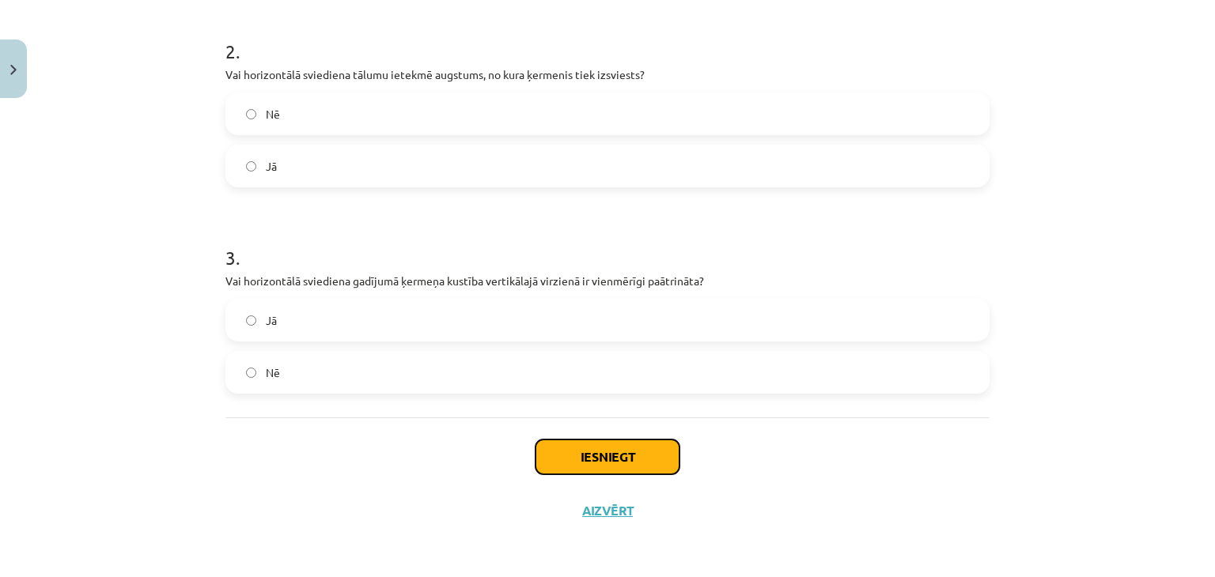
click at [623, 448] on button "Iesniegt" at bounding box center [608, 457] width 144 height 35
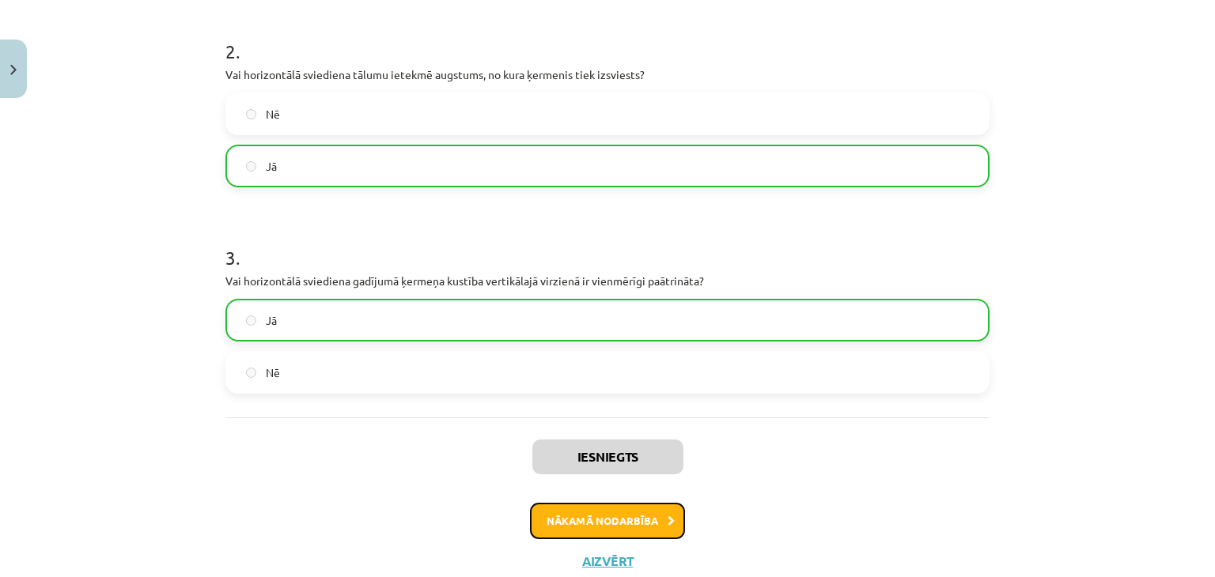
click at [614, 509] on button "Nākamā nodarbība" at bounding box center [607, 521] width 155 height 36
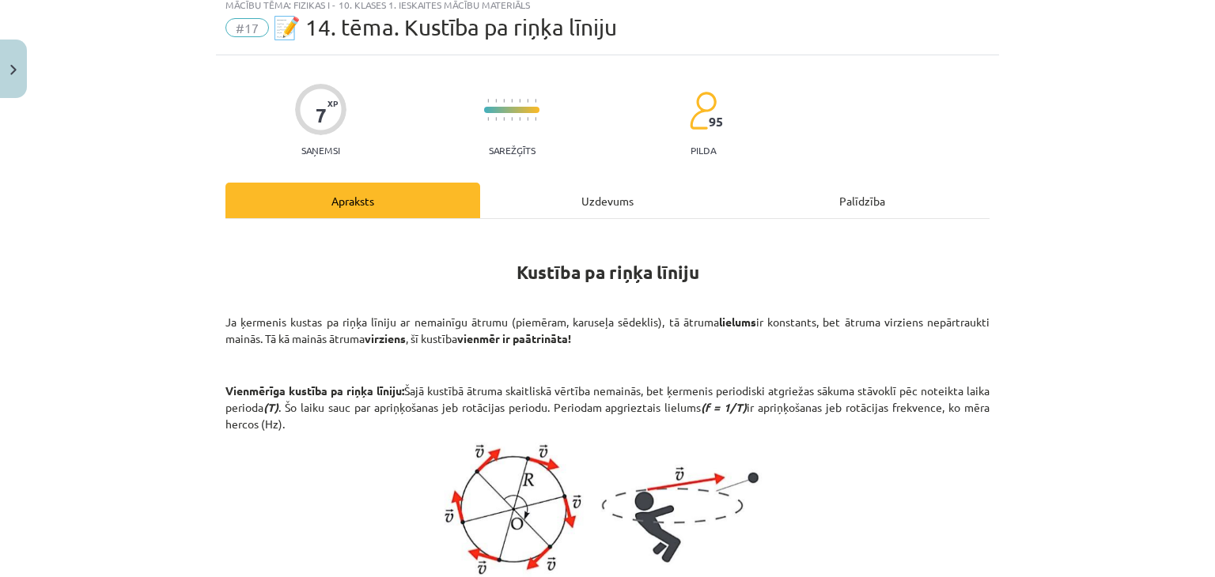
scroll to position [40, 0]
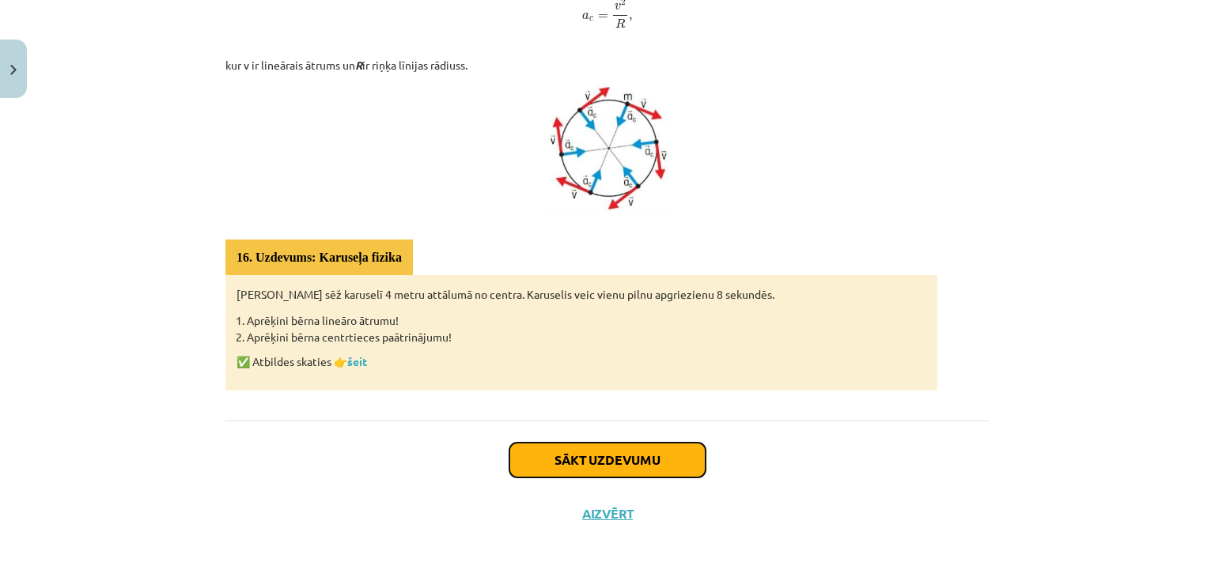
click at [629, 448] on button "Sākt uzdevumu" at bounding box center [607, 460] width 196 height 35
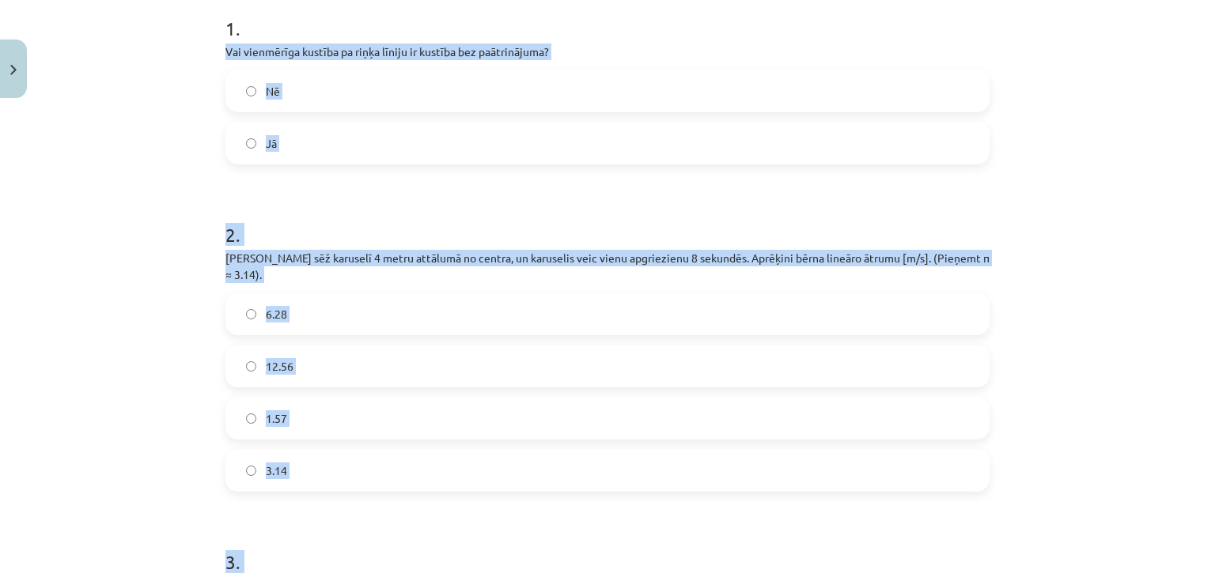
scroll to position [593, 0]
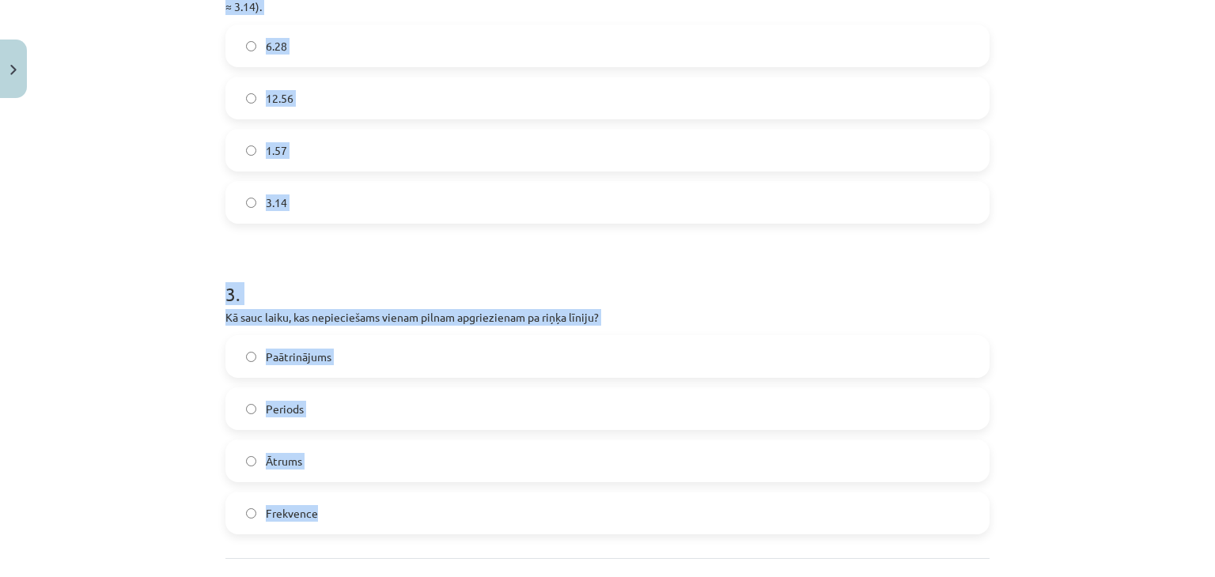
drag, startPoint x: 203, startPoint y: 335, endPoint x: 595, endPoint y: 494, distance: 423.4
click at [595, 494] on div "Mācību tēma: Fizikas i - 10. klases 1. ieskaites mācību materiāls #17 📝 14. tēm…" at bounding box center [607, 288] width 1215 height 577
click at [234, 397] on label "Periods" at bounding box center [607, 409] width 761 height 40
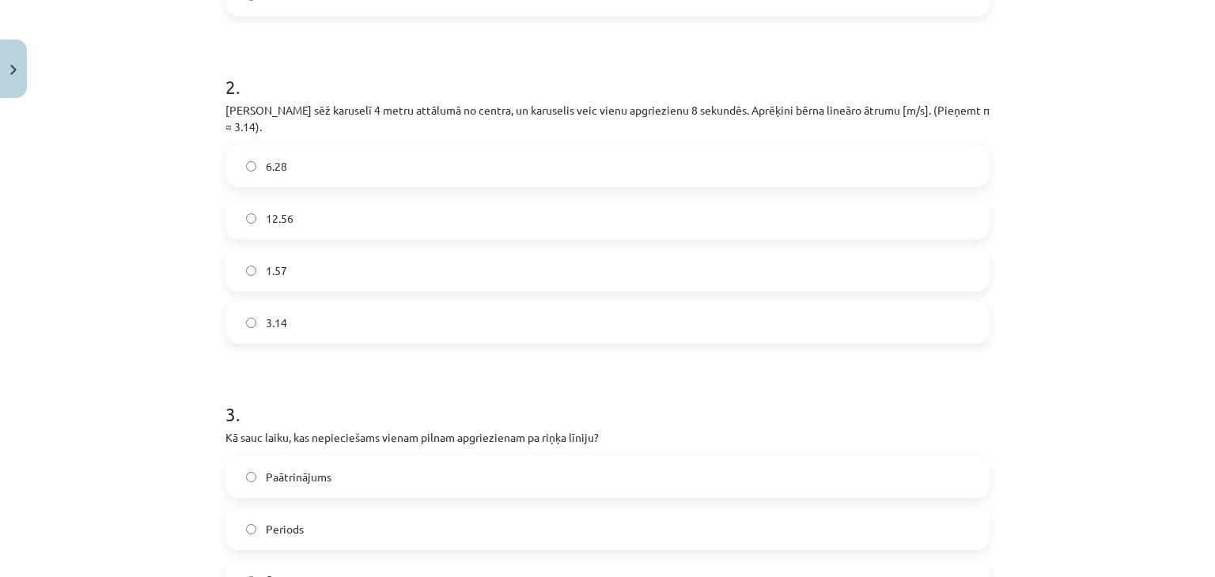
scroll to position [435, 0]
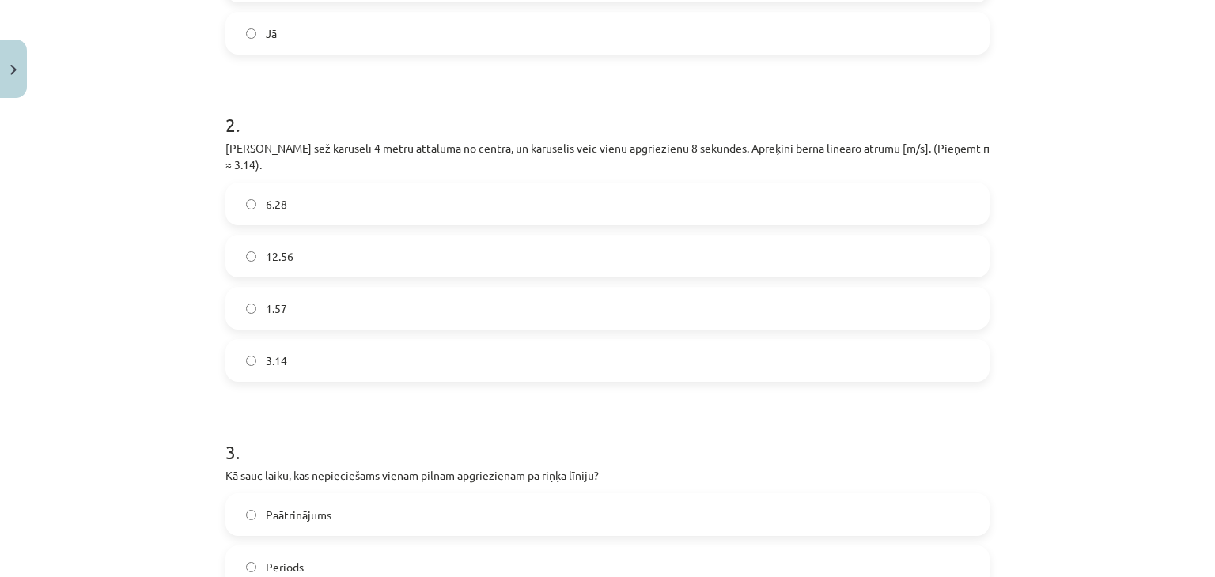
click at [250, 341] on label "3.14" at bounding box center [607, 361] width 761 height 40
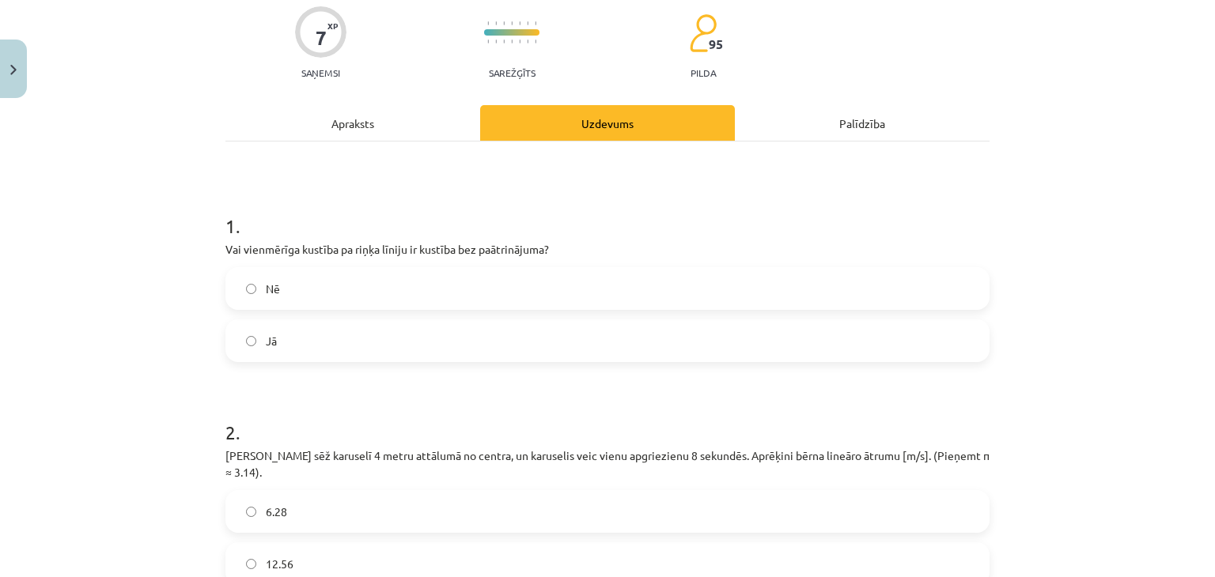
scroll to position [119, 0]
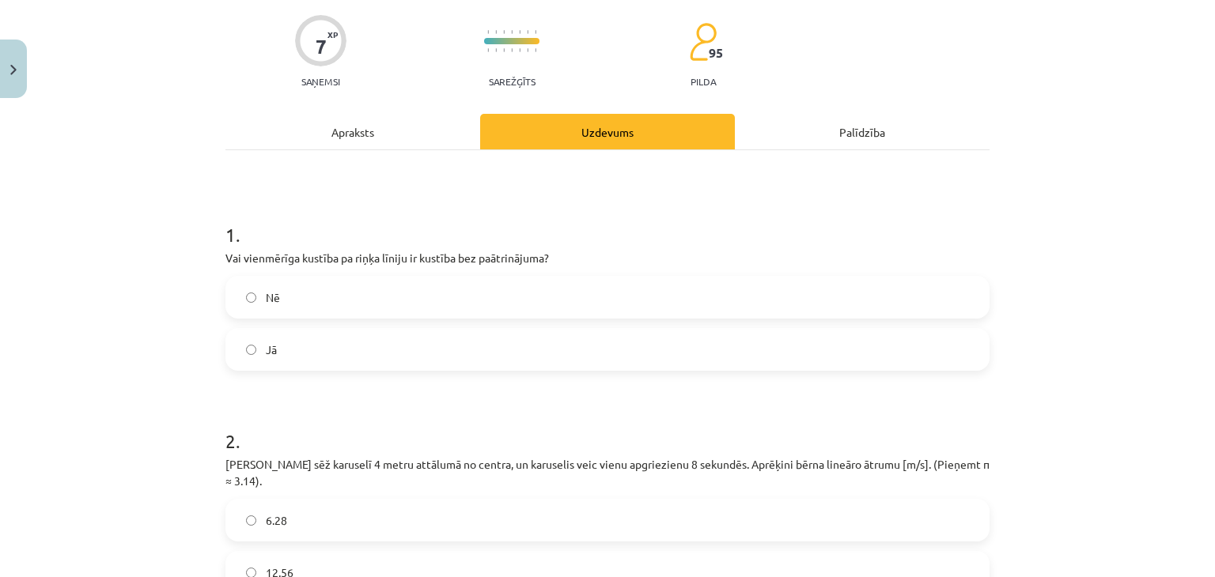
click at [251, 290] on label "Nē" at bounding box center [607, 298] width 761 height 40
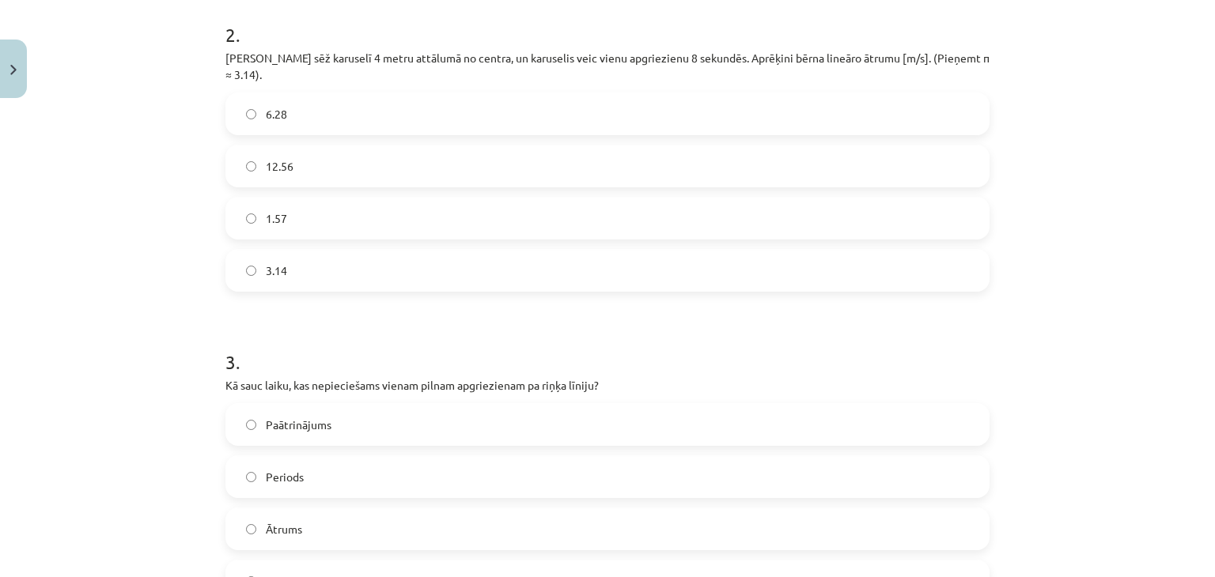
scroll to position [717, 0]
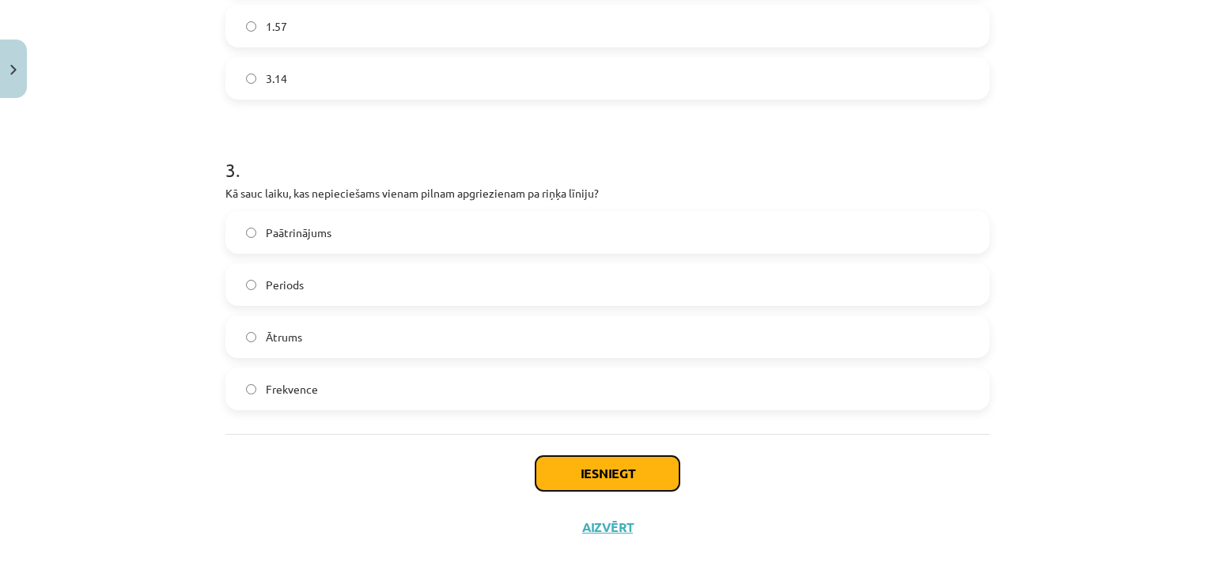
click at [563, 471] on button "Iesniegt" at bounding box center [608, 473] width 144 height 35
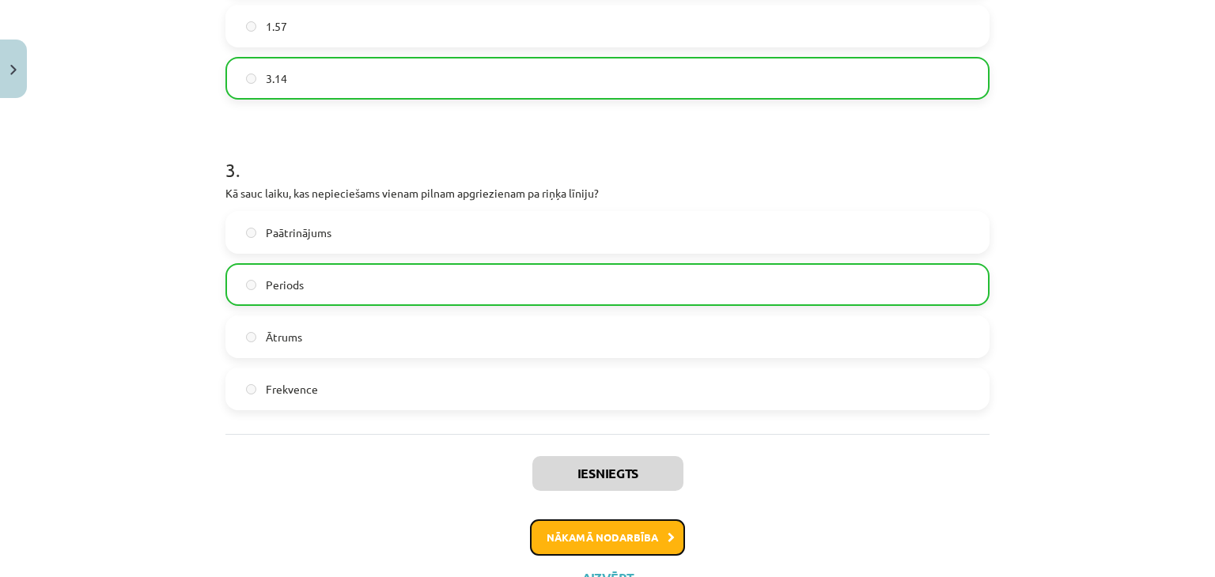
click at [617, 535] on button "Nākamā nodarbība" at bounding box center [607, 538] width 155 height 36
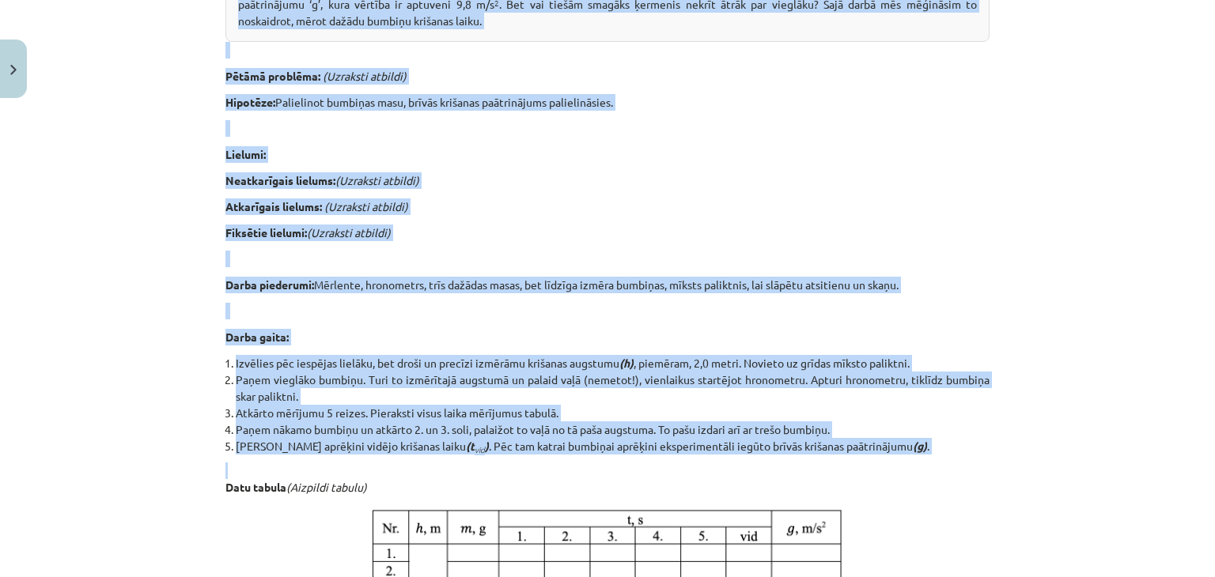
scroll to position [514, 0]
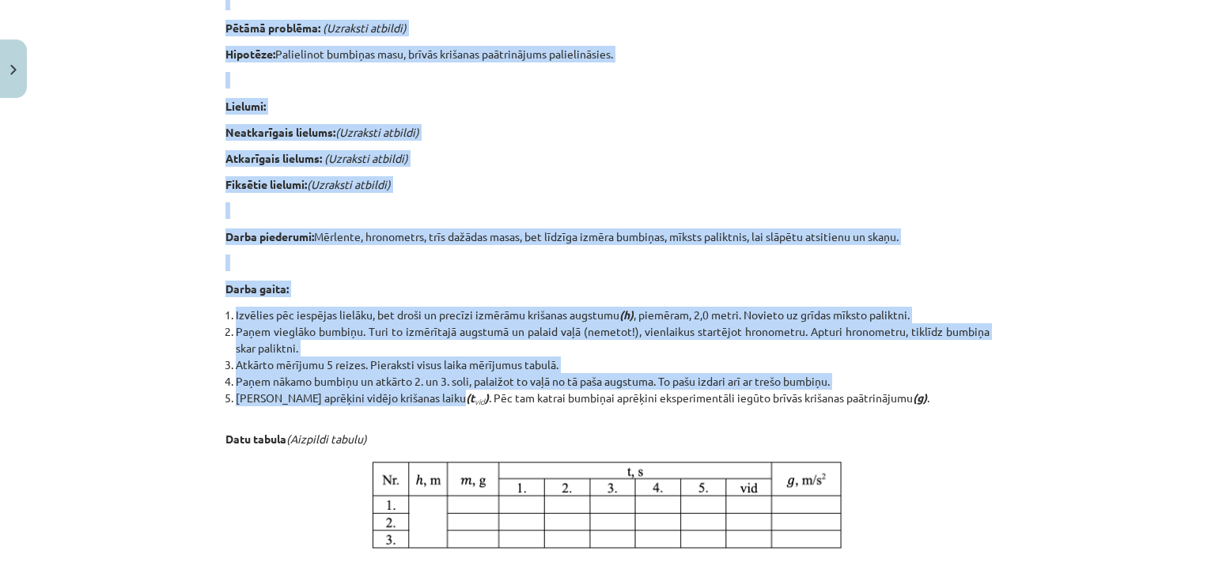
drag, startPoint x: 228, startPoint y: 365, endPoint x: 441, endPoint y: 403, distance: 216.2
click at [441, 403] on div "Laboratorijas darbs Nr. 2: Brīvās krišanas paātrinājums 📝 Veic laboratorijas da…" at bounding box center [607, 207] width 764 height 877
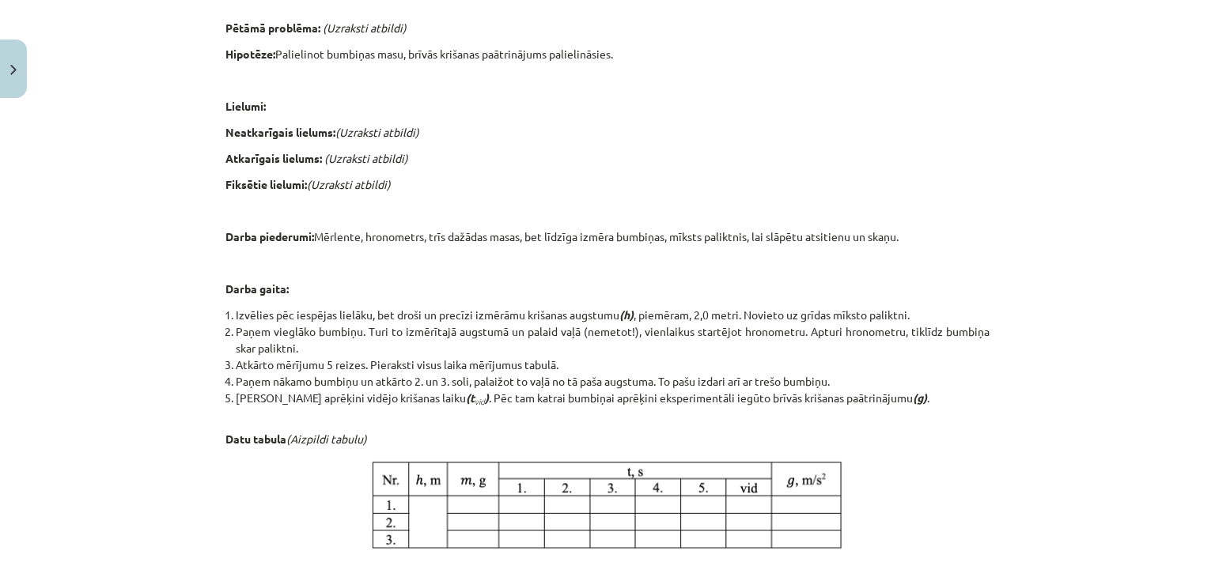
drag, startPoint x: 592, startPoint y: 402, endPoint x: 537, endPoint y: 392, distance: 55.4
click at [592, 402] on li "Katrai bumbiņai aprēķini vidējo krišanas laiku (t vid ) . Pēc tam katrai bumbiņ…" at bounding box center [613, 398] width 754 height 17
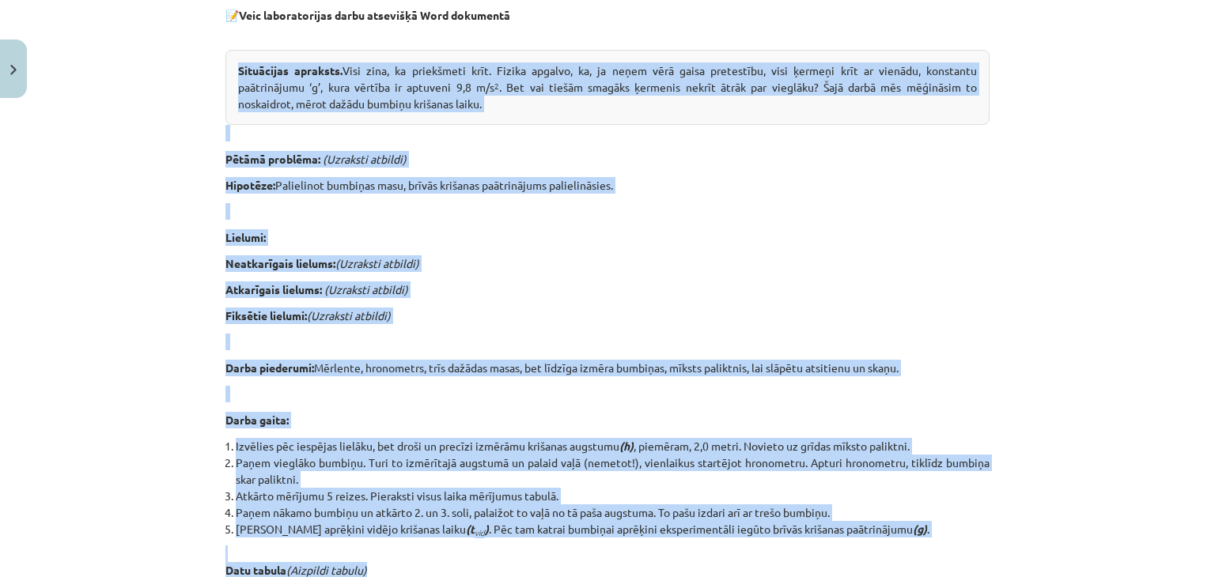
scroll to position [593, 0]
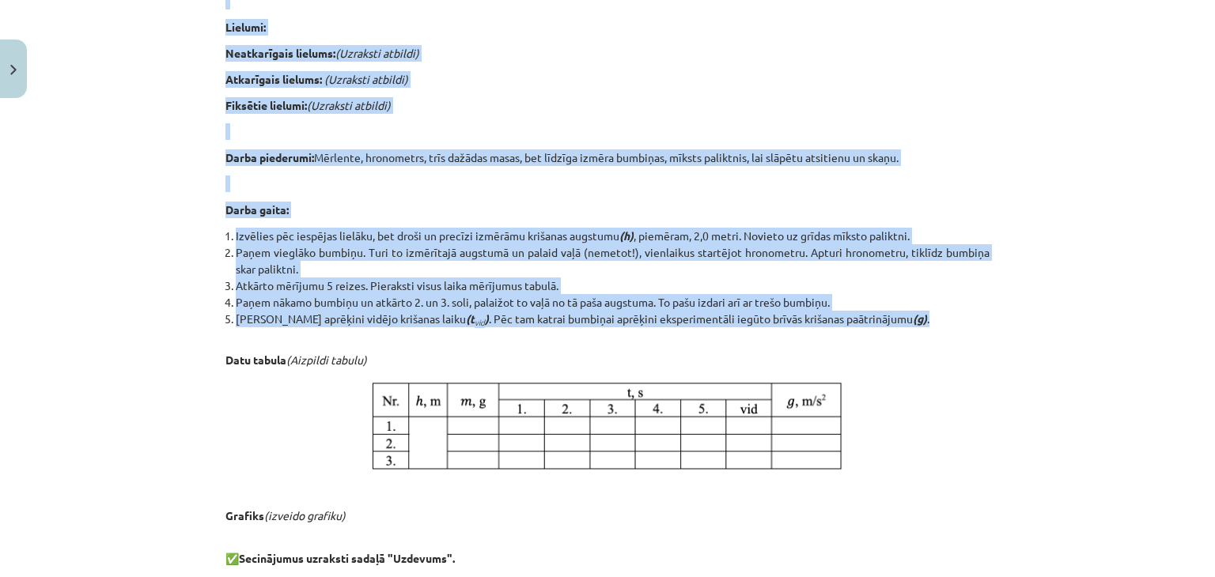
drag, startPoint x: 230, startPoint y: 253, endPoint x: 973, endPoint y: 322, distance: 746.0
click at [973, 322] on div "Laboratorijas darbs Nr. 2: Brīvās krišanas paātrinājums 📝 Veic laboratorijas da…" at bounding box center [607, 128] width 764 height 877
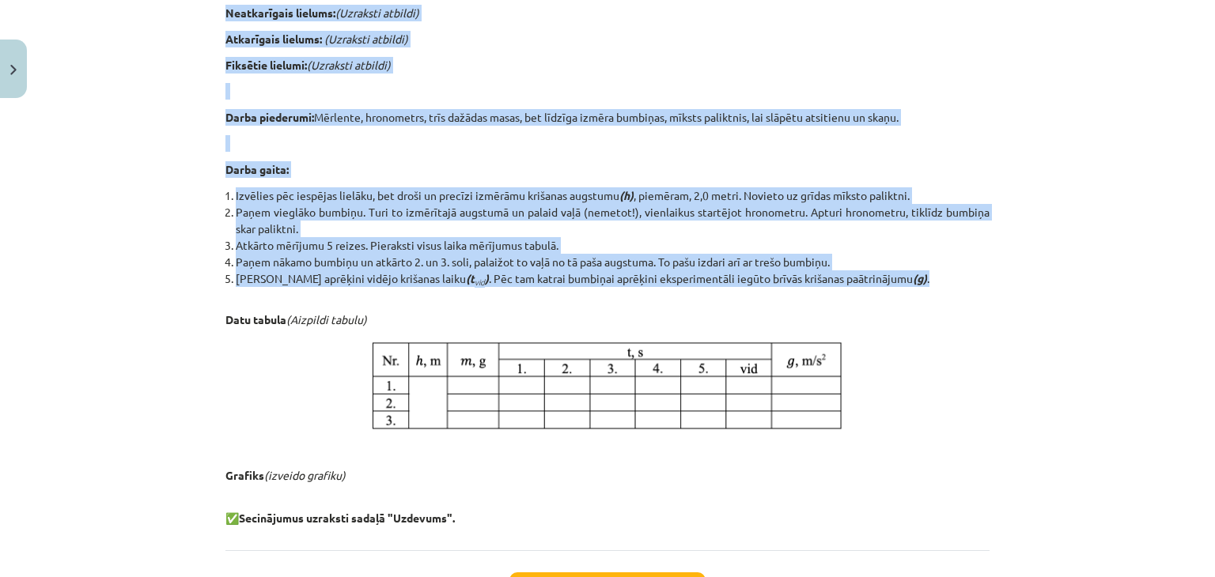
scroll to position [672, 0]
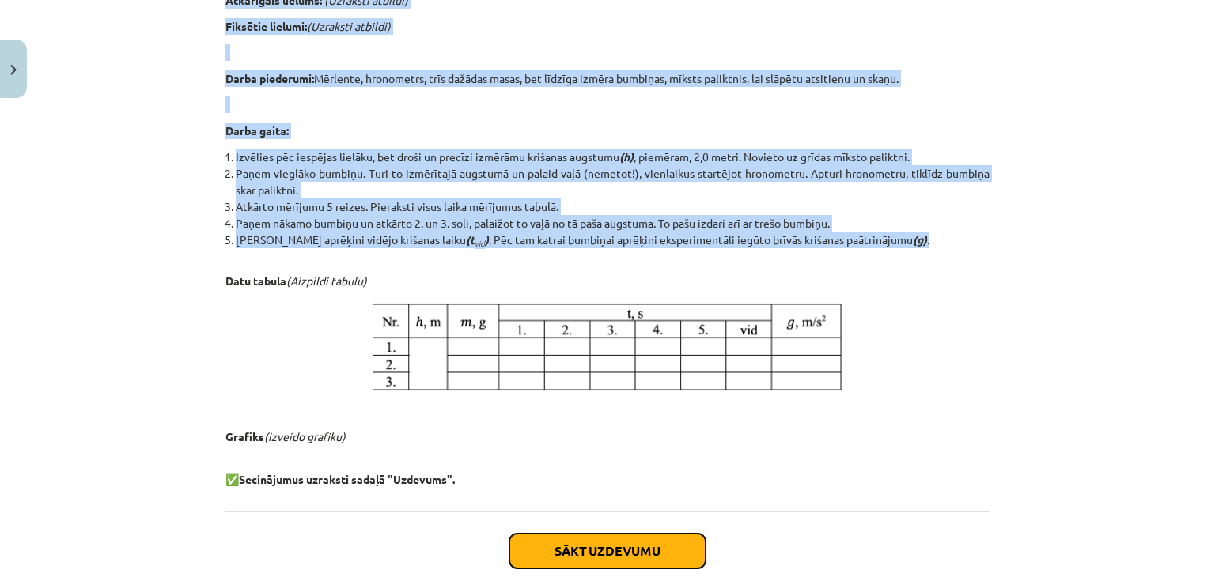
click at [650, 543] on button "Sākt uzdevumu" at bounding box center [607, 551] width 196 height 35
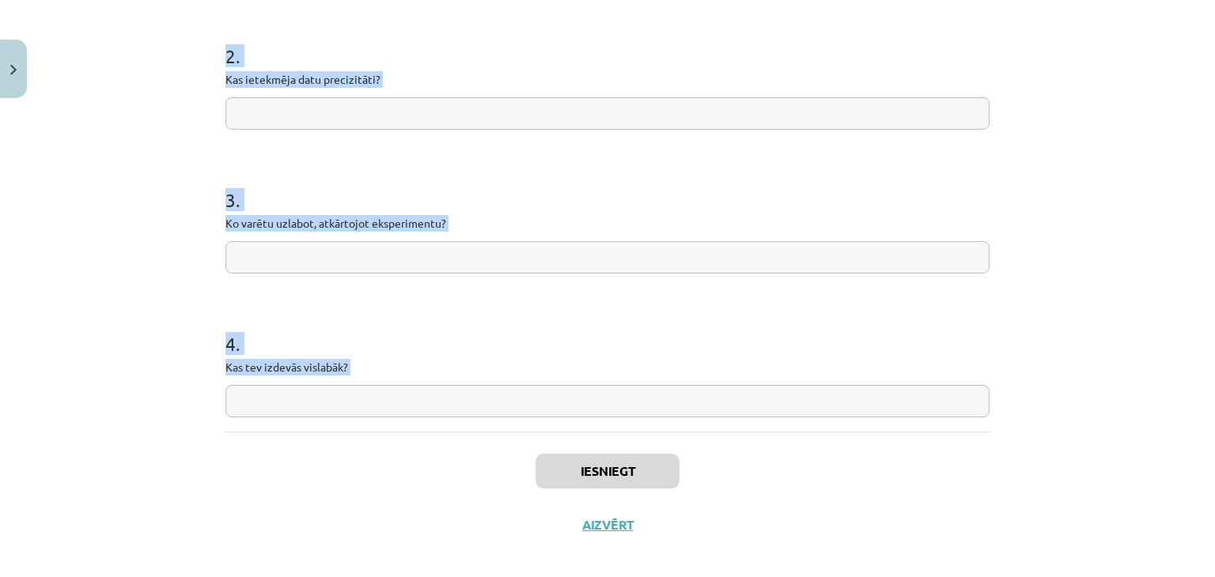
scroll to position [456, 0]
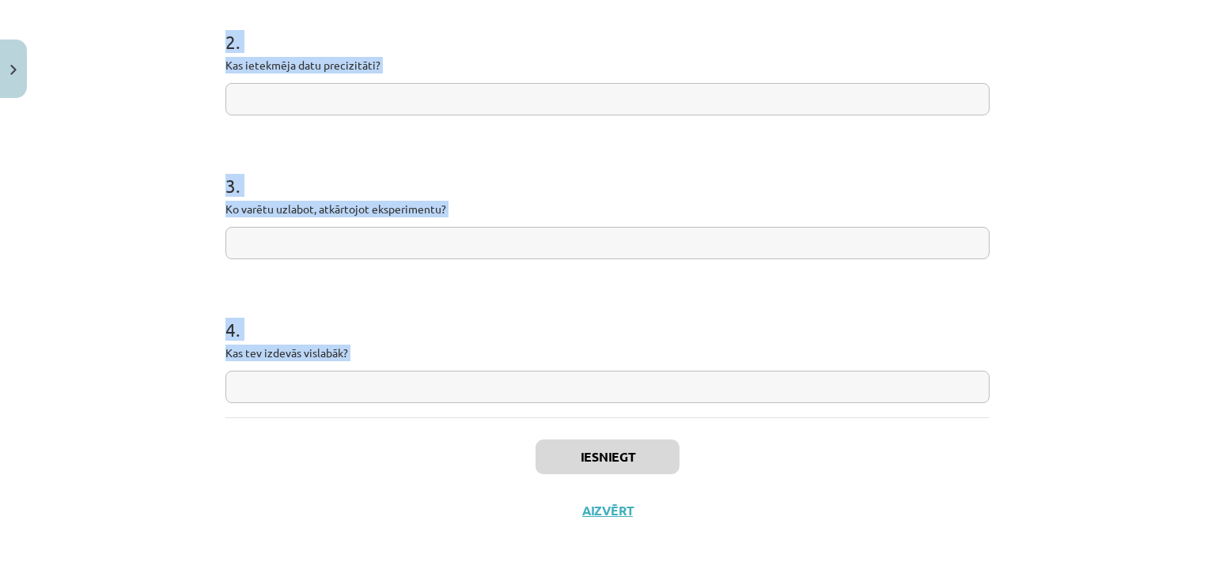
drag, startPoint x: 171, startPoint y: 332, endPoint x: 413, endPoint y: 449, distance: 268.5
click at [413, 449] on div "Mācību tēma: Fizikas i - 10. klases 1. ieskaites mācību materiāls #18 🔍 Laborat…" at bounding box center [607, 288] width 1215 height 577
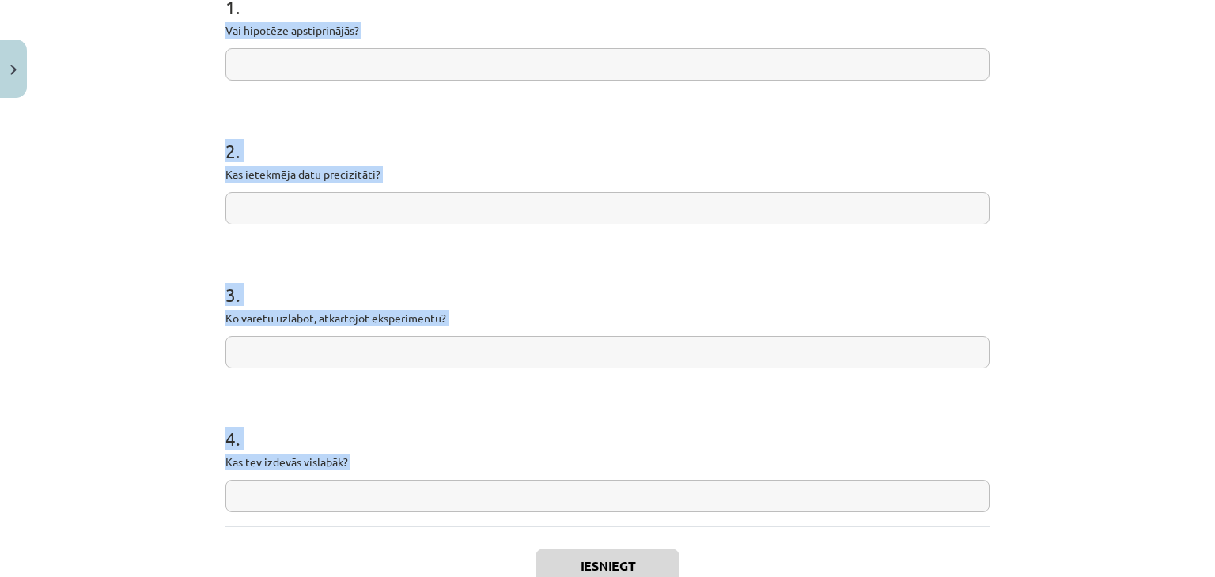
scroll to position [218, 0]
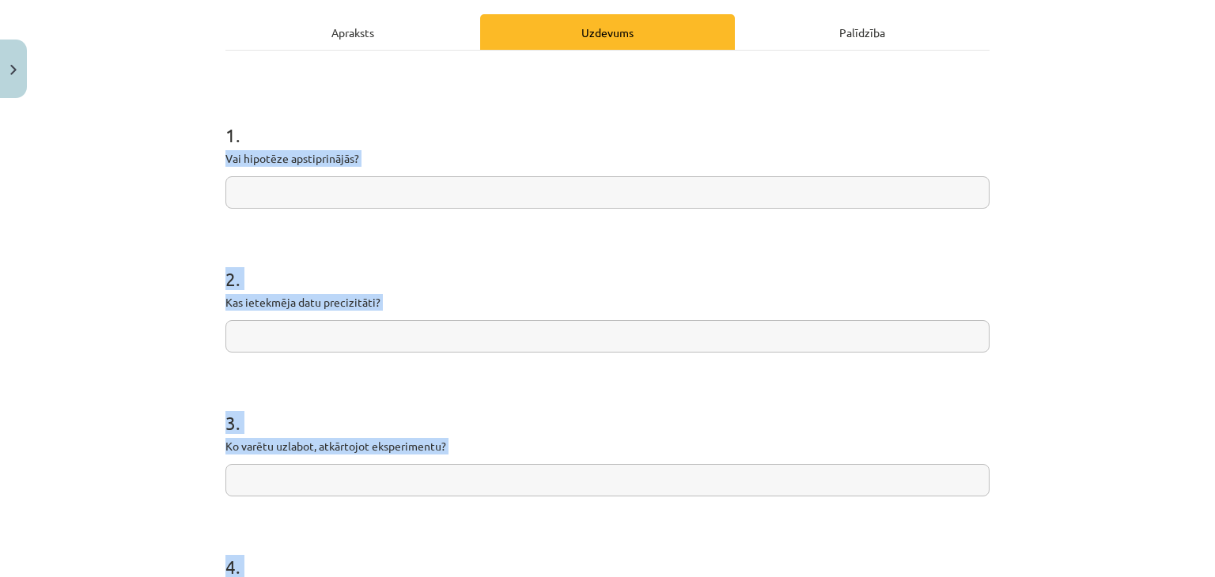
click at [388, 183] on input "text" at bounding box center [607, 192] width 764 height 32
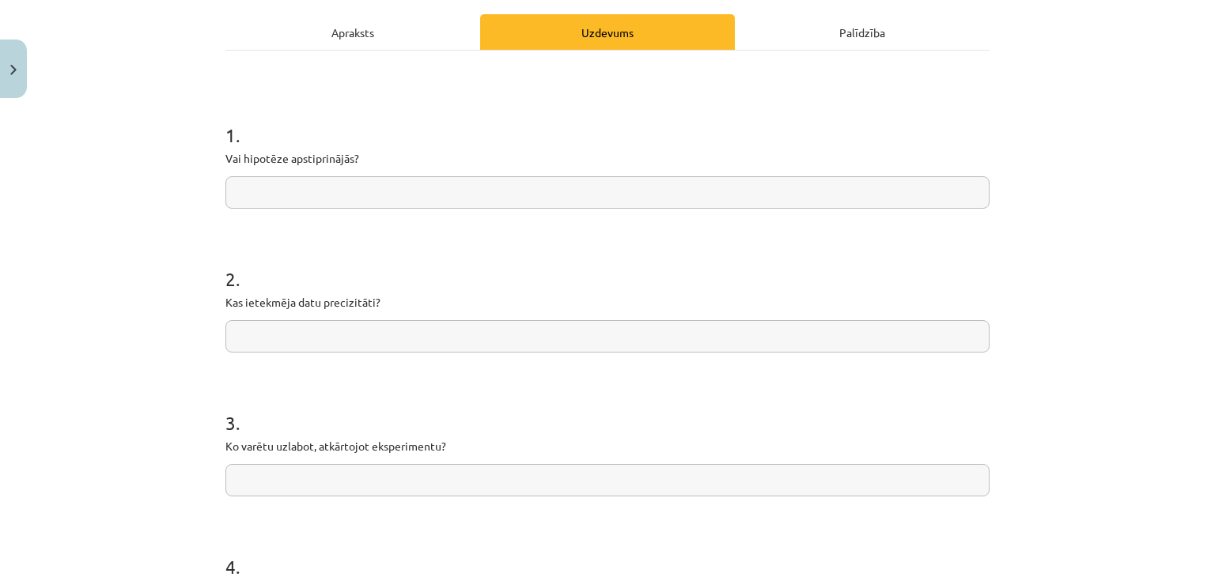
paste input "**********"
type input "**********"
drag, startPoint x: 404, startPoint y: 328, endPoint x: 393, endPoint y: 305, distance: 26.2
click at [402, 328] on input "text" at bounding box center [607, 336] width 764 height 32
paste input "**********"
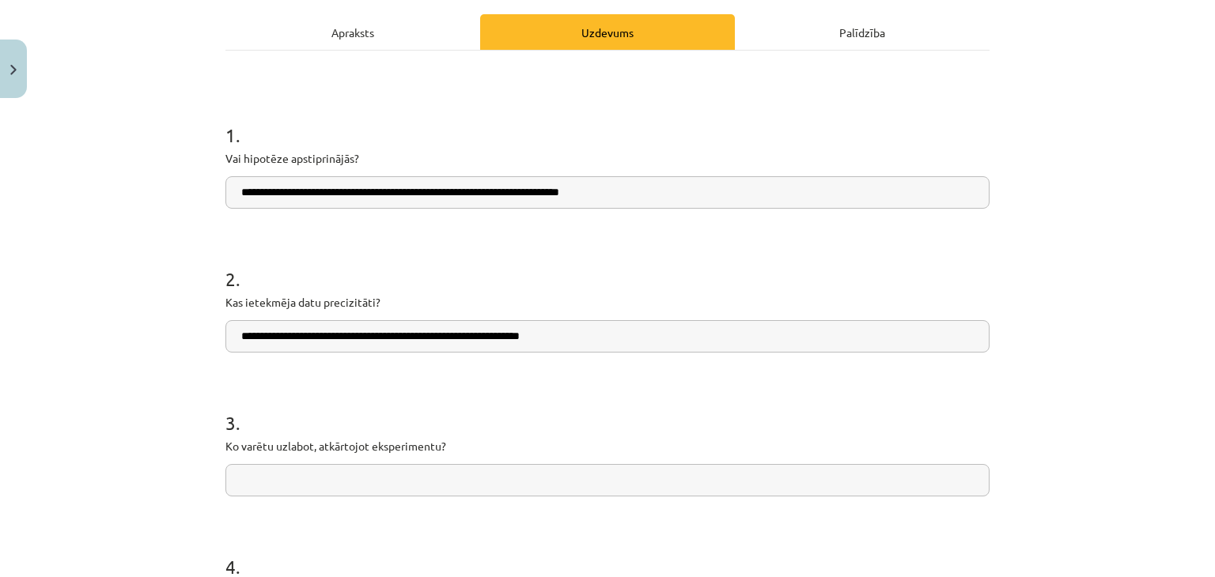
type input "**********"
click at [345, 468] on input "text" at bounding box center [607, 480] width 764 height 32
click at [307, 484] on input "text" at bounding box center [607, 480] width 764 height 32
paste input "**********"
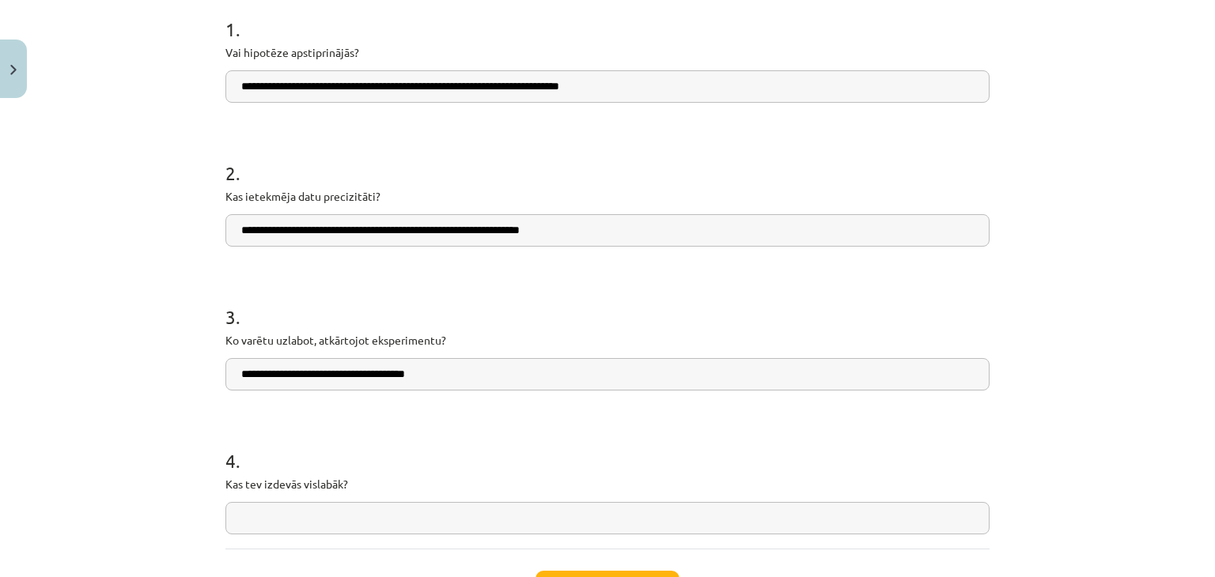
scroll to position [456, 0]
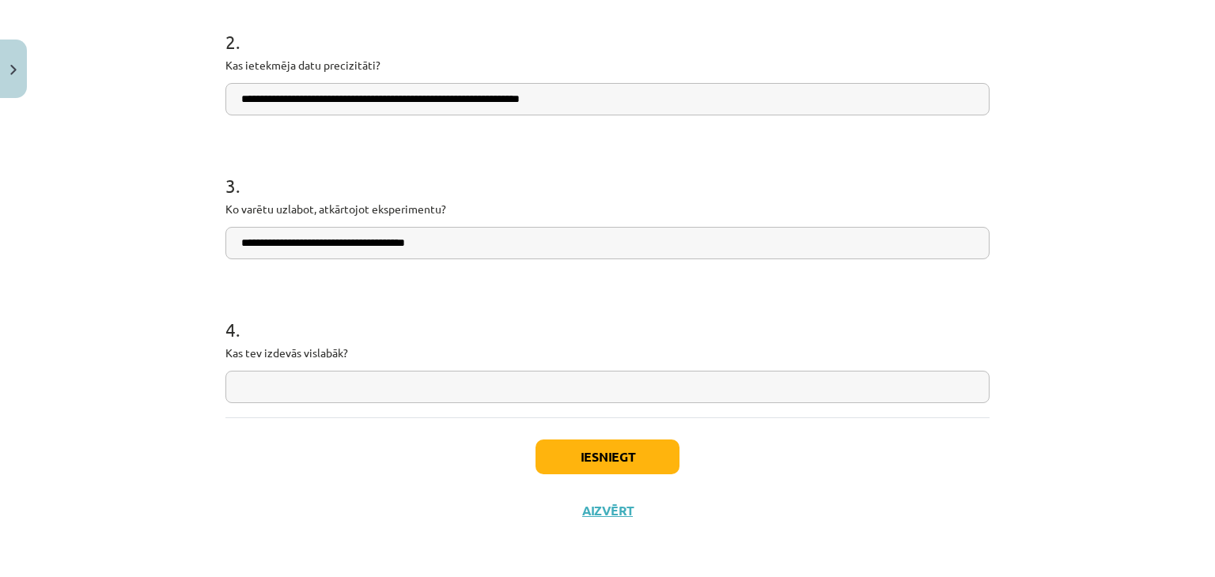
type input "**********"
click at [324, 390] on input "text" at bounding box center [607, 387] width 764 height 32
paste input "**********"
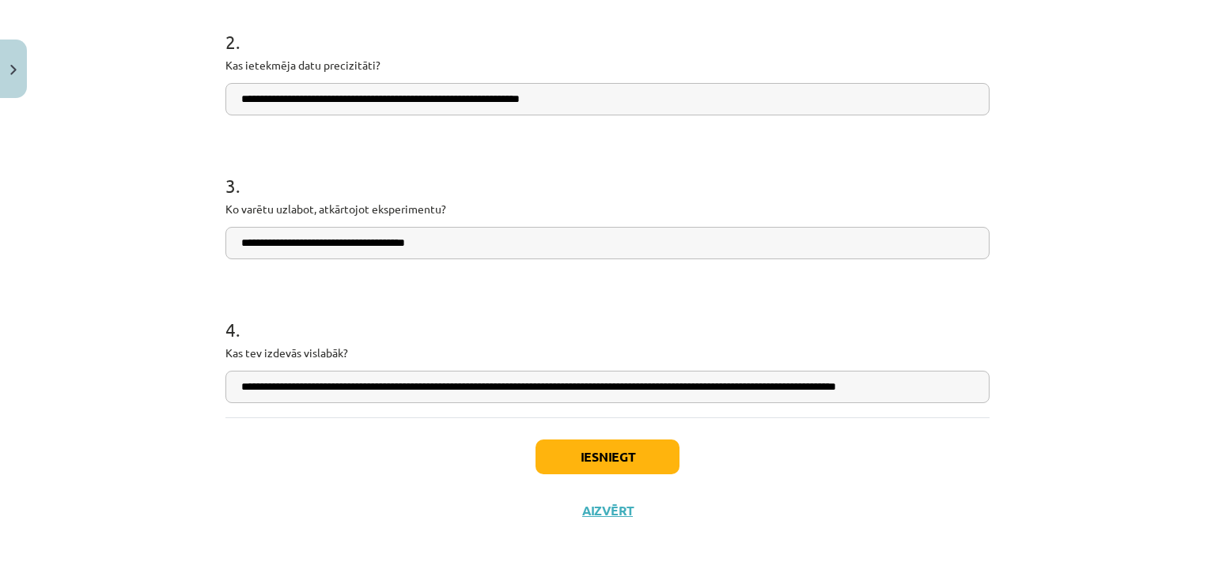
scroll to position [0, 19]
type input "**********"
click at [569, 440] on button "Iesniegt" at bounding box center [608, 457] width 144 height 35
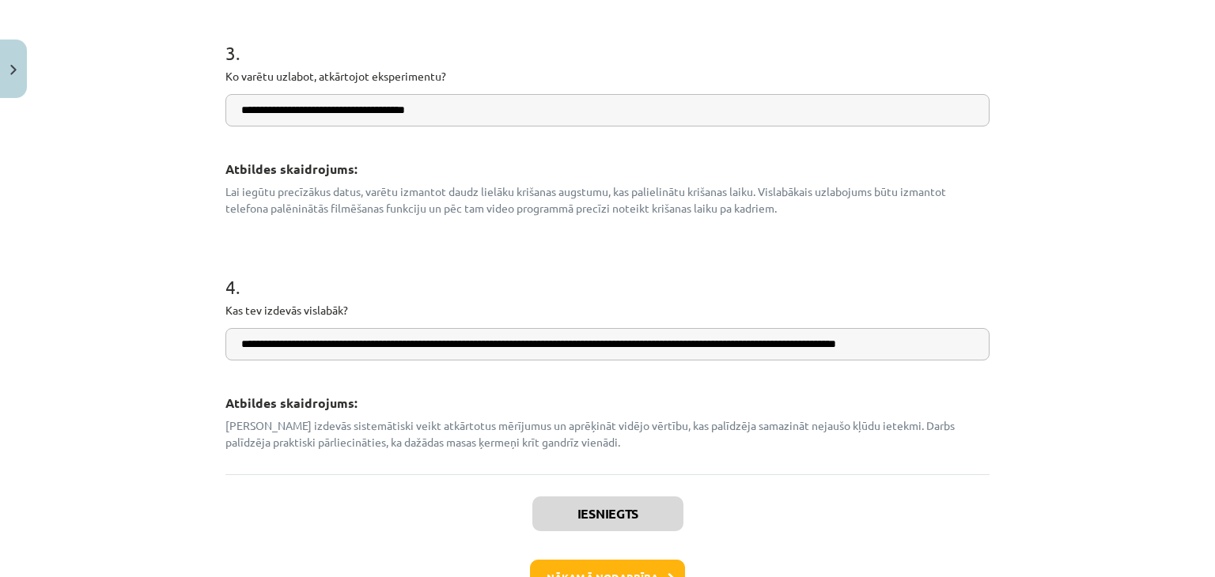
scroll to position [858, 0]
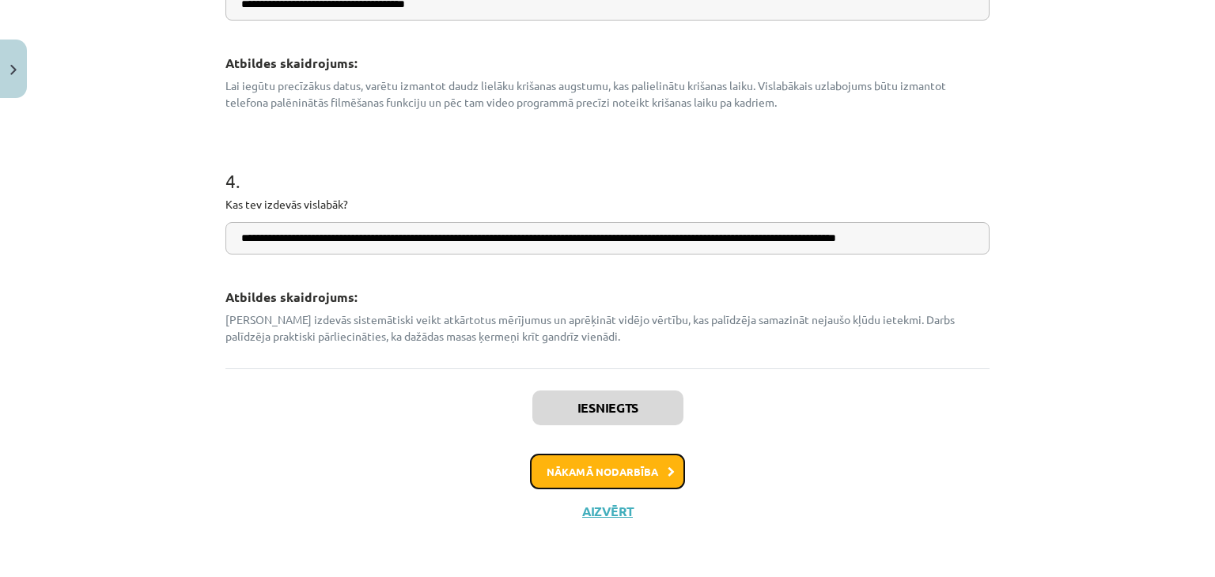
click at [662, 464] on button "Nākamā nodarbība" at bounding box center [607, 472] width 155 height 36
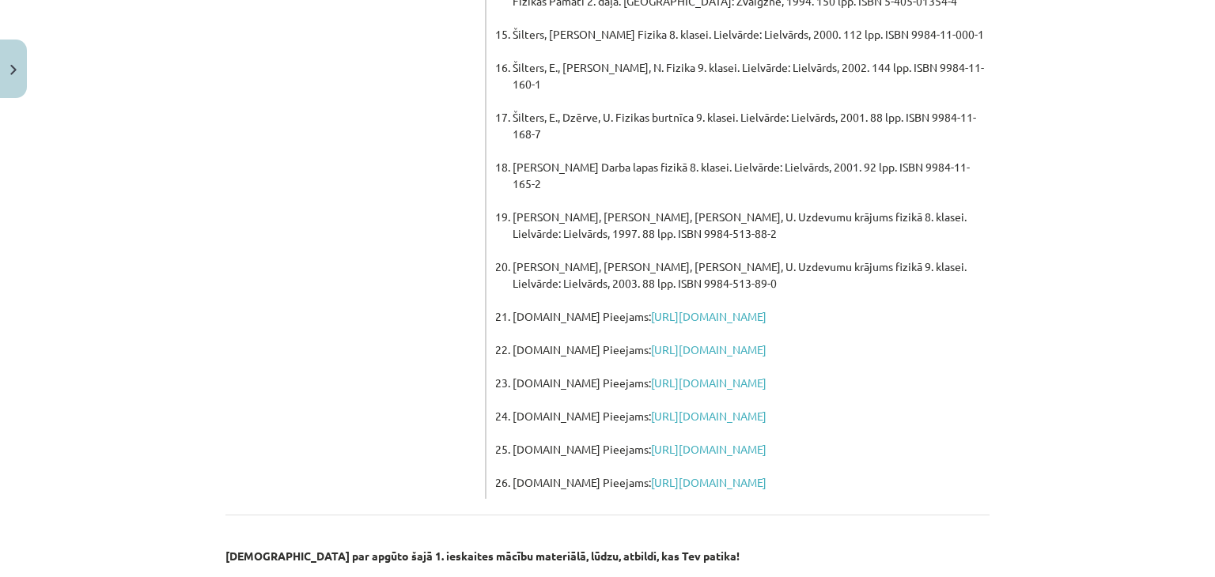
scroll to position [1207, 0]
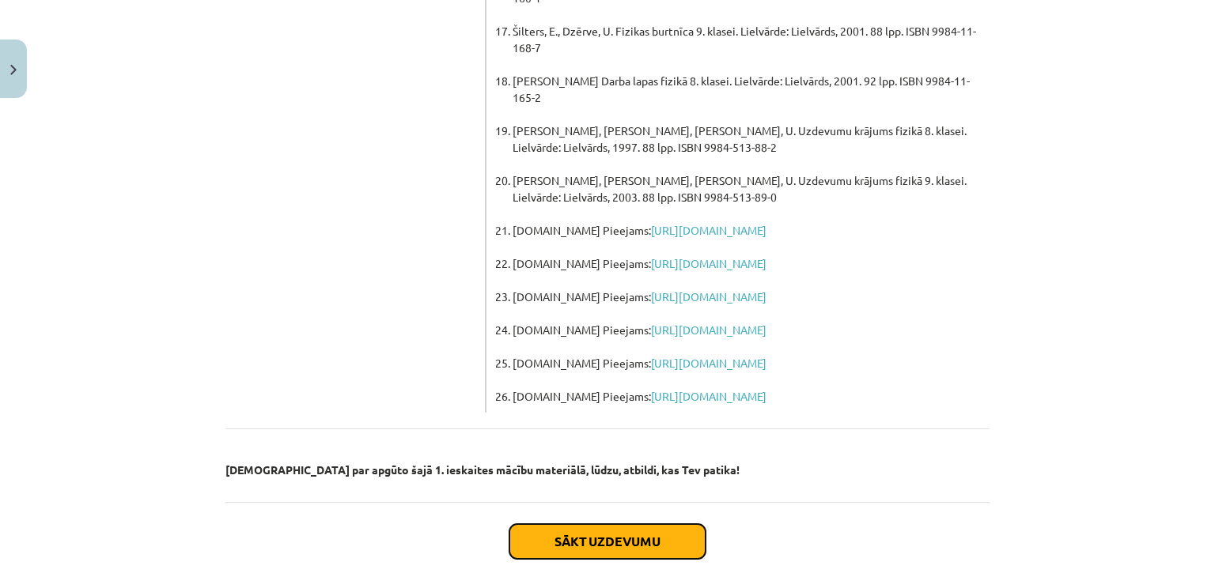
click at [537, 524] on button "Sākt uzdevumu" at bounding box center [607, 541] width 196 height 35
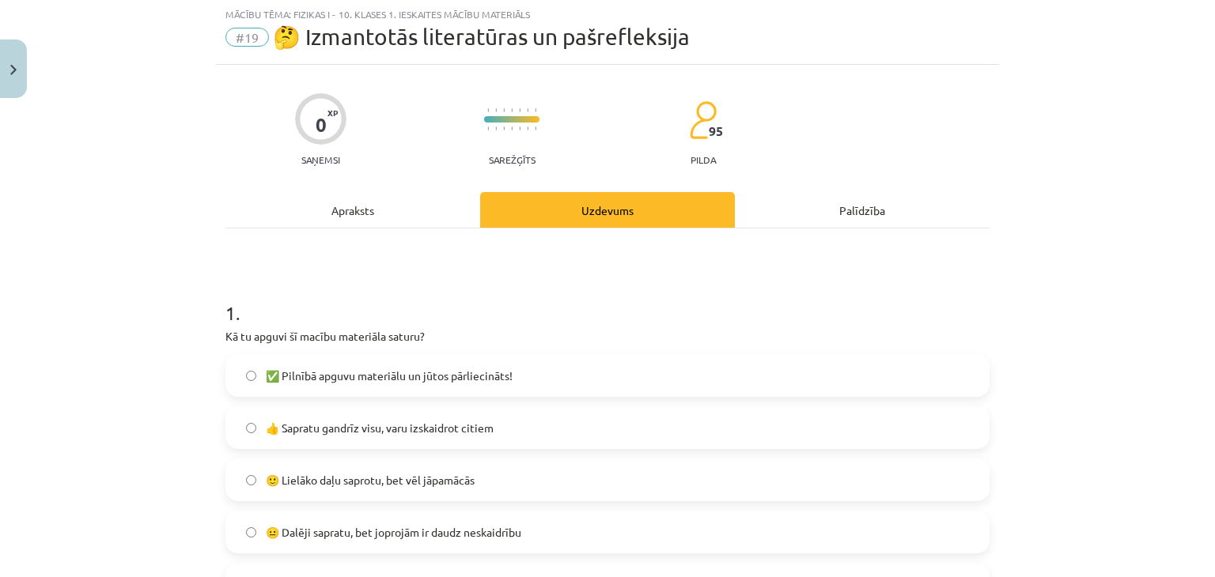
scroll to position [40, 0]
click at [331, 486] on span "🙂 Lielāko daļu saprotu, bet vēl jāpamācās" at bounding box center [370, 481] width 209 height 17
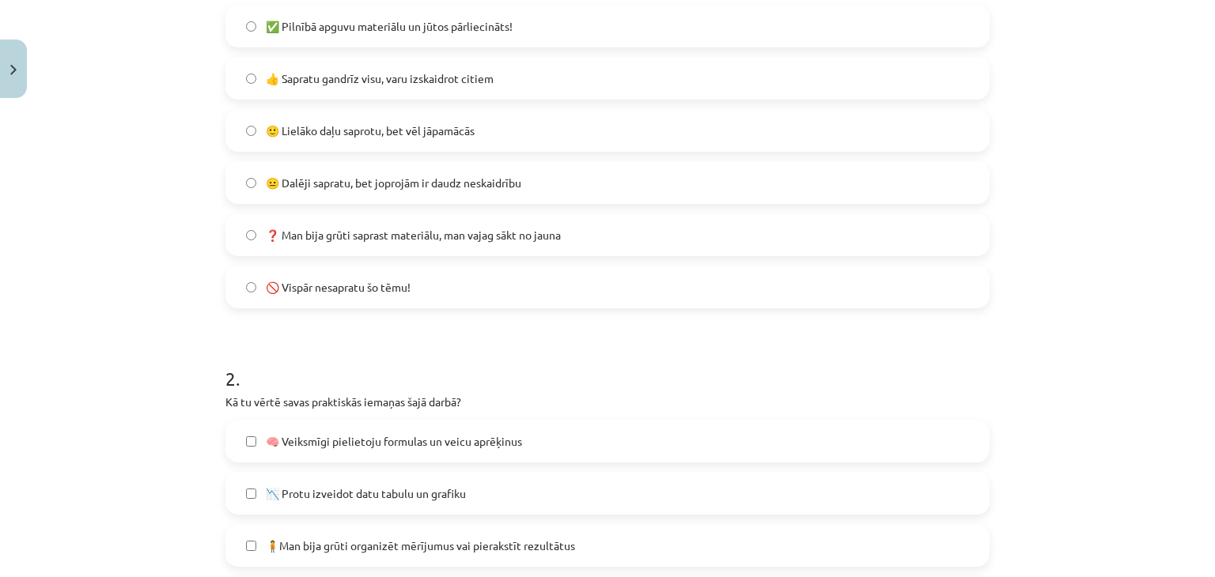
scroll to position [593, 0]
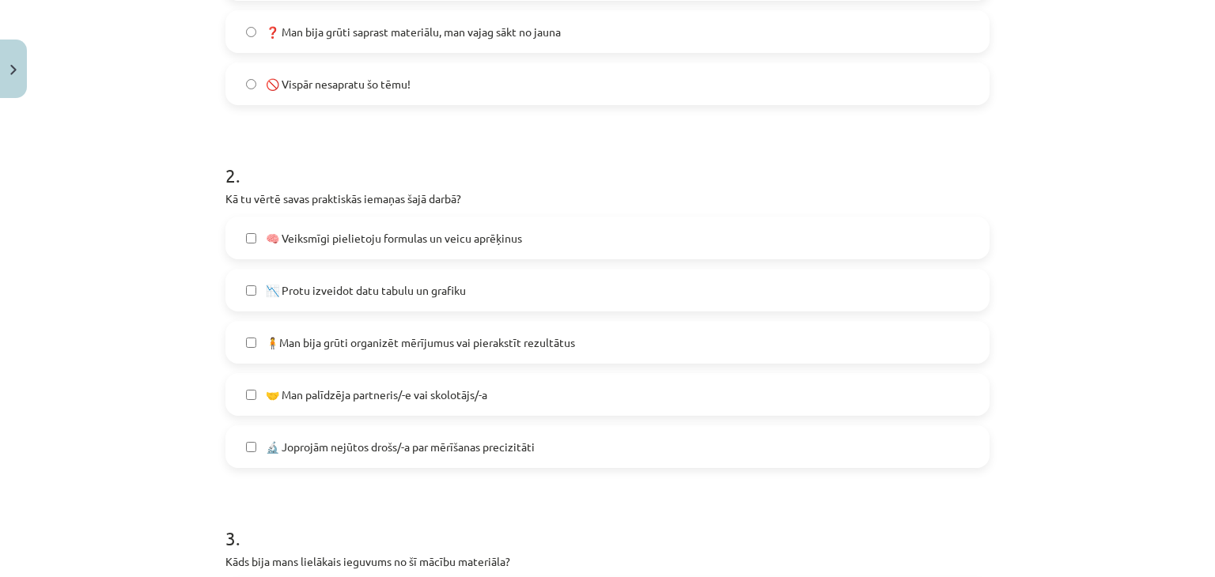
click at [432, 351] on label "🧍Man bija grūti organizēt mērījumus vai pierakstīt rezultātus" at bounding box center [607, 343] width 761 height 40
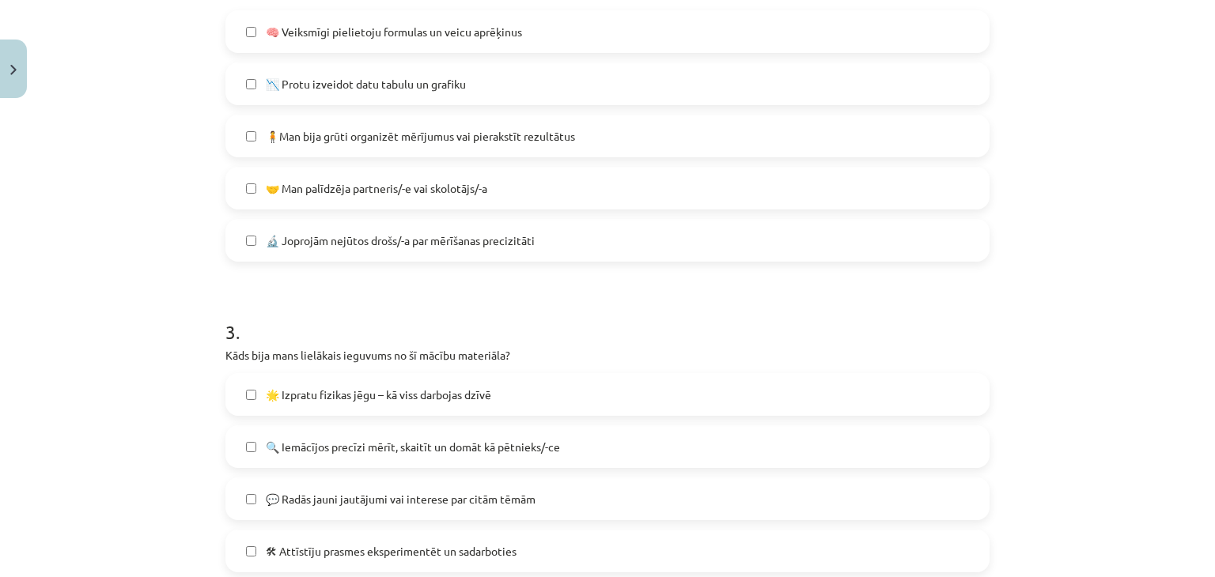
scroll to position [910, 0]
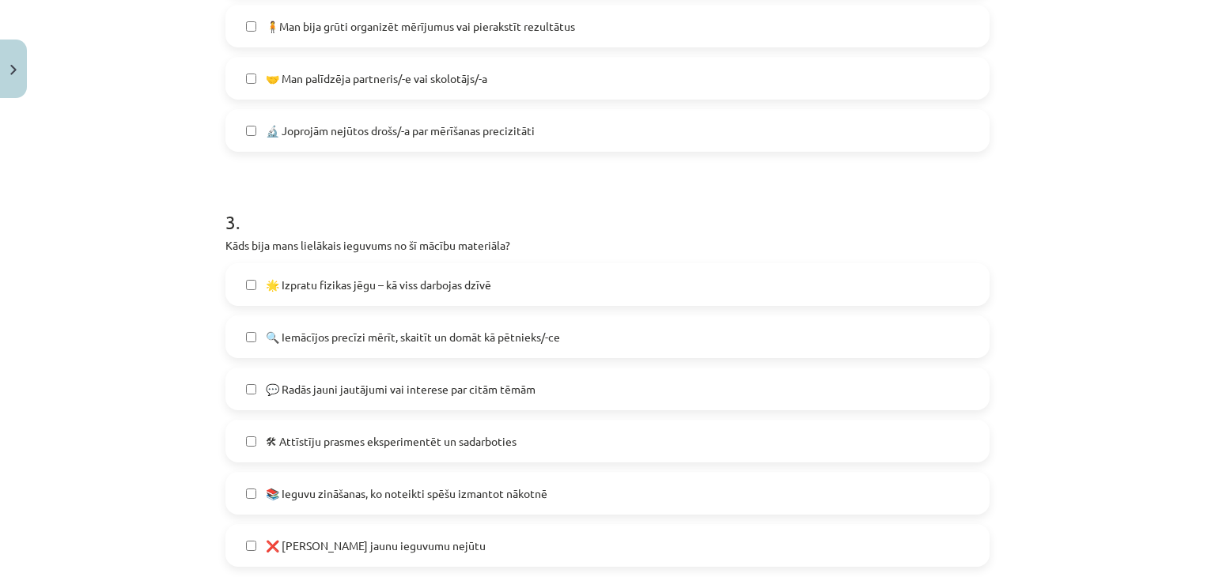
click at [415, 298] on label "🌟 Izpratu fizikas jēgu – kā viss darbojas dzīvē" at bounding box center [607, 285] width 761 height 40
click at [383, 349] on label "🔍 Iemācījos precīzi mērīt, skaitīt un domāt kā pētnieks/-ce" at bounding box center [607, 337] width 761 height 40
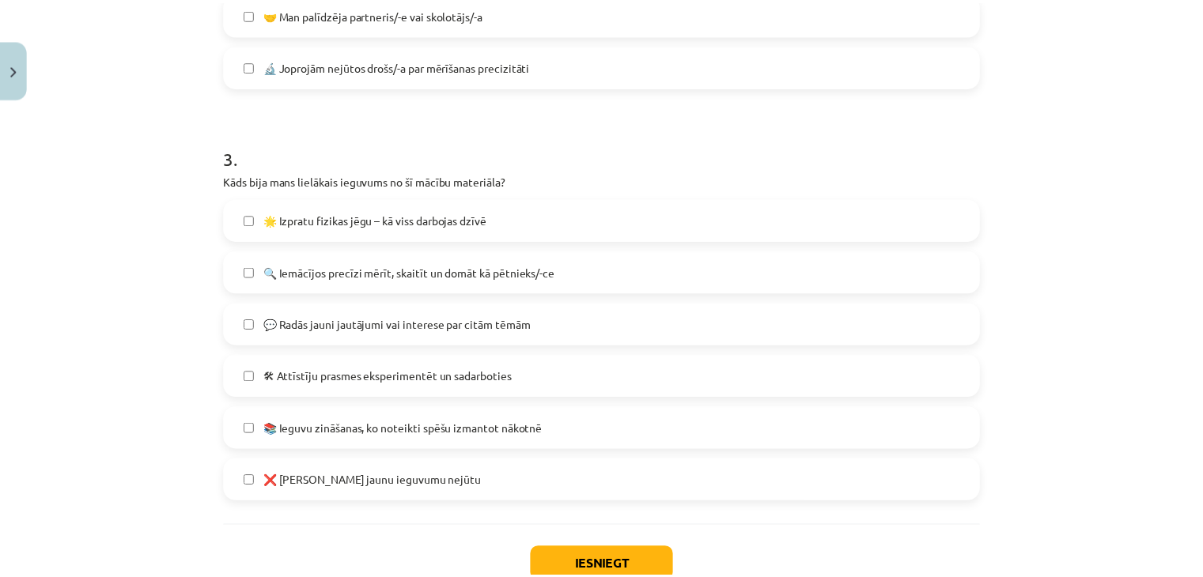
scroll to position [1082, 0]
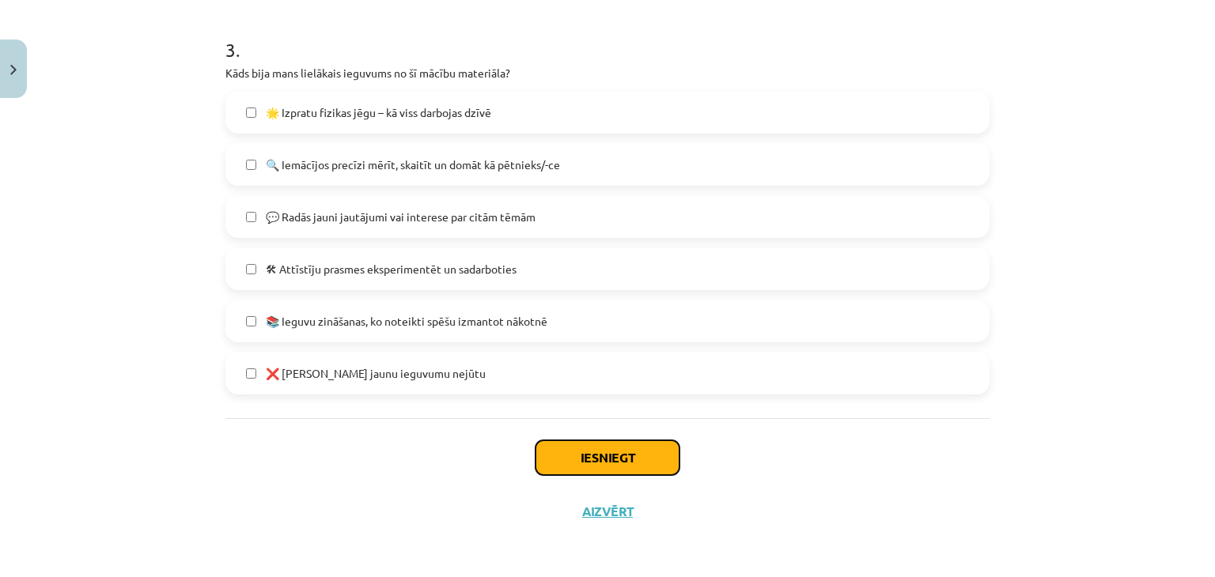
click at [558, 444] on button "Iesniegt" at bounding box center [608, 458] width 144 height 35
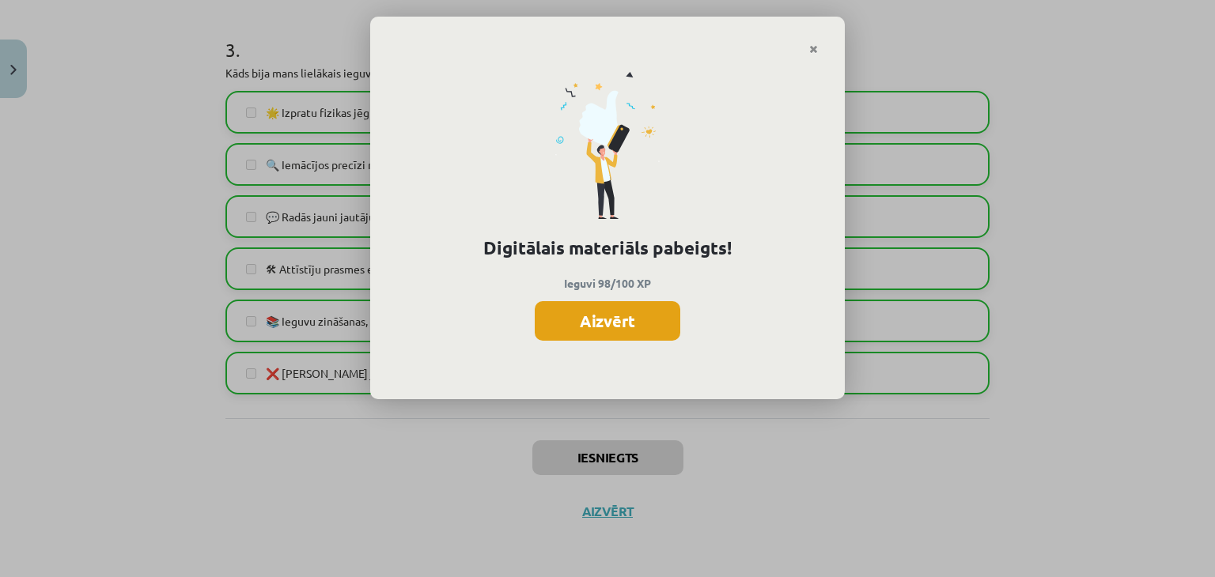
click at [582, 320] on button "Aizvērt" at bounding box center [608, 321] width 146 height 40
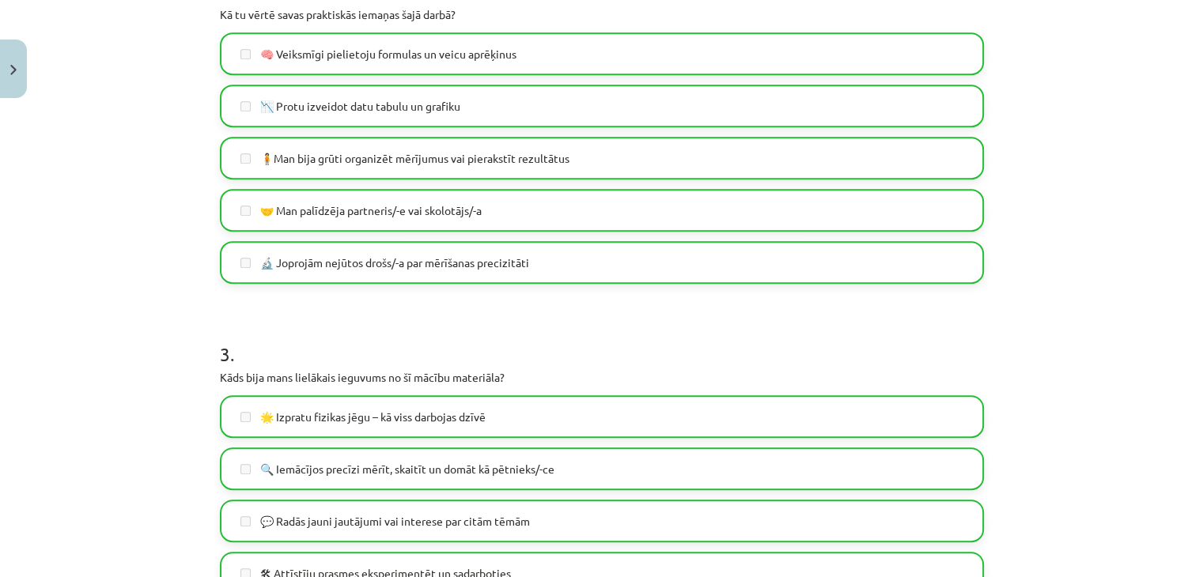
click at [639, 475] on div "0 XP Saņemsi Sarežģīts 94 pilda Apraksts Uzdevums Palīdzība 1 . Kā tu apguvi šī…" at bounding box center [601, 86] width 783 height 1516
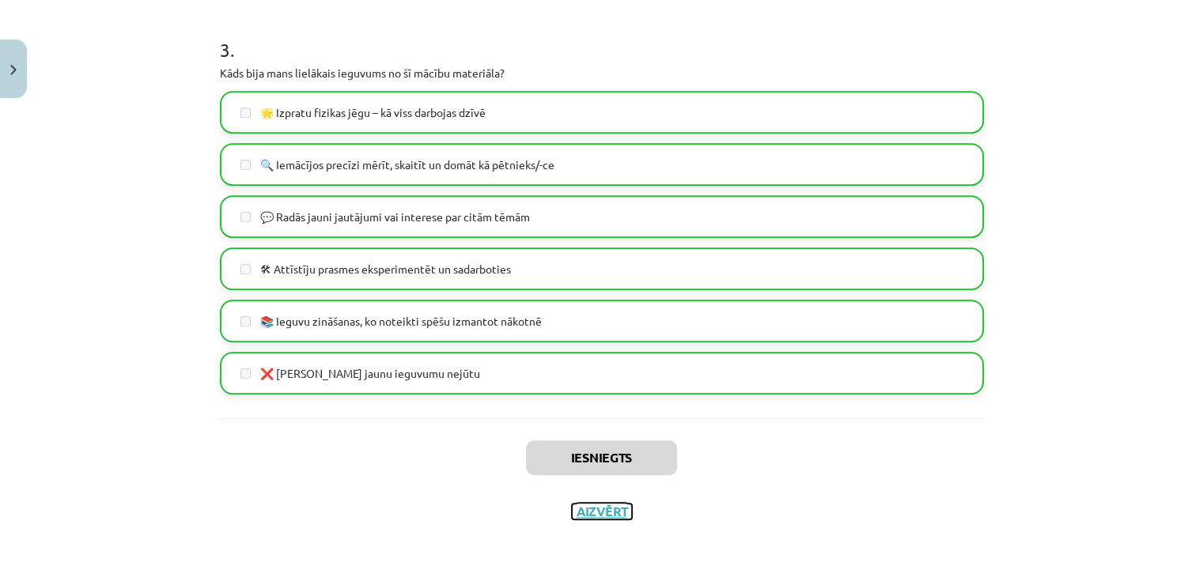
click at [600, 504] on button "Aizvērt" at bounding box center [602, 512] width 60 height 16
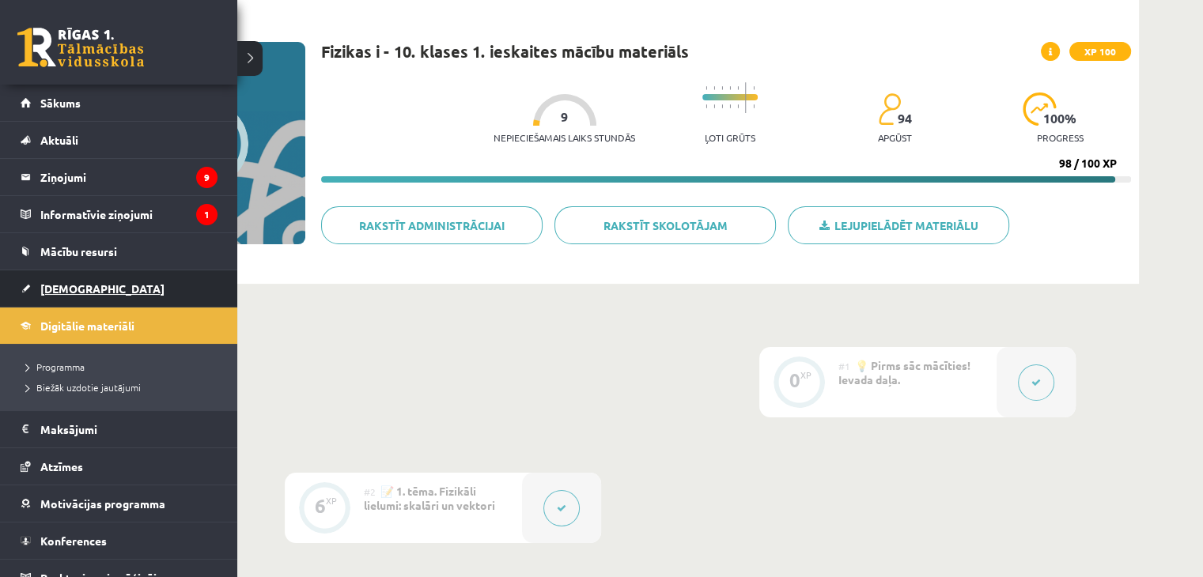
click at [85, 292] on span "[DEMOGRAPHIC_DATA]" at bounding box center [102, 289] width 124 height 14
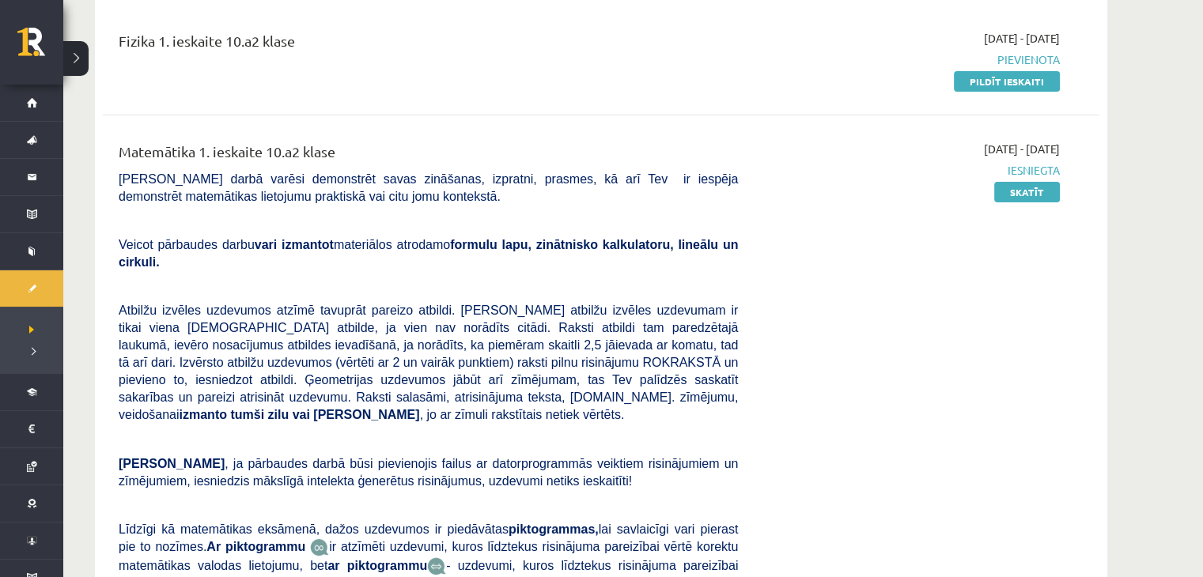
scroll to position [158, 0]
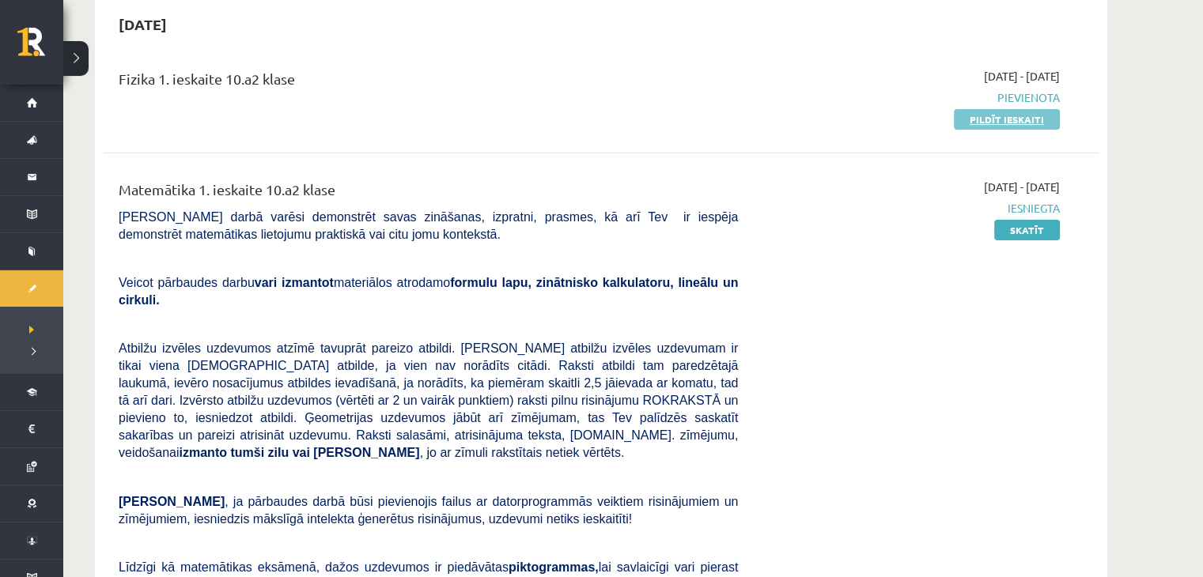
click at [998, 122] on link "Pildīt ieskaiti" at bounding box center [1007, 119] width 106 height 21
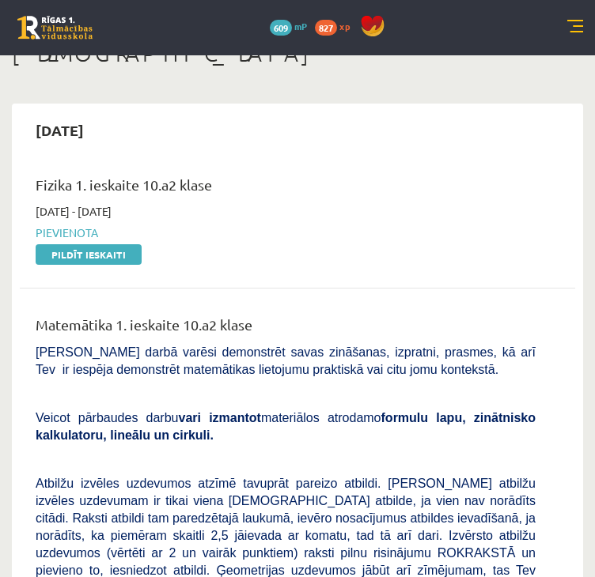
scroll to position [0, 0]
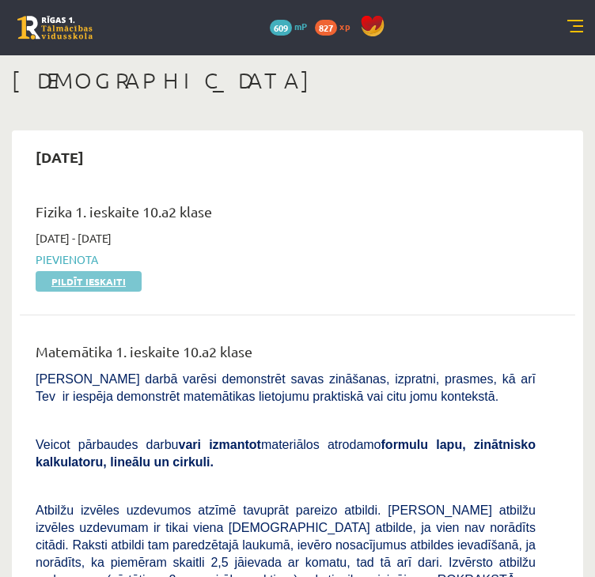
click at [102, 285] on link "Pildīt ieskaiti" at bounding box center [89, 281] width 106 height 21
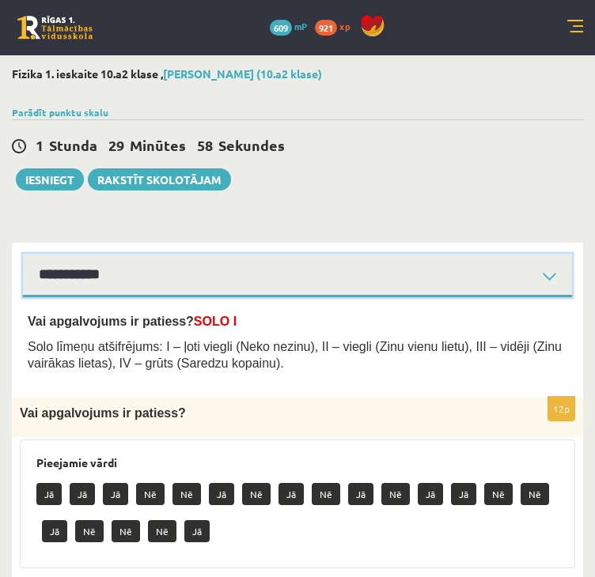
click at [280, 263] on select "**********" at bounding box center [297, 276] width 549 height 44
click at [23, 254] on select "**********" at bounding box center [297, 276] width 549 height 44
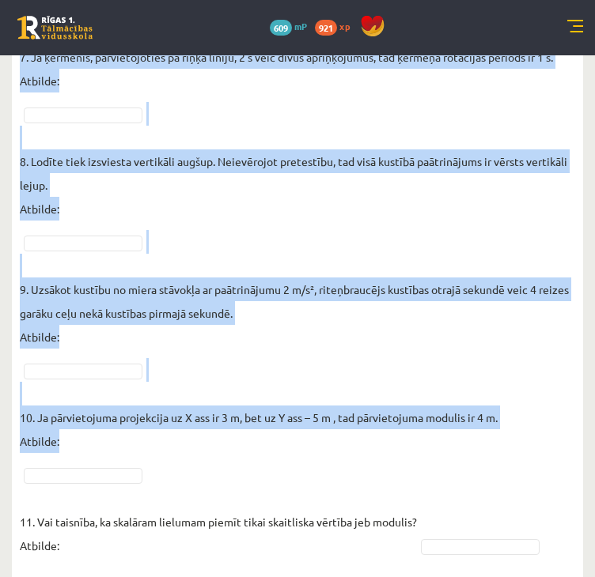
scroll to position [1224, 0]
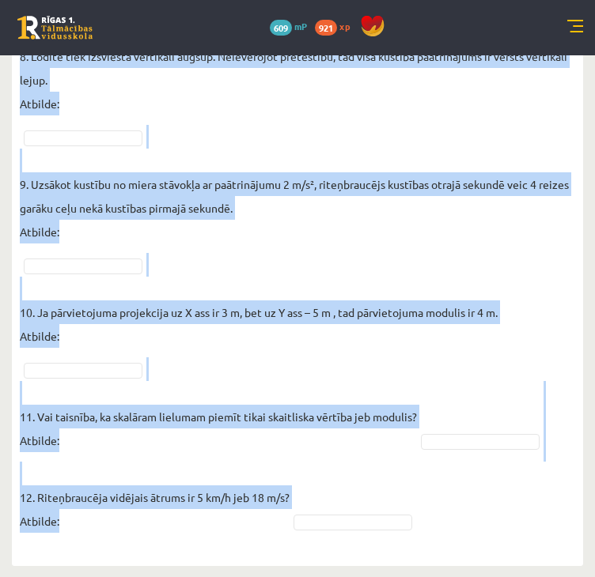
drag, startPoint x: 25, startPoint y: 190, endPoint x: 431, endPoint y: 535, distance: 532.6
copy form "Lore ipsumd sitametcons: A – elit seddoe (Temp incidi), UT – labore (Etdo magna…"
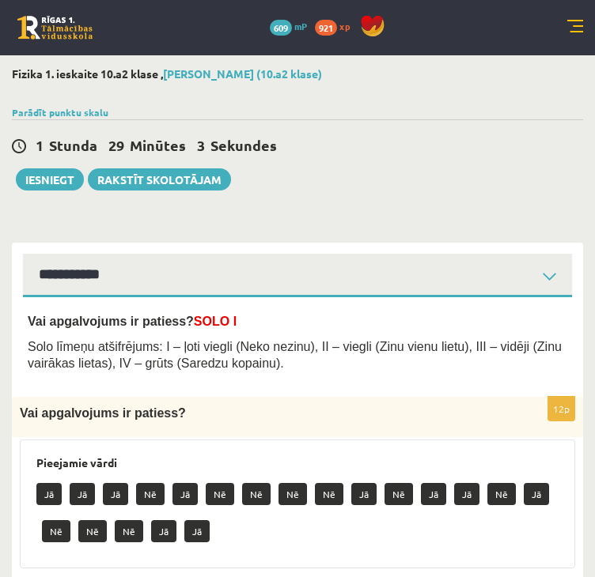
scroll to position [0, 0]
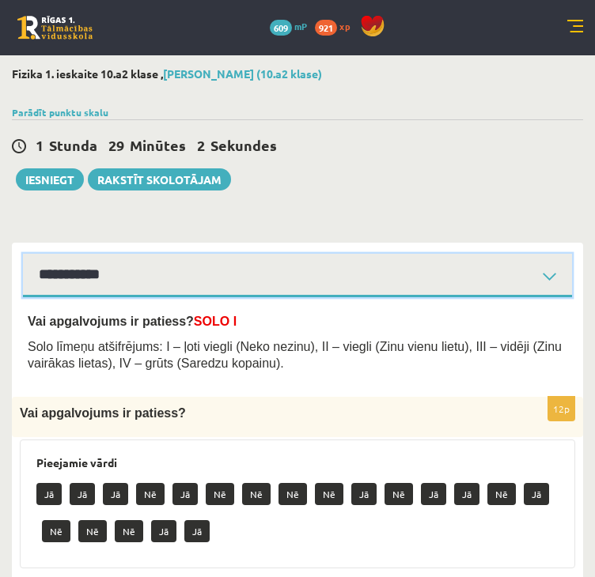
click at [93, 268] on select "**********" at bounding box center [297, 276] width 549 height 44
click at [23, 254] on select "**********" at bounding box center [297, 276] width 549 height 44
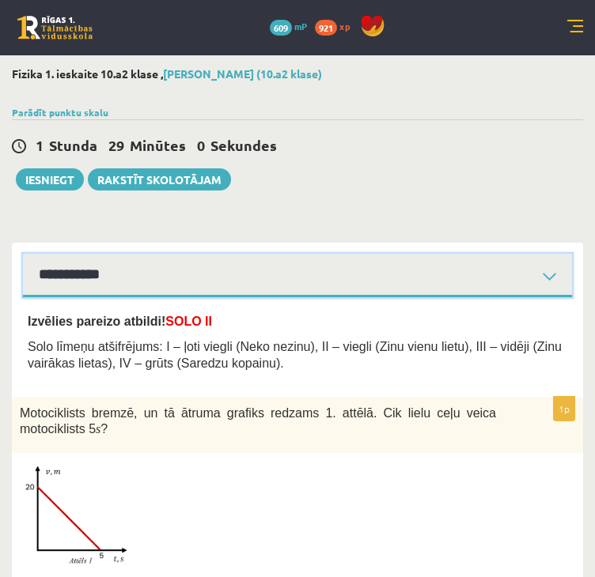
scroll to position [203, 0]
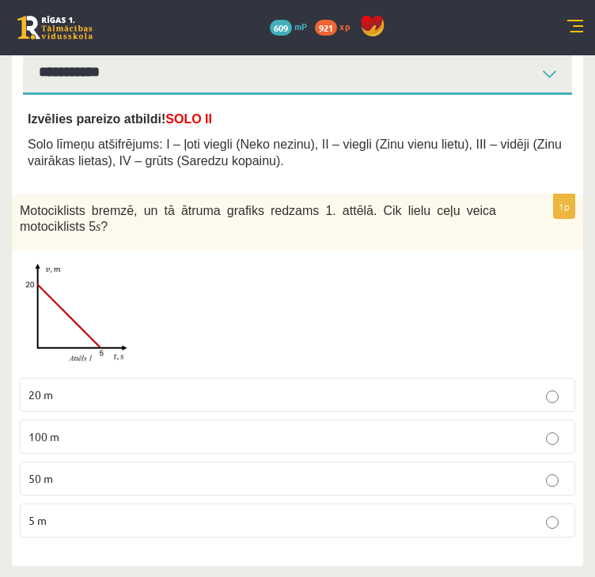
click at [52, 287] on img at bounding box center [79, 315] width 119 height 112
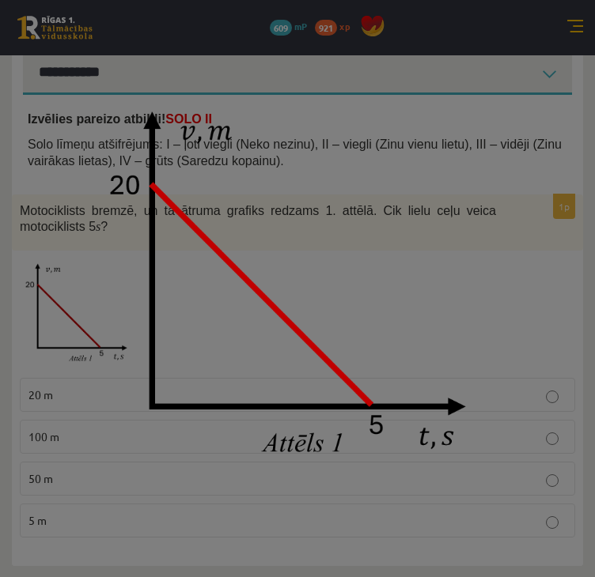
click at [53, 286] on div at bounding box center [297, 288] width 595 height 577
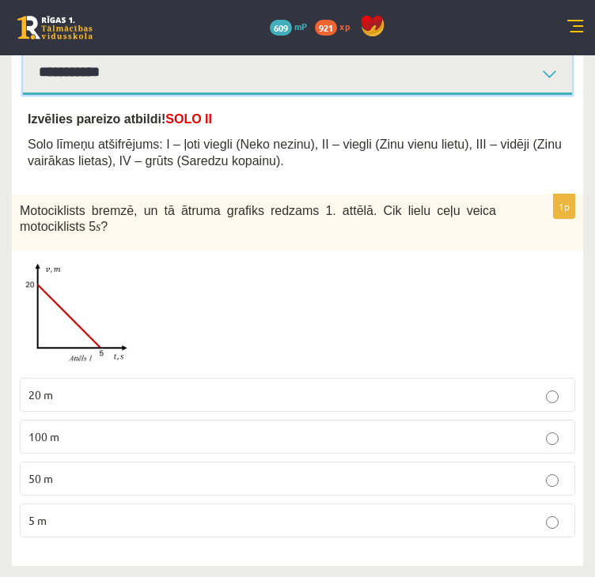
click at [136, 71] on select "**********" at bounding box center [297, 73] width 549 height 44
click at [23, 51] on select "**********" at bounding box center [297, 73] width 549 height 44
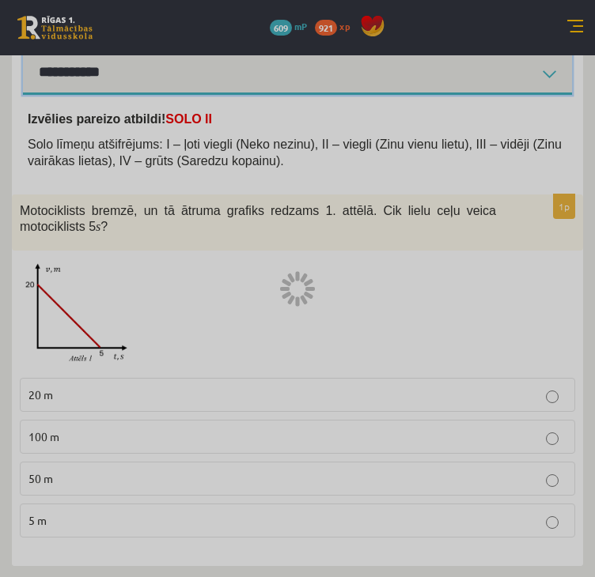
scroll to position [91, 0]
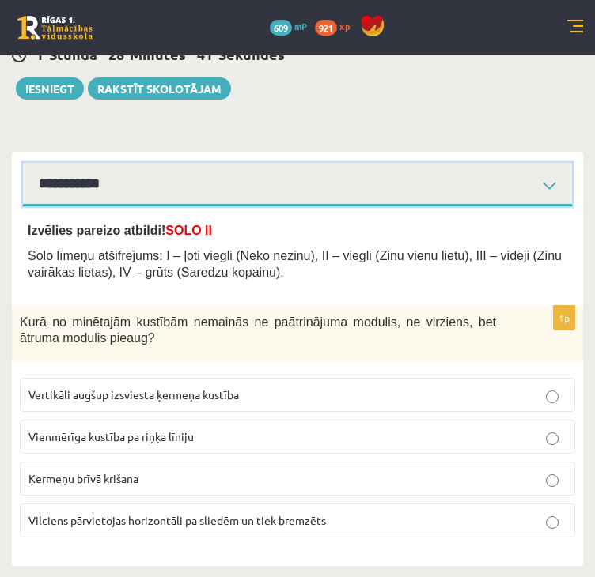
click at [104, 195] on select "**********" at bounding box center [297, 185] width 549 height 44
click at [23, 163] on select "**********" at bounding box center [297, 185] width 549 height 44
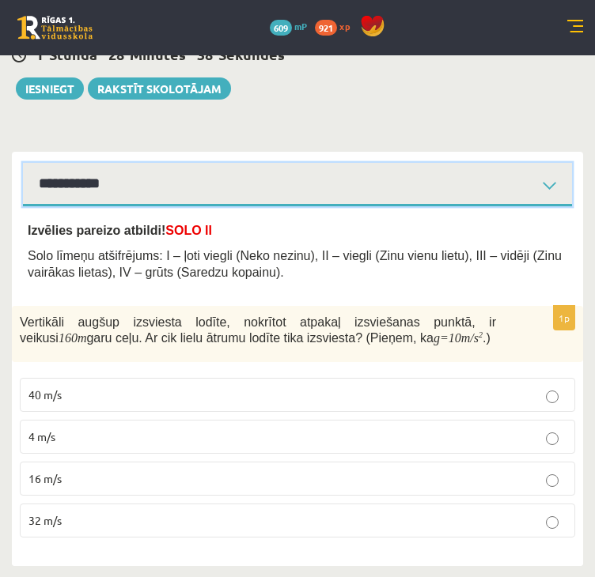
click at [101, 197] on select "**********" at bounding box center [297, 185] width 549 height 44
click at [23, 163] on select "**********" at bounding box center [297, 185] width 549 height 44
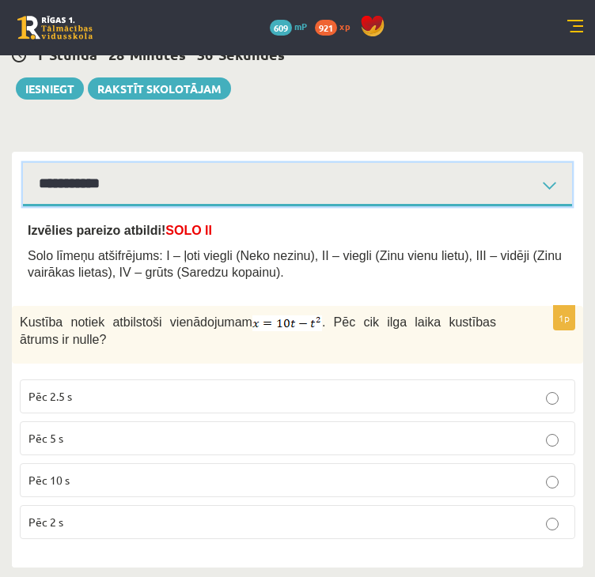
click at [143, 192] on select "**********" at bounding box center [297, 185] width 549 height 44
click at [23, 163] on select "**********" at bounding box center [297, 185] width 549 height 44
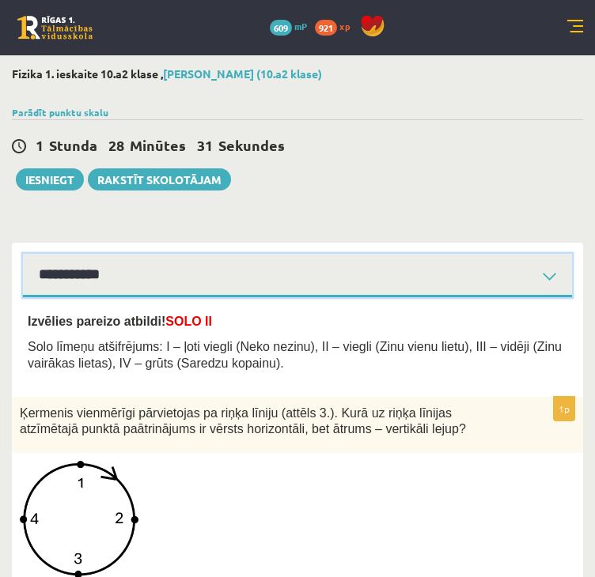
click at [139, 271] on select "**********" at bounding box center [297, 276] width 549 height 44
click at [23, 254] on select "**********" at bounding box center [297, 276] width 549 height 44
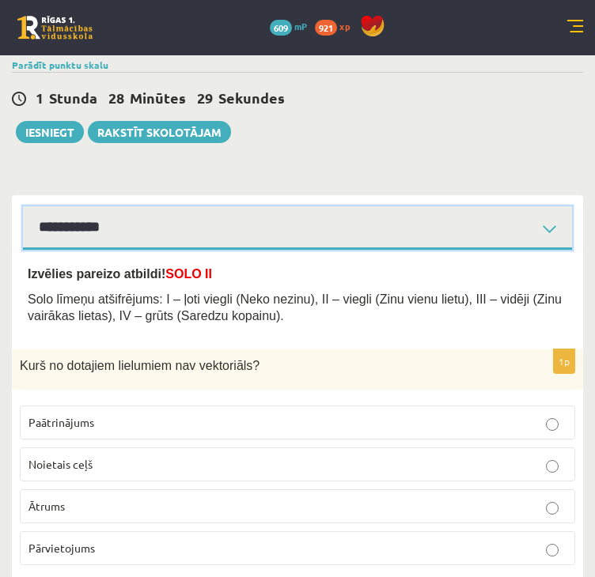
scroll to position [74, 0]
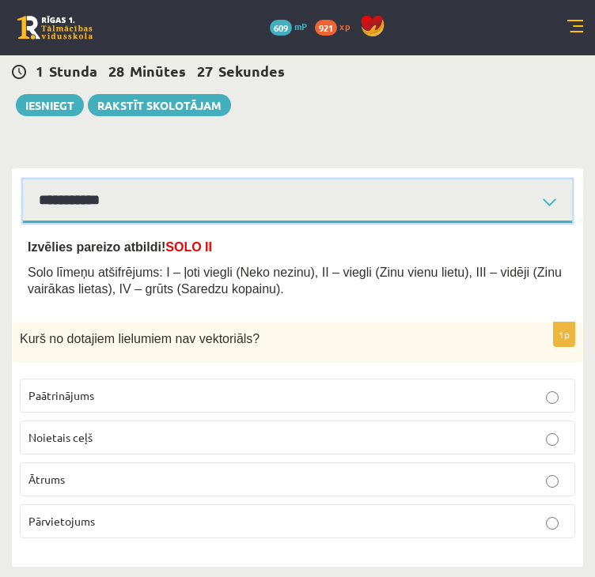
click at [169, 213] on select "**********" at bounding box center [297, 202] width 549 height 44
click at [23, 180] on select "**********" at bounding box center [297, 202] width 549 height 44
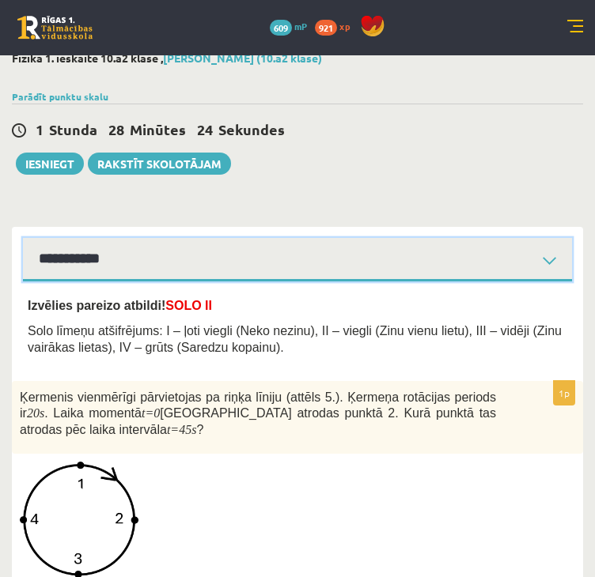
scroll to position [9, 0]
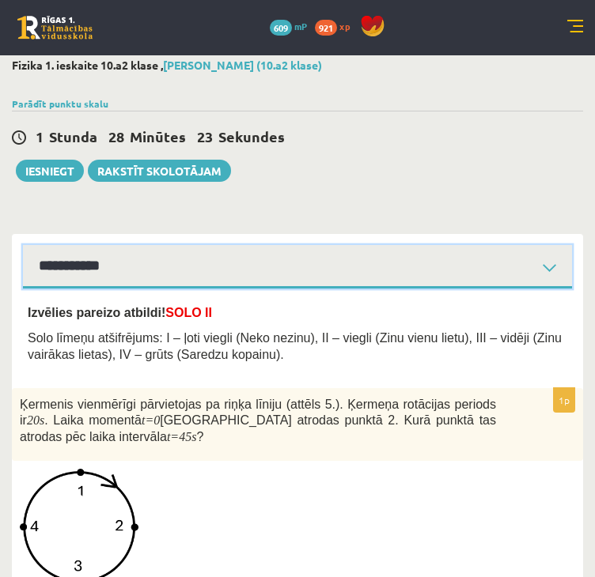
click at [162, 260] on select "**********" at bounding box center [297, 267] width 549 height 44
click at [23, 245] on select "**********" at bounding box center [297, 267] width 549 height 44
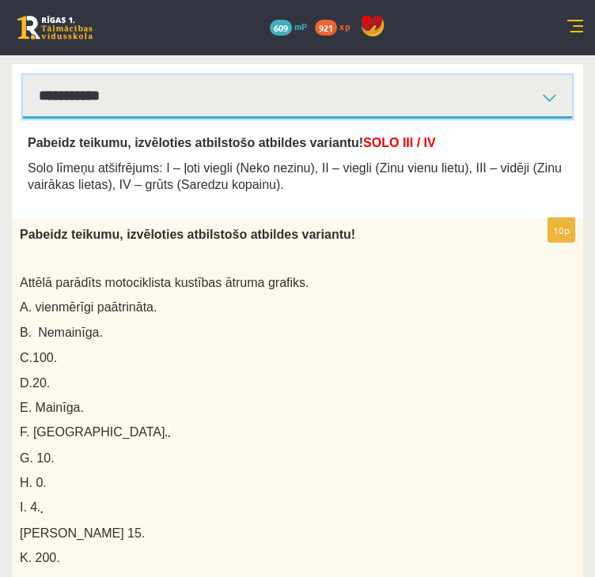
scroll to position [167, 0]
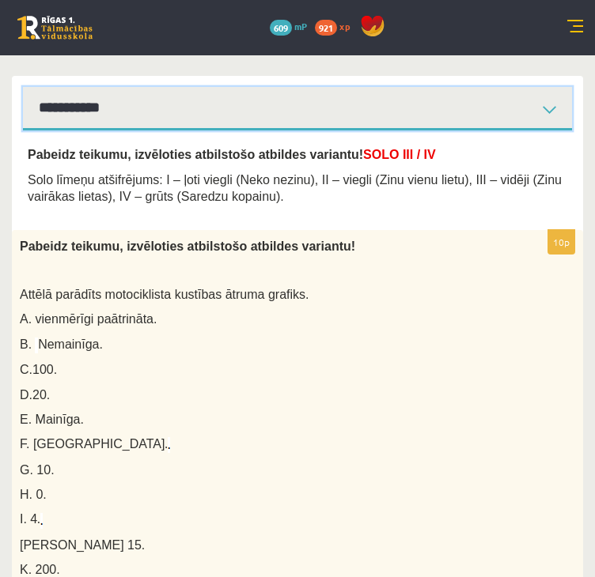
click at [320, 104] on select "**********" at bounding box center [297, 109] width 549 height 44
select select "**********"
click at [23, 87] on select "**********" at bounding box center [297, 109] width 549 height 44
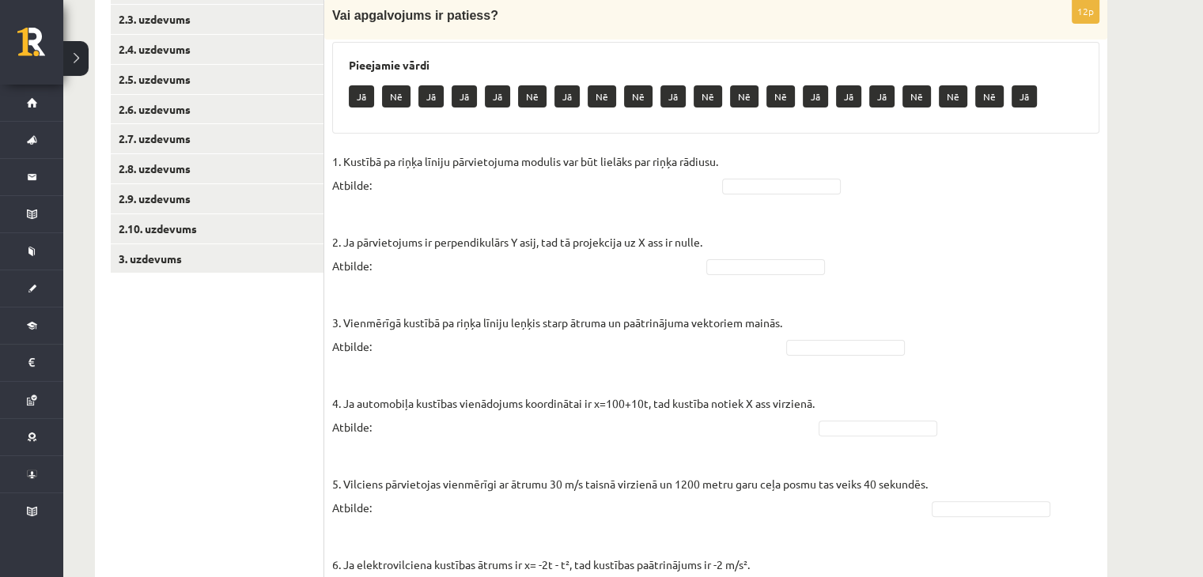
scroll to position [396, 0]
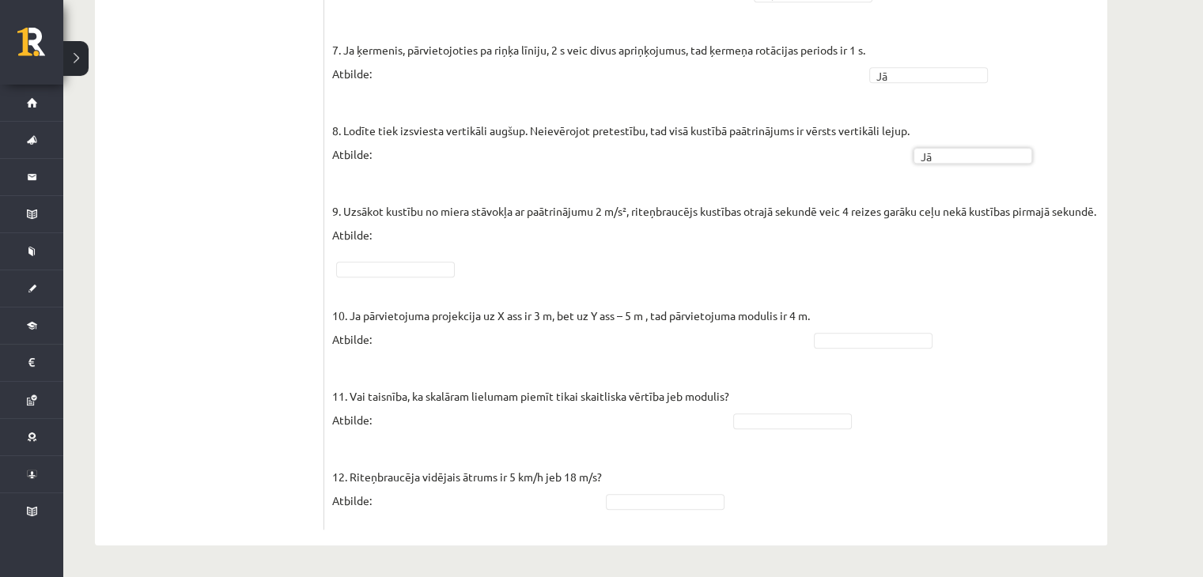
scroll to position [971, 0]
click at [427, 277] on fieldset "1. Kustībā pa riņķa līniju pārvietojuma modulis var būt lielāks par riņķa rādiu…" at bounding box center [715, 38] width 767 height 968
drag, startPoint x: 704, startPoint y: 502, endPoint x: 700, endPoint y: 494, distance: 8.8
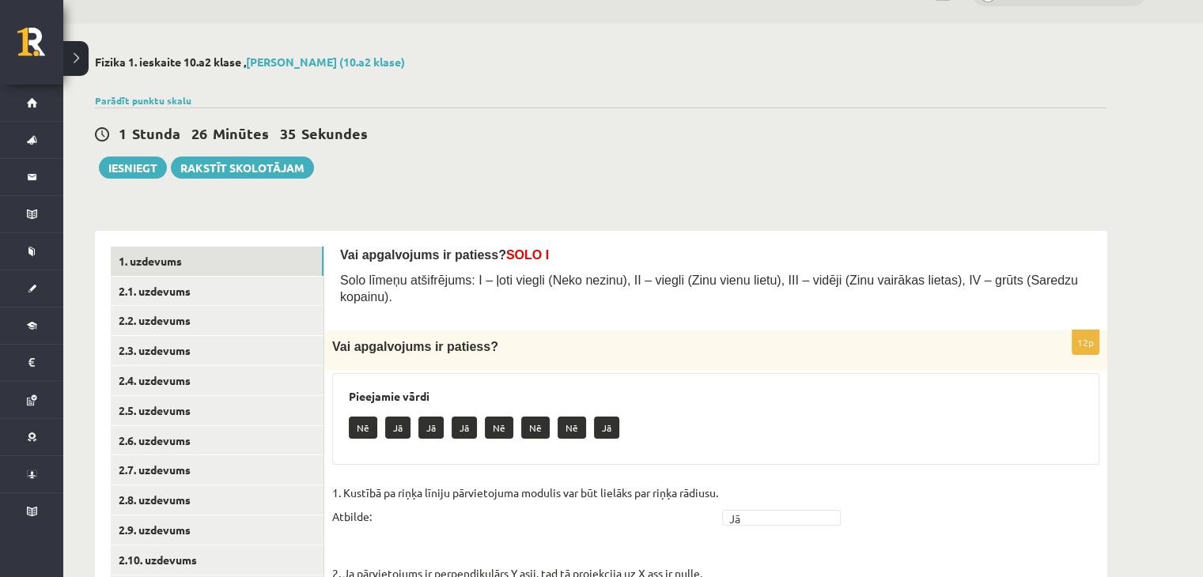
scroll to position [0, 0]
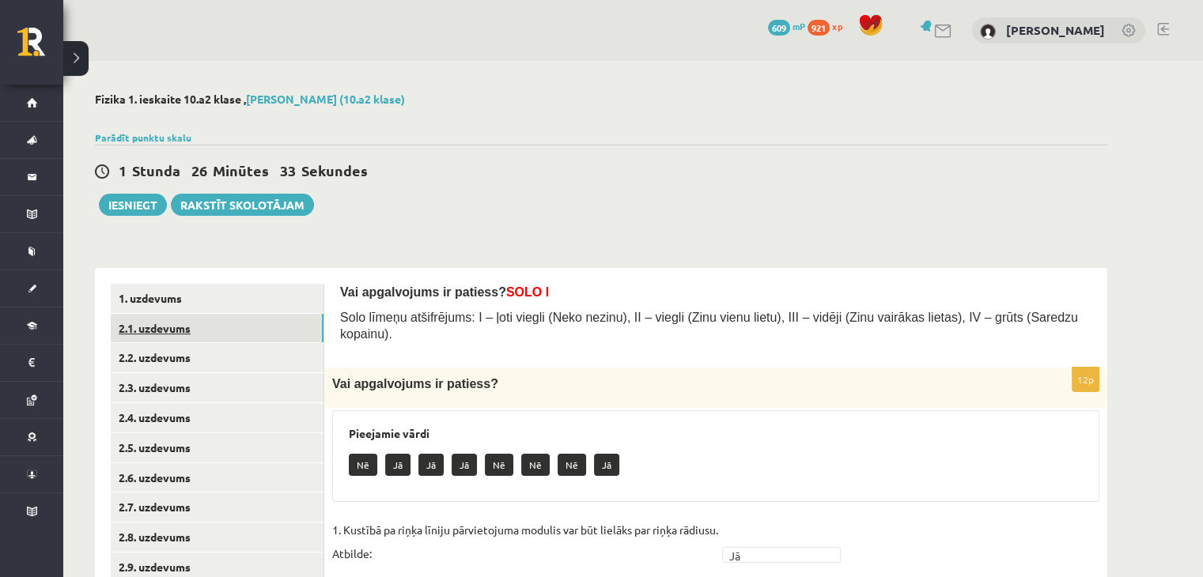
click at [195, 324] on link "2.1. uzdevums" at bounding box center [217, 328] width 213 height 29
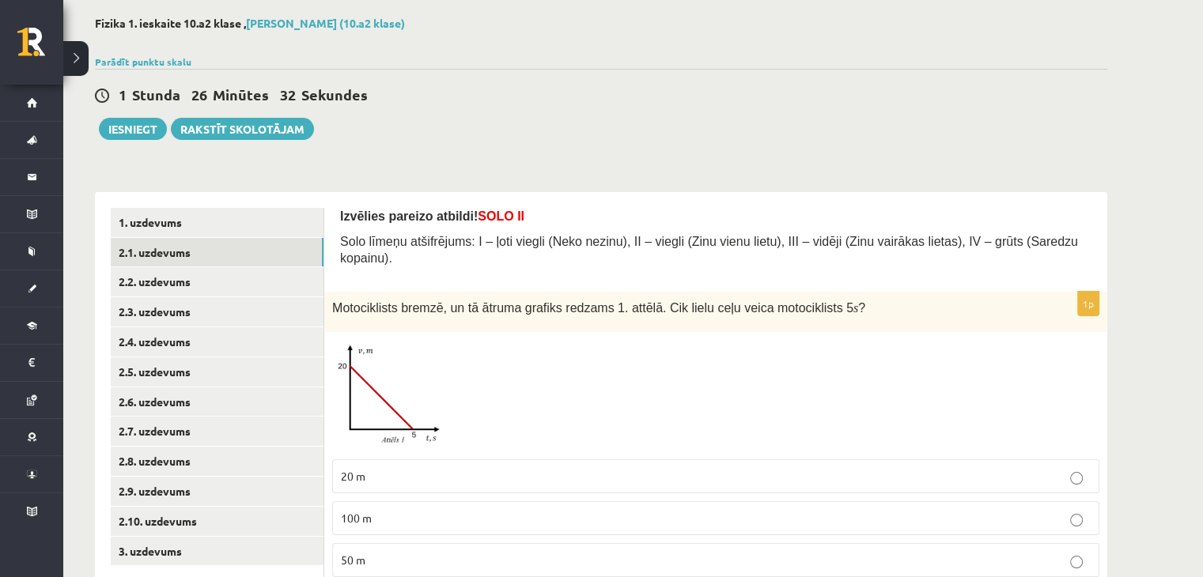
scroll to position [161, 0]
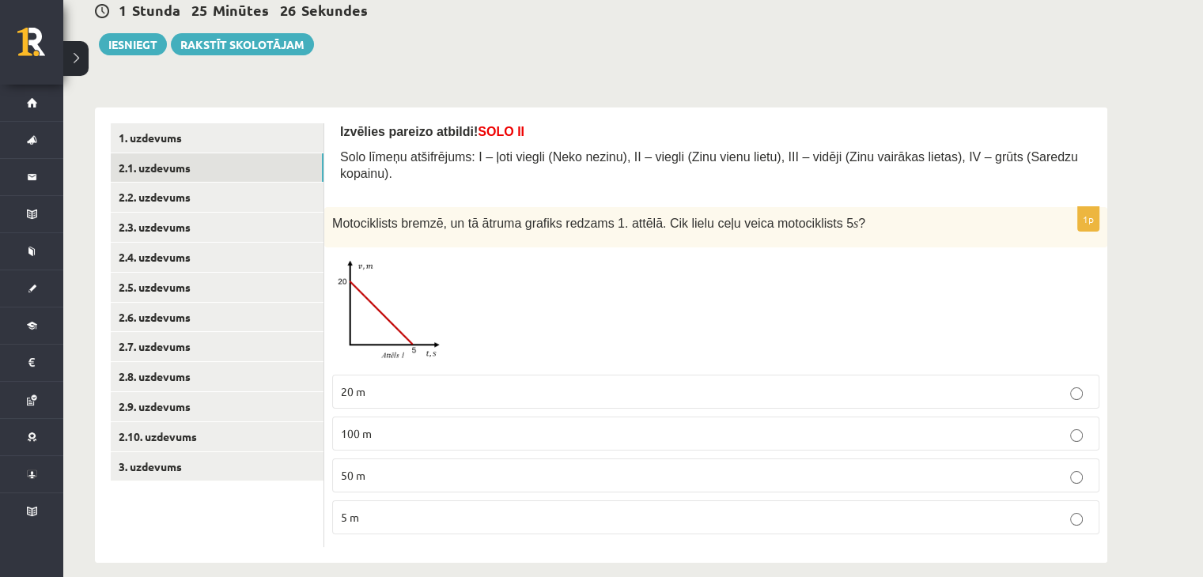
click at [594, 468] on p "50 m" at bounding box center [716, 476] width 750 height 17
click at [365, 329] on img at bounding box center [391, 312] width 119 height 112
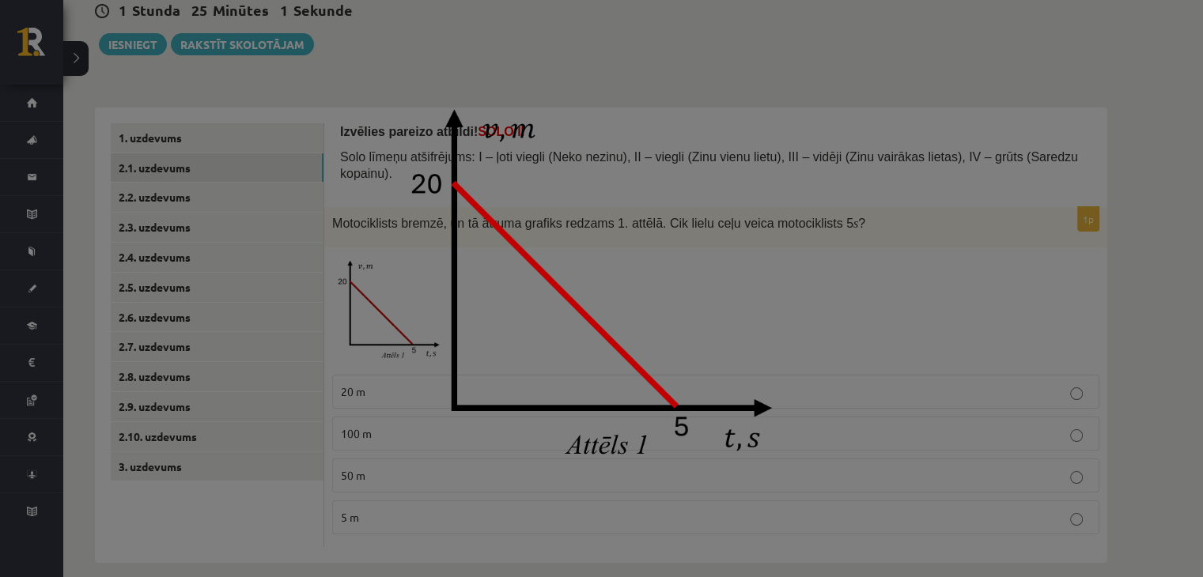
click at [594, 315] on img at bounding box center [601, 289] width 421 height 396
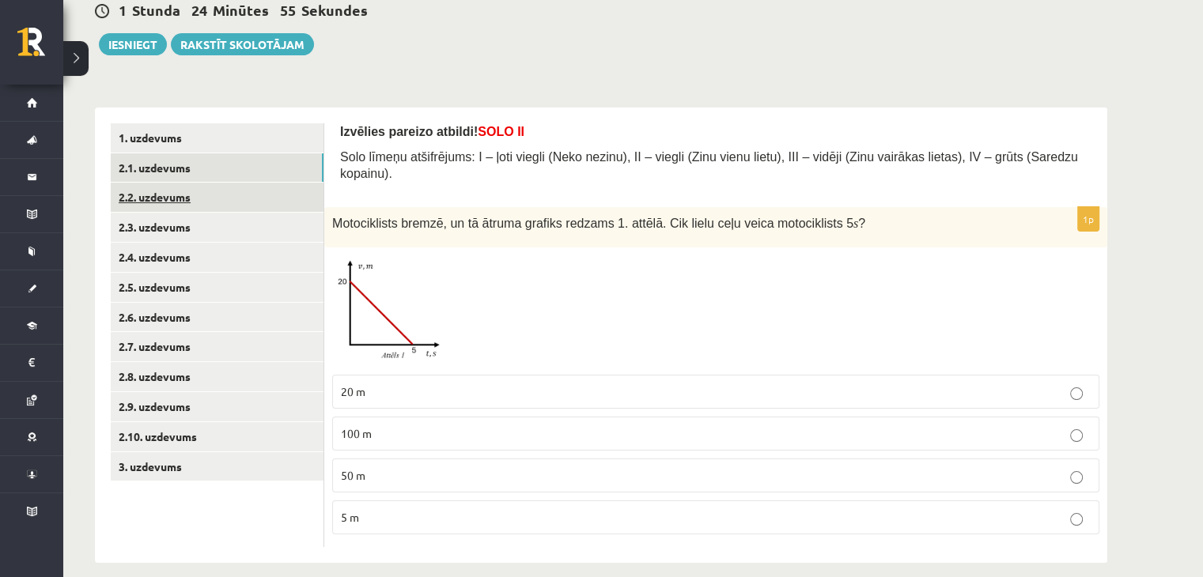
click at [198, 202] on link "2.2. uzdevums" at bounding box center [217, 197] width 213 height 29
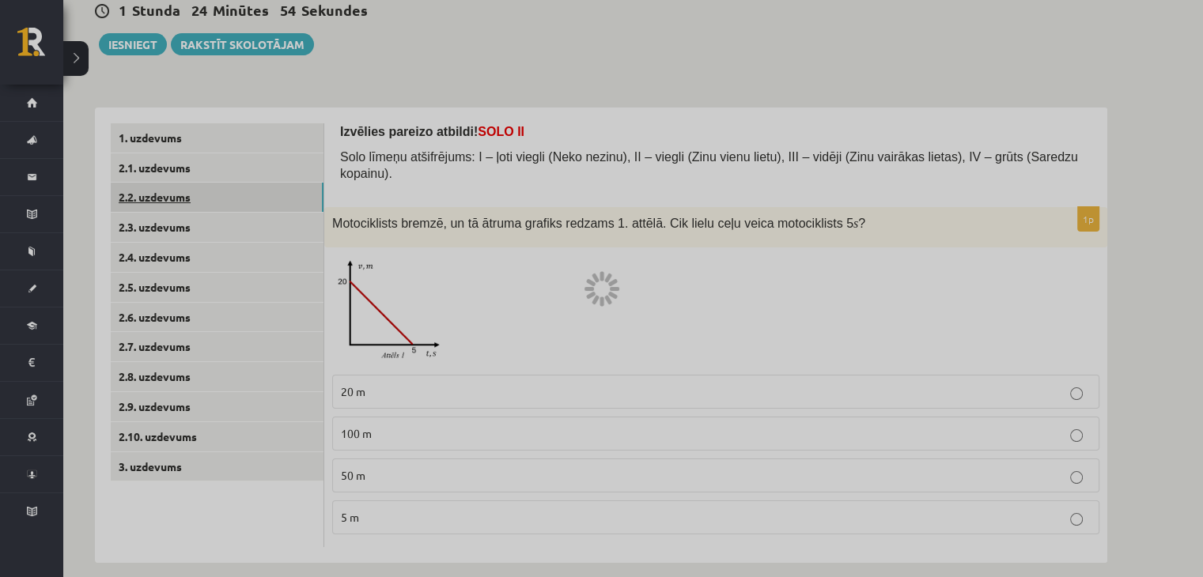
scroll to position [113, 0]
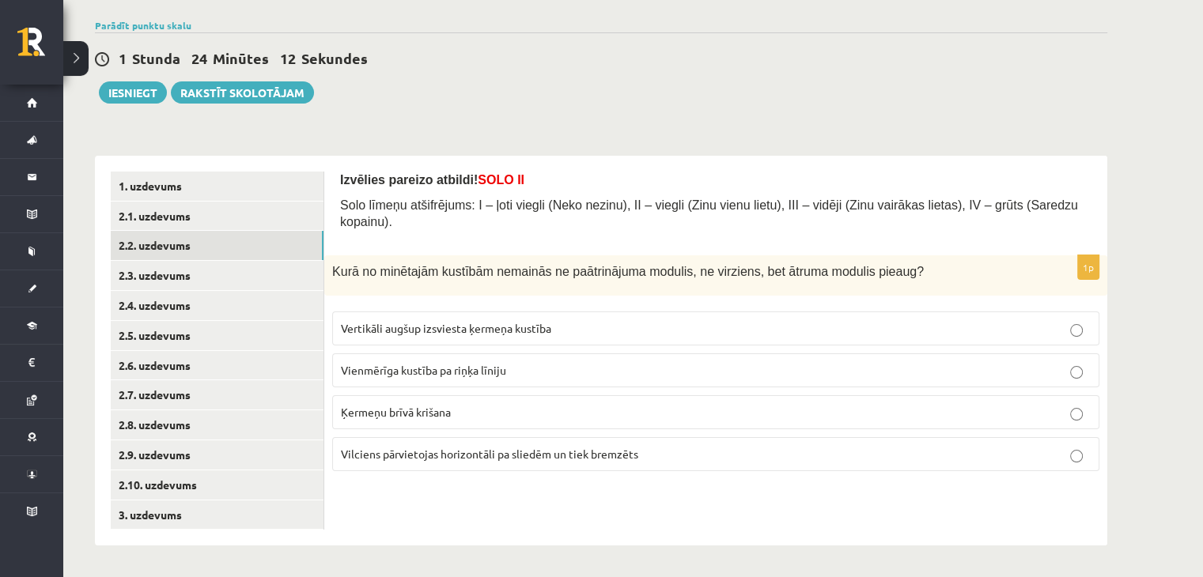
click at [594, 404] on p "Ķermeņu brīvā krišana" at bounding box center [716, 412] width 750 height 17
click at [130, 282] on link "2.3. uzdevums" at bounding box center [217, 275] width 213 height 29
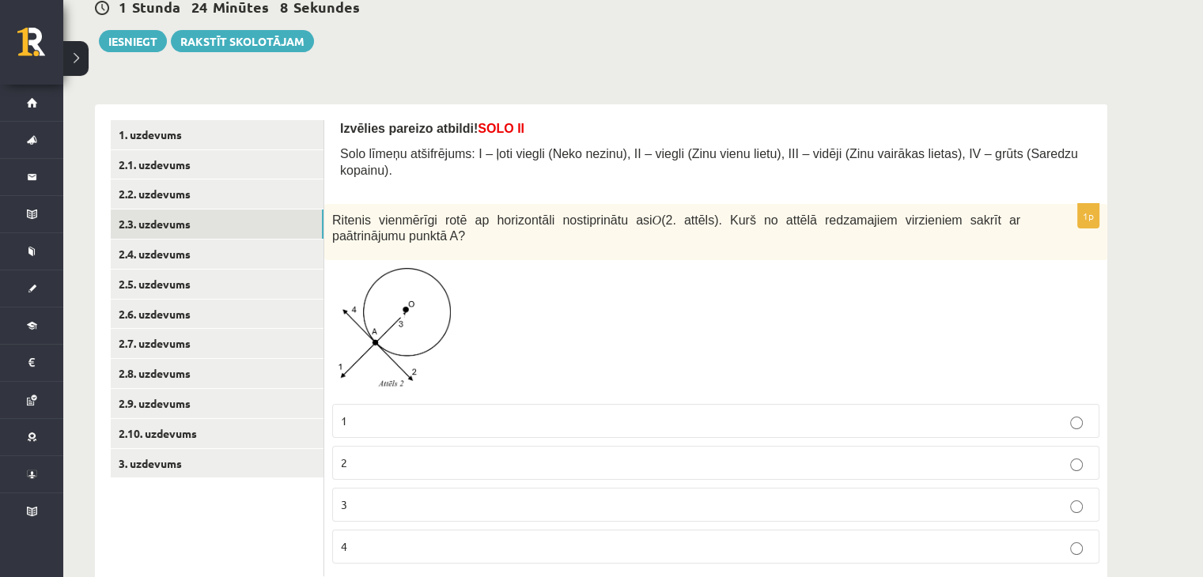
scroll to position [193, 0]
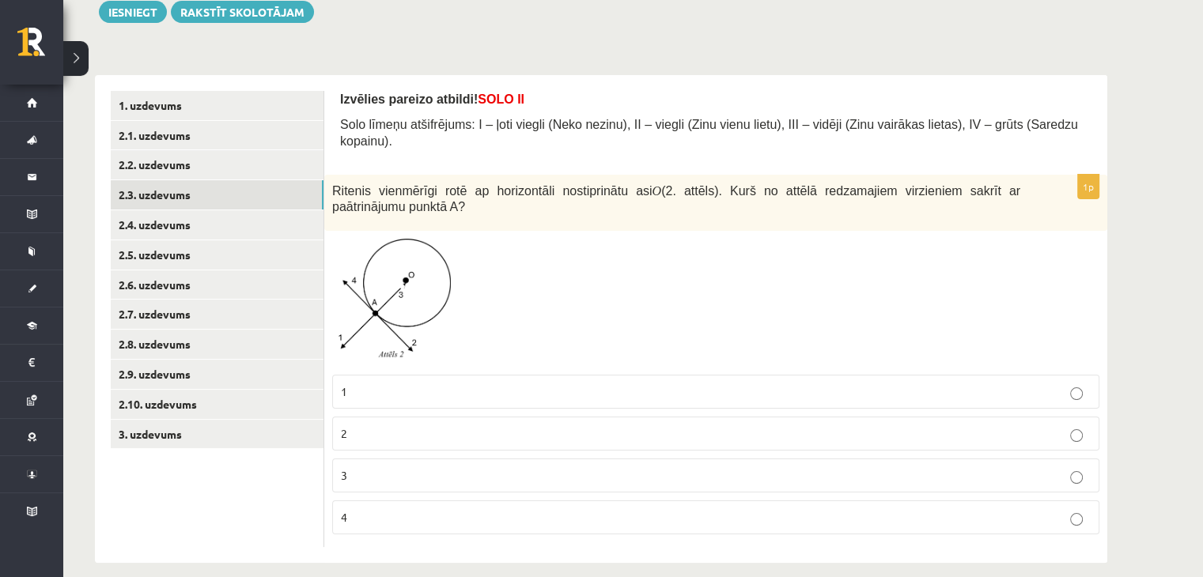
click at [396, 330] on img at bounding box center [391, 302] width 119 height 127
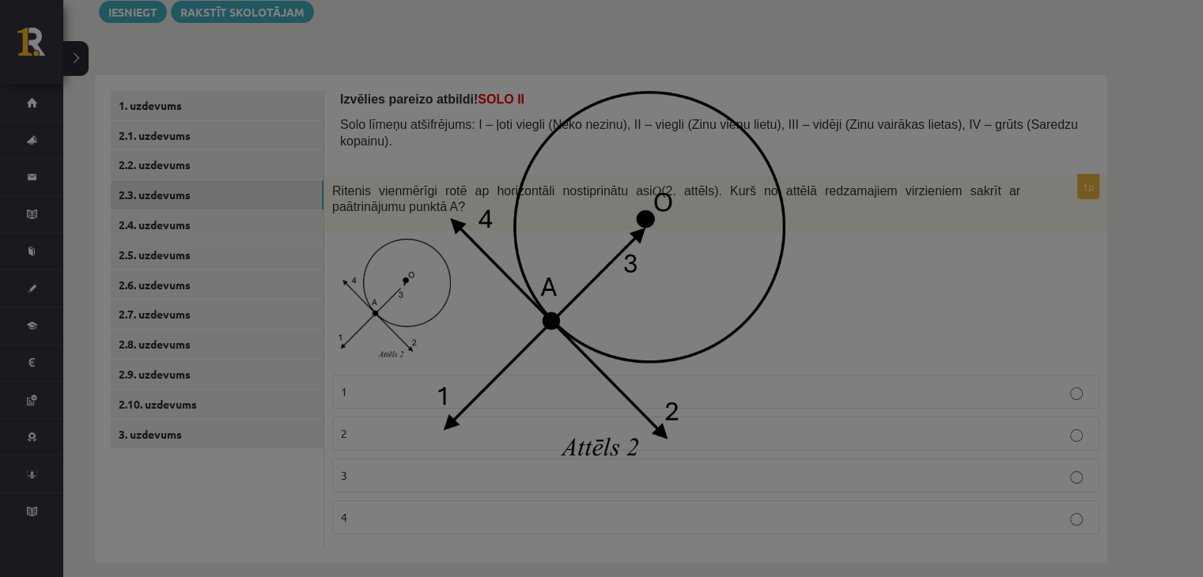
click at [594, 346] on div at bounding box center [601, 288] width 1203 height 577
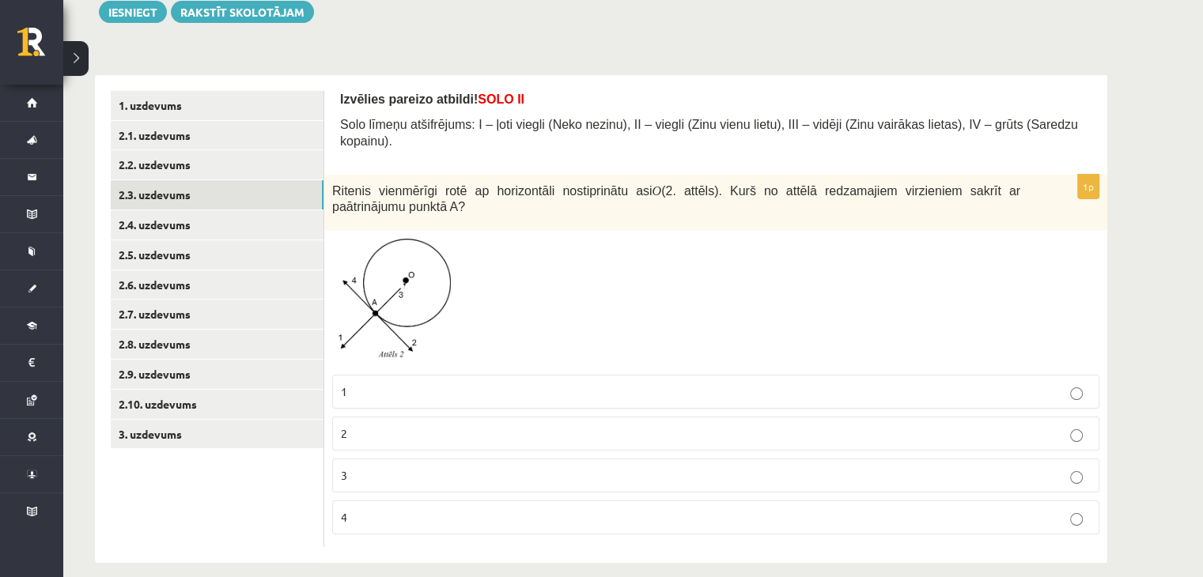
click at [594, 470] on label "3" at bounding box center [715, 476] width 767 height 34
click at [258, 232] on link "2.4. uzdevums" at bounding box center [217, 224] width 213 height 29
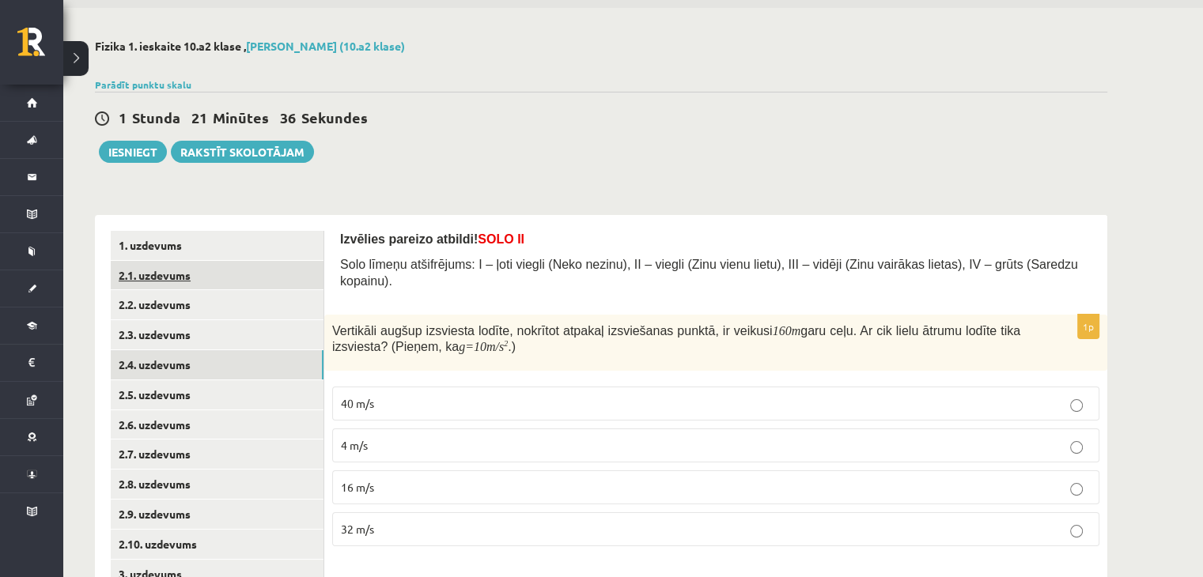
scroll to position [113, 0]
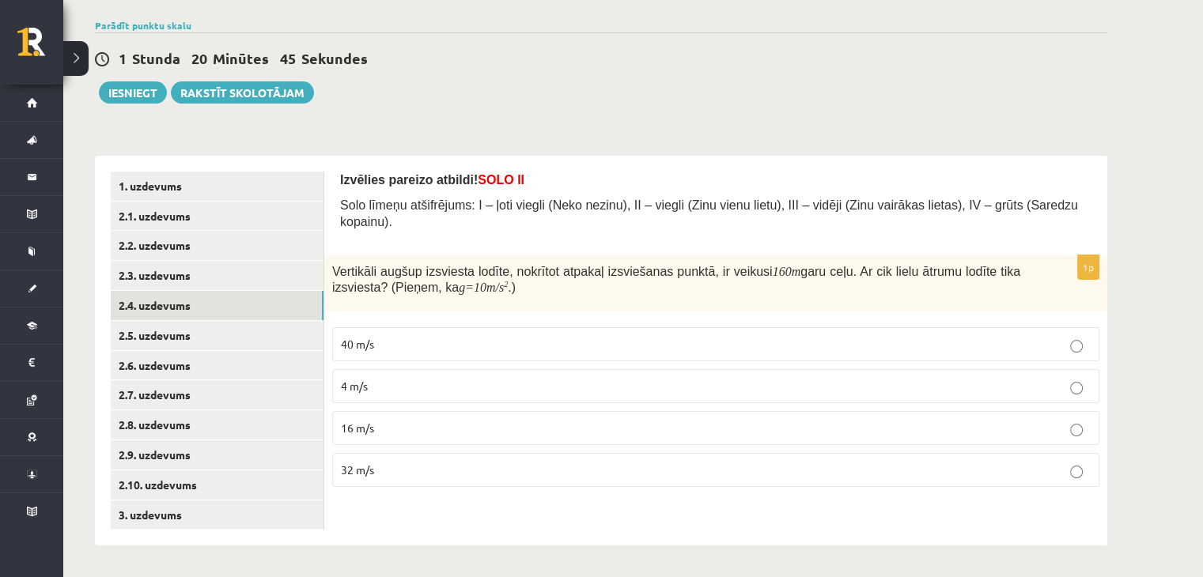
click at [594, 328] on label "40 m/s" at bounding box center [715, 345] width 767 height 34
drag, startPoint x: 343, startPoint y: 298, endPoint x: 360, endPoint y: 303, distance: 17.3
click at [349, 300] on div "1p Vertikāli augšup izsviesta lodīte, nokrītot atpakaļ izsviešanas punktā, ir v…" at bounding box center [715, 378] width 783 height 245
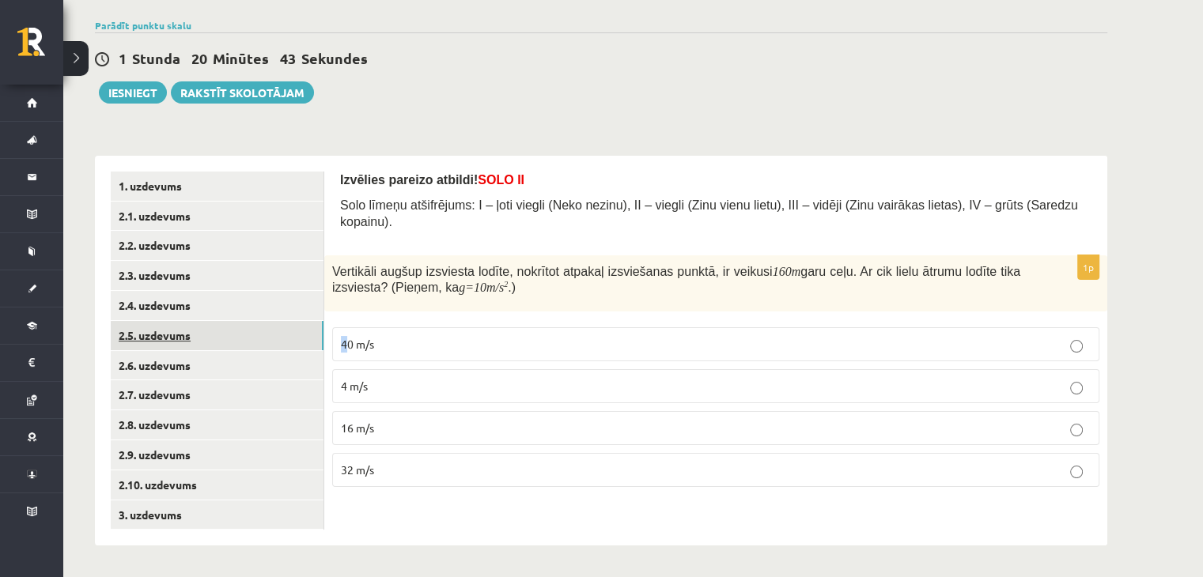
click at [253, 332] on link "2.5. uzdevums" at bounding box center [217, 335] width 213 height 29
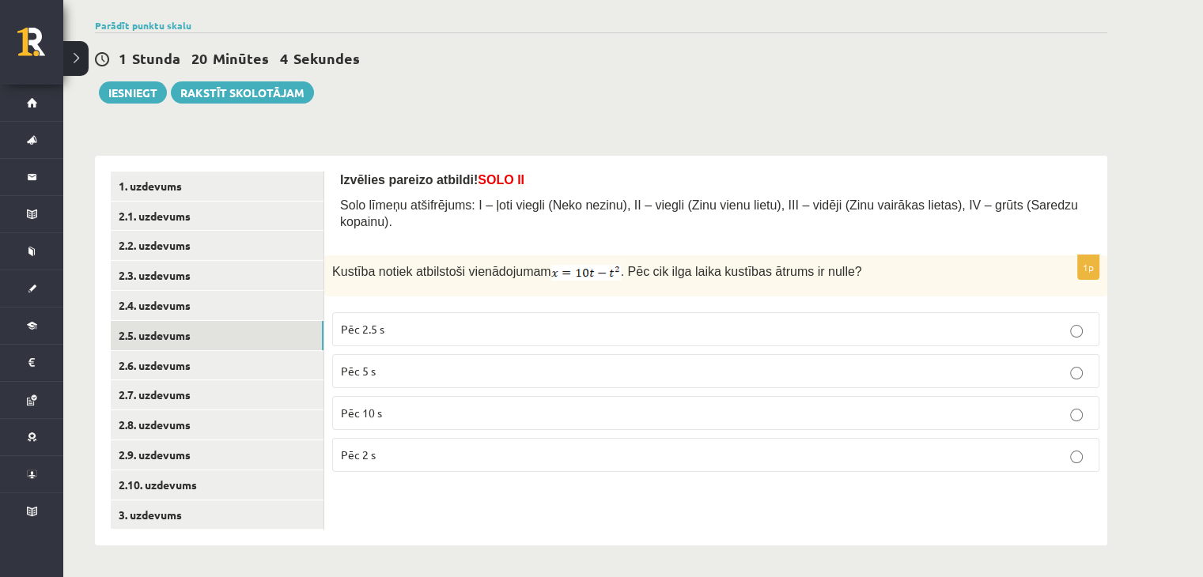
drag, startPoint x: 464, startPoint y: 352, endPoint x: 459, endPoint y: 332, distance: 20.3
click at [461, 354] on label "Pēc 5 s" at bounding box center [715, 371] width 767 height 34
click at [256, 349] on ul "1. uzdevums 2.1. uzdevums 2.2. uzdevums 2.3. uzdevums 2.4. uzdevums 2.5. uzdevu…" at bounding box center [218, 351] width 214 height 359
click at [238, 361] on link "2.6. uzdevums" at bounding box center [217, 365] width 213 height 29
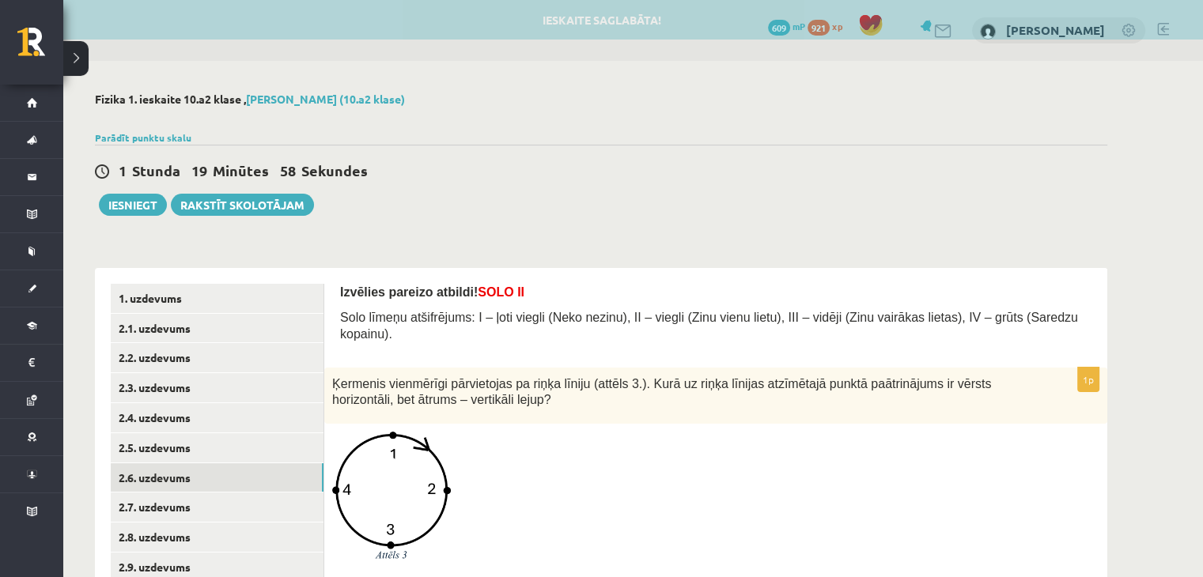
scroll to position [203, 0]
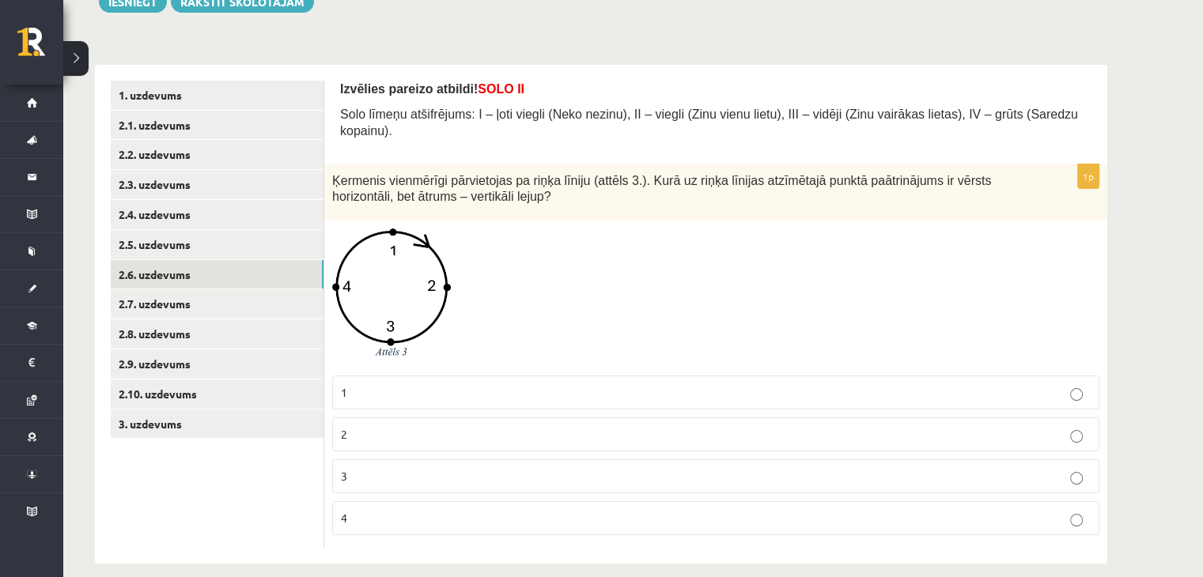
click at [465, 468] on p "3" at bounding box center [716, 476] width 750 height 17
click at [212, 302] on link "2.7. uzdevums" at bounding box center [217, 304] width 213 height 29
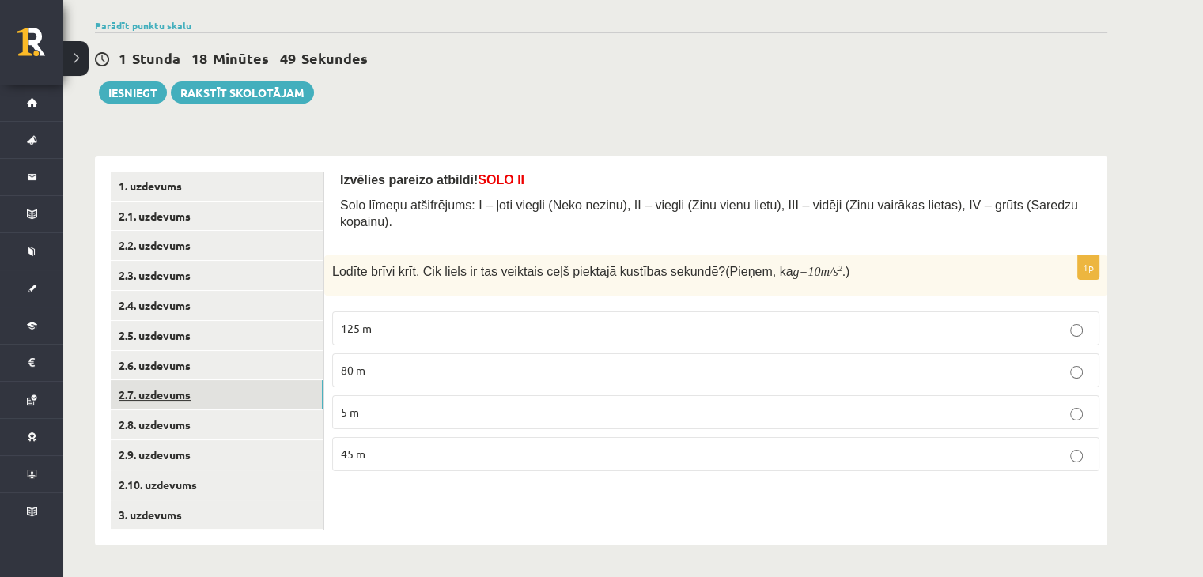
scroll to position [113, 0]
click at [244, 502] on link "3. uzdevums" at bounding box center [217, 515] width 213 height 29
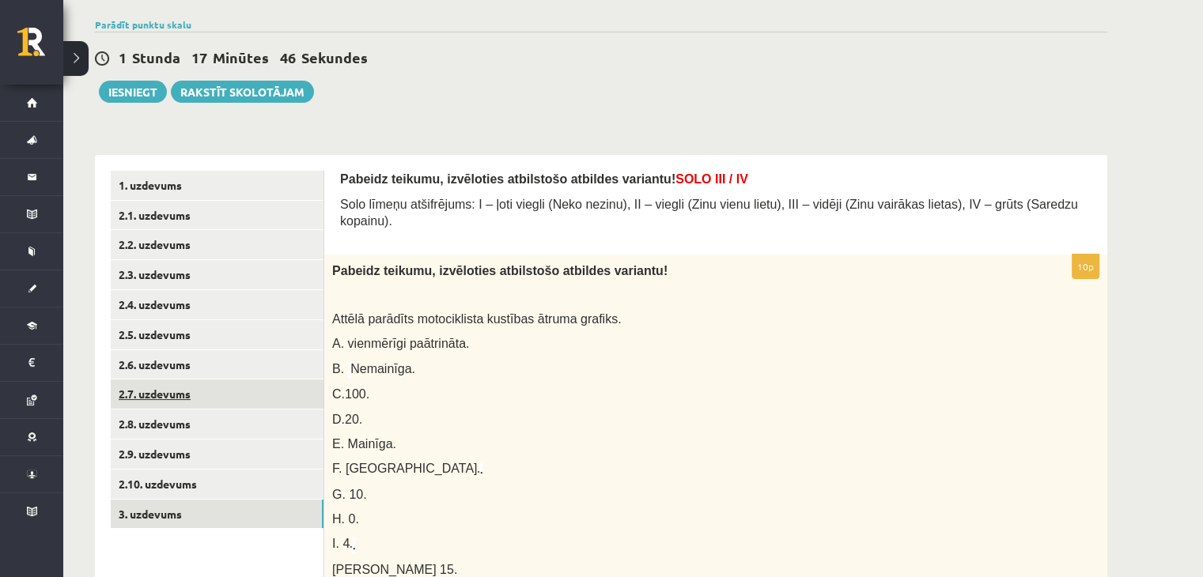
click at [181, 390] on link "2.7. uzdevums" at bounding box center [217, 394] width 213 height 29
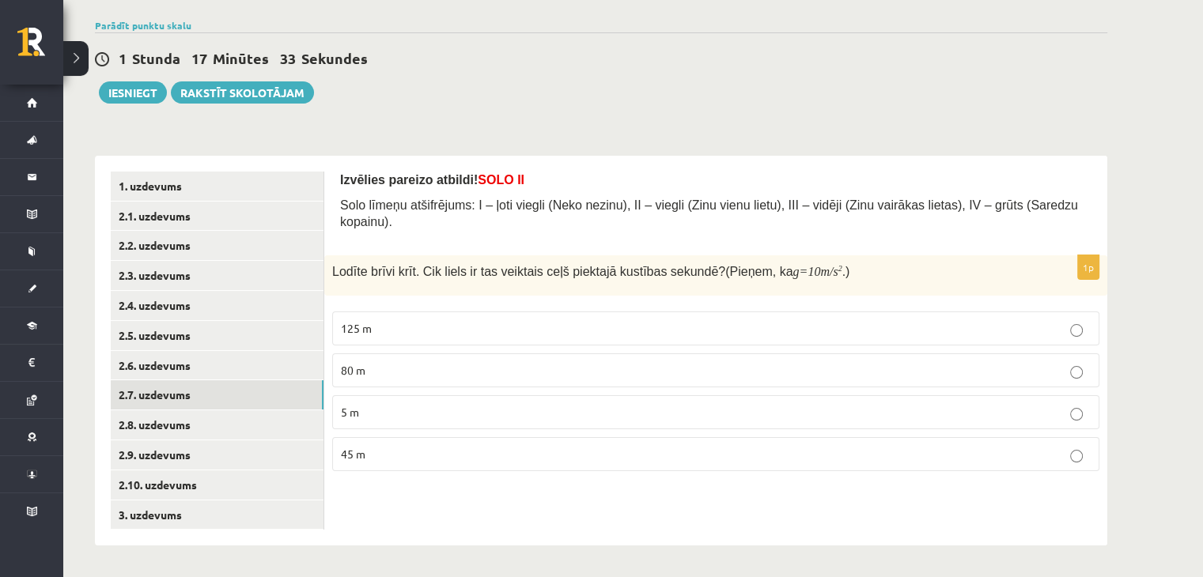
click at [594, 446] on p "45 m" at bounding box center [716, 454] width 750 height 17
click at [186, 434] on link "2.8. uzdevums" at bounding box center [217, 425] width 213 height 29
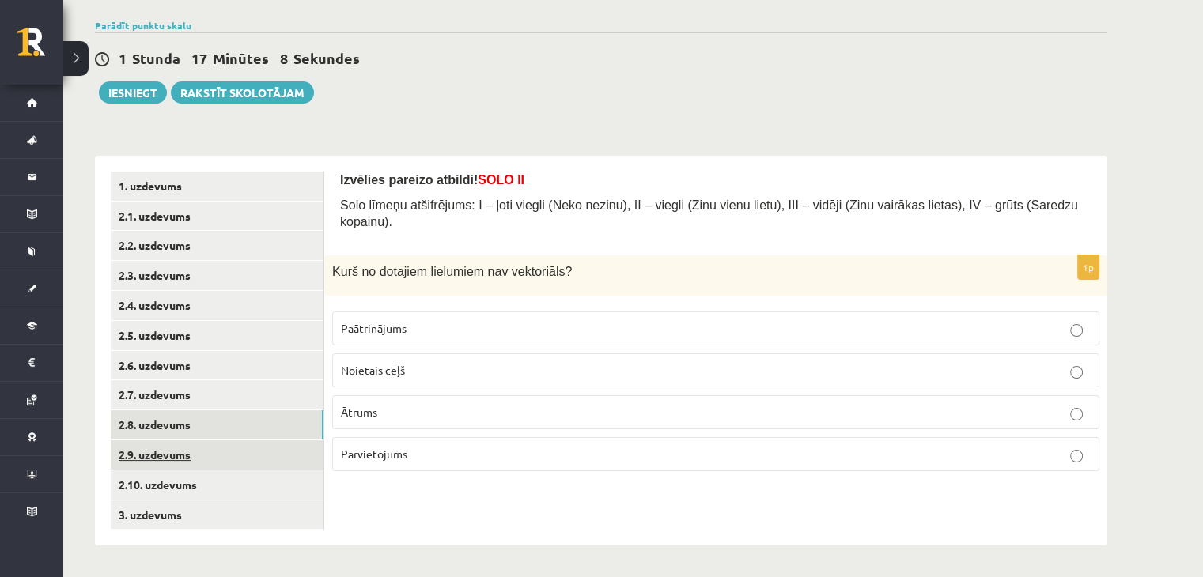
click at [177, 456] on link "2.9. uzdevums" at bounding box center [217, 455] width 213 height 29
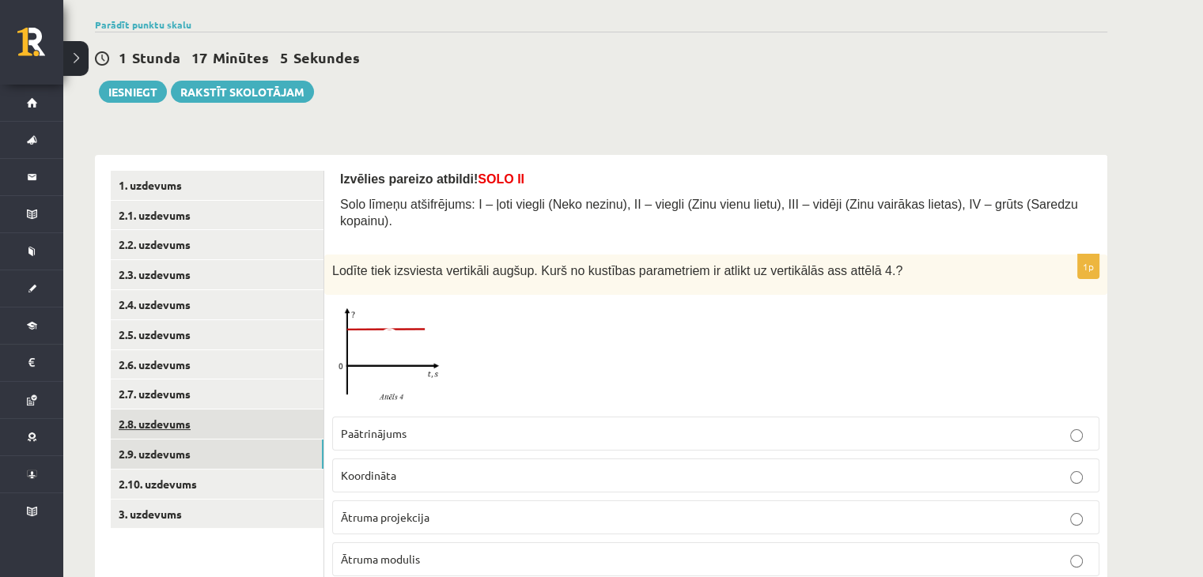
click at [187, 426] on link "2.8. uzdevums" at bounding box center [217, 424] width 213 height 29
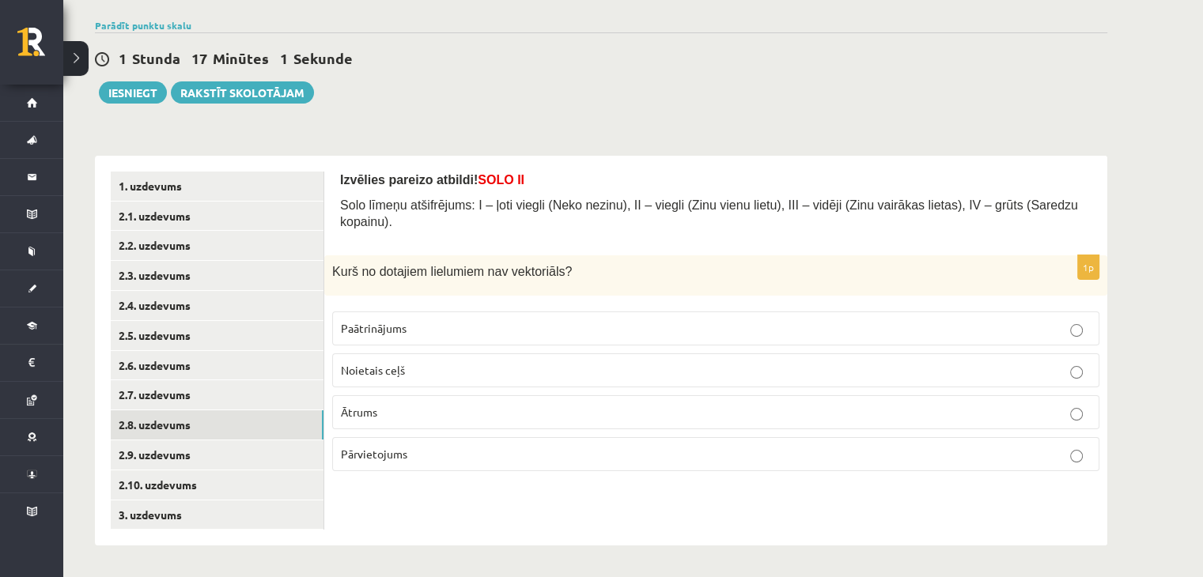
drag, startPoint x: 277, startPoint y: 318, endPoint x: 639, endPoint y: 106, distance: 419.8
click at [594, 106] on div "**********" at bounding box center [601, 263] width 1076 height 629
click at [505, 354] on label "Noietais ceļš" at bounding box center [715, 371] width 767 height 34
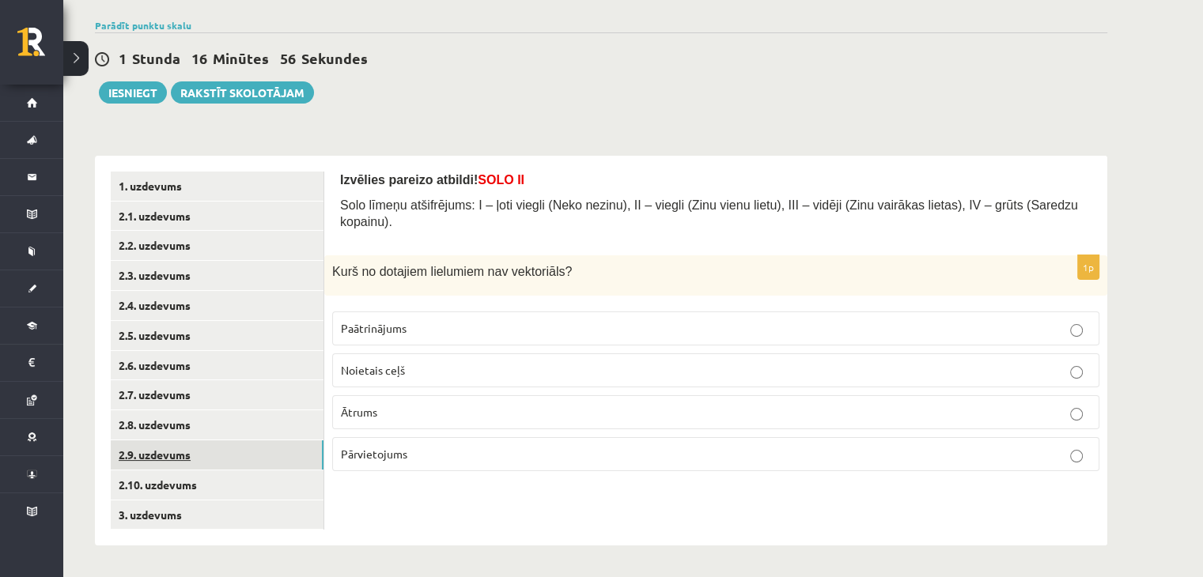
click at [168, 446] on link "2.9. uzdevums" at bounding box center [217, 455] width 213 height 29
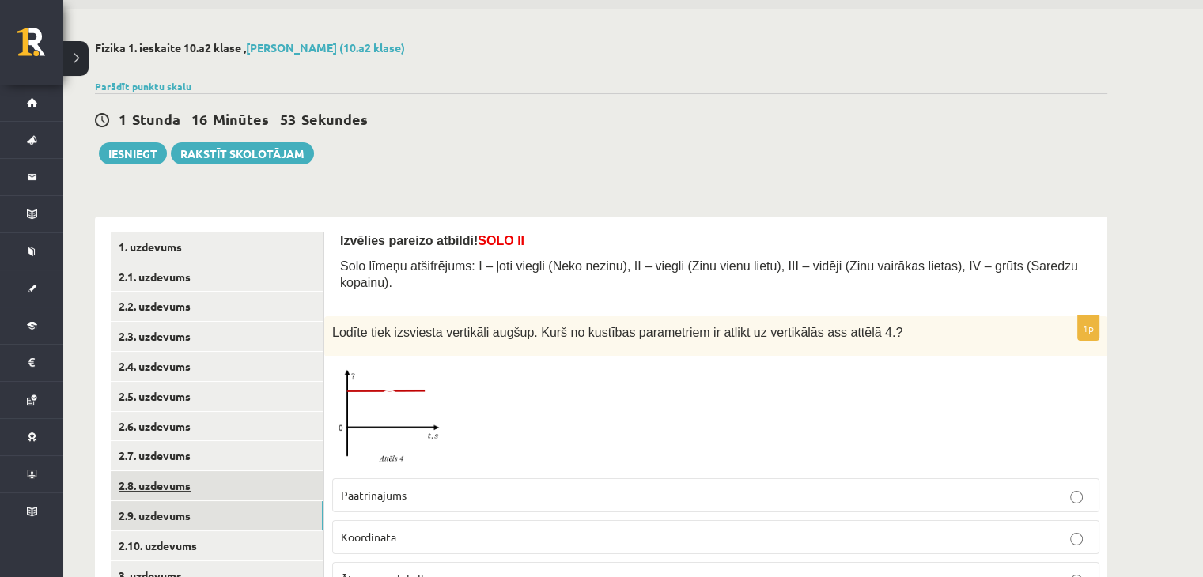
scroll to position [79, 0]
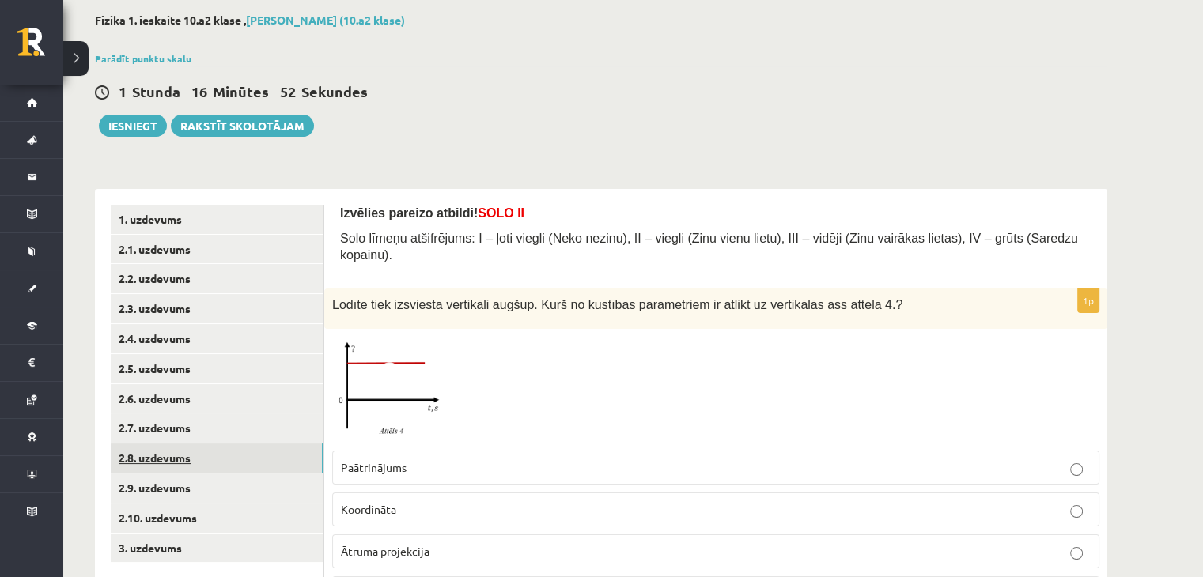
click at [121, 456] on link "2.8. uzdevums" at bounding box center [217, 458] width 213 height 29
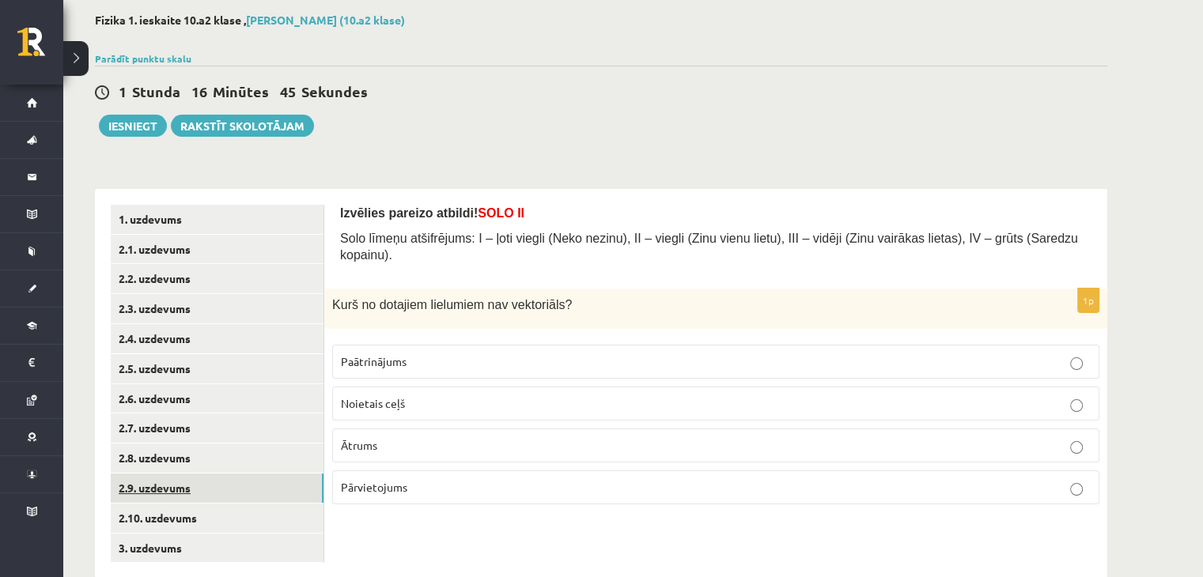
click at [223, 490] on link "2.9. uzdevums" at bounding box center [217, 488] width 213 height 29
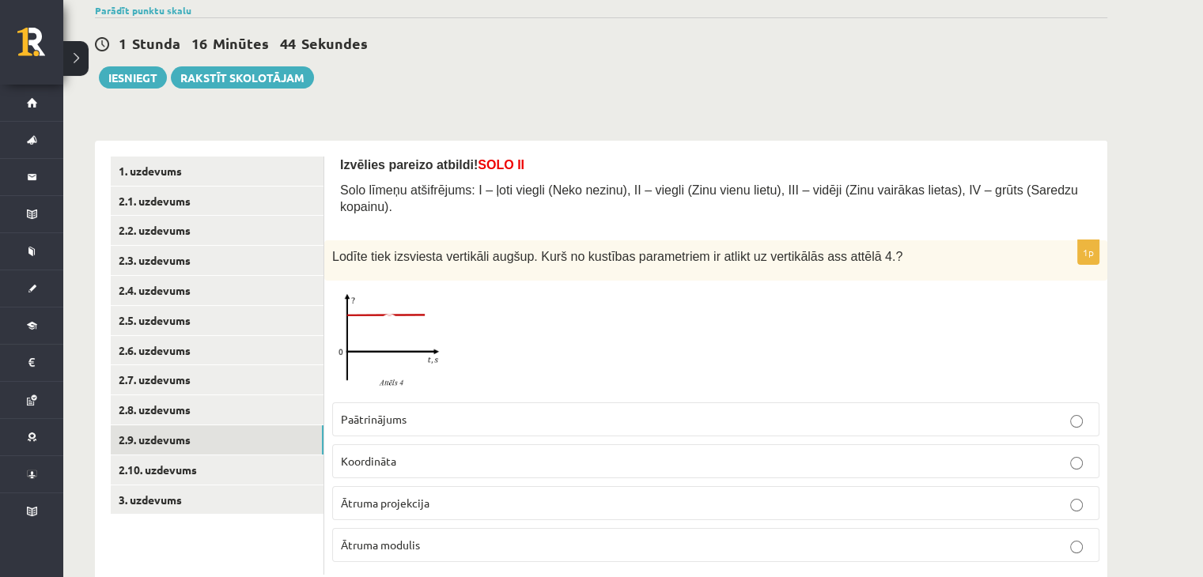
scroll to position [155, 0]
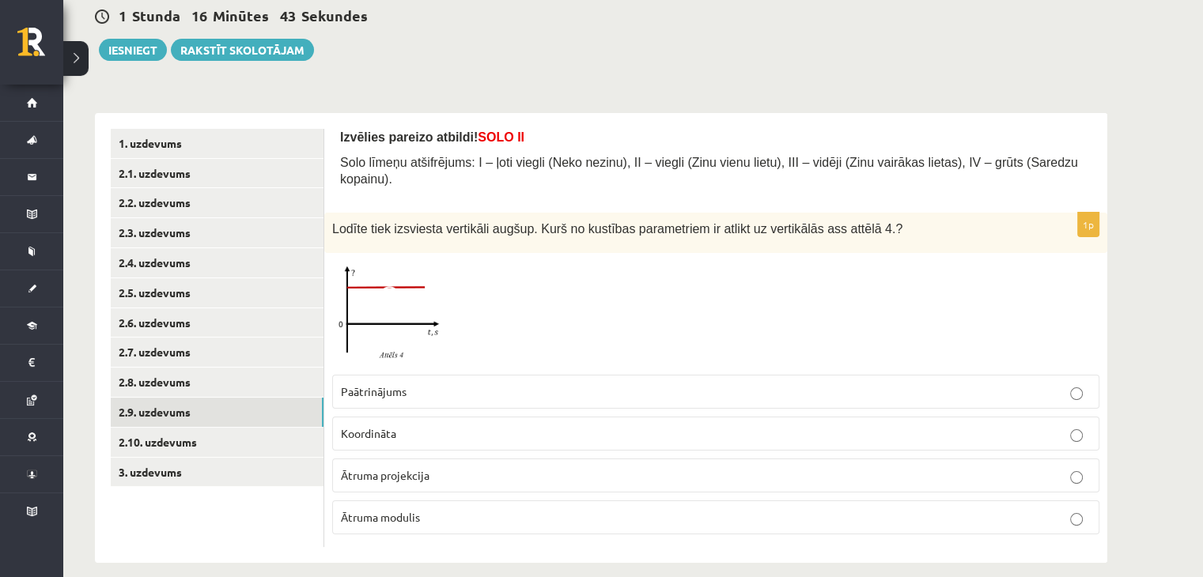
click at [391, 319] on img at bounding box center [391, 314] width 119 height 106
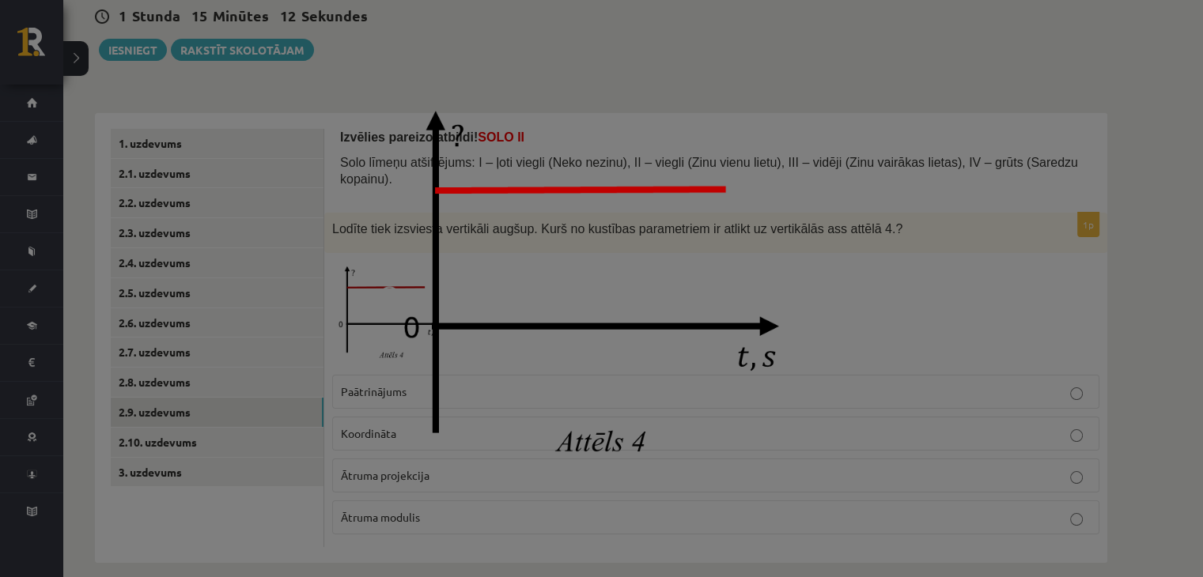
click at [594, 4] on div at bounding box center [601, 288] width 1203 height 577
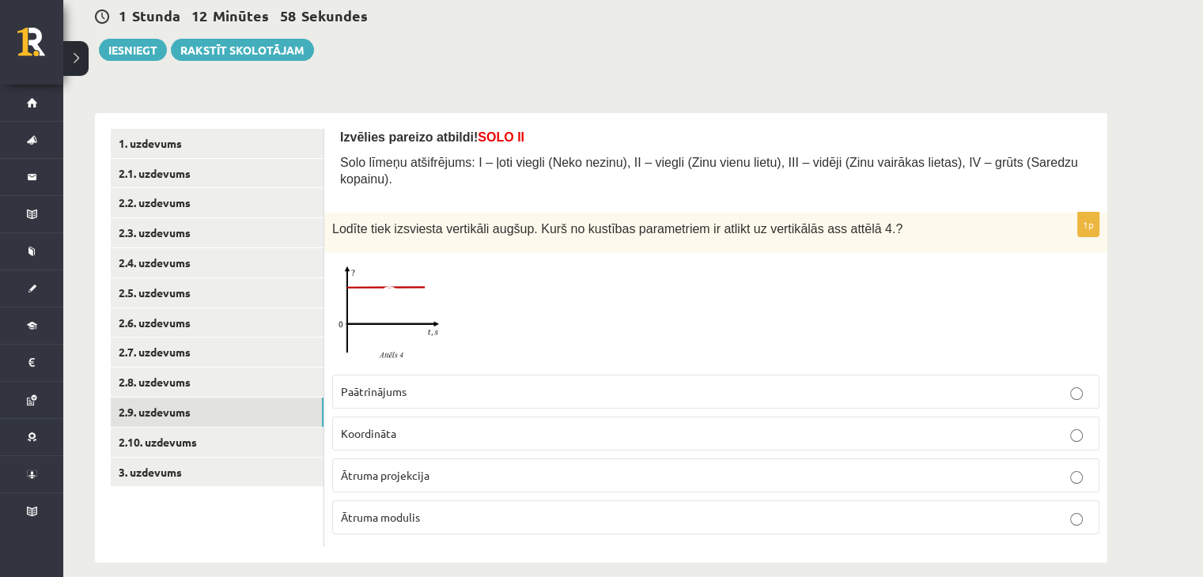
click at [434, 384] on p "Paātrinājums" at bounding box center [716, 392] width 750 height 17
click at [249, 454] on link "2.10. uzdevums" at bounding box center [217, 442] width 213 height 29
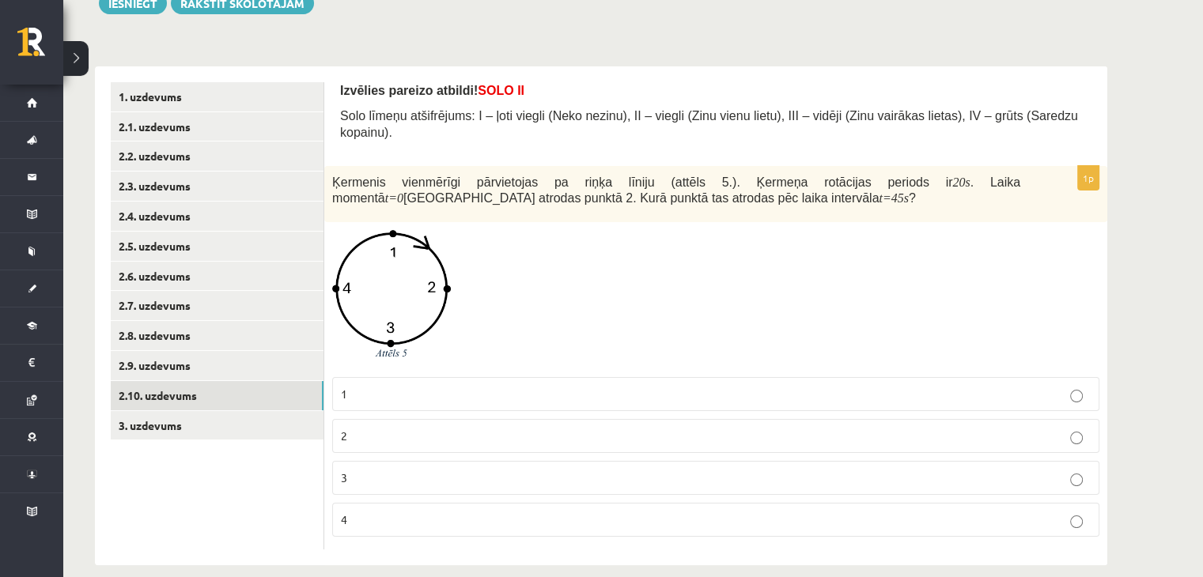
scroll to position [204, 0]
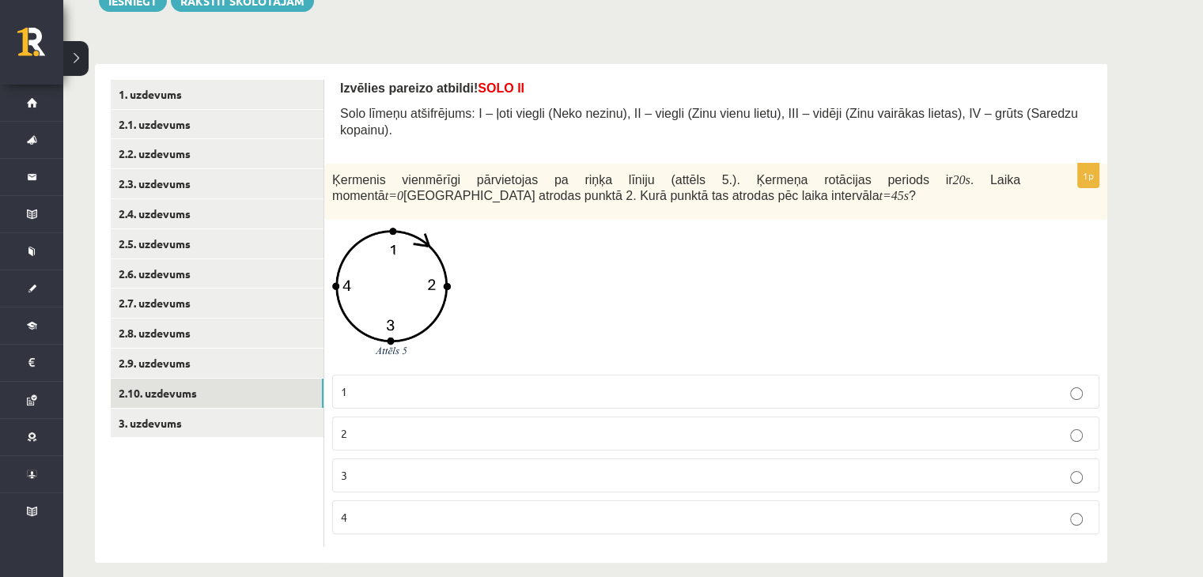
click at [467, 468] on p "3" at bounding box center [716, 476] width 750 height 17
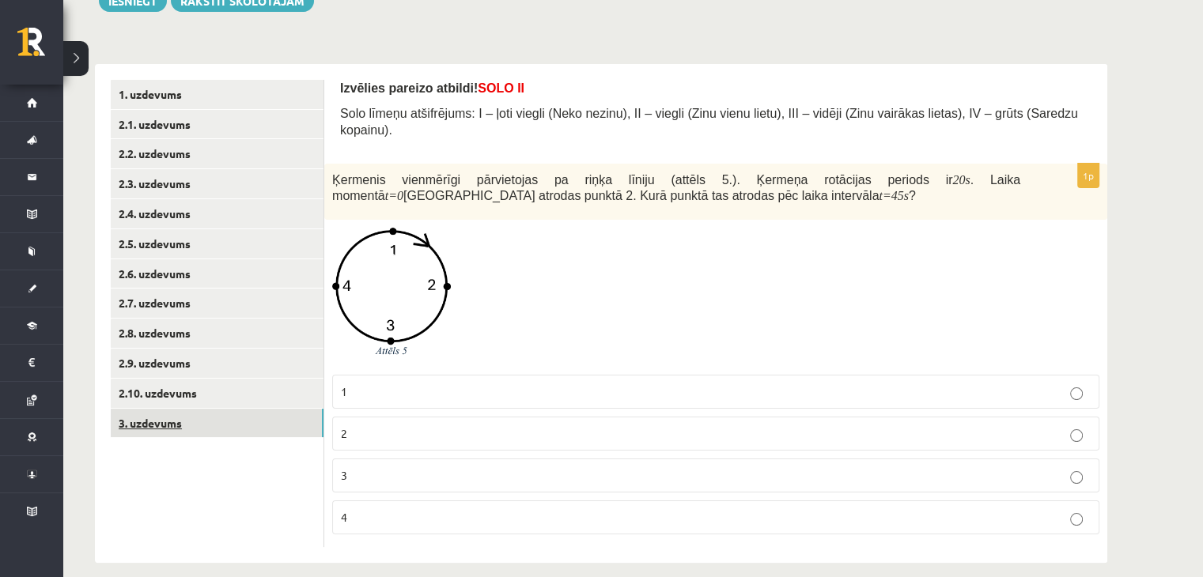
click at [227, 418] on link "3. uzdevums" at bounding box center [217, 423] width 213 height 29
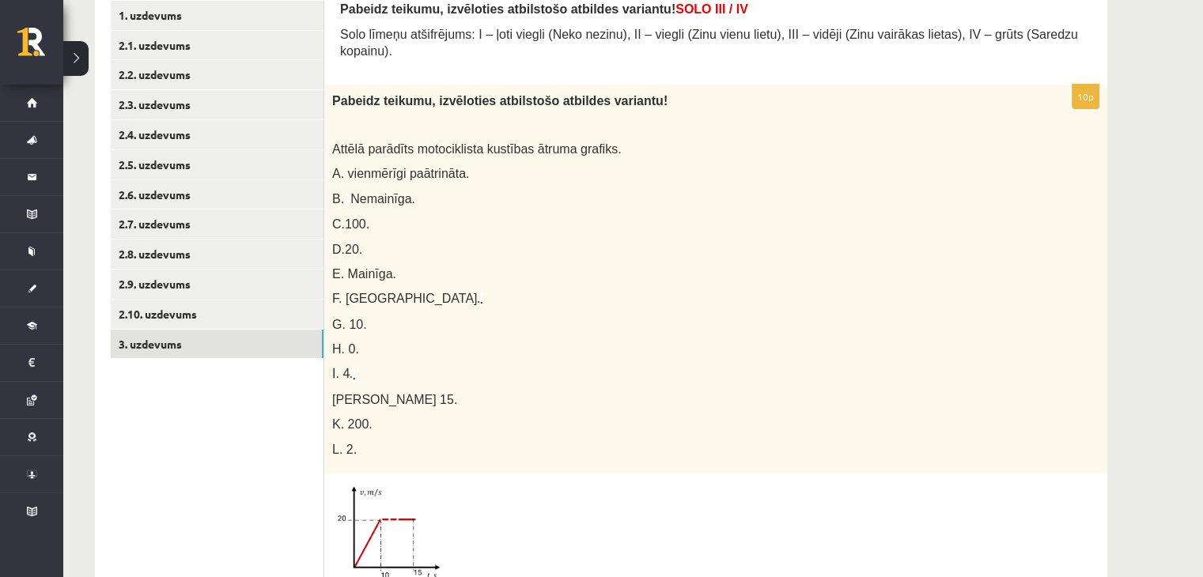
scroll to position [441, 0]
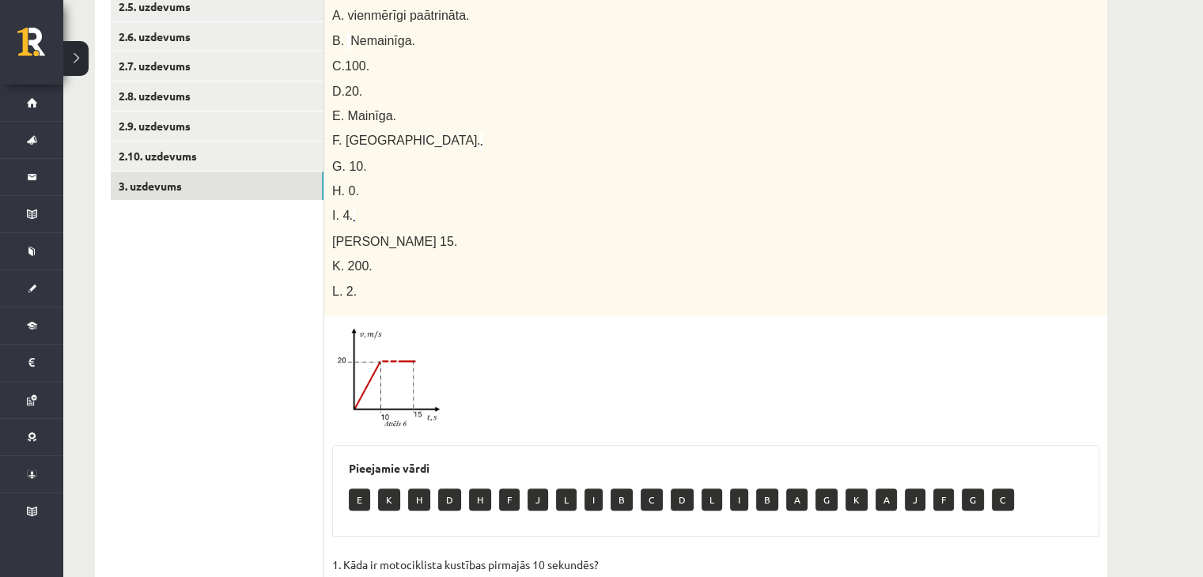
click at [412, 360] on img at bounding box center [391, 380] width 119 height 112
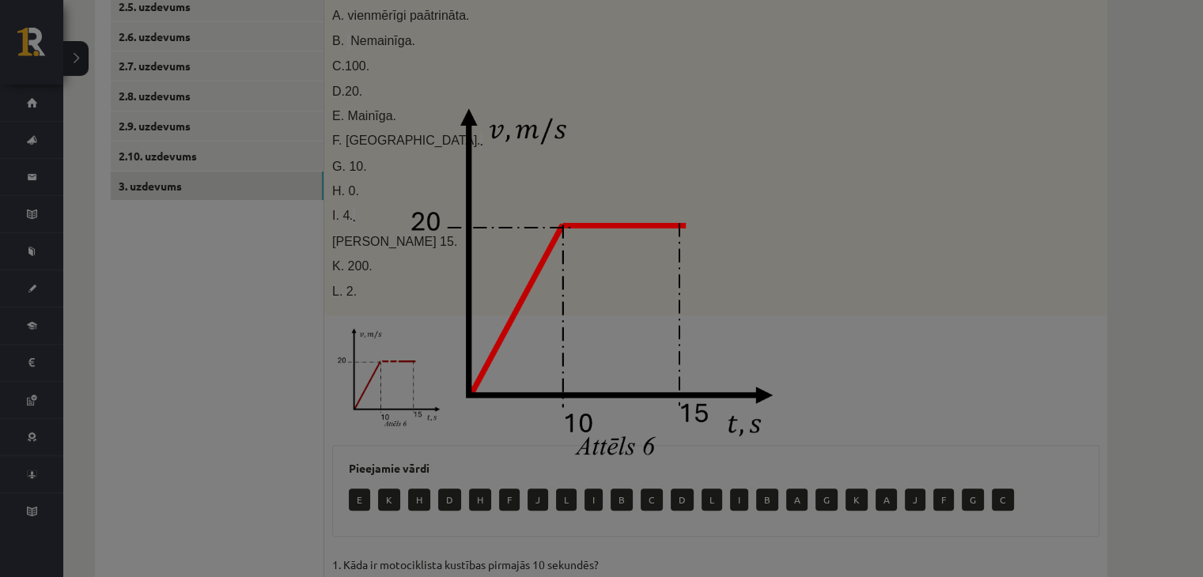
click at [594, 2] on div at bounding box center [601, 288] width 1203 height 577
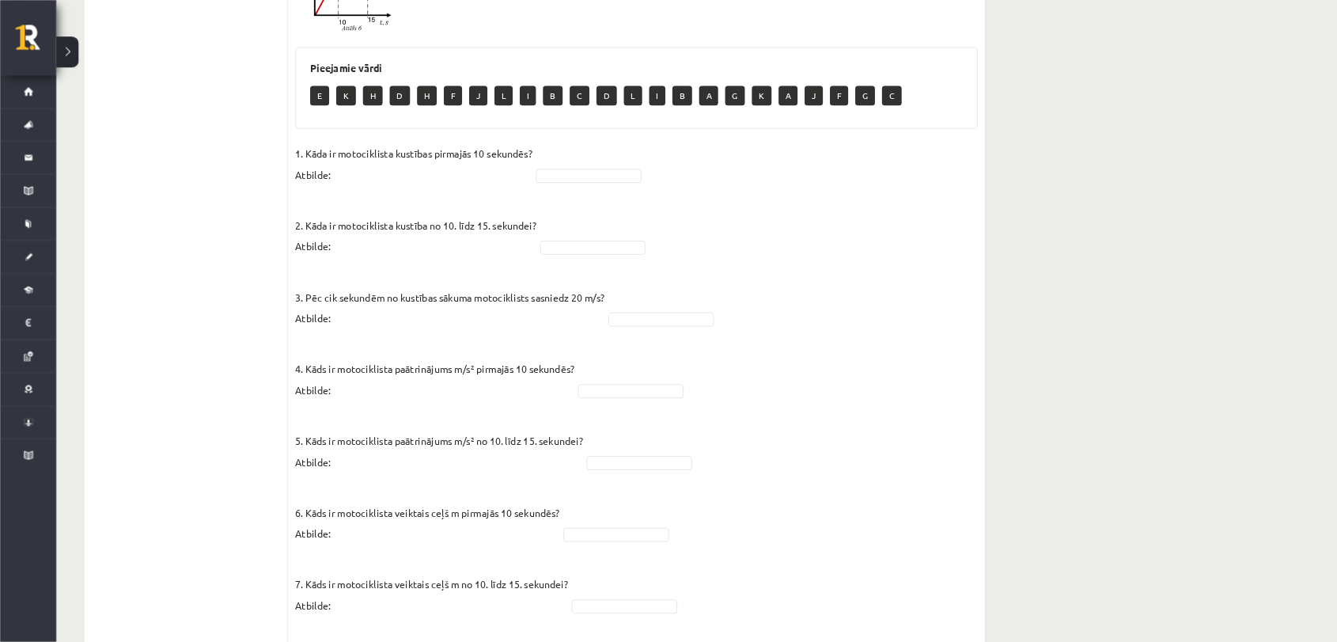
scroll to position [834, 0]
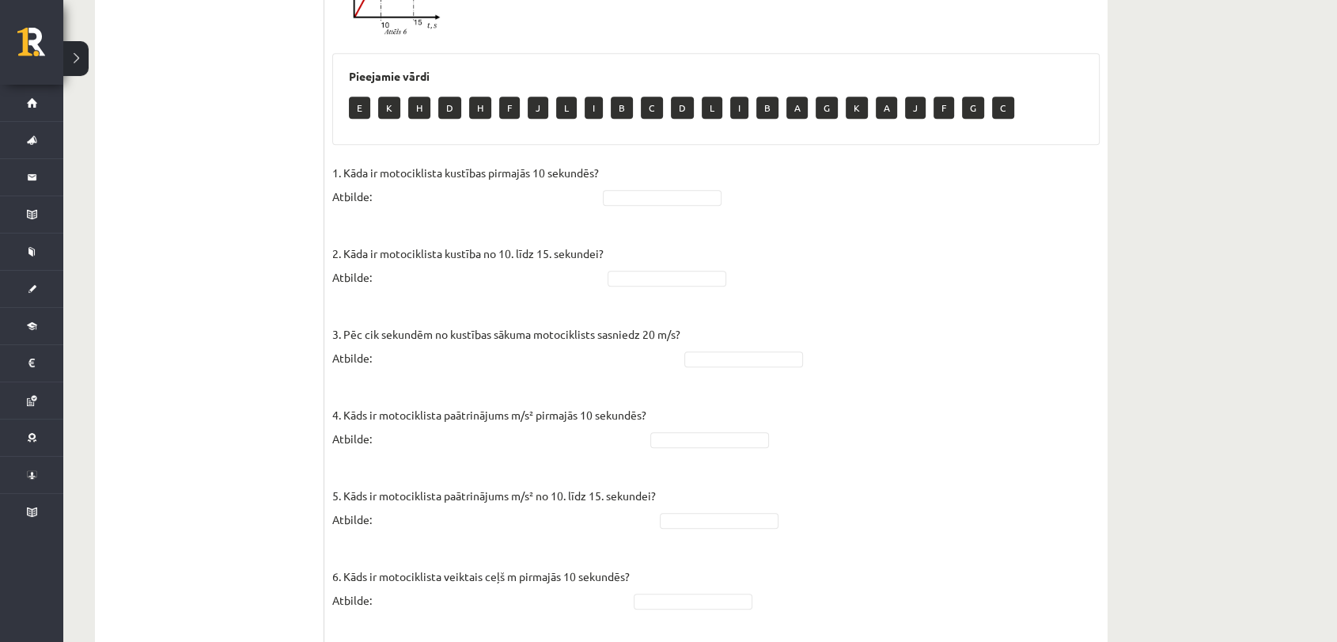
click at [594, 222] on div "**********" at bounding box center [700, 113] width 1274 height 1772
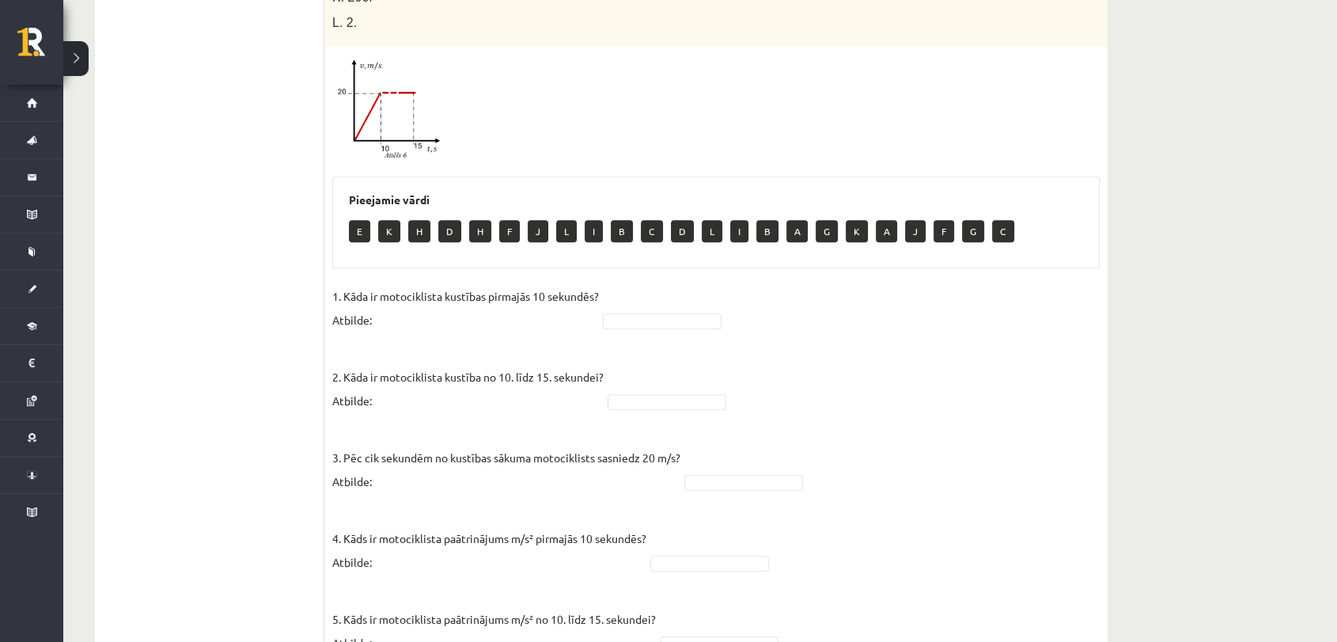
scroll to position [821, 0]
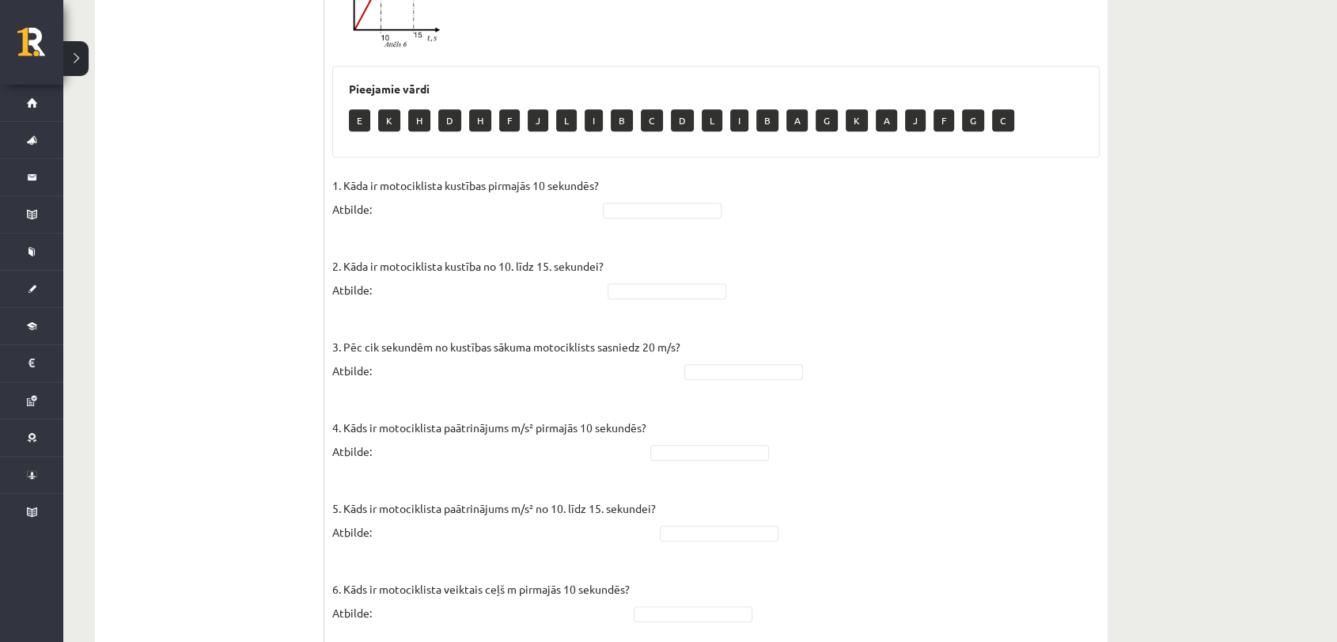
click at [594, 203] on div at bounding box center [662, 211] width 119 height 16
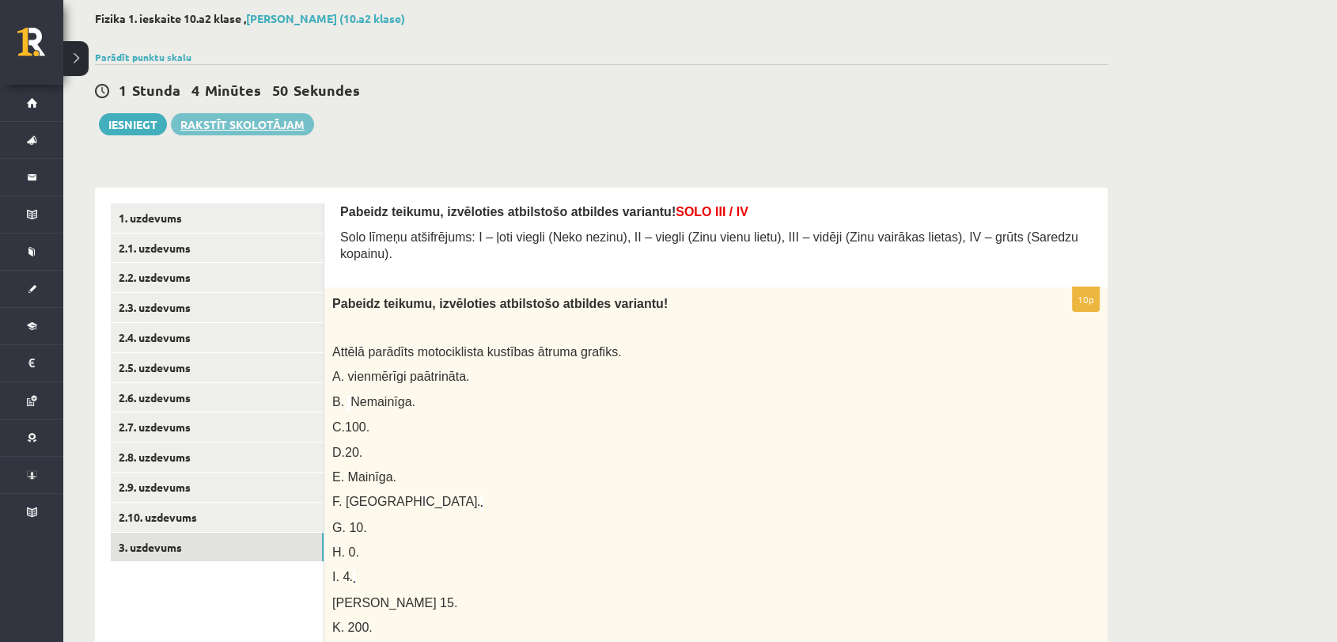
scroll to position [0, 0]
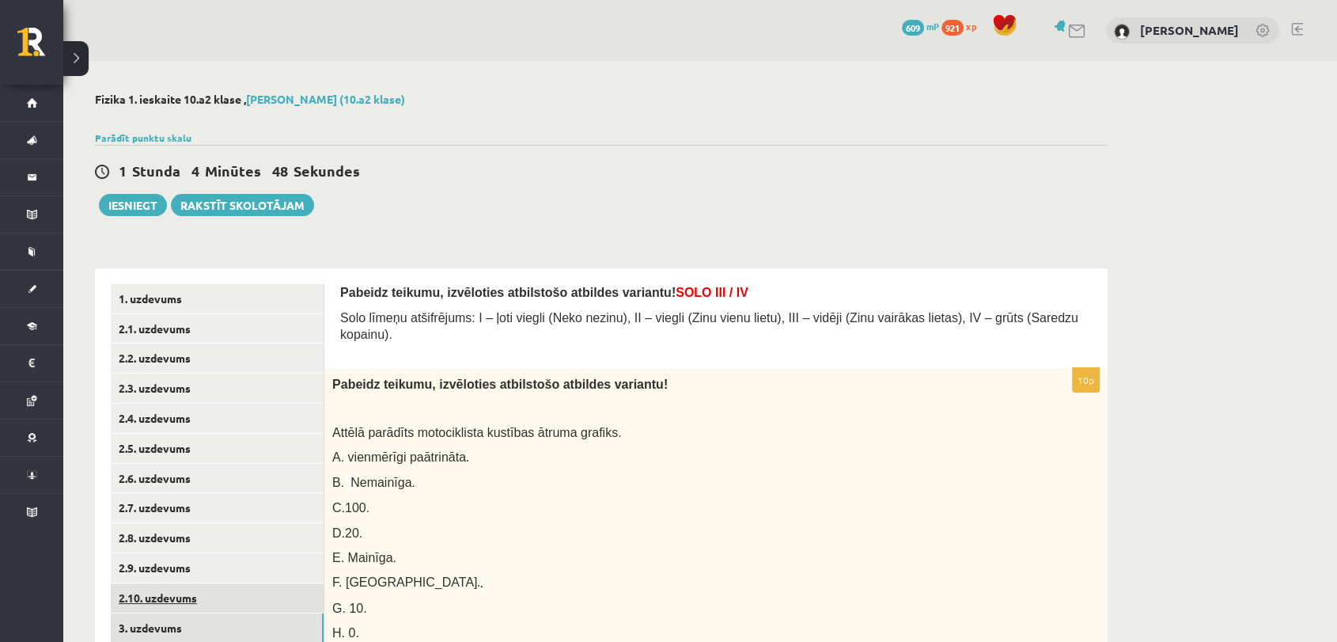
click at [229, 577] on link "2.10. uzdevums" at bounding box center [217, 597] width 213 height 29
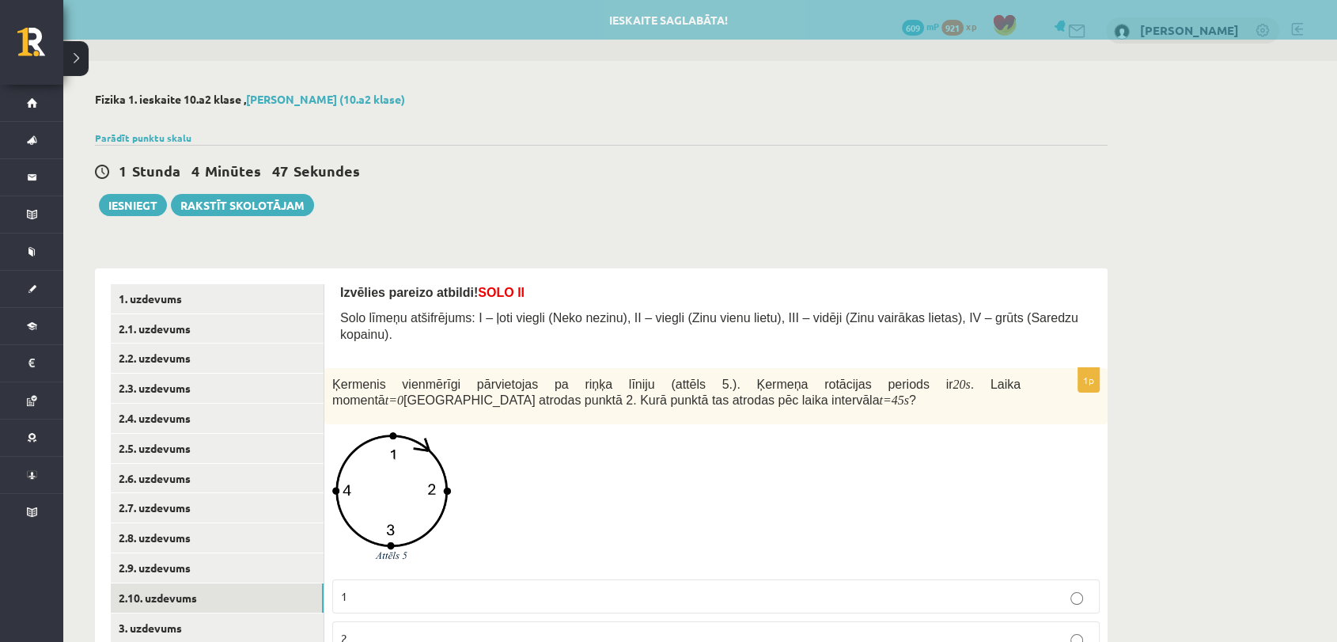
scroll to position [140, 0]
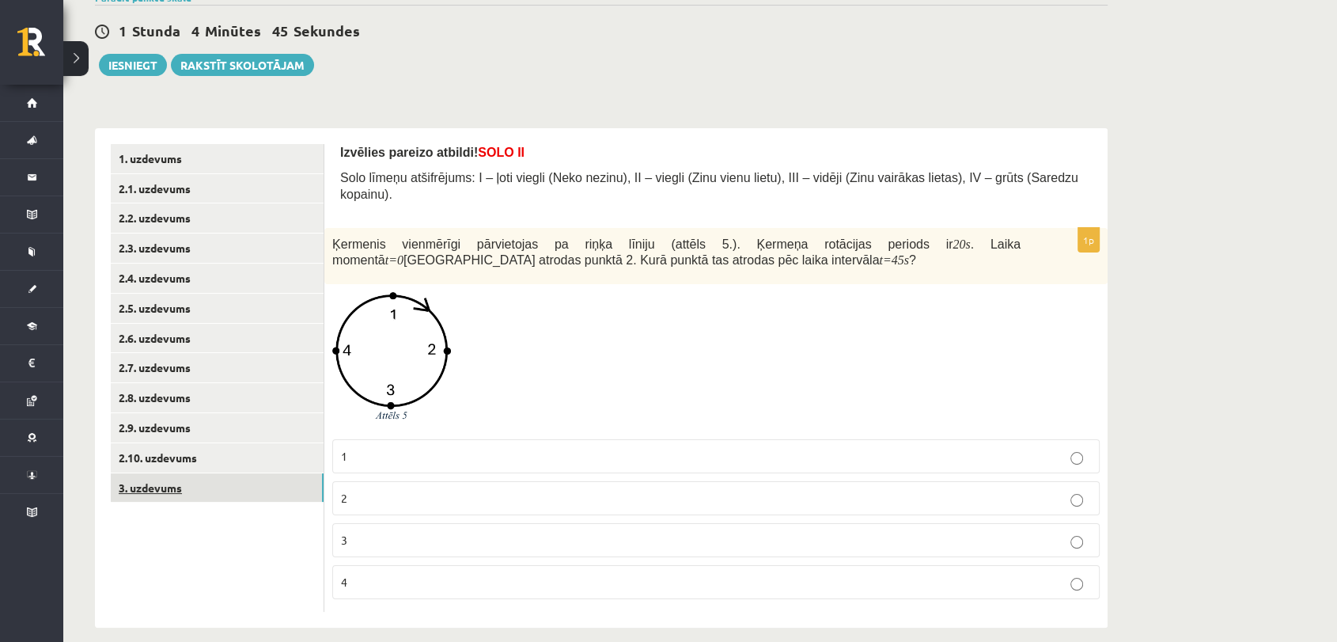
click at [179, 490] on link "3. uzdevums" at bounding box center [217, 487] width 213 height 29
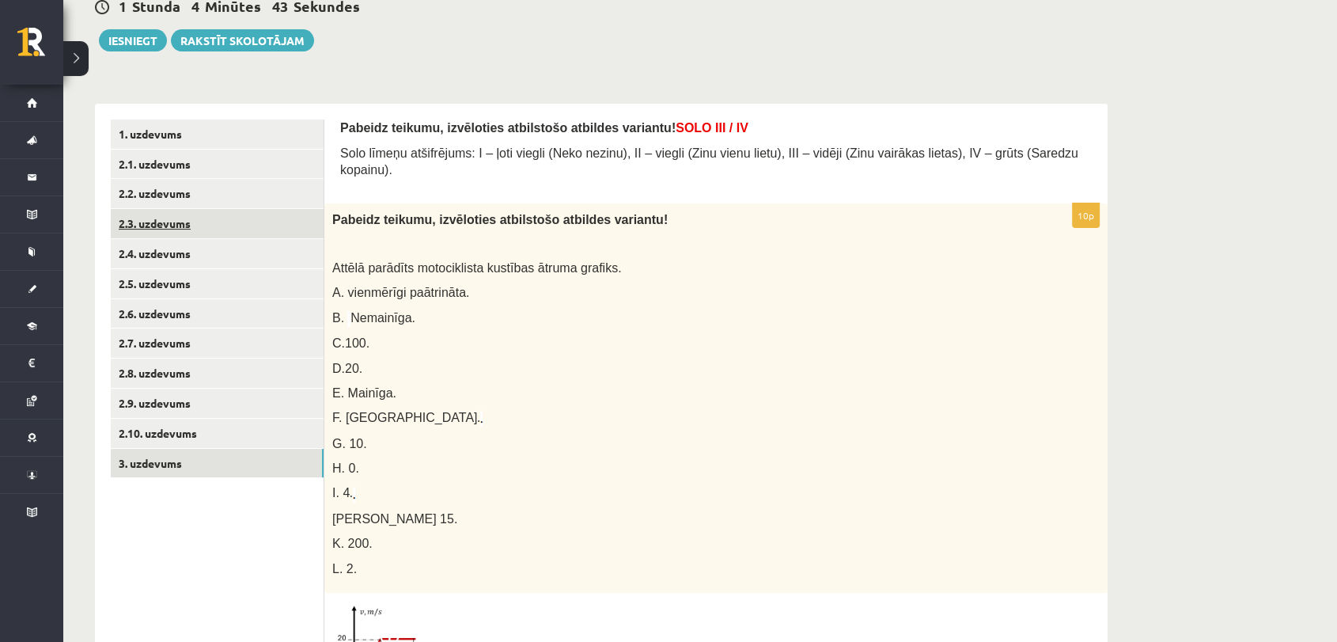
scroll to position [0, 0]
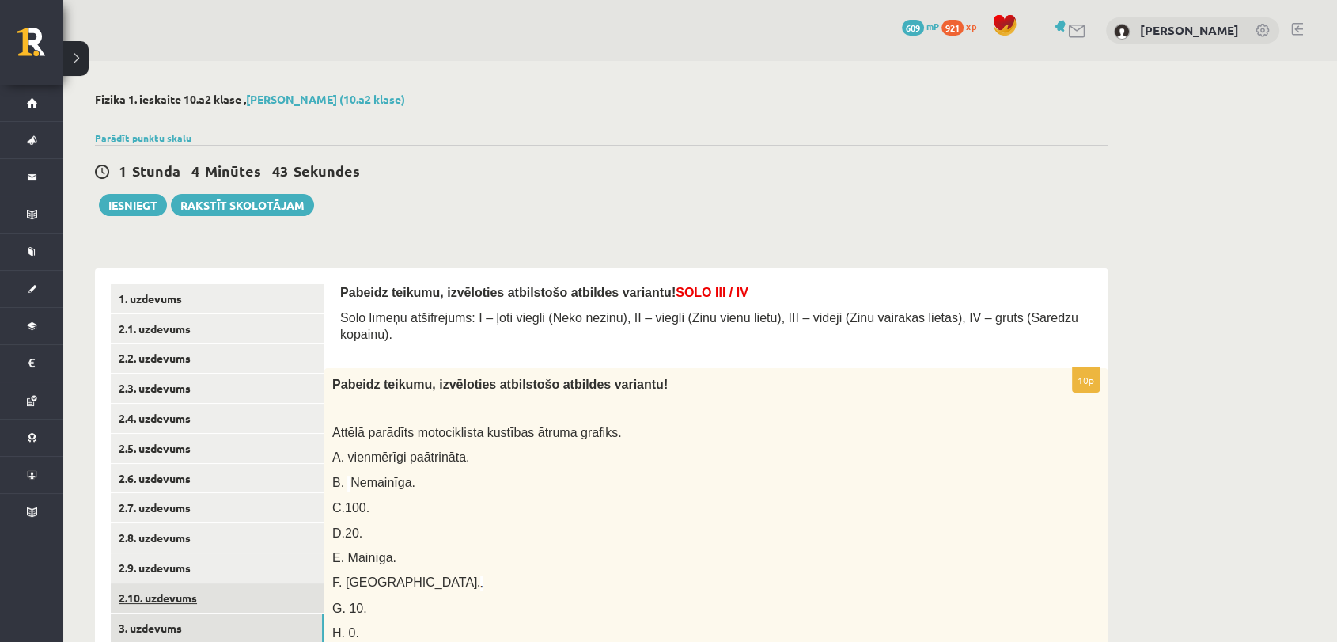
click at [203, 577] on link "2.10. uzdevums" at bounding box center [217, 597] width 213 height 29
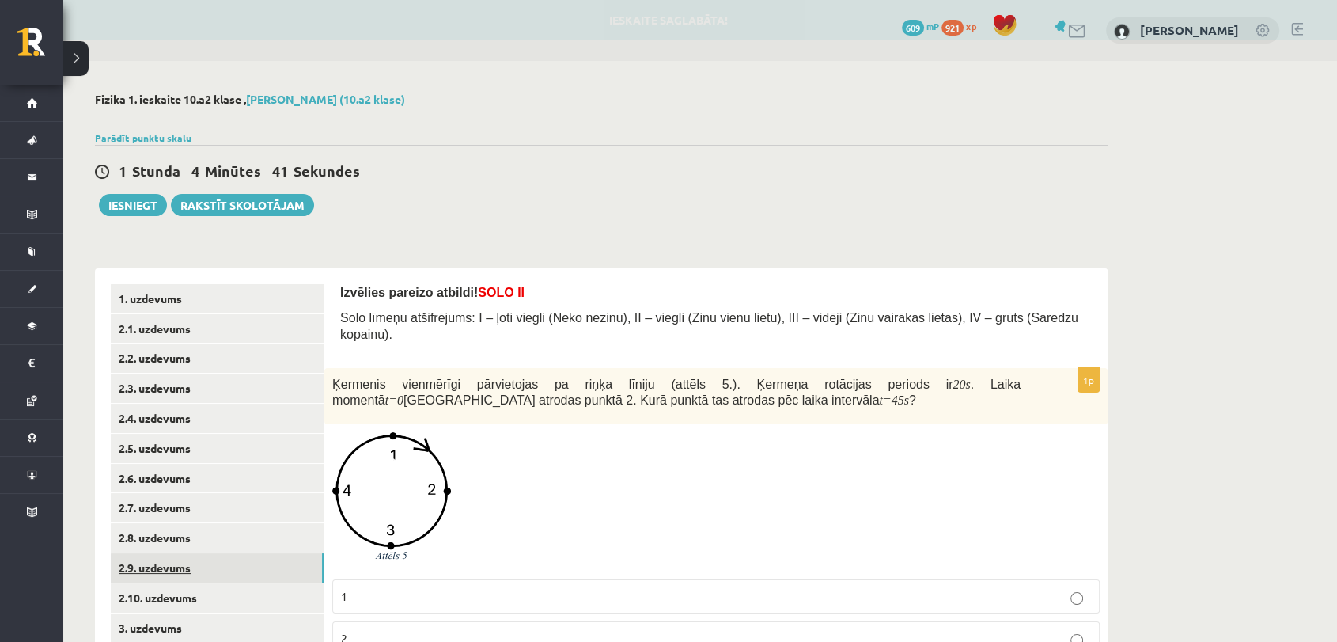
click at [165, 571] on link "2.9. uzdevums" at bounding box center [217, 567] width 213 height 29
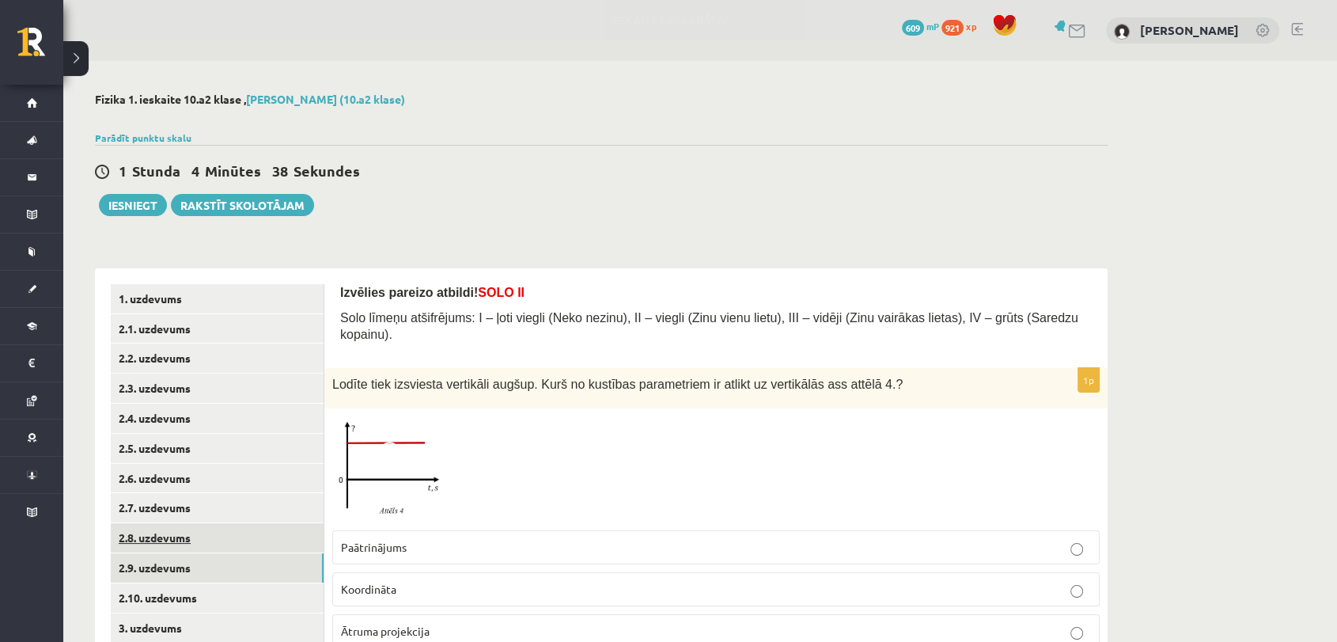
click at [228, 541] on link "2.8. uzdevums" at bounding box center [217, 537] width 213 height 29
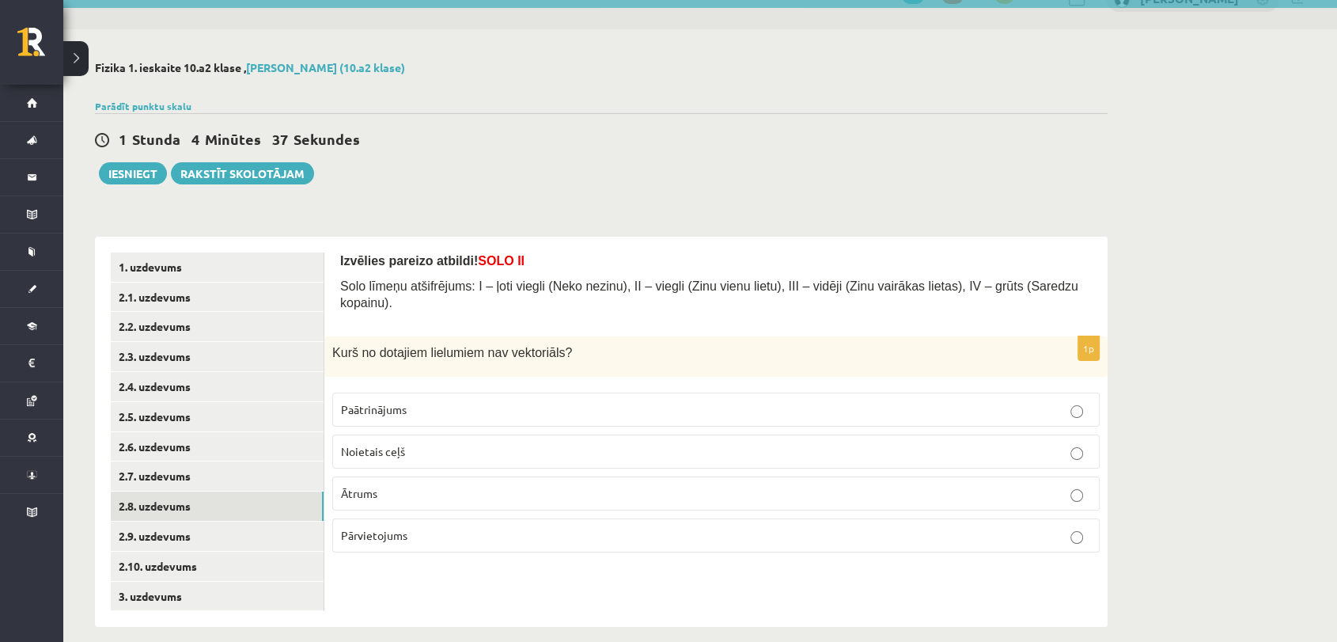
scroll to position [49, 0]
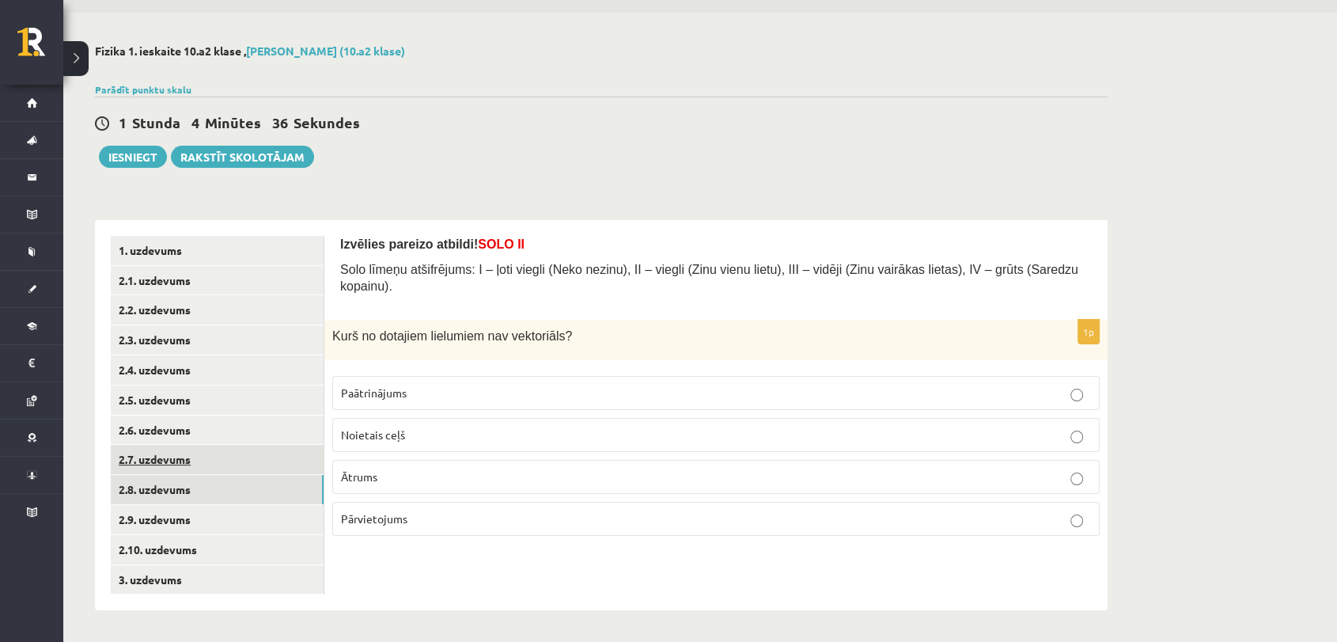
click at [228, 456] on link "2.7. uzdevums" at bounding box center [217, 459] width 213 height 29
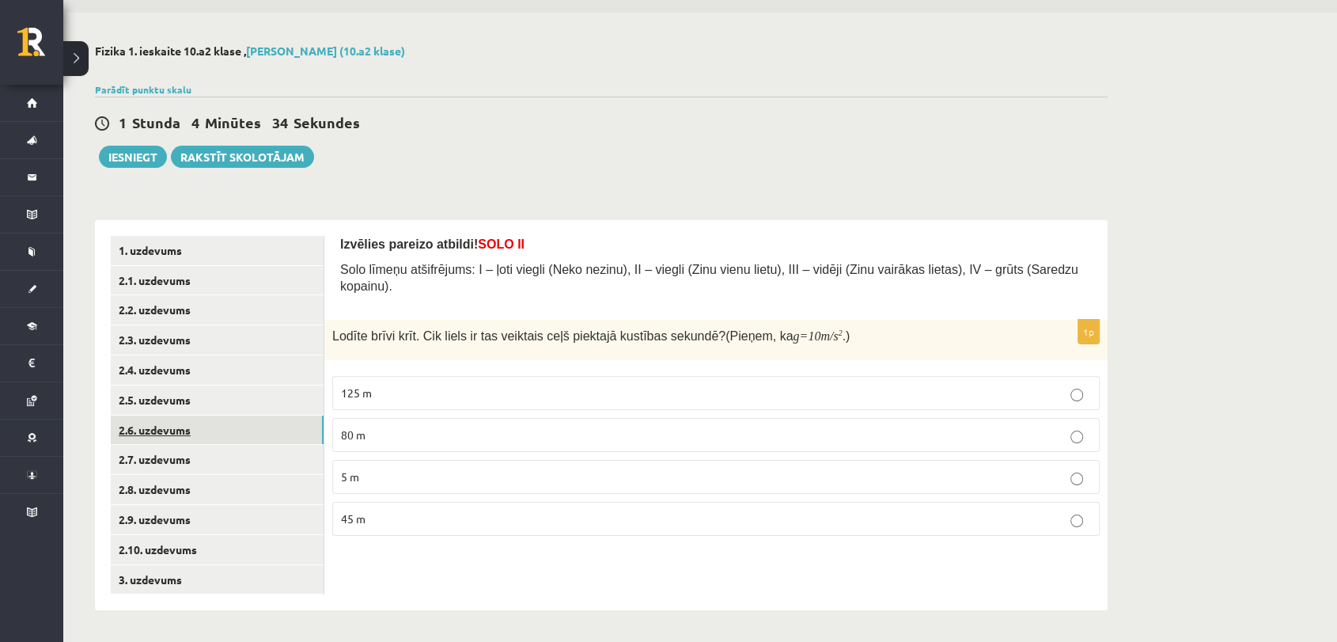
click at [225, 439] on link "2.6. uzdevums" at bounding box center [217, 429] width 213 height 29
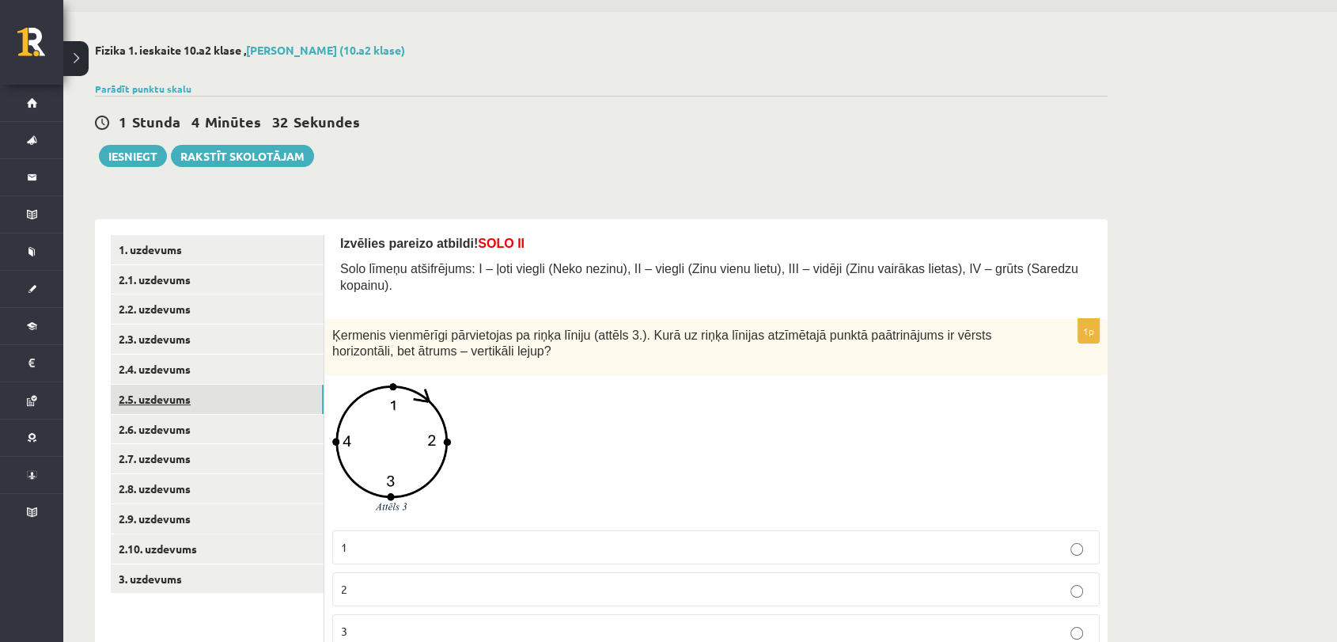
click at [215, 400] on link "2.5. uzdevums" at bounding box center [217, 398] width 213 height 29
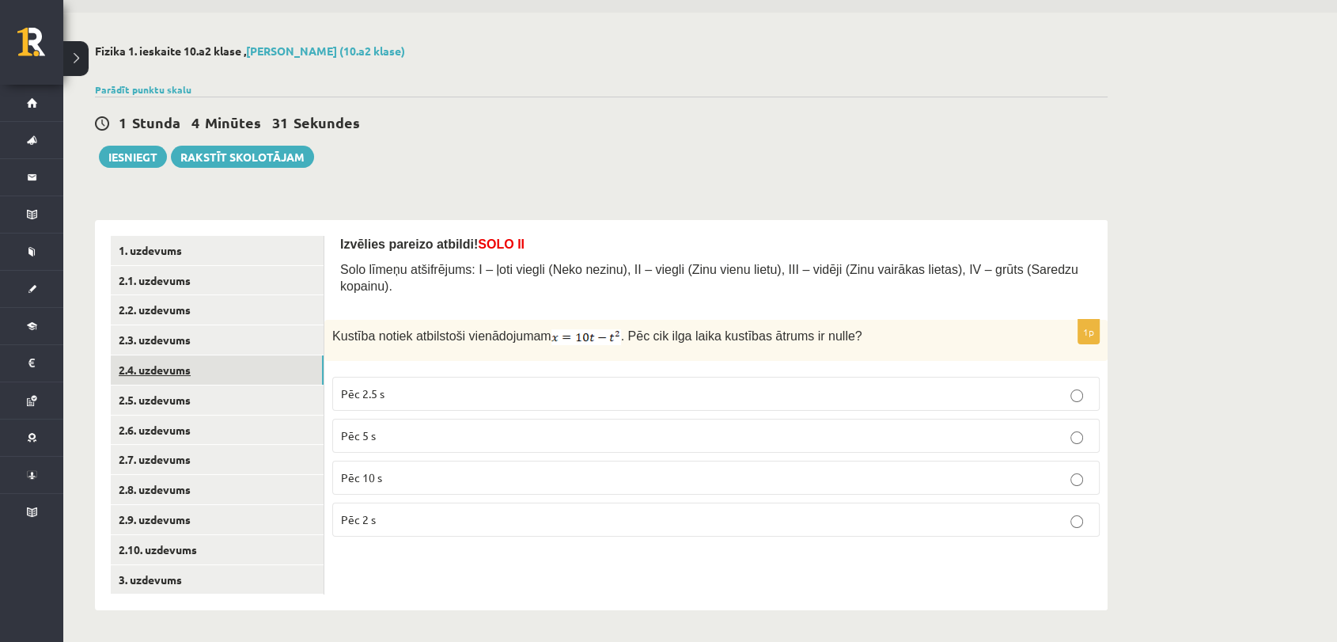
click at [207, 369] on link "2.4. uzdevums" at bounding box center [217, 369] width 213 height 29
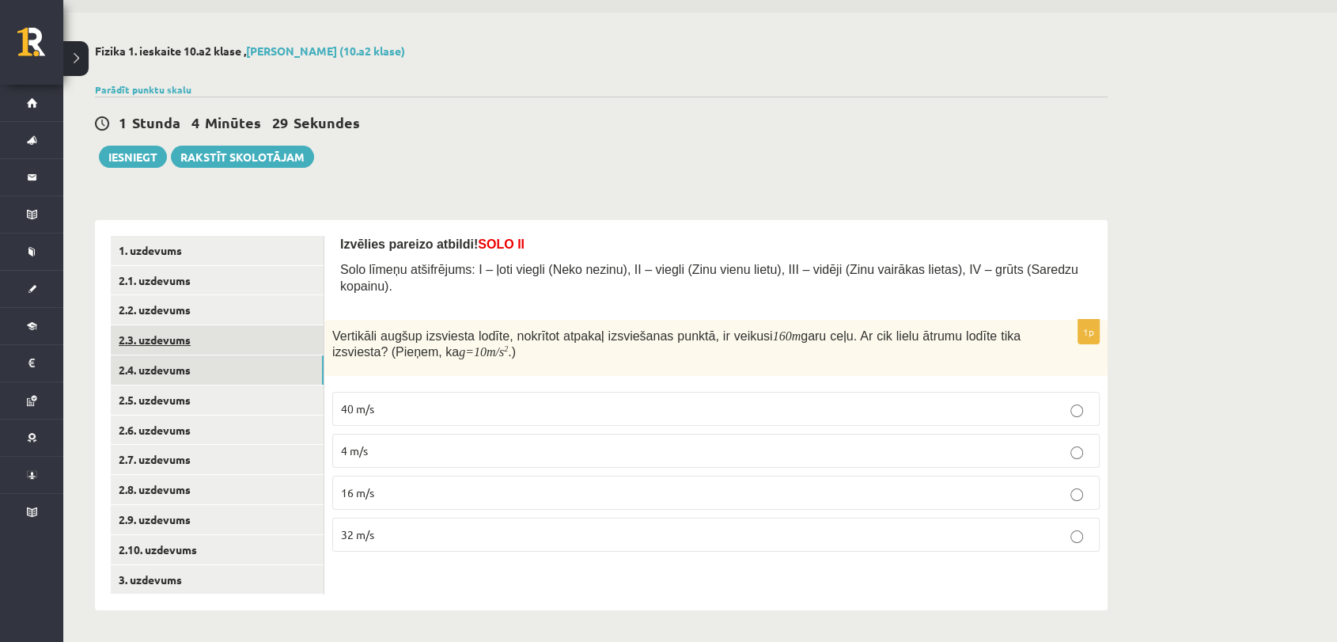
click at [235, 343] on link "2.3. uzdevums" at bounding box center [217, 339] width 213 height 29
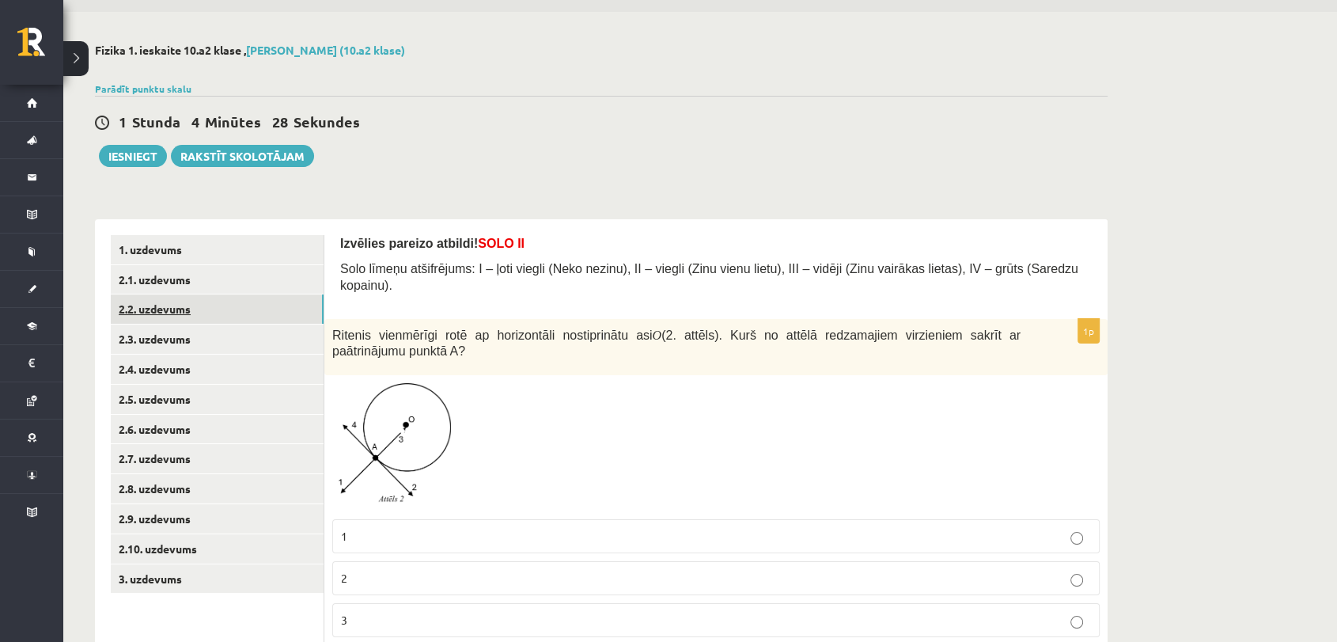
click at [166, 301] on link "2.2. uzdevums" at bounding box center [217, 308] width 213 height 29
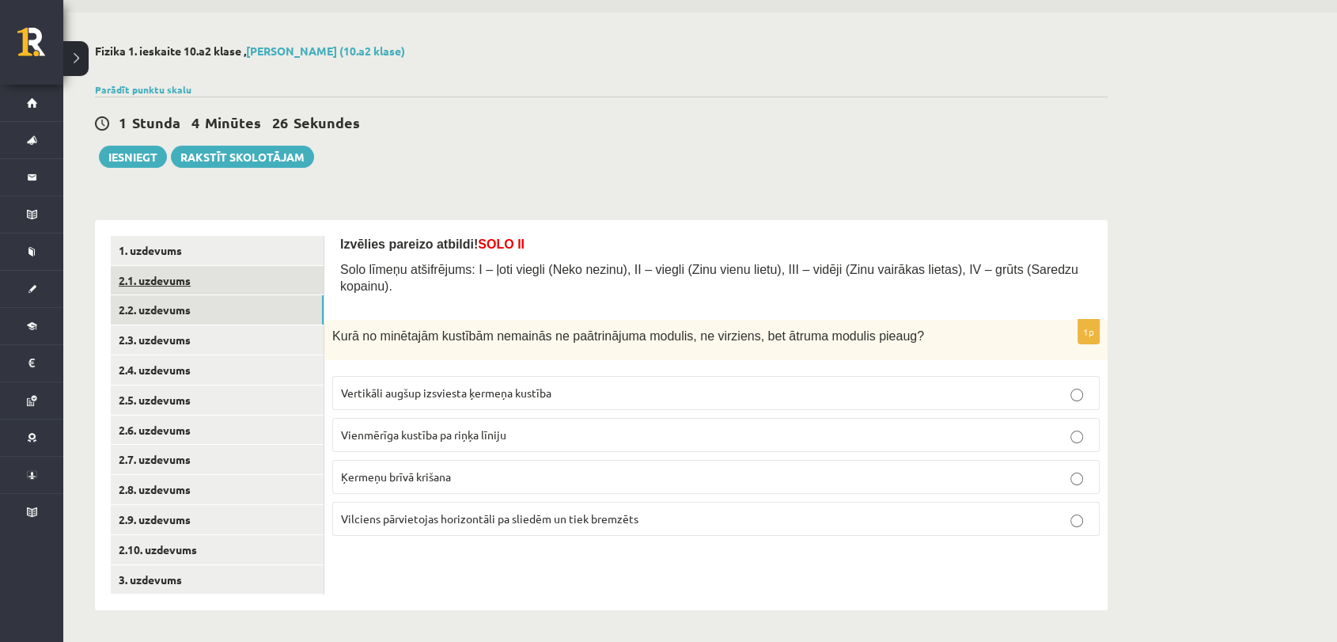
click at [207, 291] on link "2.1. uzdevums" at bounding box center [217, 280] width 213 height 29
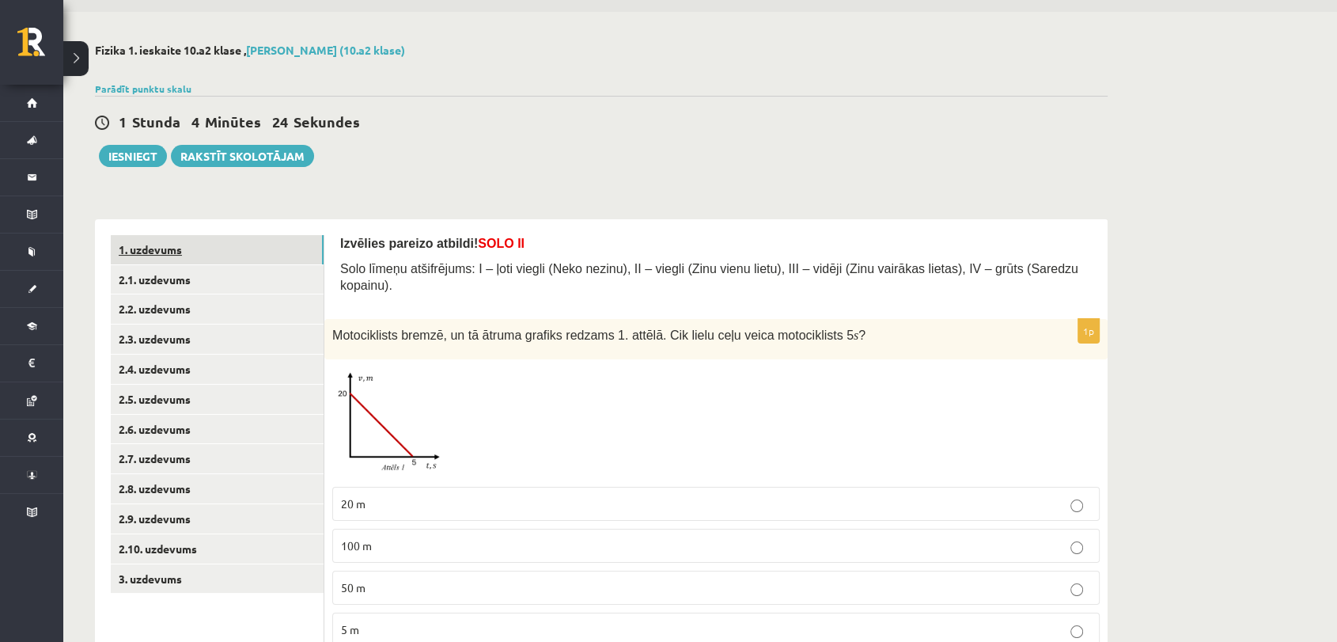
click at [204, 257] on link "1. uzdevums" at bounding box center [217, 249] width 213 height 29
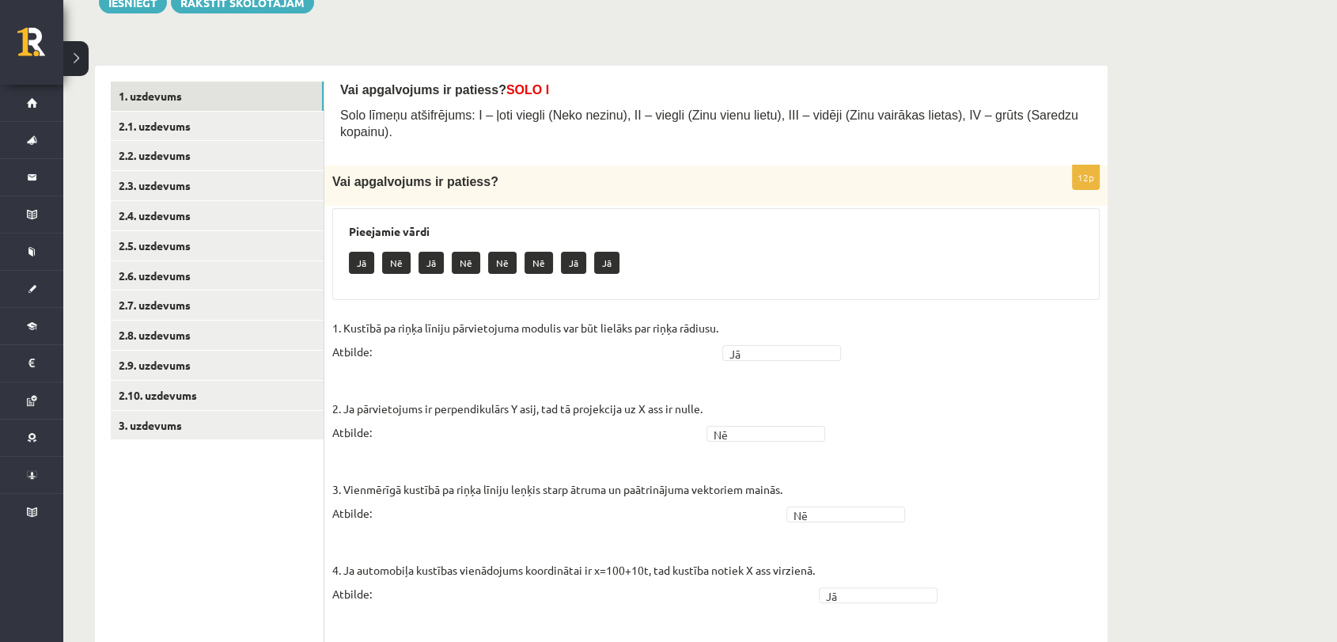
scroll to position [0, 0]
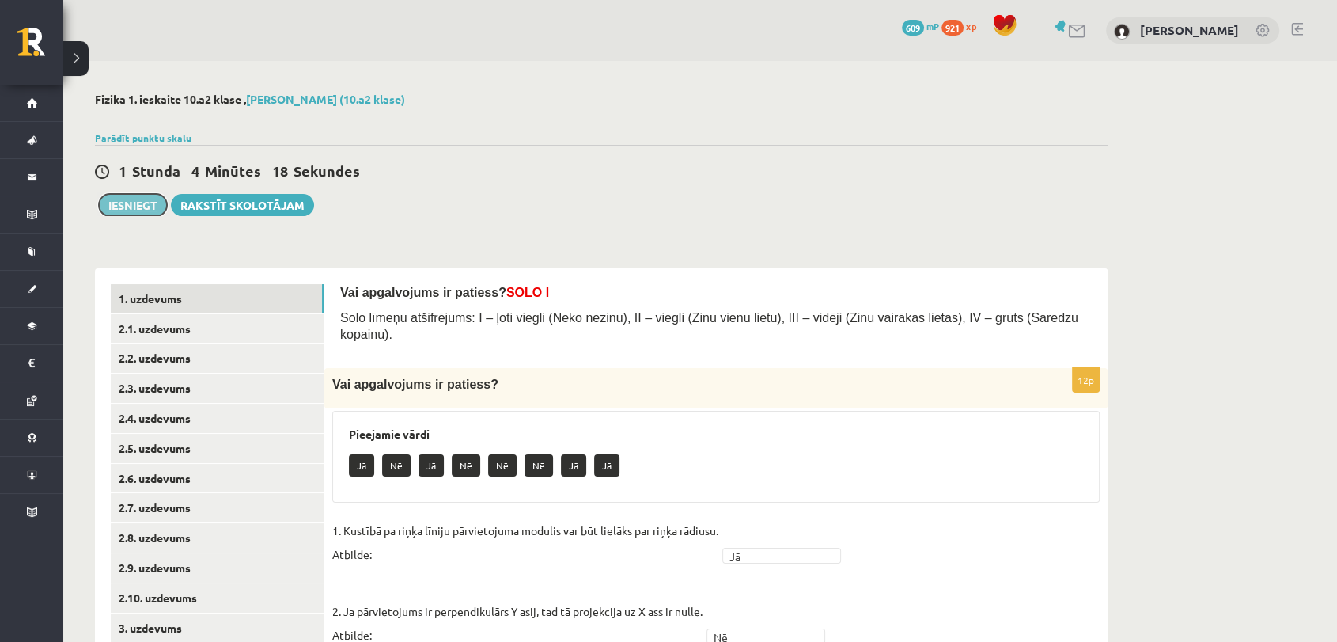
click at [152, 213] on button "Iesniegt" at bounding box center [133, 205] width 68 height 22
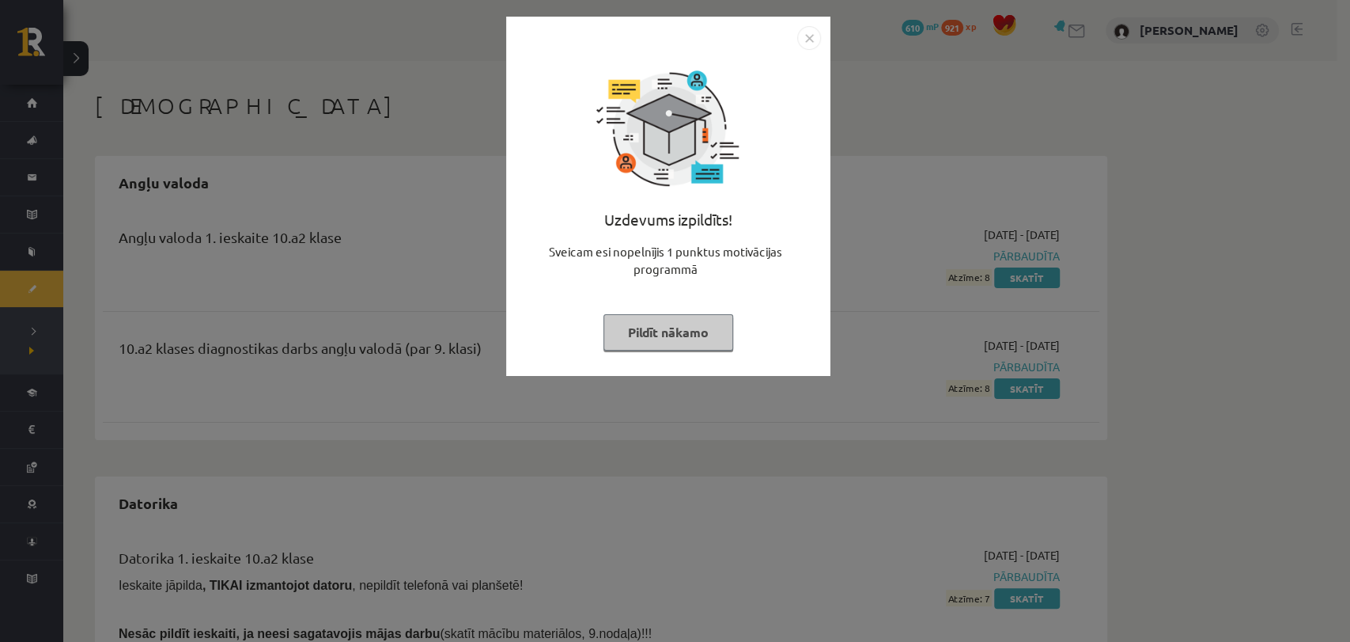
click at [686, 337] on button "Pildīt nākamo" at bounding box center [669, 332] width 130 height 36
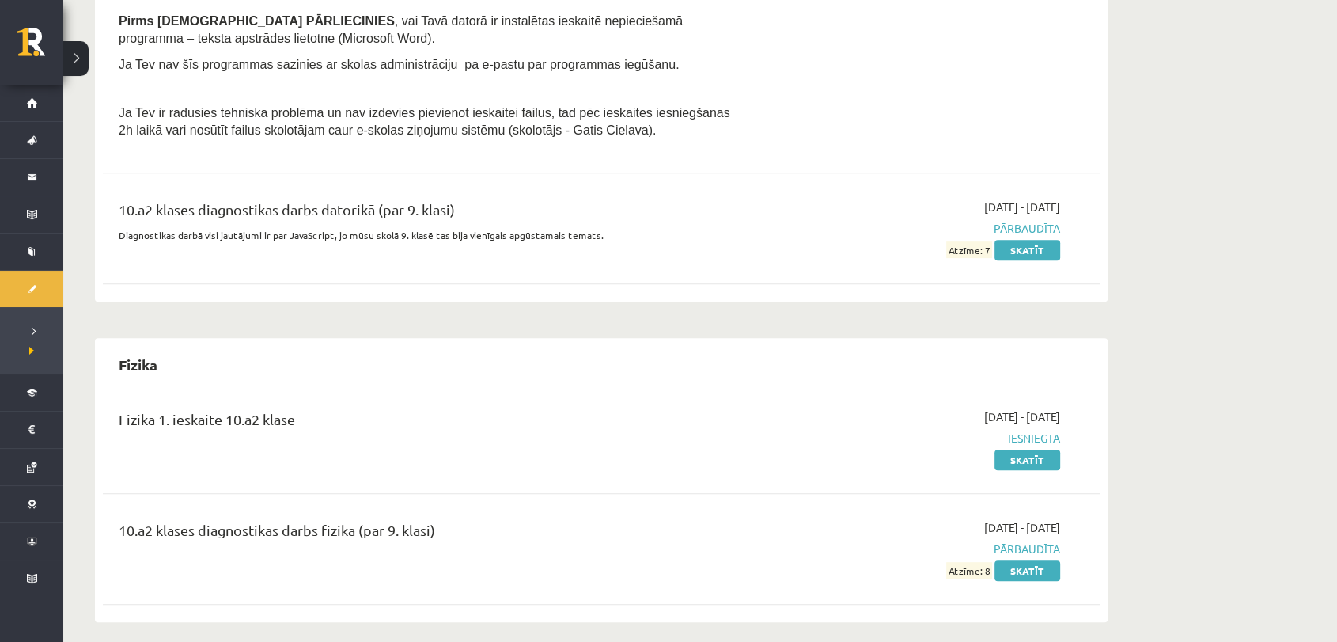
scroll to position [791, 0]
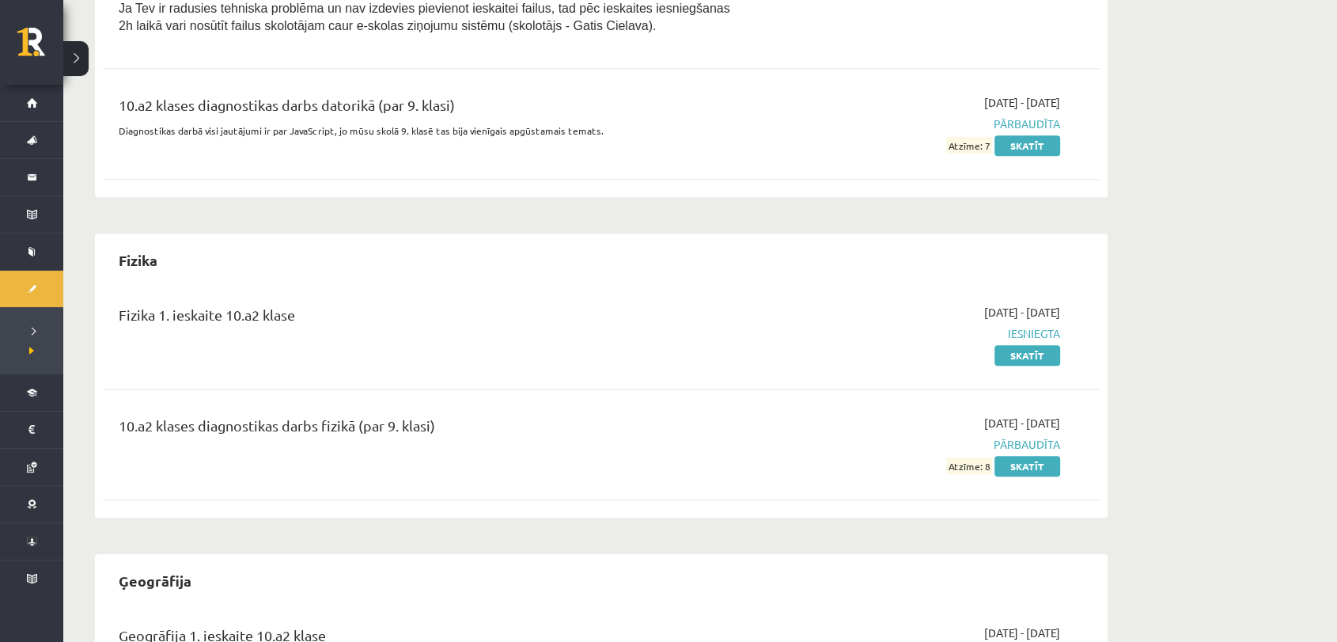
click at [1028, 335] on span "Iesniegta" at bounding box center [911, 333] width 298 height 17
click at [1011, 362] on link "Skatīt" at bounding box center [1027, 355] width 66 height 21
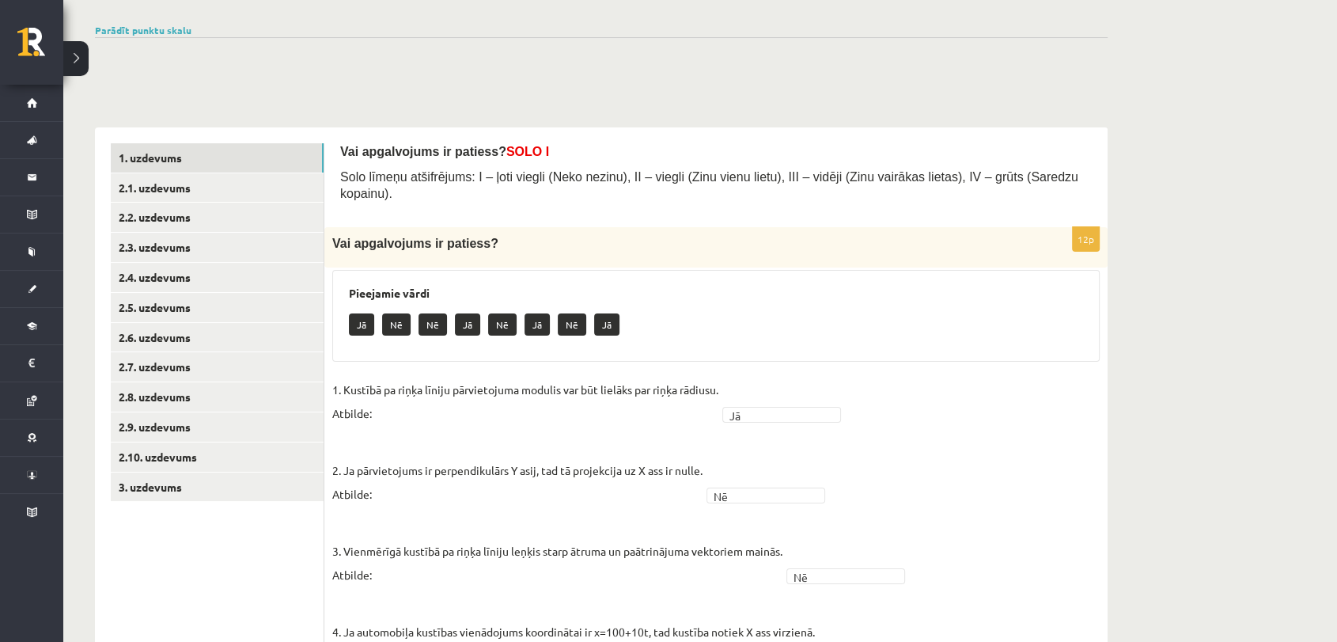
scroll to position [1, 0]
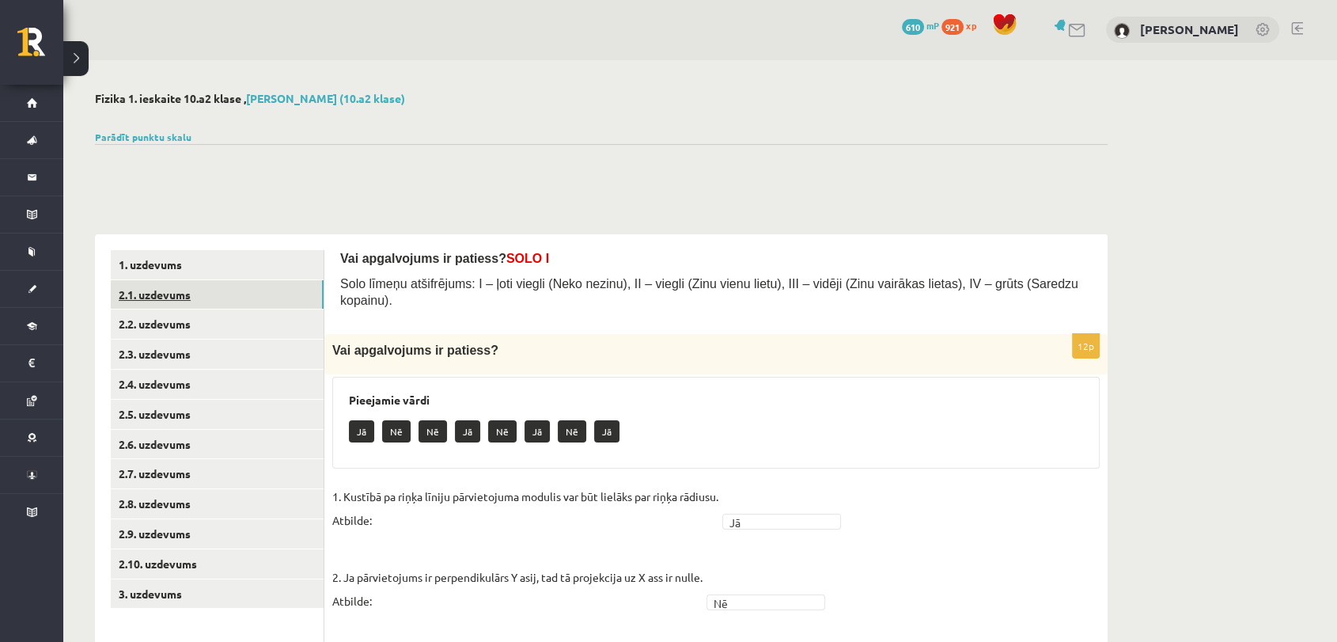
click at [308, 299] on link "2.1. uzdevums" at bounding box center [217, 294] width 213 height 29
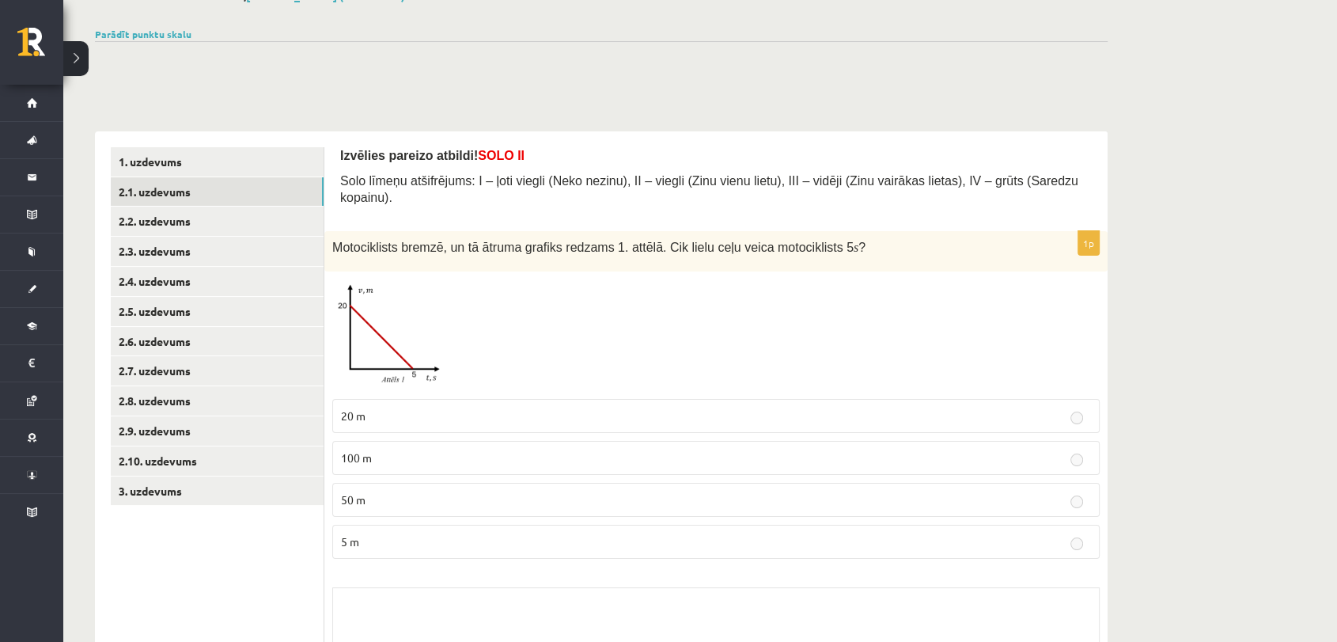
scroll to position [245, 0]
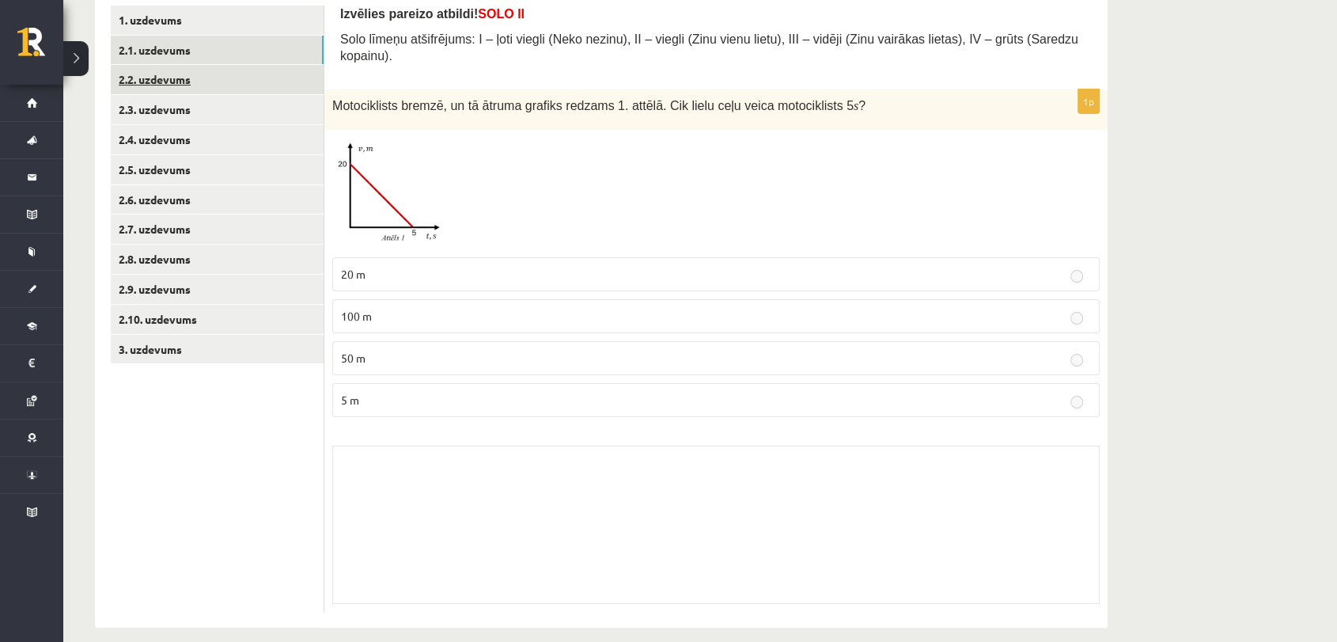
click at [218, 90] on link "2.2. uzdevums" at bounding box center [217, 79] width 213 height 29
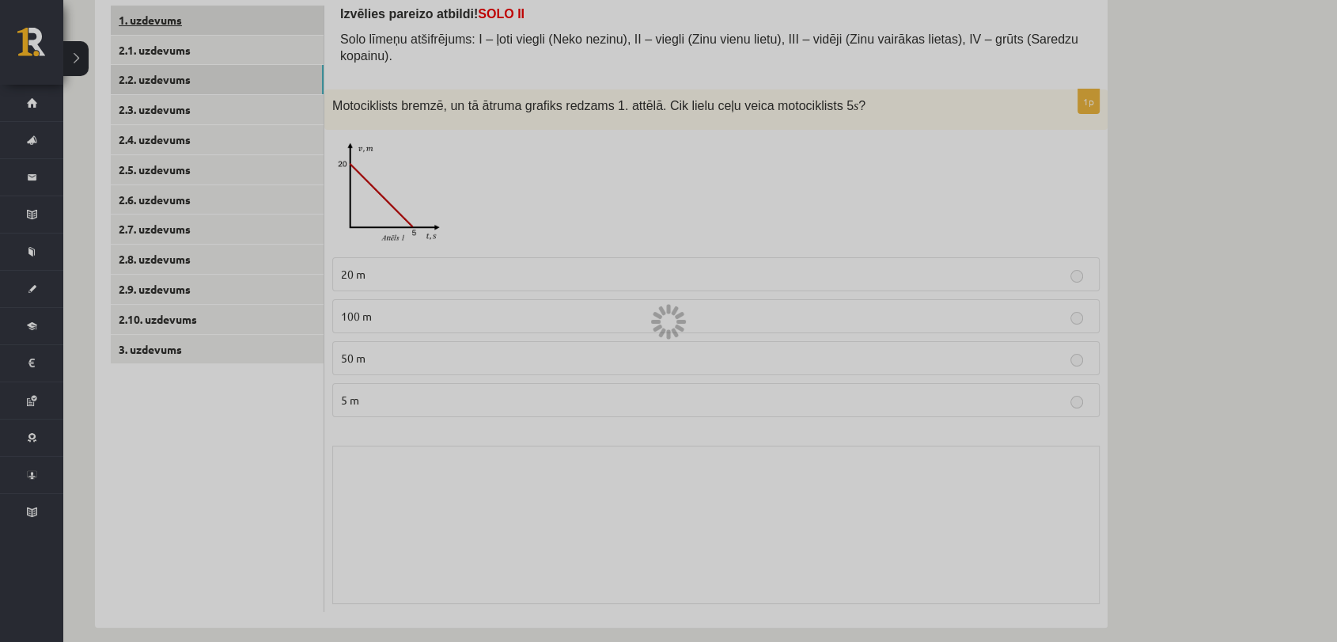
scroll to position [134, 0]
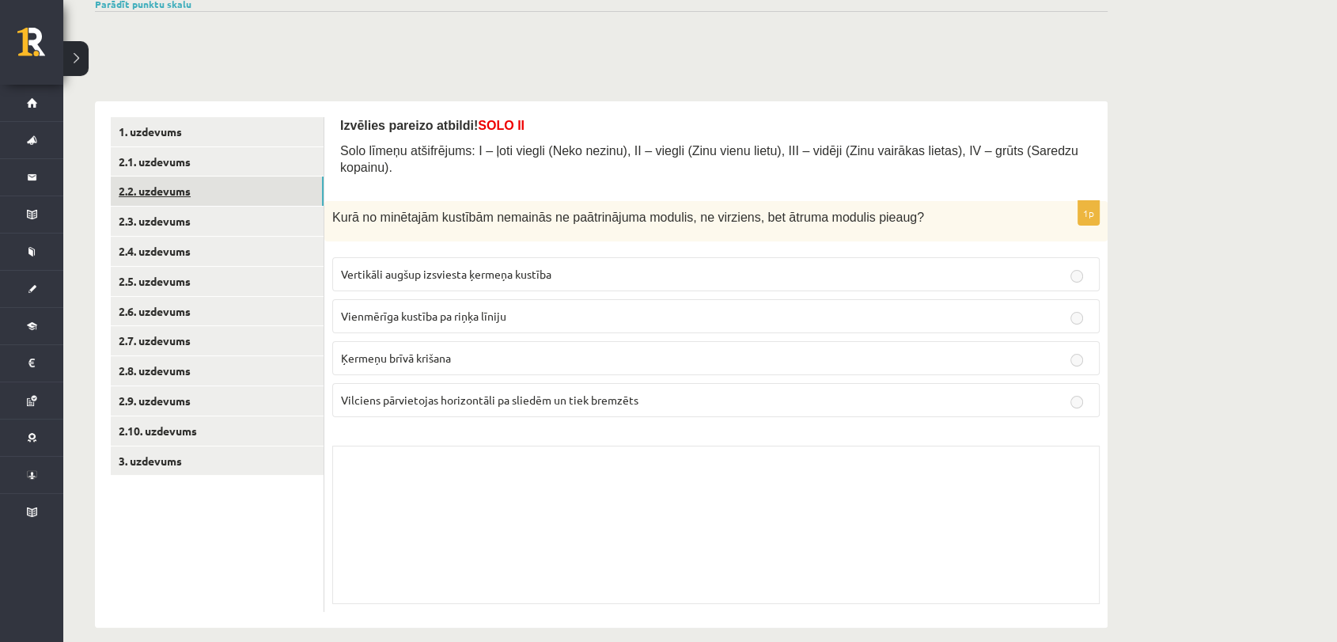
click at [169, 195] on link "2.2. uzdevums" at bounding box center [217, 190] width 213 height 29
click at [172, 228] on link "2.3. uzdevums" at bounding box center [217, 220] width 213 height 29
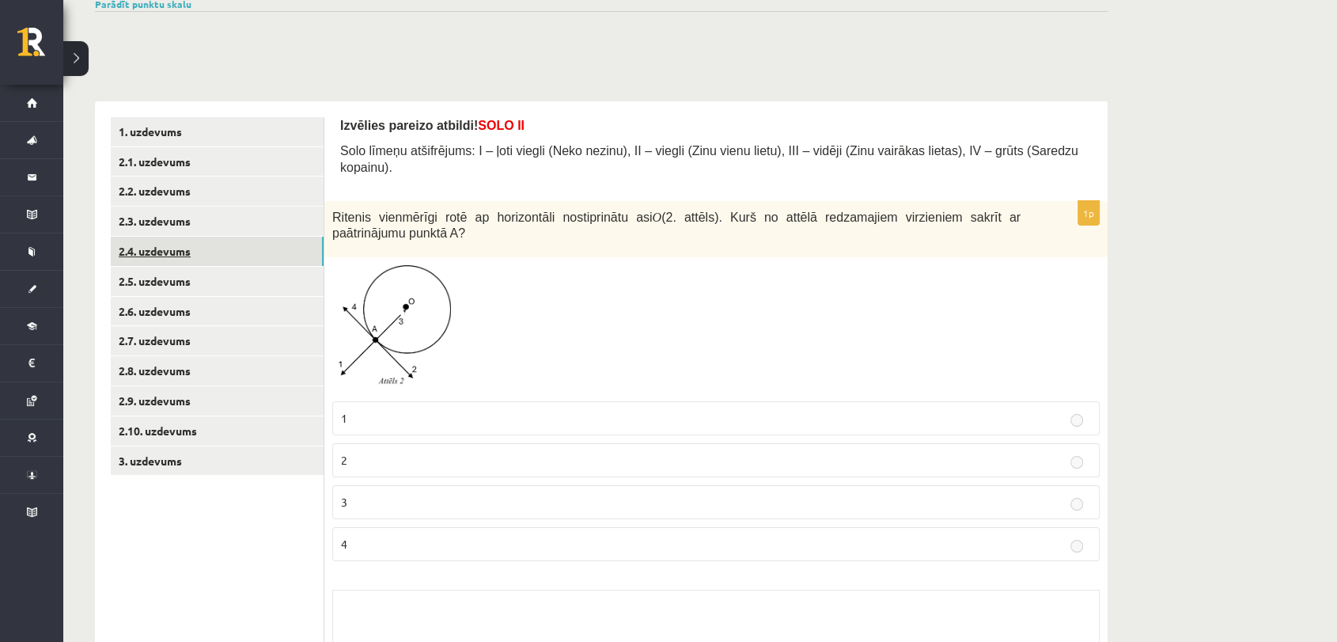
click at [168, 237] on link "2.4. uzdevums" at bounding box center [217, 251] width 213 height 29
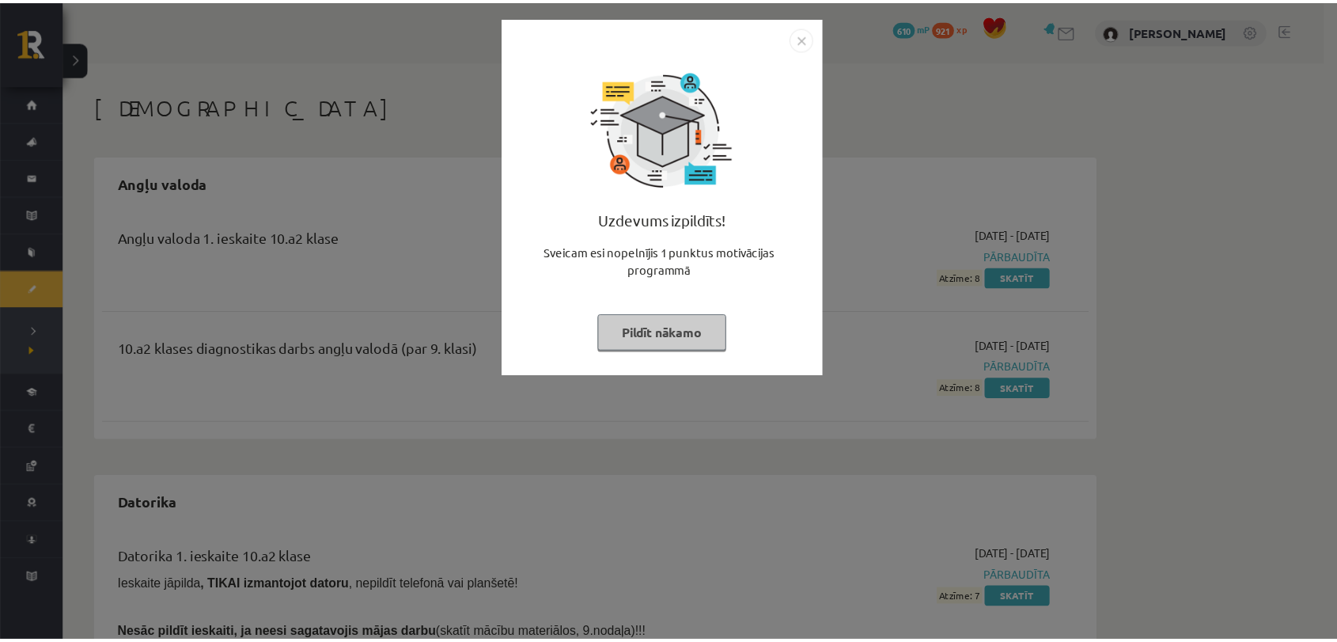
scroll to position [791, 0]
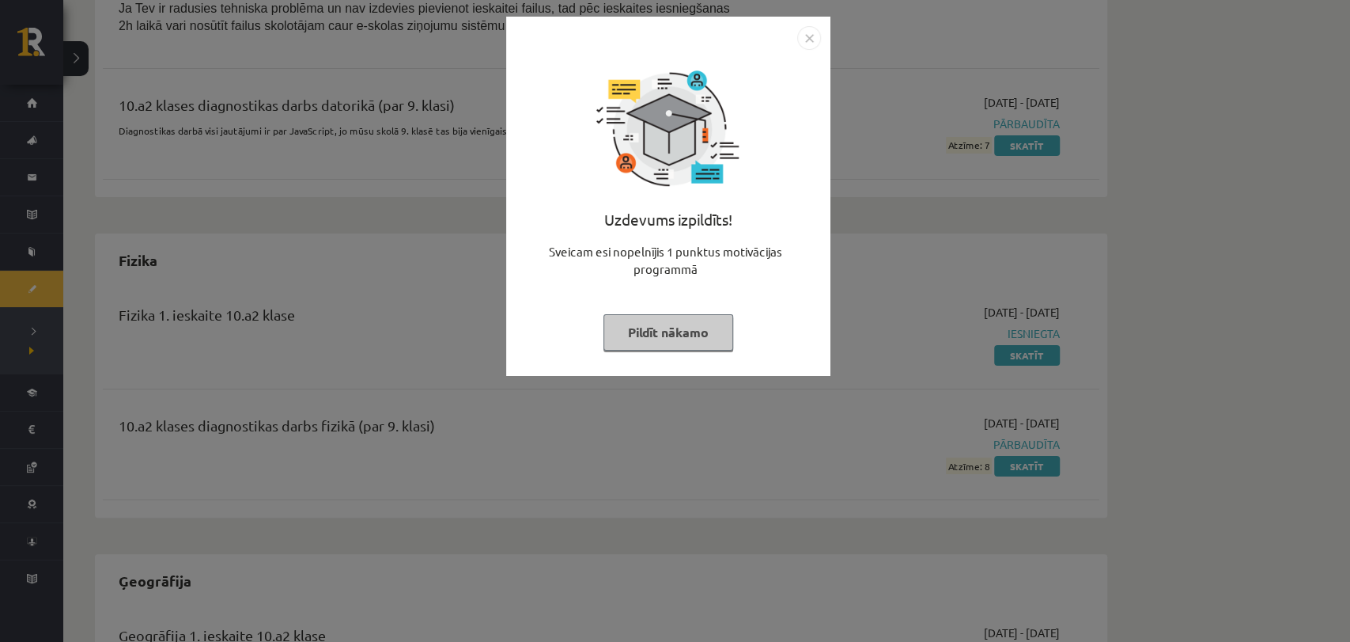
click at [646, 322] on button "Pildīt nākamo" at bounding box center [669, 332] width 130 height 36
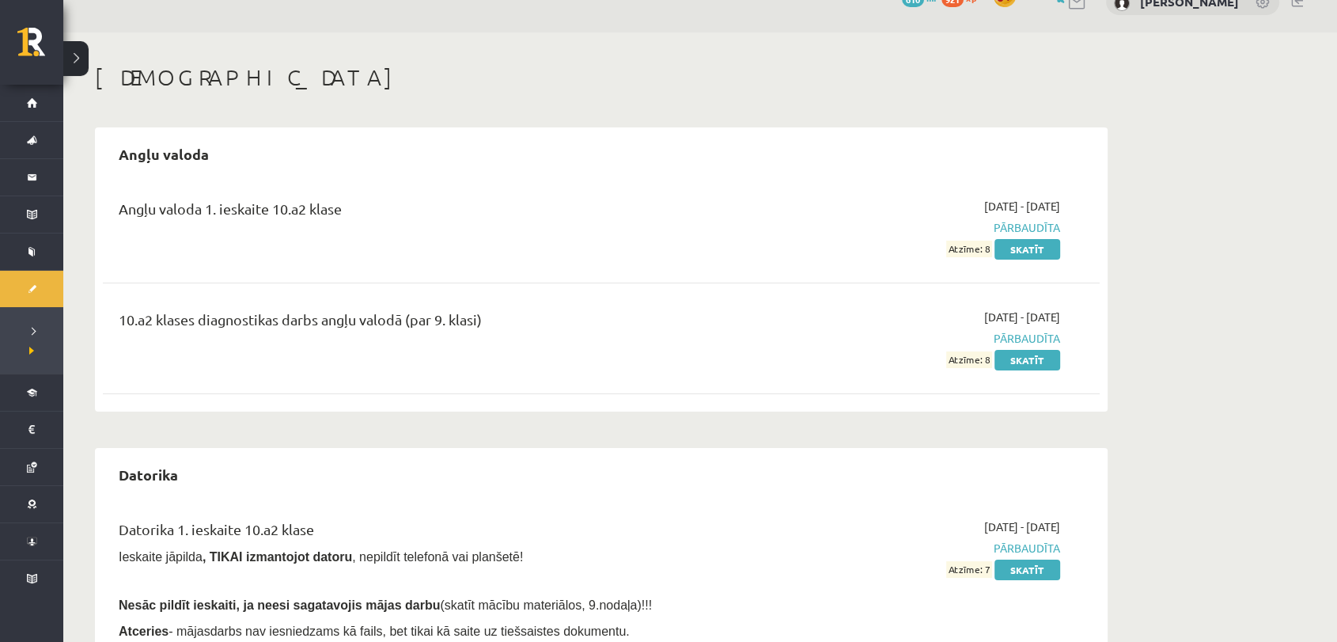
scroll to position [0, 0]
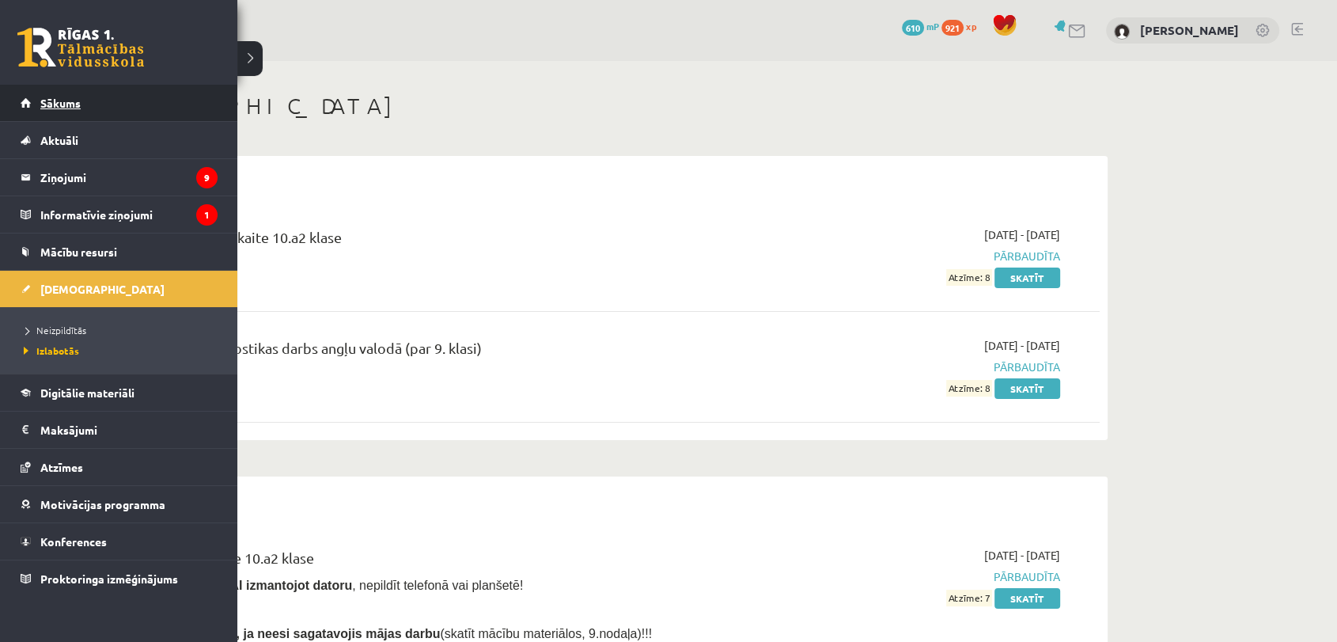
click at [108, 92] on link "Sākums" at bounding box center [119, 103] width 197 height 36
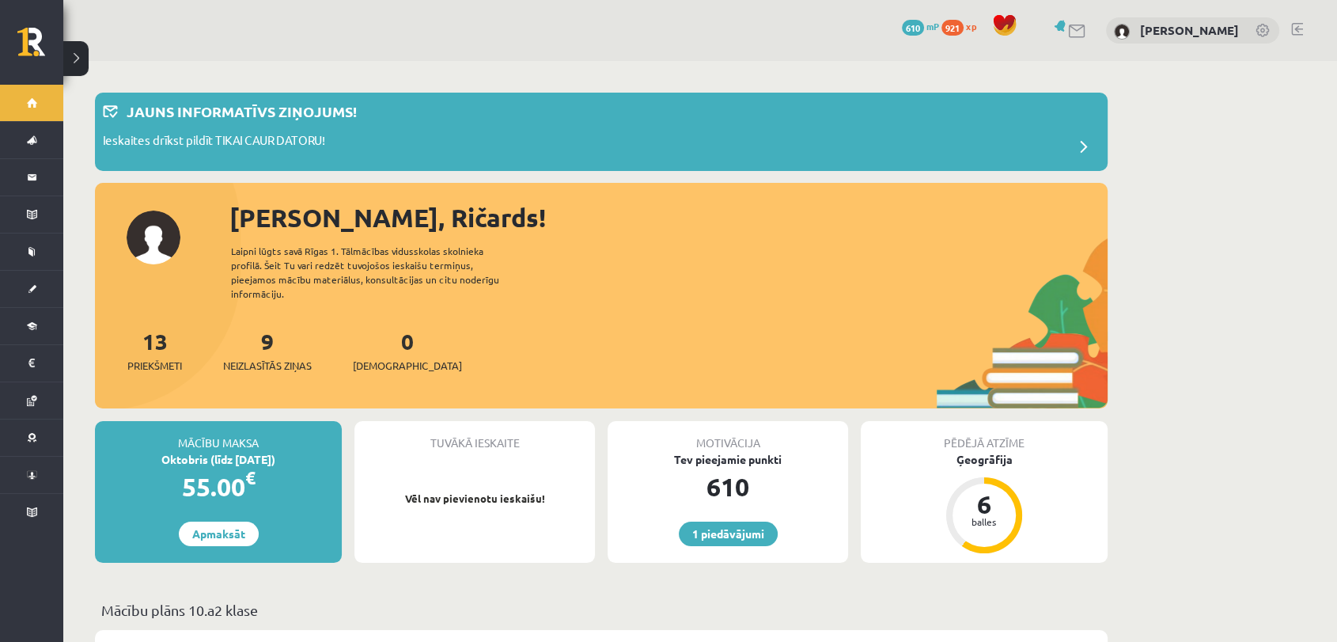
click at [240, 306] on div "[PERSON_NAME], Ričards! Laipni lūgts savā Rīgas 1. Tālmācības vidusskolas skoln…" at bounding box center [601, 304] width 1013 height 210
drag, startPoint x: 240, startPoint y: 306, endPoint x: 231, endPoint y: 300, distance: 11.4
click at [231, 300] on div "[PERSON_NAME], Ričards! Laipni lūgts savā Rīgas 1. Tālmācības vidusskolas skoln…" at bounding box center [601, 304] width 1013 height 210
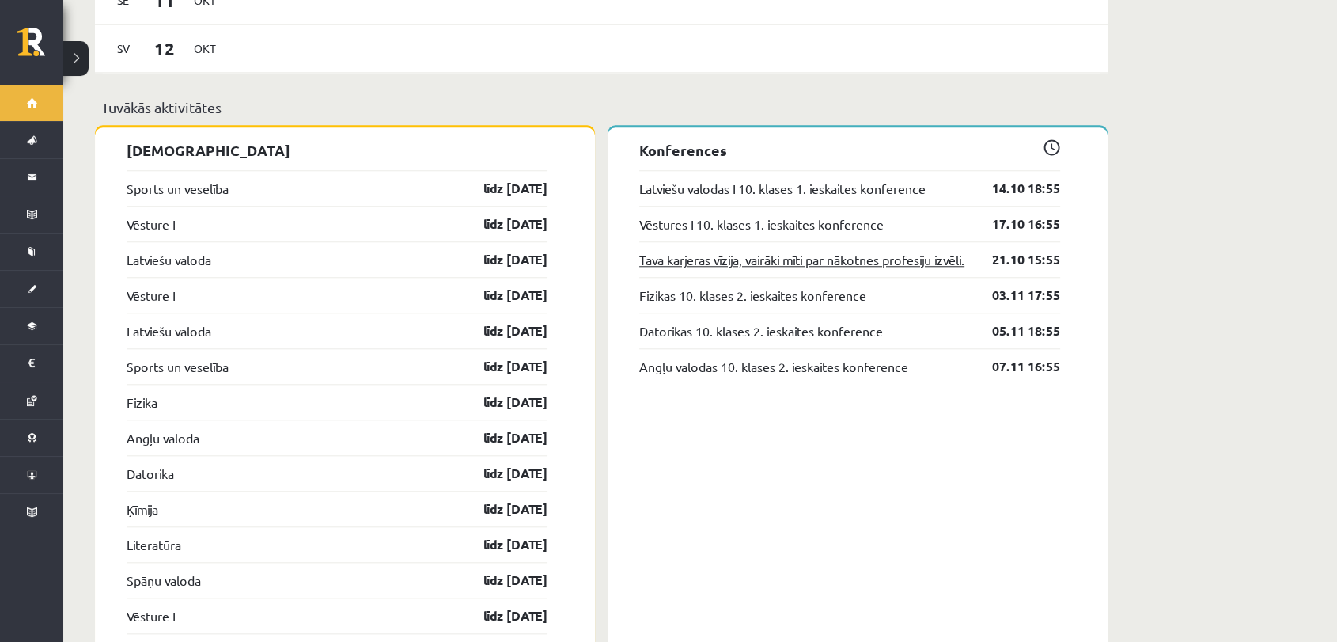
scroll to position [1318, 0]
